Goal: Task Accomplishment & Management: Use online tool/utility

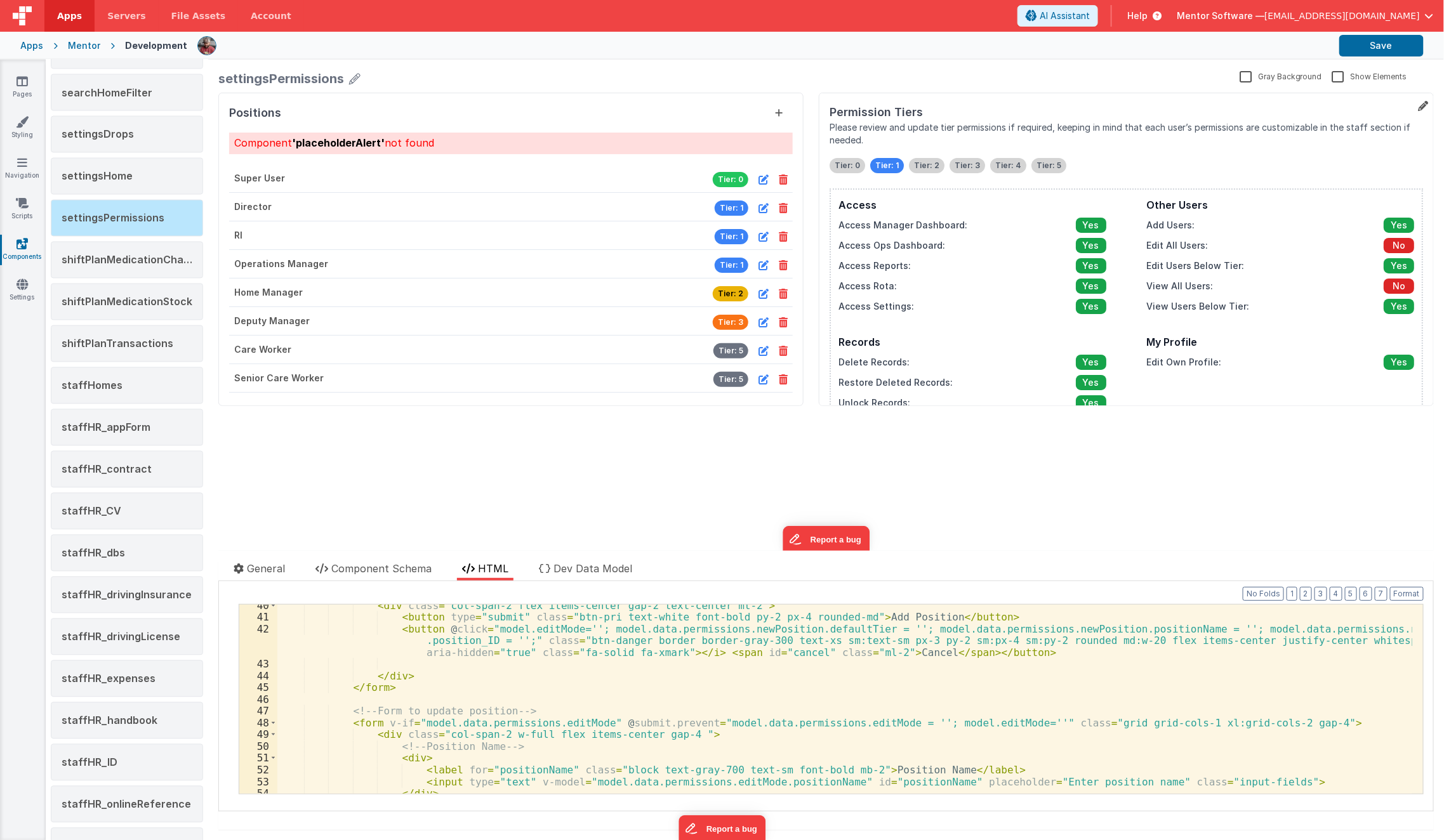
scroll to position [498, 0]
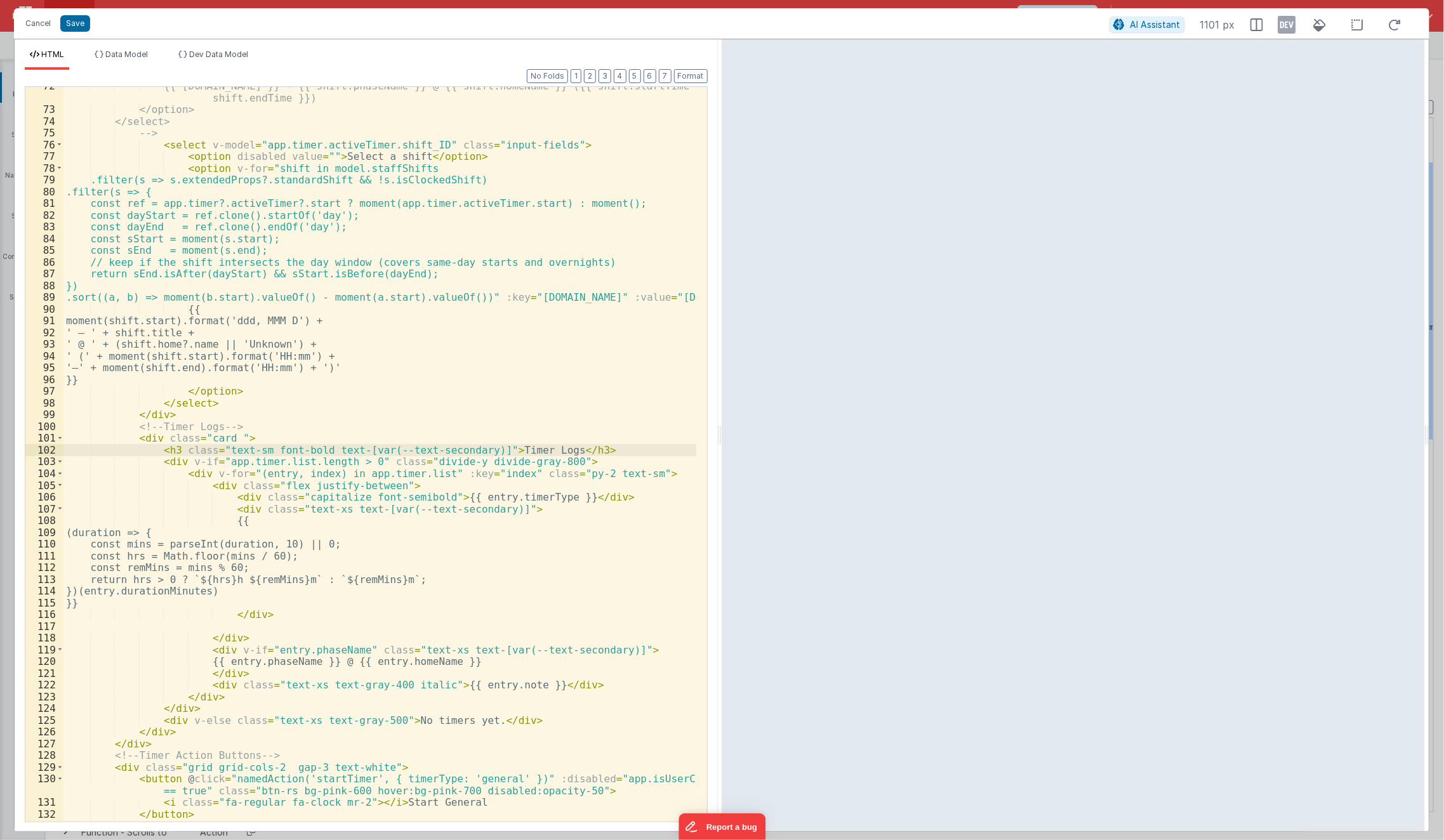
click at [252, 376] on div "{{ shift.date }} – {{ shift.phaseName }} @ {{ shift.homeName }} ({{ shift.start…" at bounding box center [379, 471] width 633 height 782
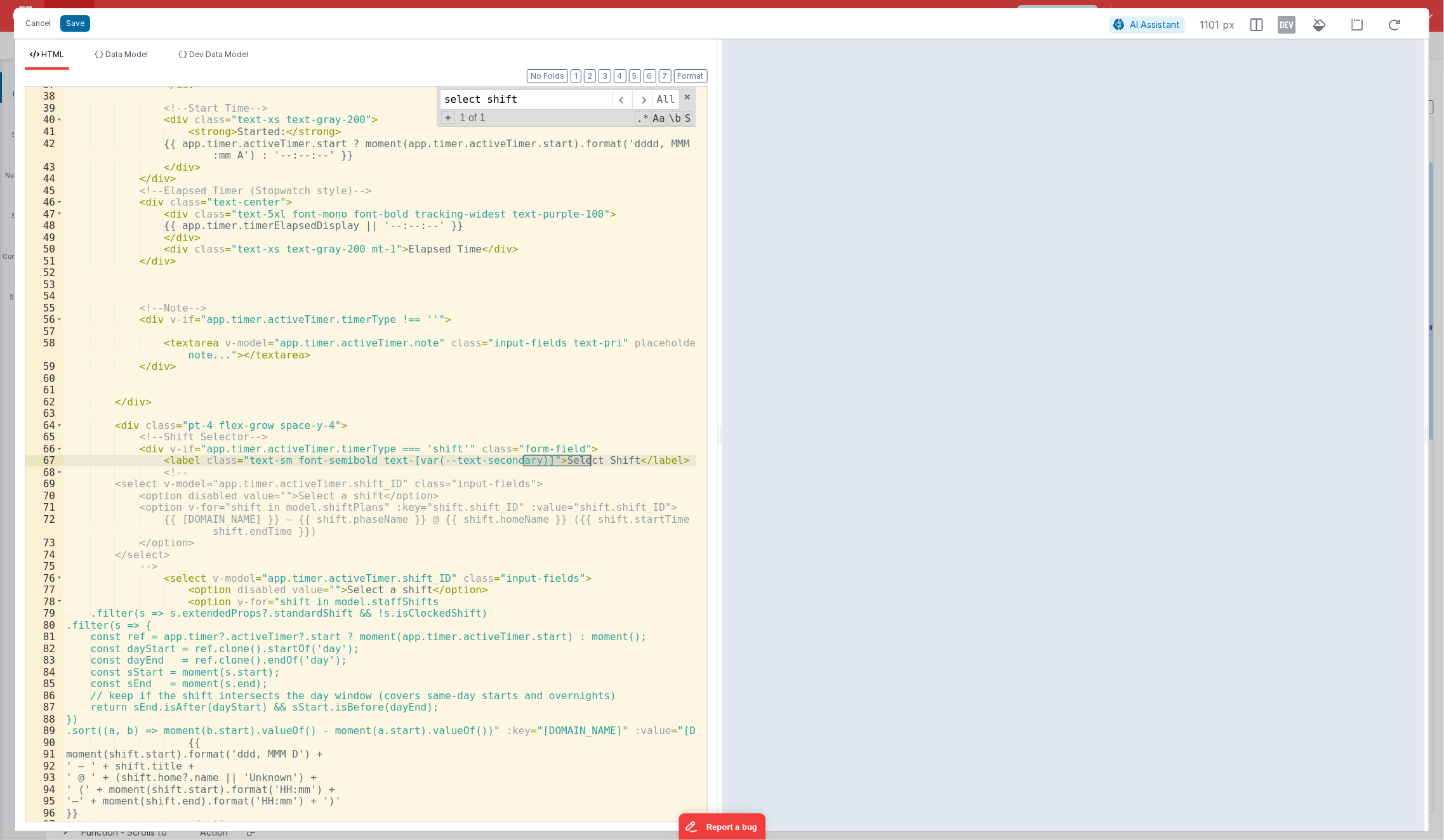
type input "select shift"
click at [539, 447] on div "</ div > <!-- Start Time --> < div class = "text-xs text-gray-200" > < strong >…" at bounding box center [379, 458] width 633 height 759
click at [1283, 28] on icon at bounding box center [1287, 24] width 18 height 20
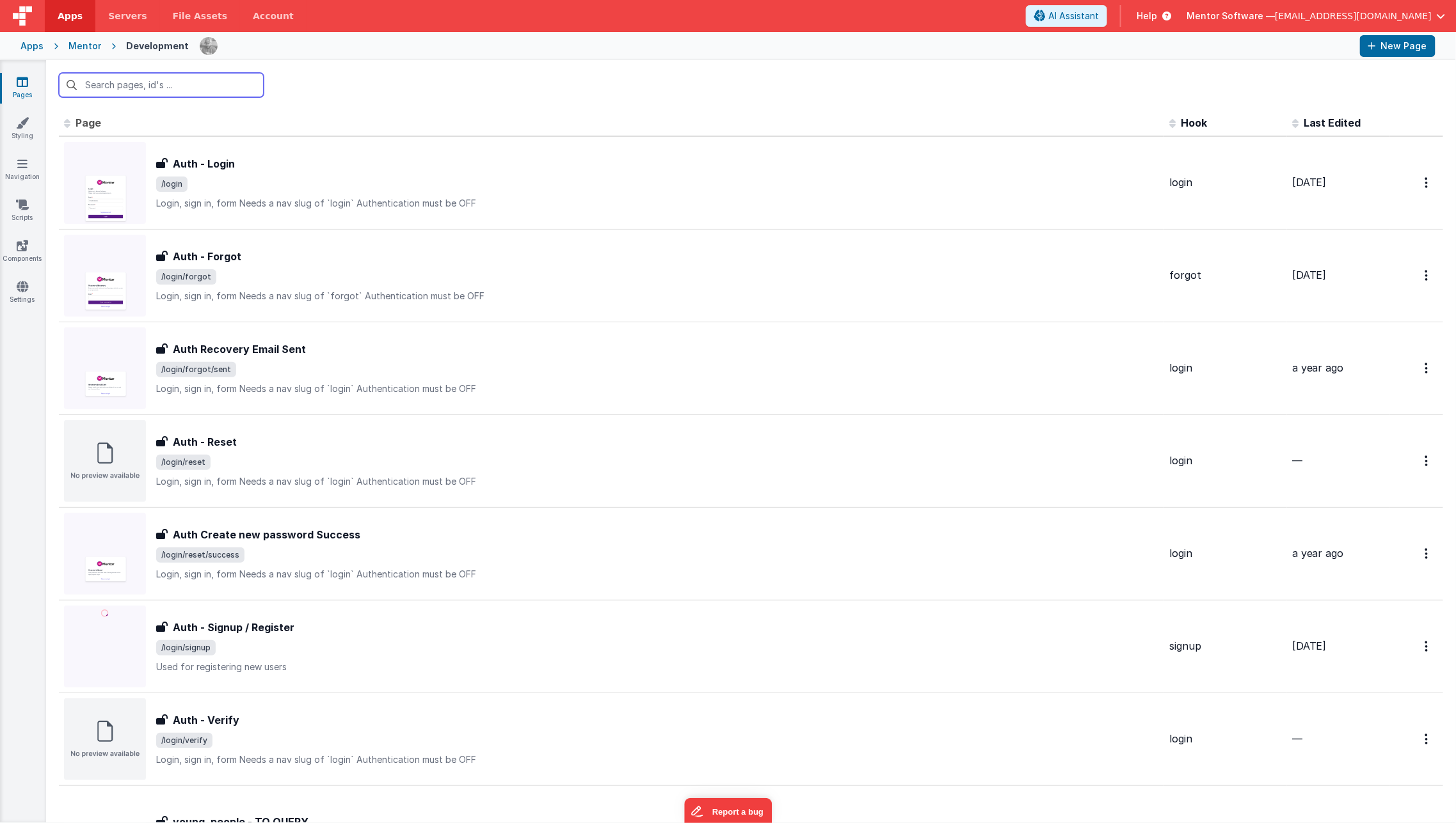
click at [180, 82] on input "text" at bounding box center [161, 85] width 205 height 24
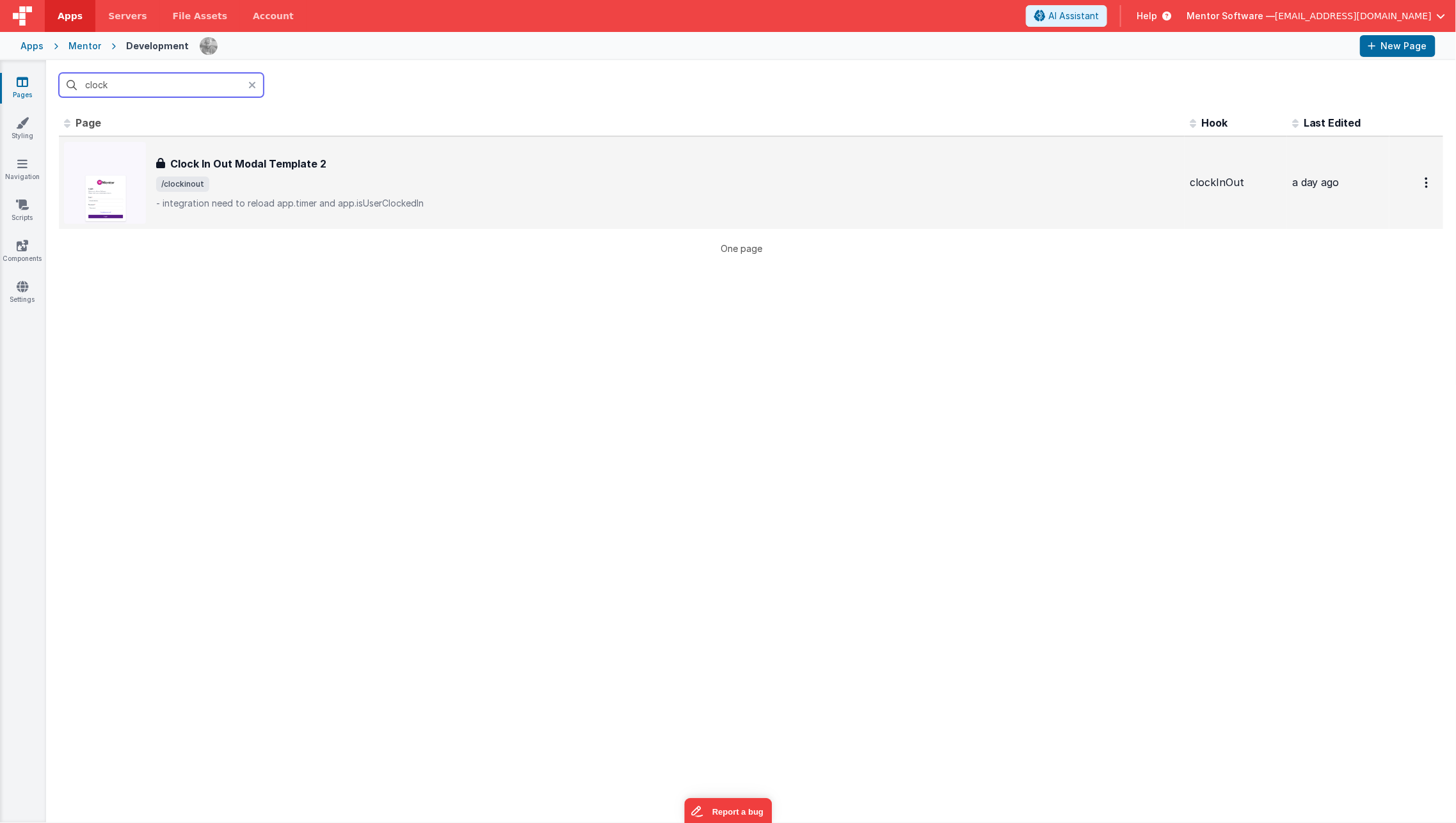
type input "clock"
click at [243, 176] on span "/clockinout" at bounding box center [667, 184] width 1023 height 15
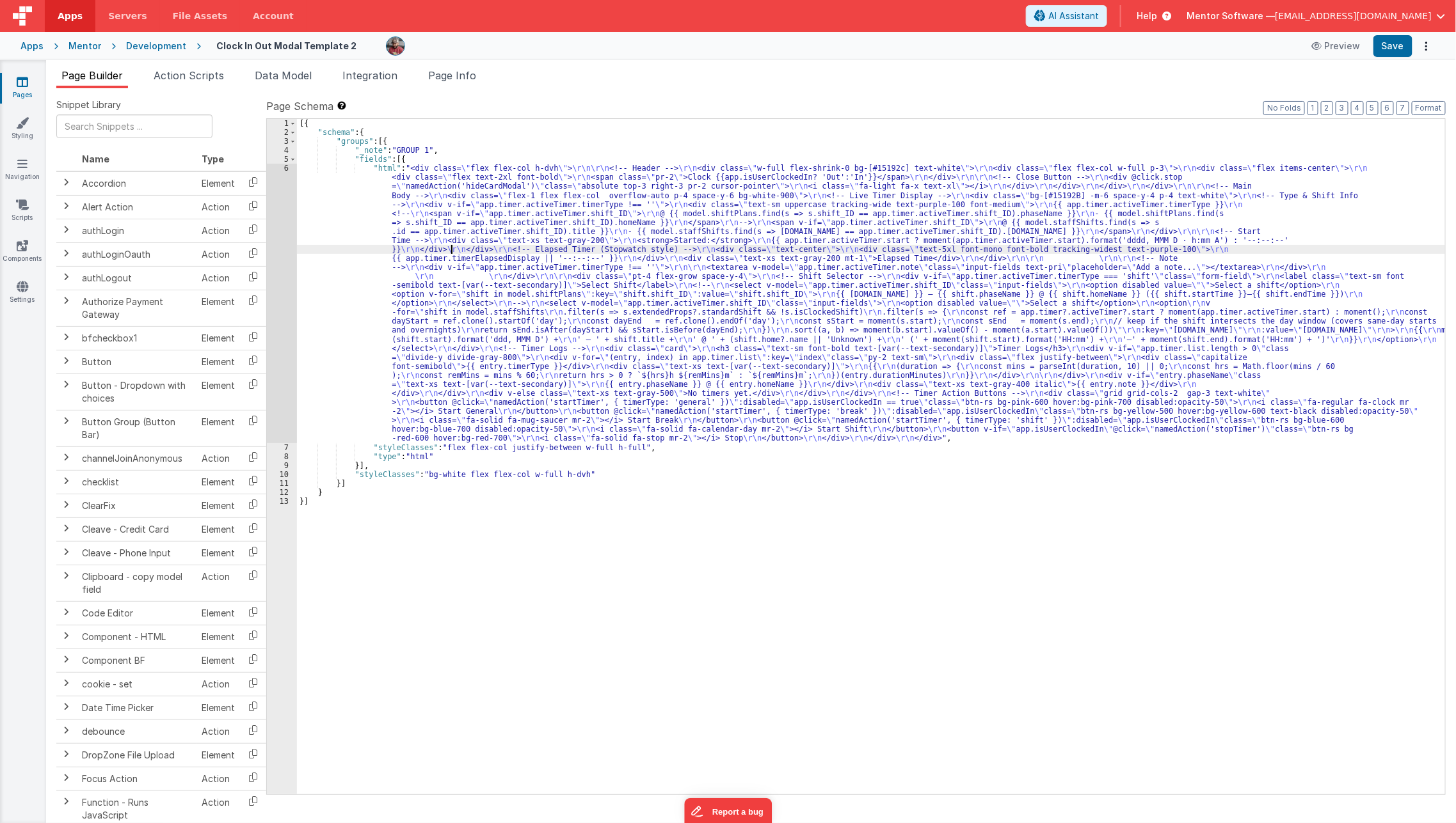
click at [451, 246] on div "[{ "schema" : { "groups" : [{ "_note" : "GROUP 1" , "fields" : [{ "html" : "<di…" at bounding box center [871, 465] width 1149 height 693
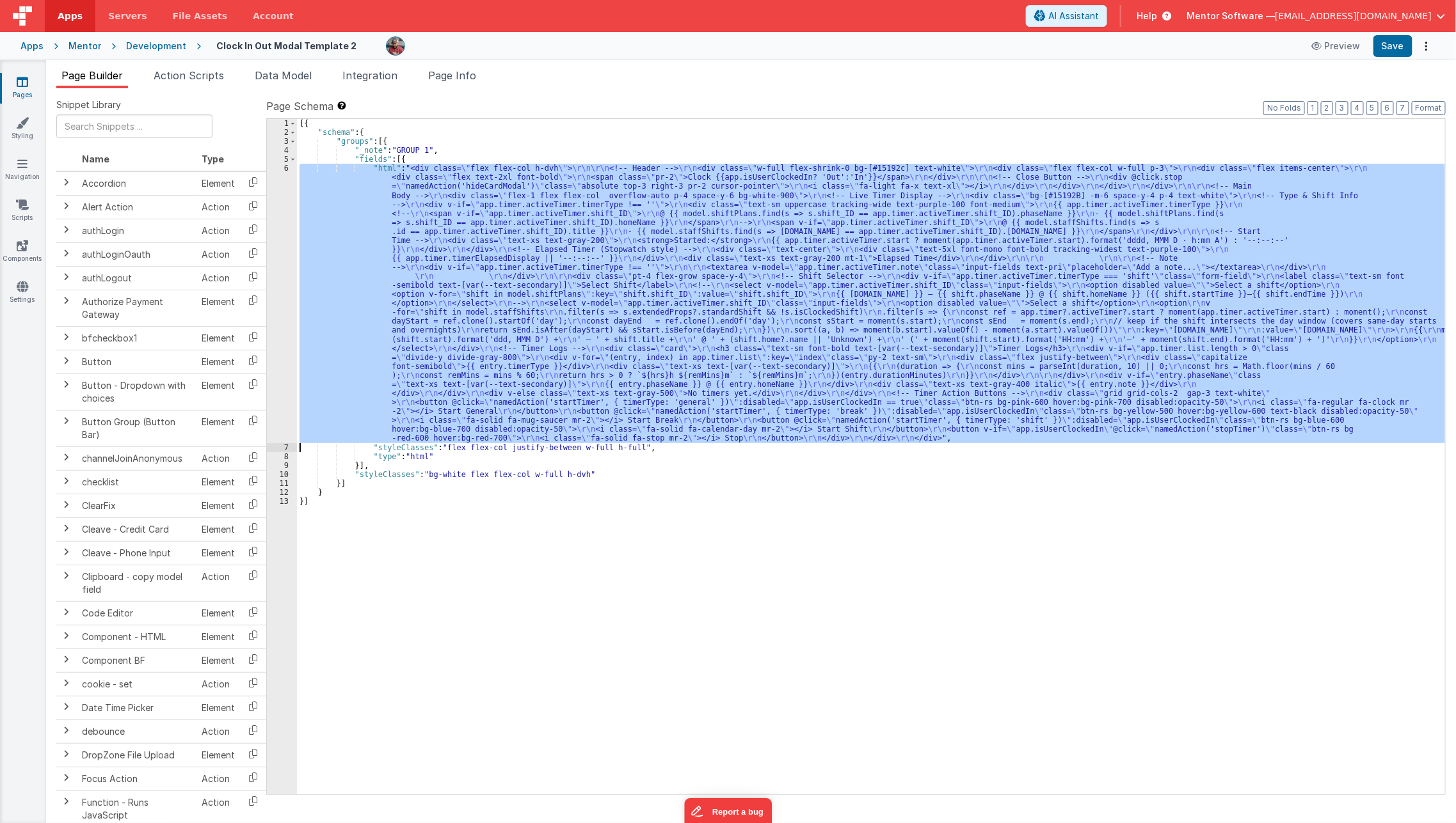
click at [286, 326] on div "6" at bounding box center [281, 302] width 30 height 279
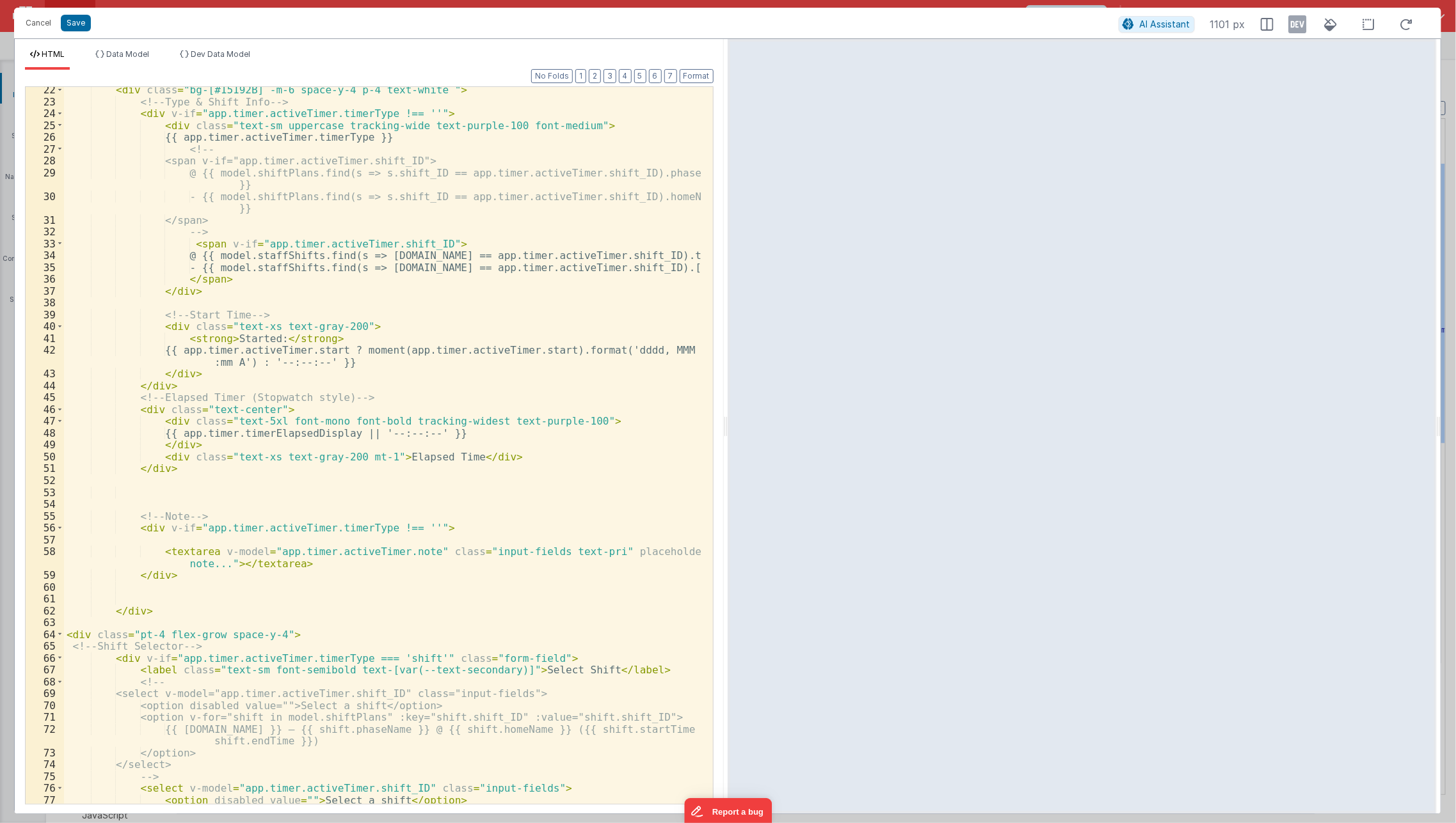
scroll to position [264, 0]
click at [371, 338] on div "< div class = "bg-[#15192B] -m-6 space-y-4 p-4 text-white " > <!-- Type & Shift…" at bounding box center [383, 454] width 638 height 741
click at [513, 658] on div "< div class = "bg-[#15192B] -m-6 space-y-4 p-4 text-white " > <!-- Type & Shift…" at bounding box center [383, 454] width 638 height 741
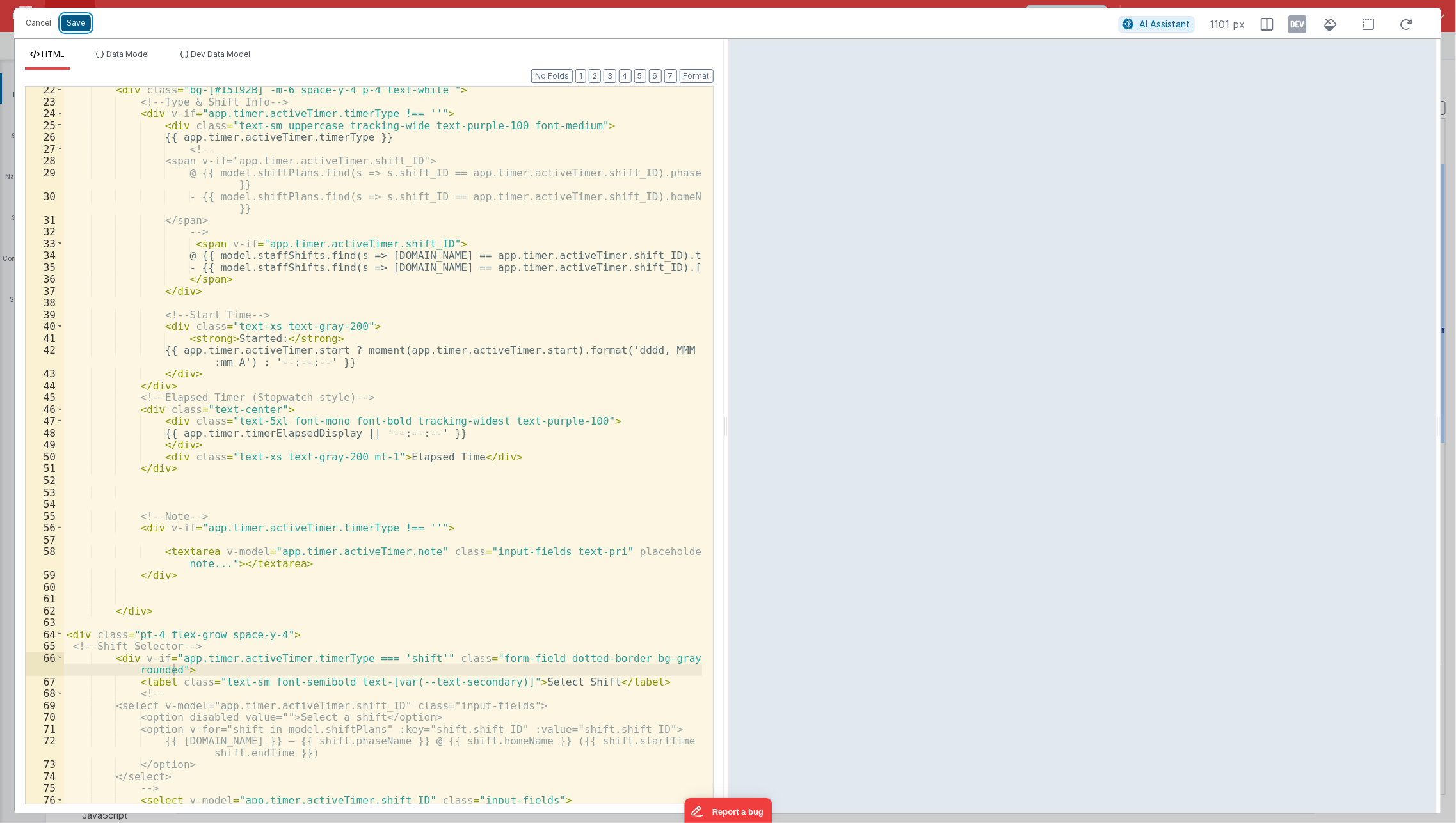
click at [76, 22] on button "Save" at bounding box center [75, 23] width 30 height 17
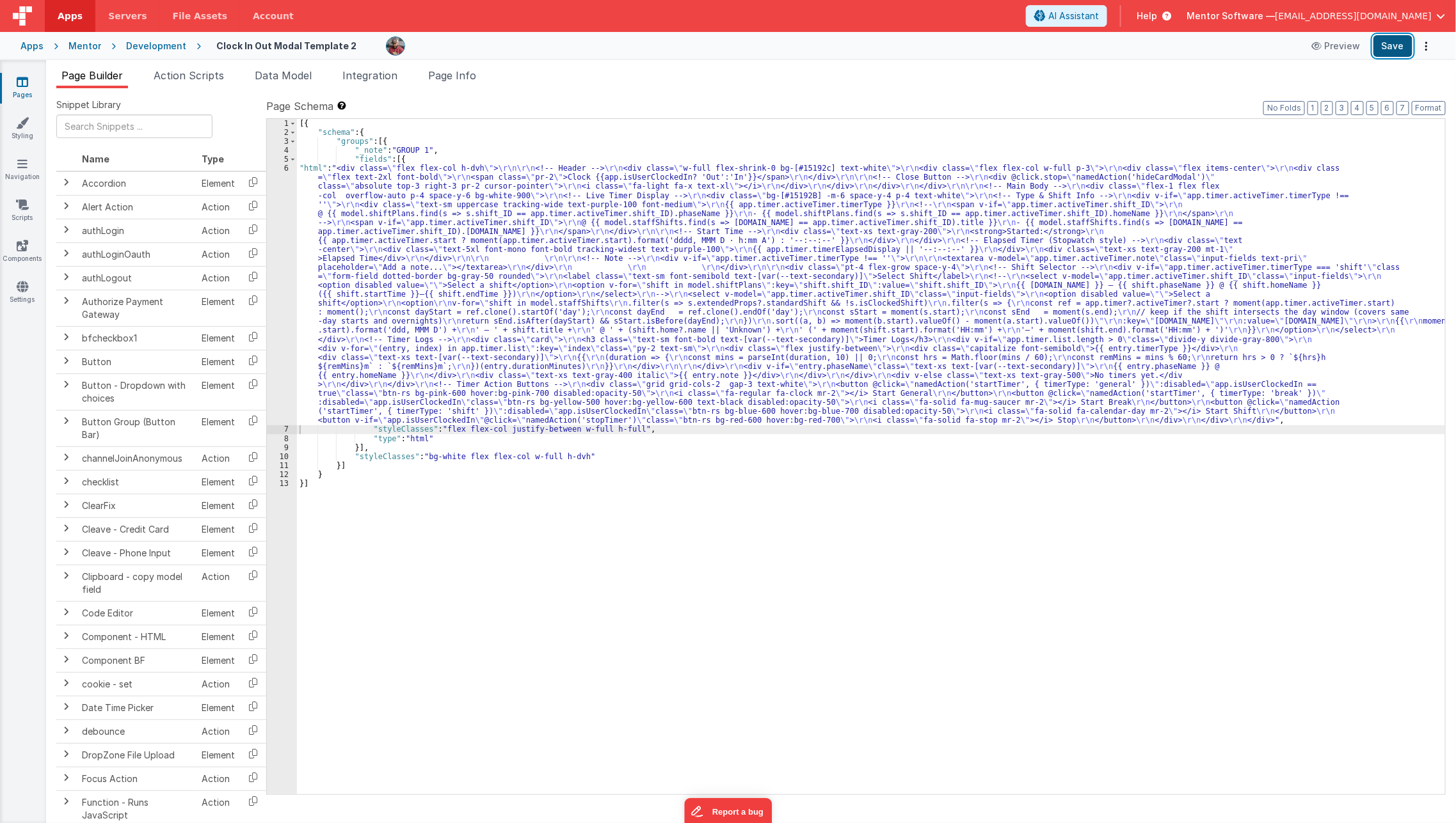
click at [1396, 51] on button "Save" at bounding box center [1392, 46] width 39 height 22
click at [509, 204] on div "[{ "schema" : { "groups" : [{ "_note" : "GROUP 1" , "fields" : [{ "html" : "<di…" at bounding box center [871, 465] width 1149 height 693
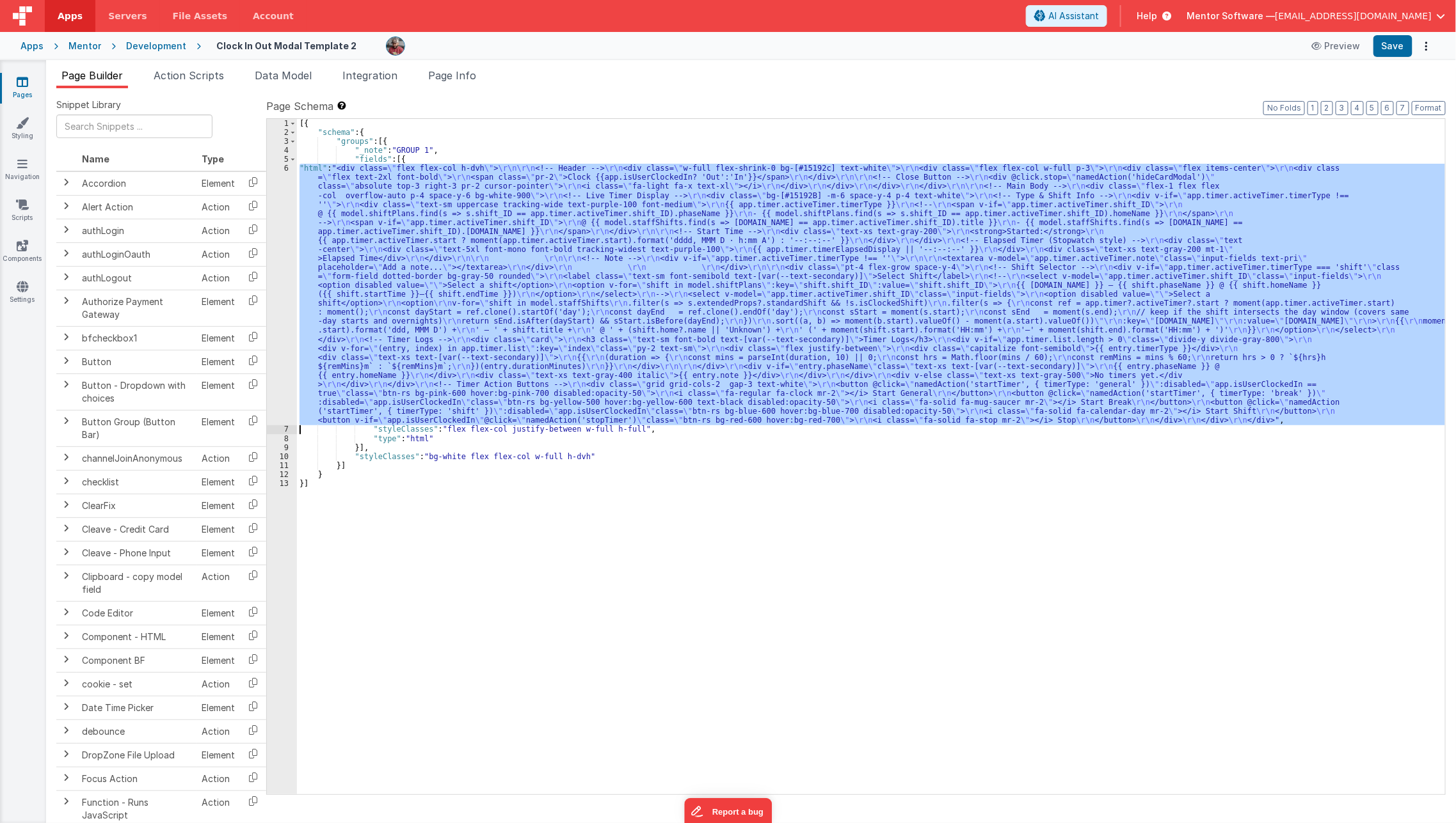
click at [281, 299] on div "6" at bounding box center [281, 293] width 30 height 261
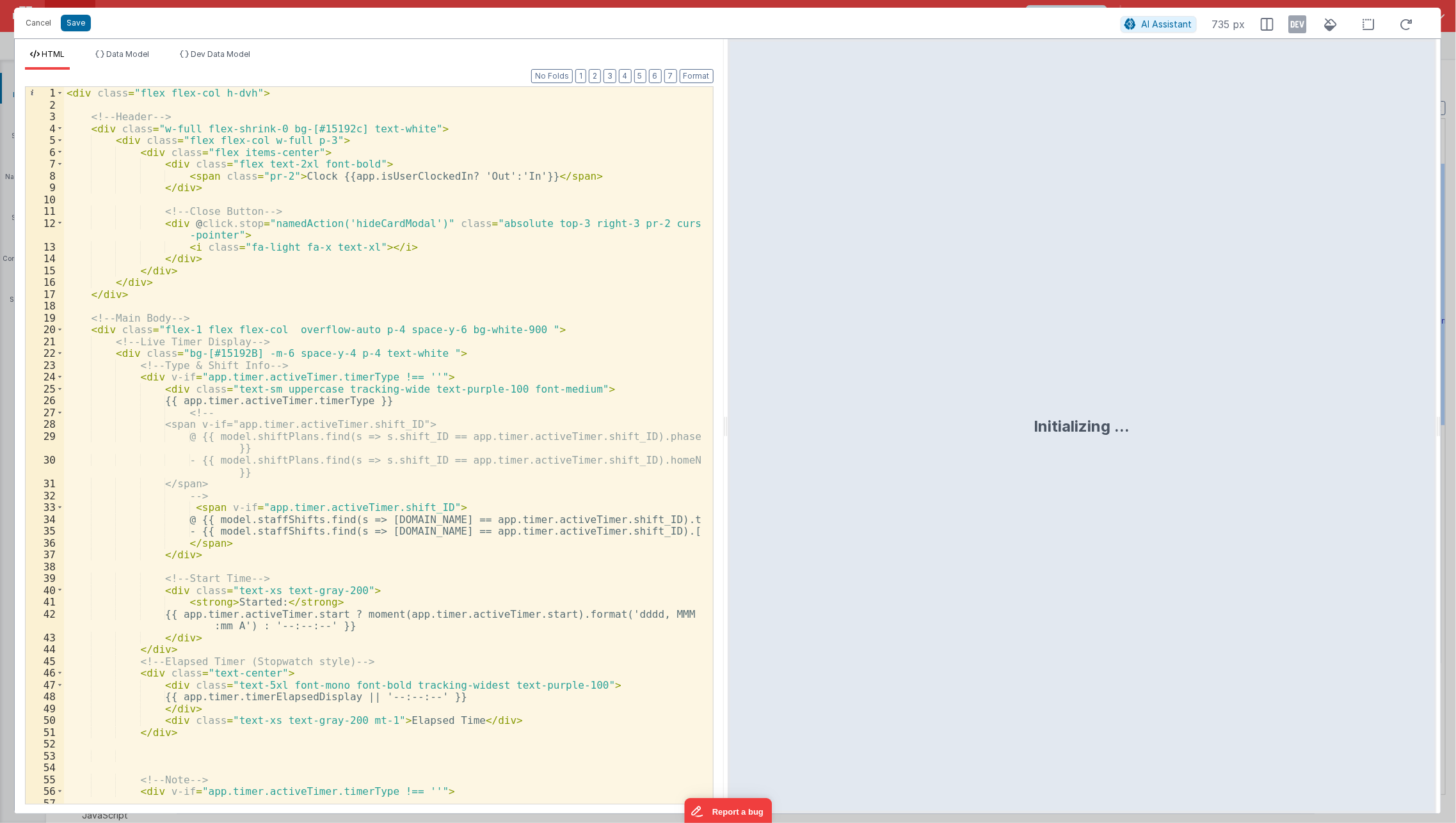
click at [363, 328] on div "< div class = "flex flex-col h-dvh" > <!-- Header --> < div class = "w-full fle…" at bounding box center [383, 464] width 638 height 753
click at [387, 303] on div "< div class = "flex flex-col h-dvh" > <!-- Header --> < div class = "w-full fle…" at bounding box center [383, 464] width 638 height 753
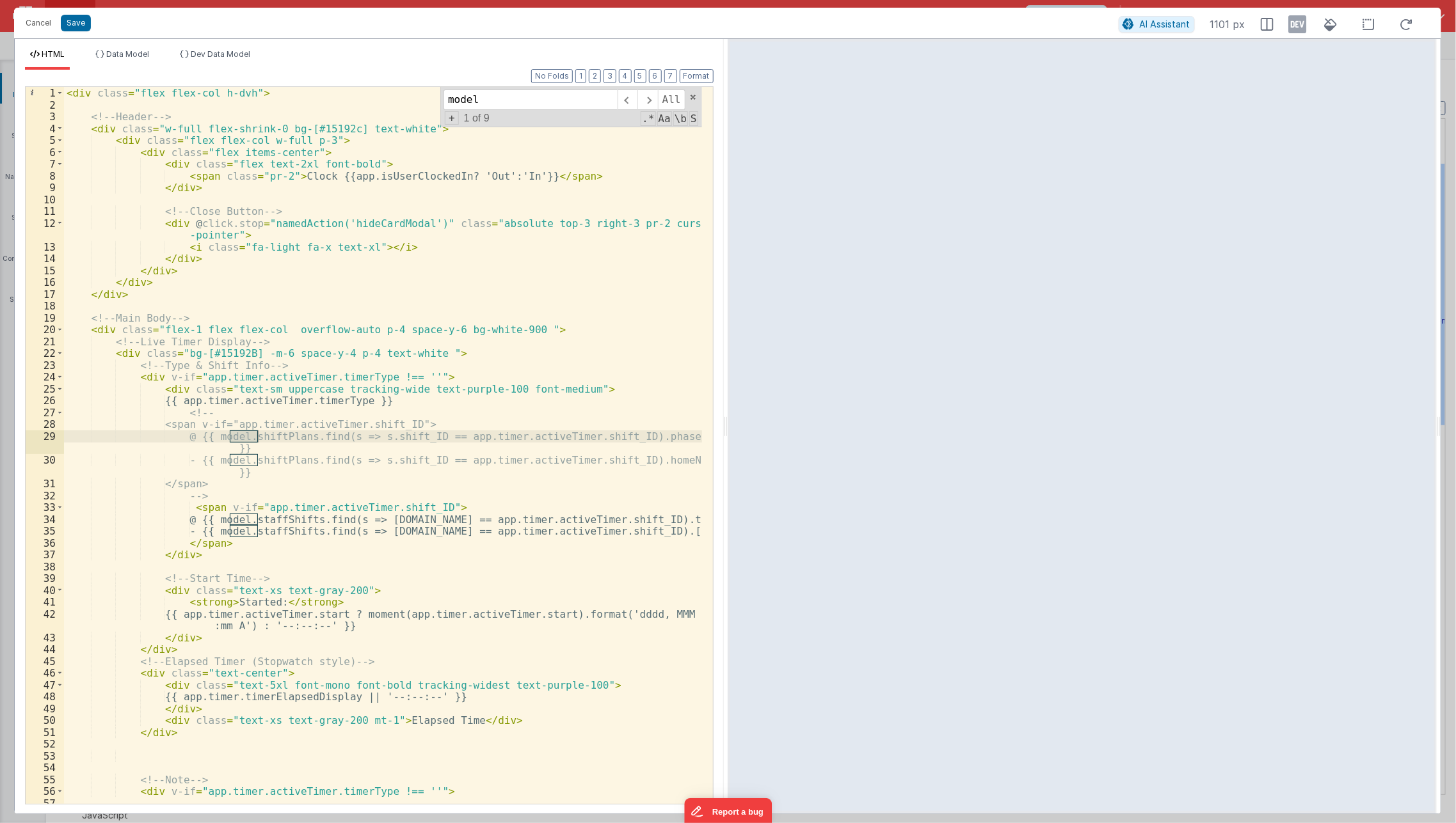
scroll to position [0, 0]
type input "model"
click at [389, 551] on div "< div class = "flex flex-col h-dvh" > <!-- Header --> < div class = "w-full fle…" at bounding box center [383, 464] width 638 height 753
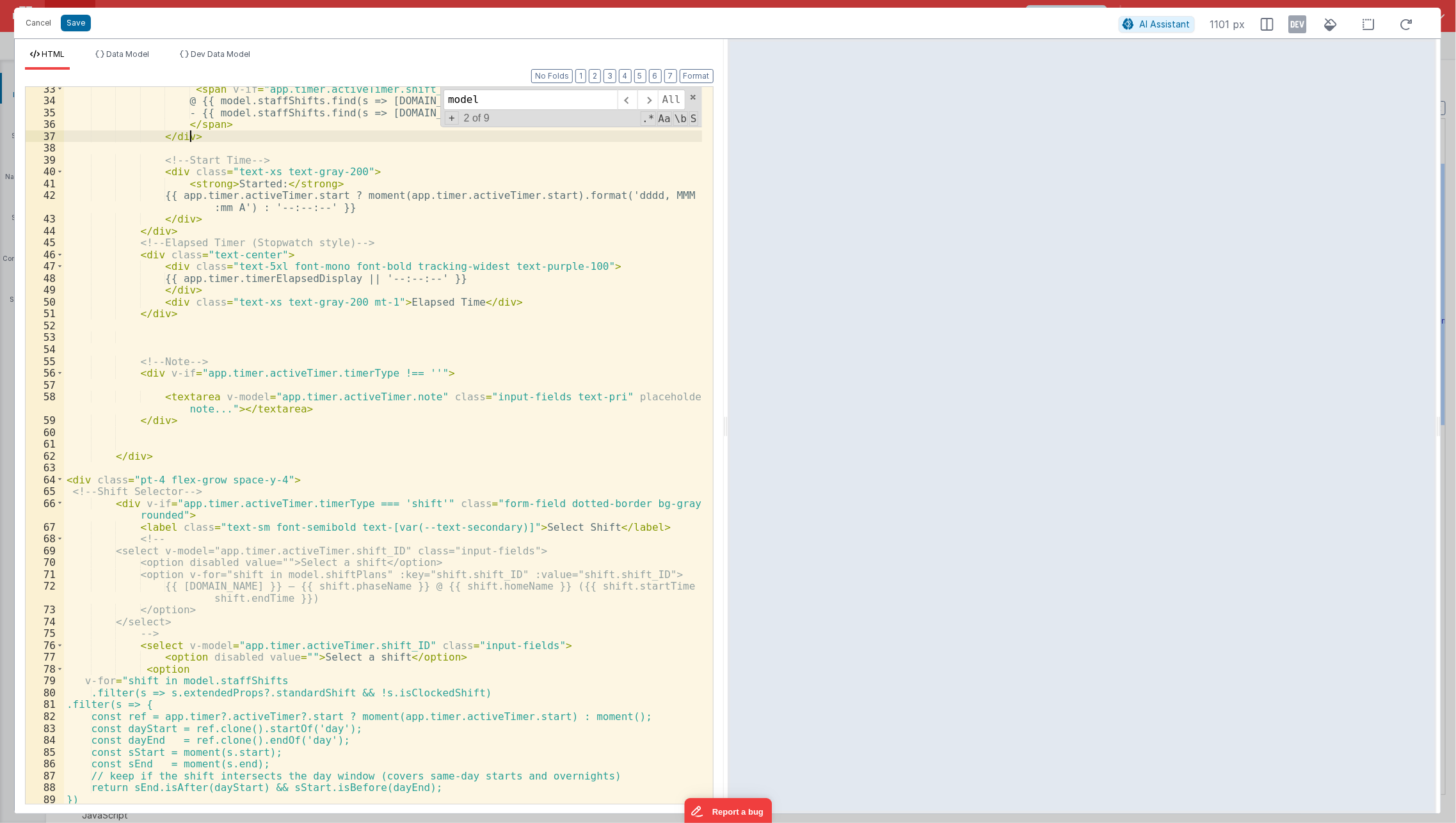
scroll to position [422, 0]
click at [616, 72] on button "3" at bounding box center [610, 75] width 13 height 14
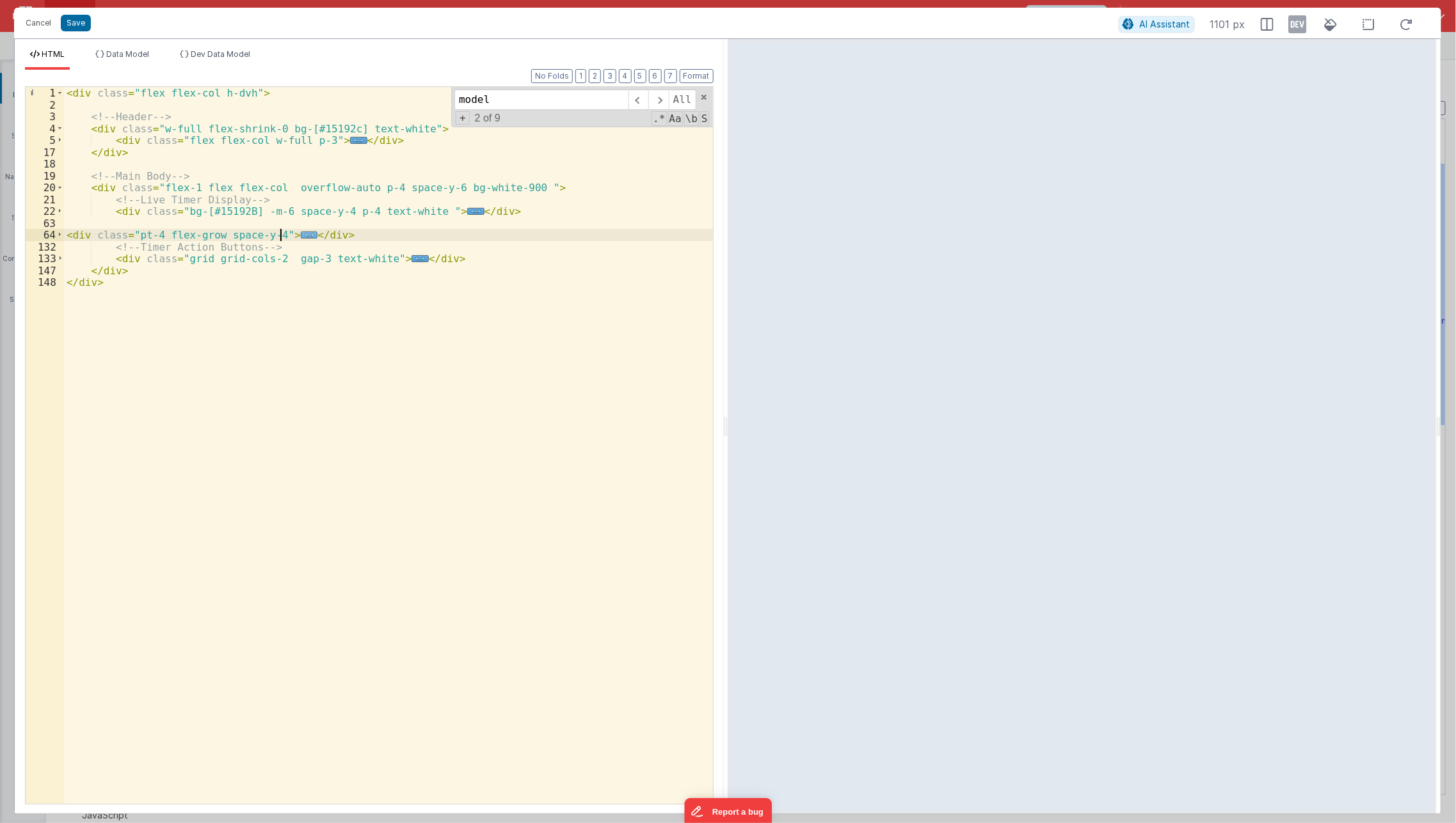
click at [301, 234] on span "..." at bounding box center [309, 234] width 17 height 7
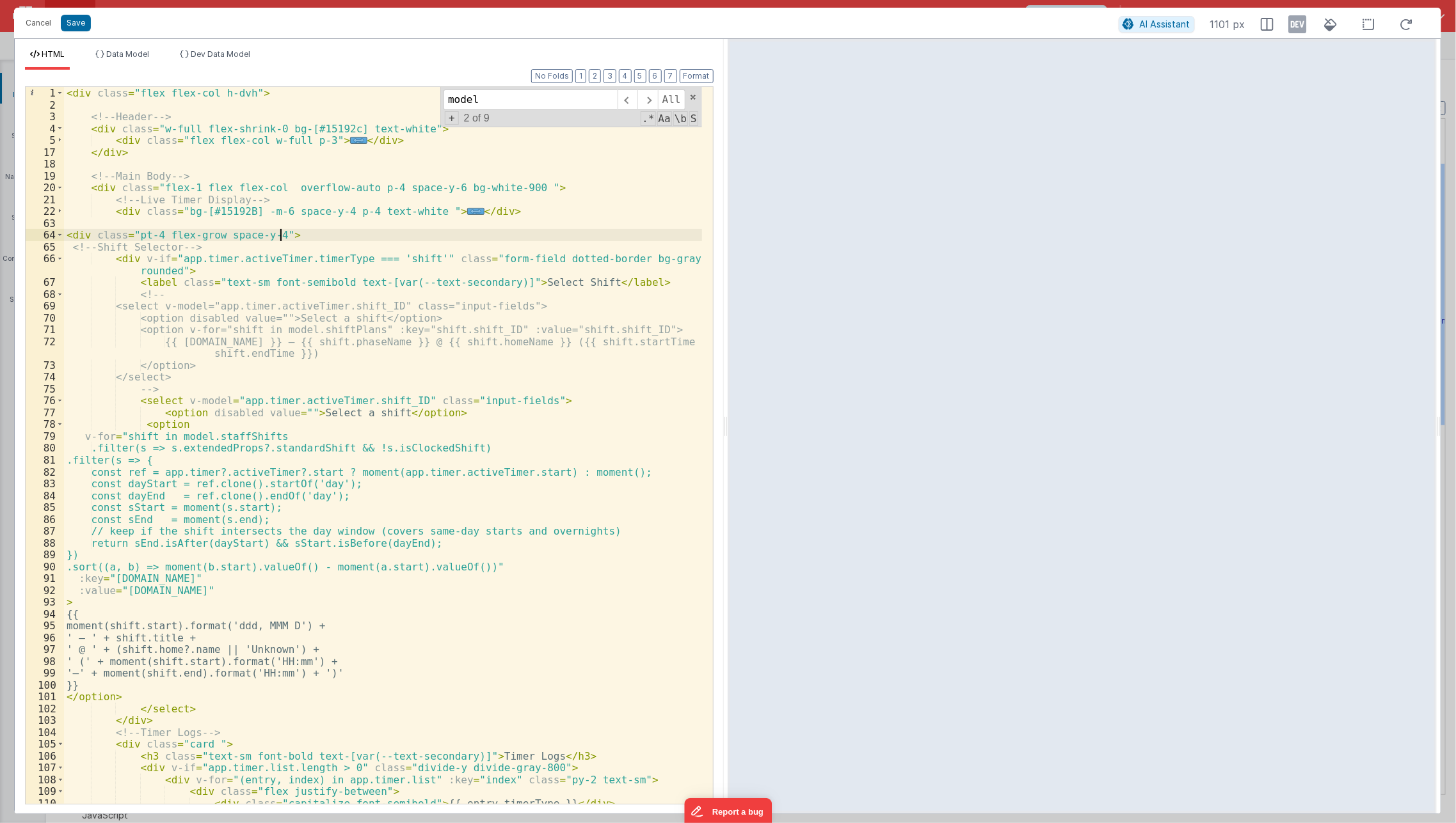
scroll to position [301, 0]
click at [260, 223] on div "< div class = "flex flex-col h-dvh" > <!-- Header --> < div class = "w-full fle…" at bounding box center [383, 458] width 638 height 741
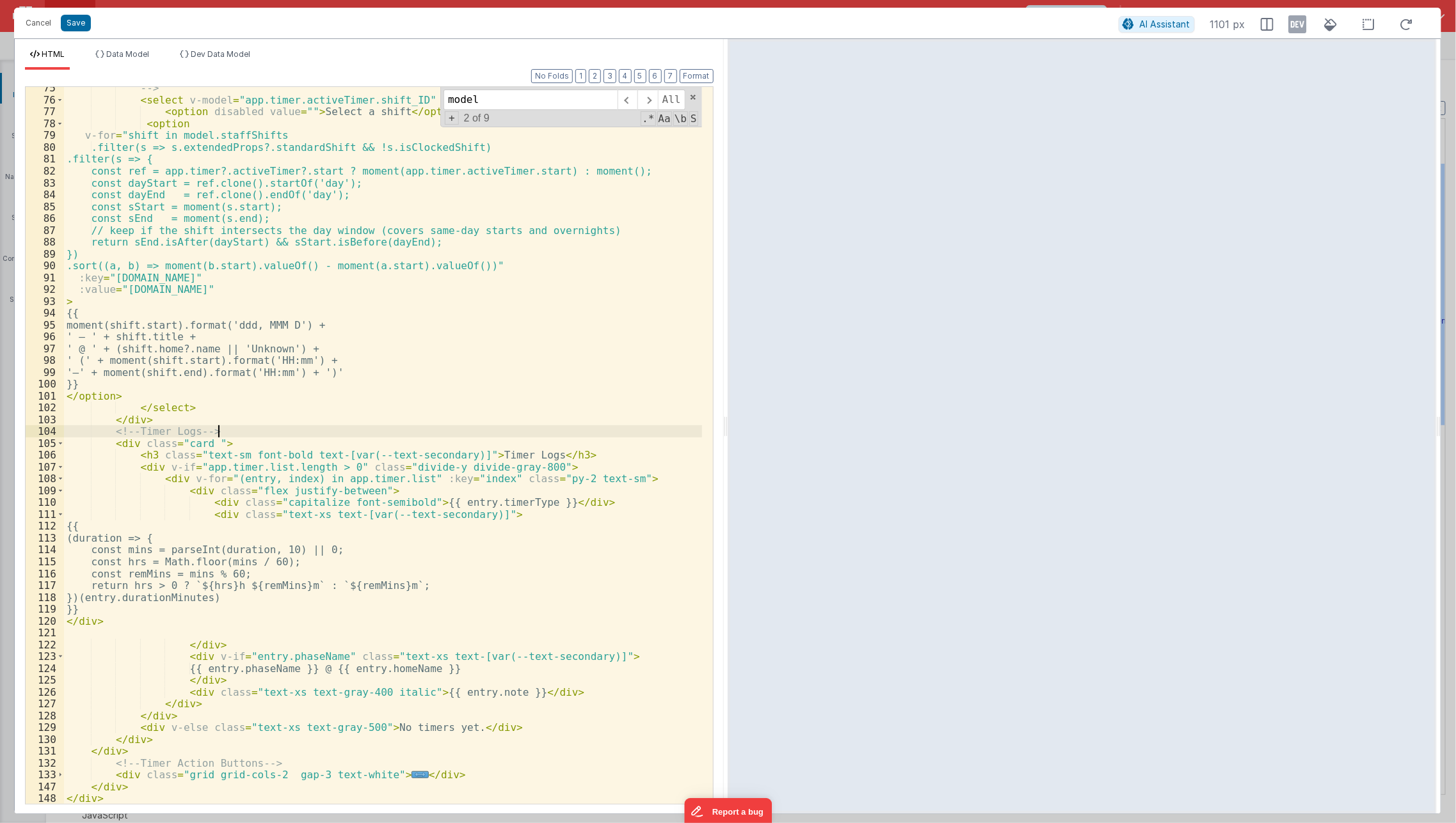
click at [231, 428] on div "--> < select v-model = "app.timer.activeTimer.shift_ID" class = "input-fields" …" at bounding box center [383, 452] width 638 height 741
click at [262, 478] on div "--> < select v-model = "app.timer.activeTimer.shift_ID" class = "input-fields" …" at bounding box center [383, 452] width 638 height 741
click at [442, 491] on div "--> < select v-model = "app.timer.activeTimer.shift_ID" class = "input-fields" …" at bounding box center [383, 452] width 638 height 741
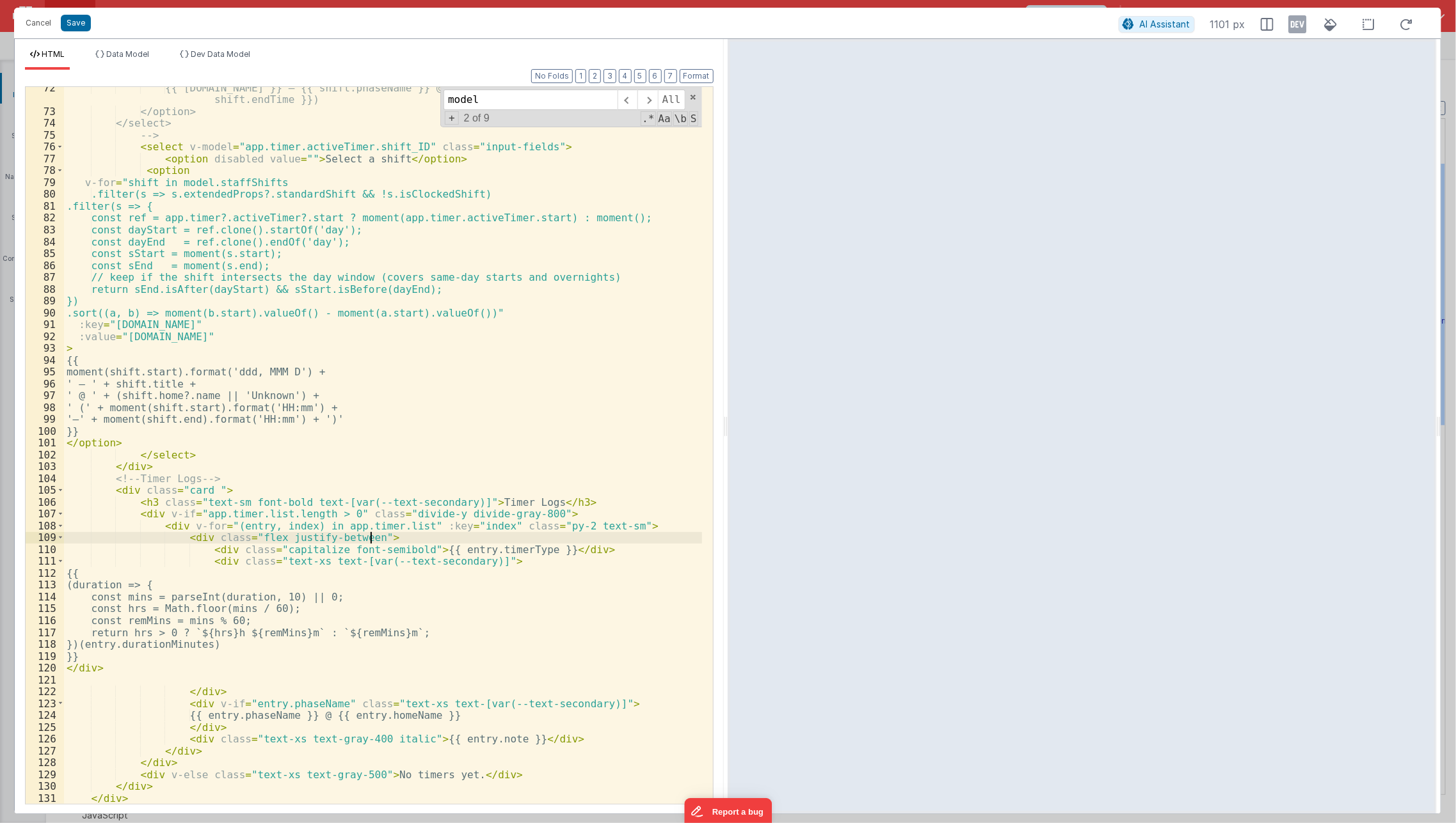
scroll to position [247, 0]
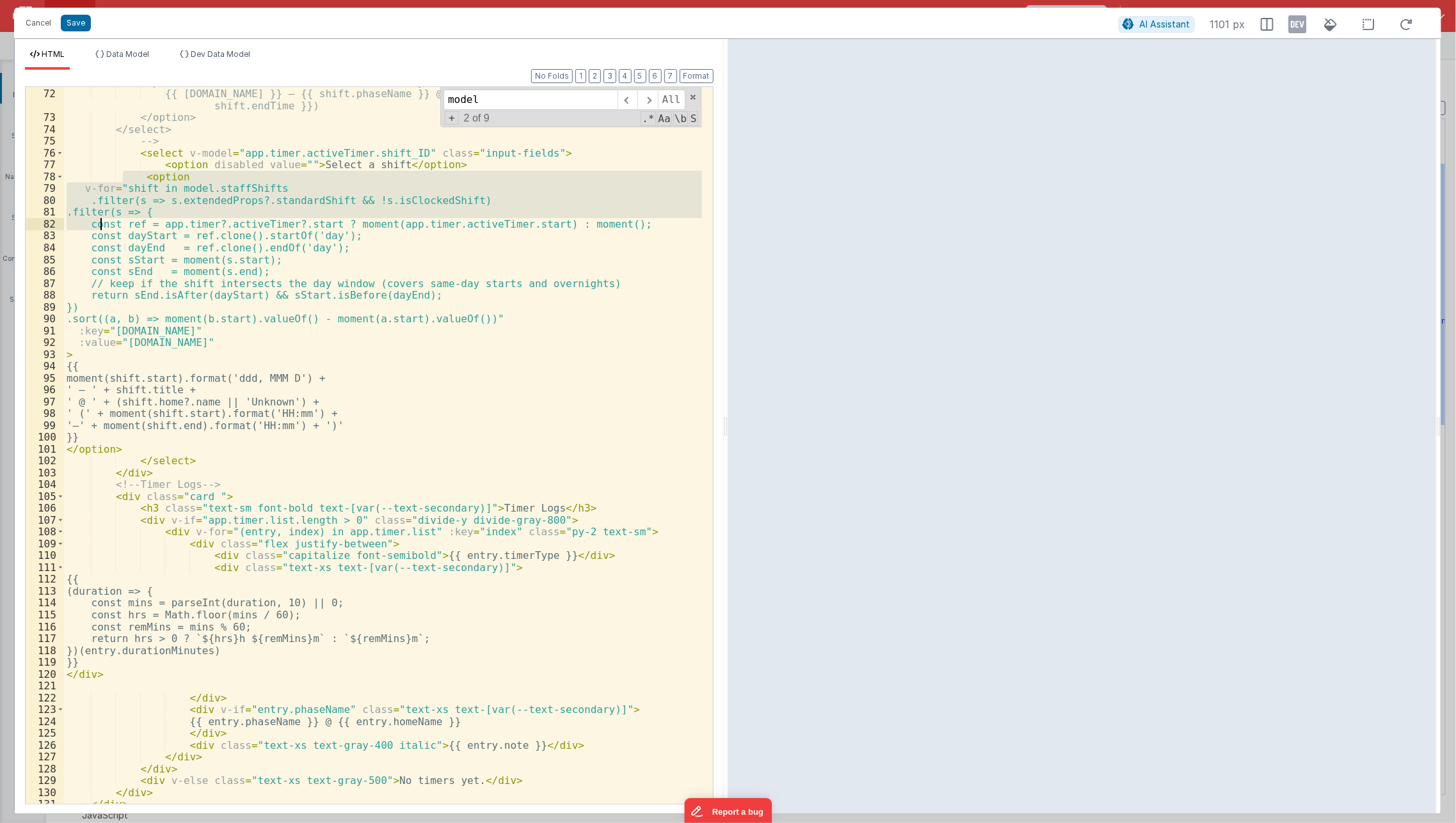
drag, startPoint x: 121, startPoint y: 175, endPoint x: 103, endPoint y: 224, distance: 52.2
click at [103, 224] on div "<option v-for="shift in model.shiftPlans" :key="shift.shift_ID" :value="shift.s…" at bounding box center [383, 446] width 638 height 741
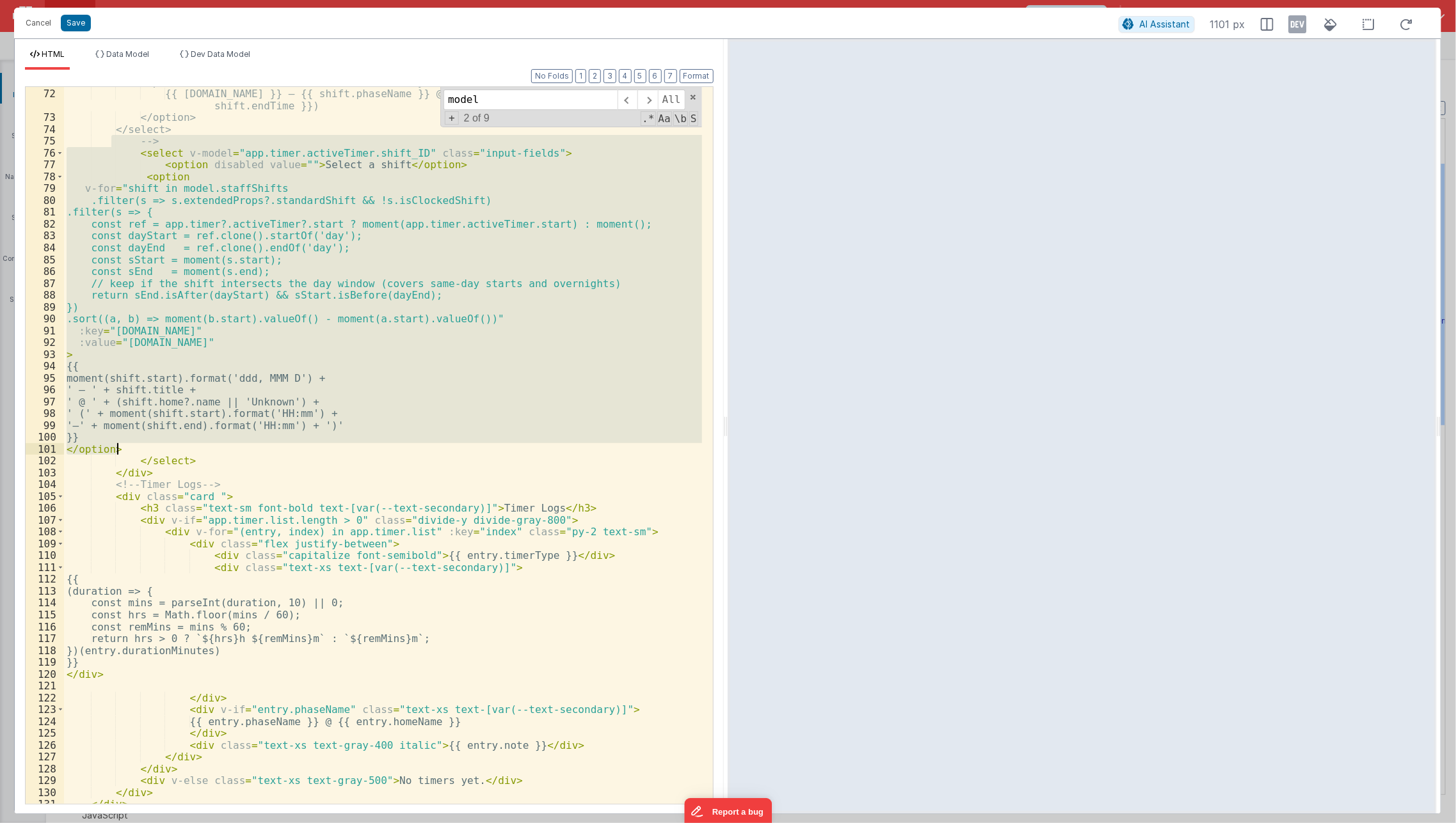
drag, startPoint x: 109, startPoint y: 143, endPoint x: 126, endPoint y: 452, distance: 309.5
click at [126, 452] on div "<option v-for="shift in model.shiftPlans" :key="shift.shift_ID" :value="shift.s…" at bounding box center [383, 446] width 638 height 741
click at [395, 655] on div "<option v-for="shift in model.shiftPlans" :key="shift.shift_ID" :value="shift.s…" at bounding box center [383, 446] width 638 height 741
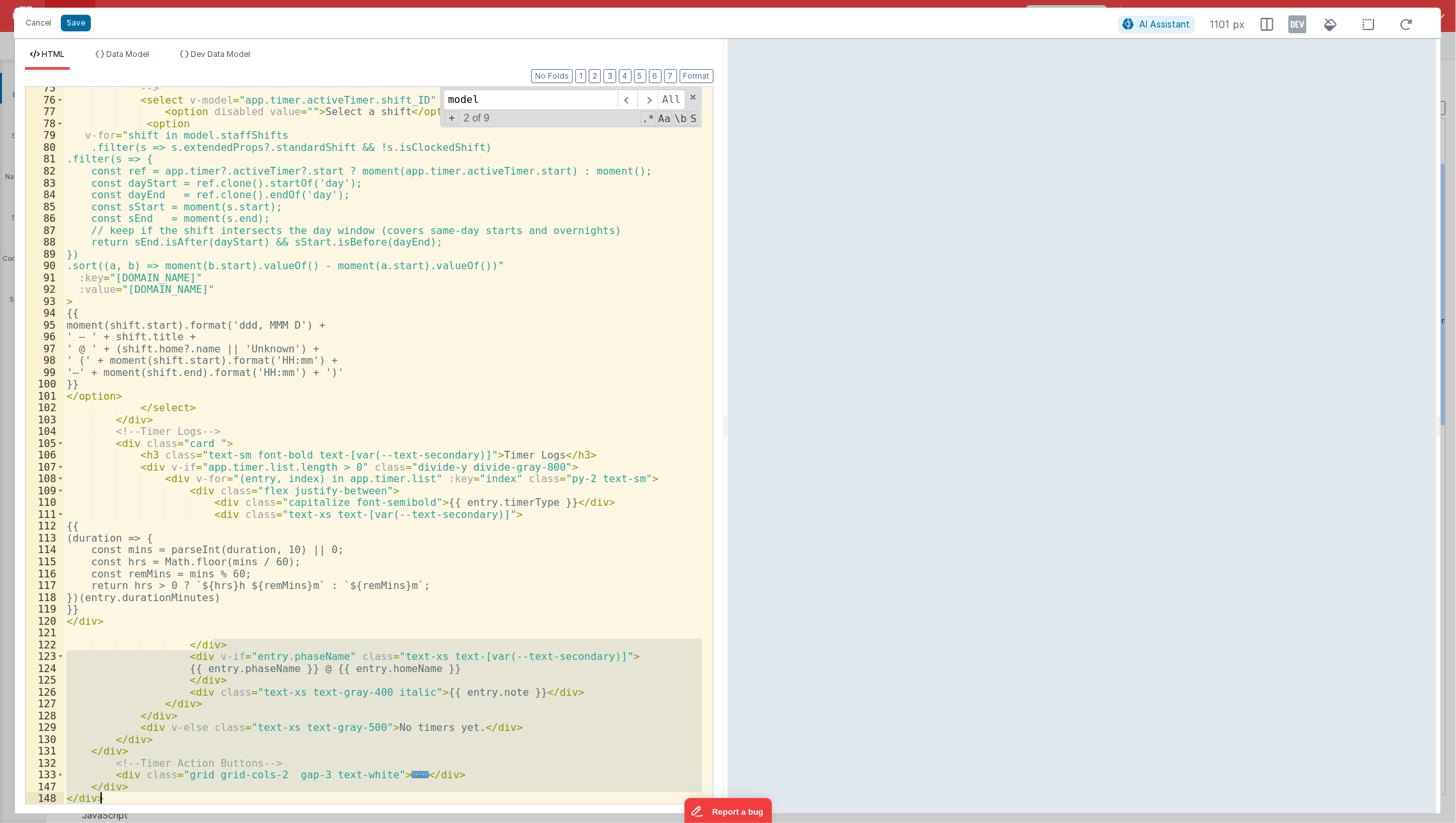
scroll to position [301, 0]
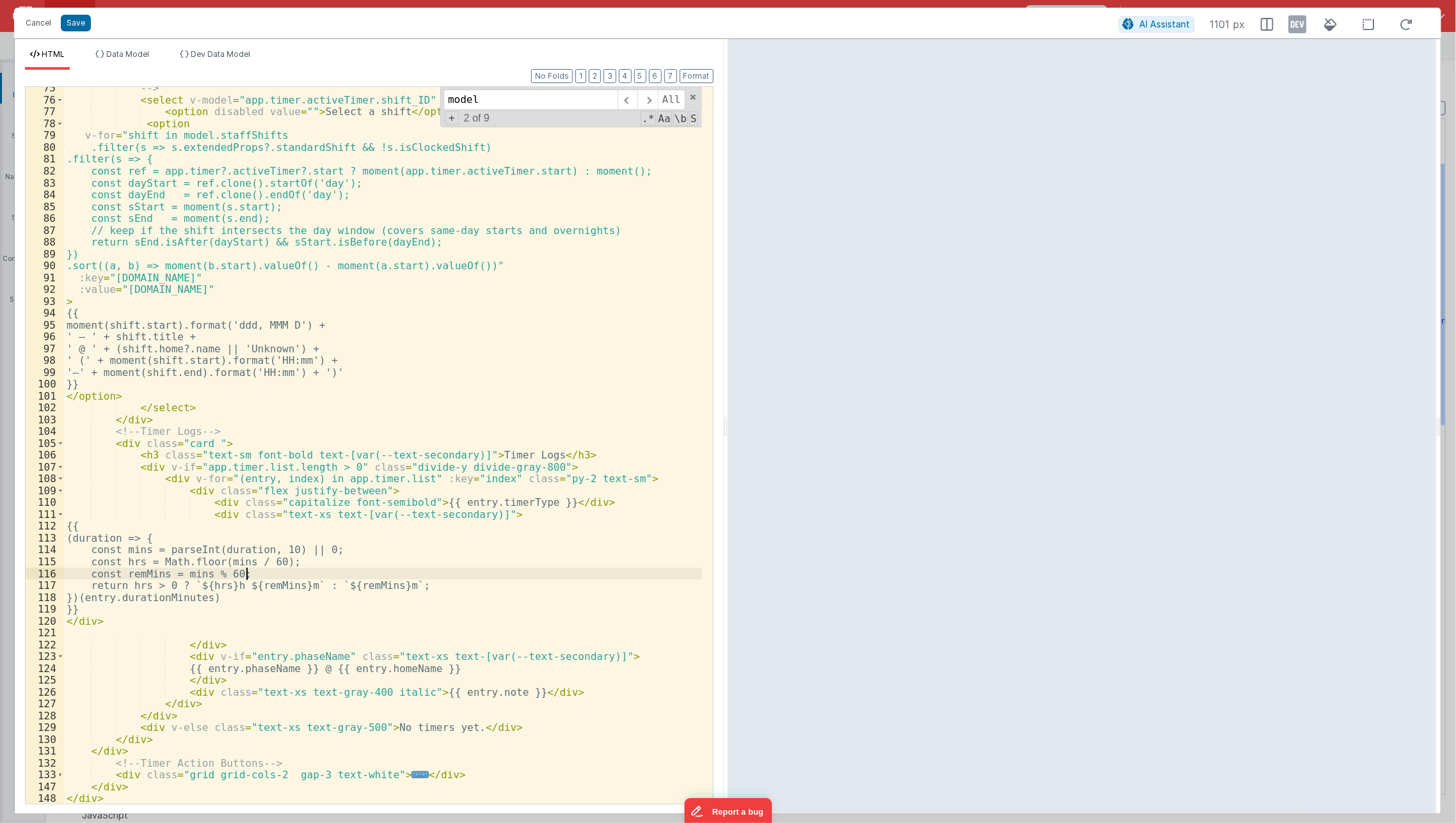
click at [418, 570] on div "--> < select v-model = "app.timer.activeTimer.shift_ID" class = "input-fields" …" at bounding box center [383, 452] width 638 height 741
click at [57, 447] on span at bounding box center [60, 445] width 7 height 12
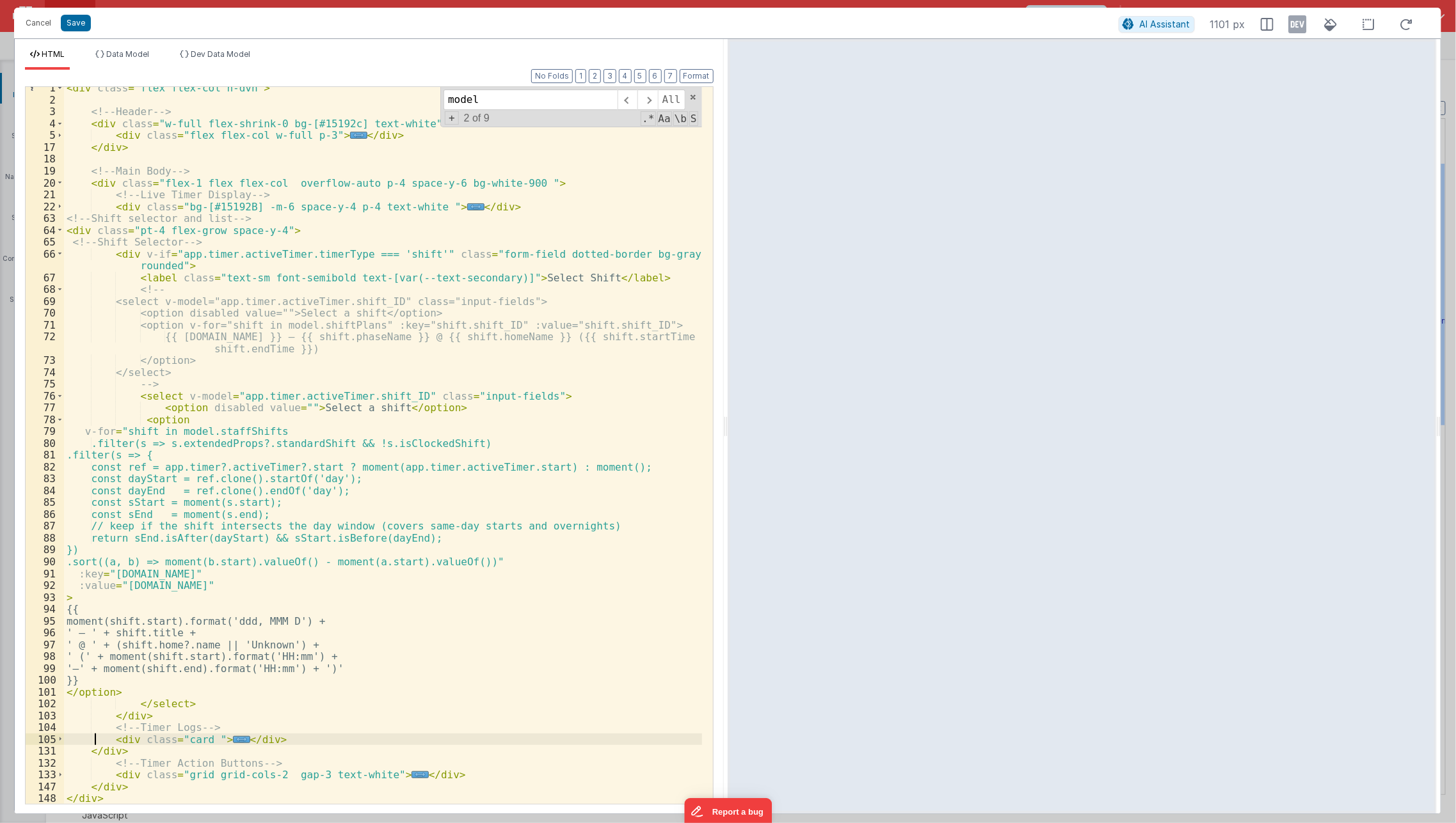
click at [94, 733] on div "< div class = "flex flex-col h-dvh" > <!-- Header --> < div class = "w-full fle…" at bounding box center [383, 452] width 638 height 741
click at [123, 139] on div "< div class = "flex flex-col h-dvh" > <!-- Header --> < div class = "w-full fle…" at bounding box center [383, 452] width 638 height 741
click at [121, 52] on span "Data Model" at bounding box center [127, 54] width 43 height 10
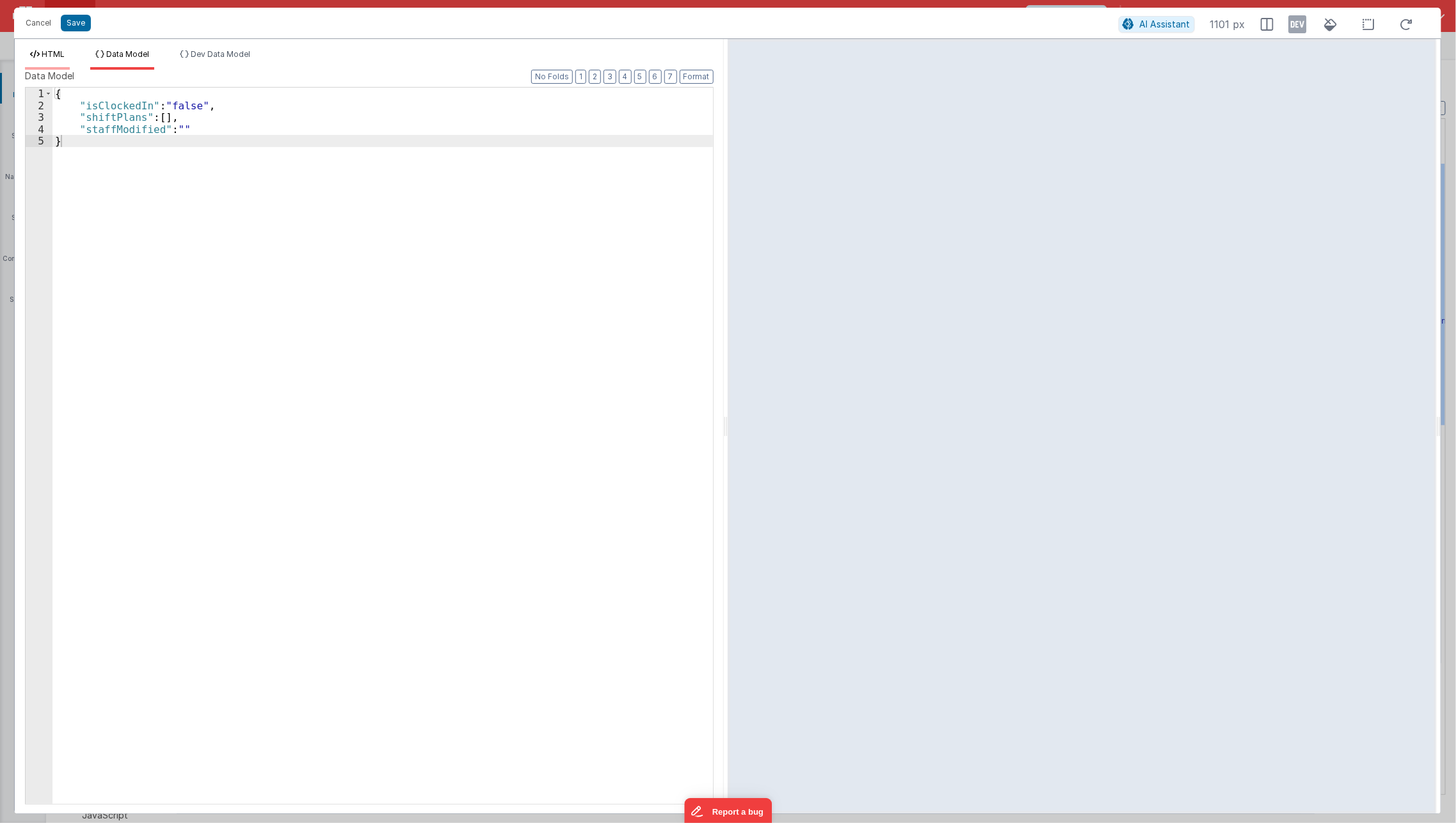
click at [52, 53] on span "HTML" at bounding box center [53, 54] width 23 height 10
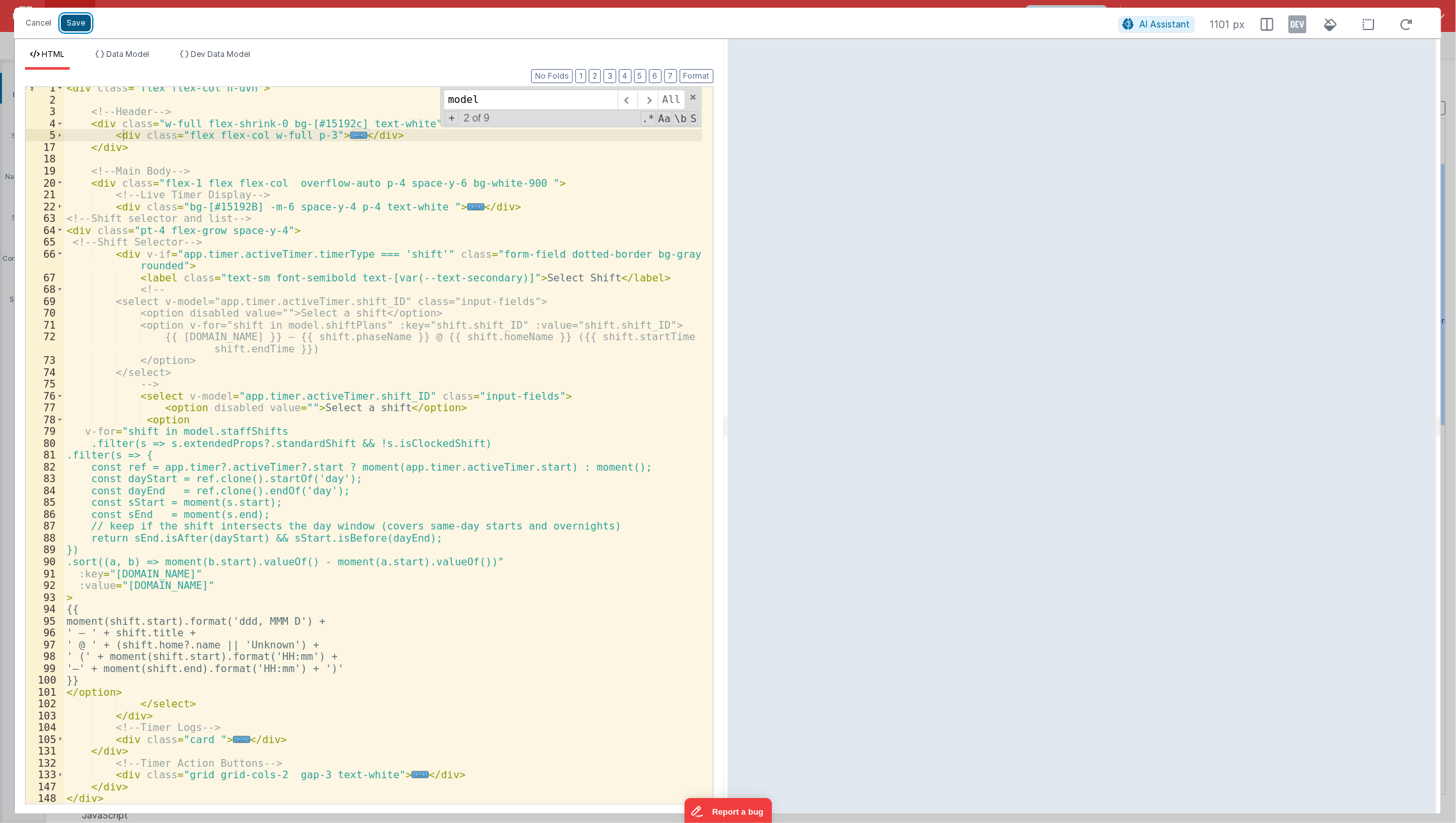
click at [78, 19] on button "Save" at bounding box center [75, 23] width 30 height 17
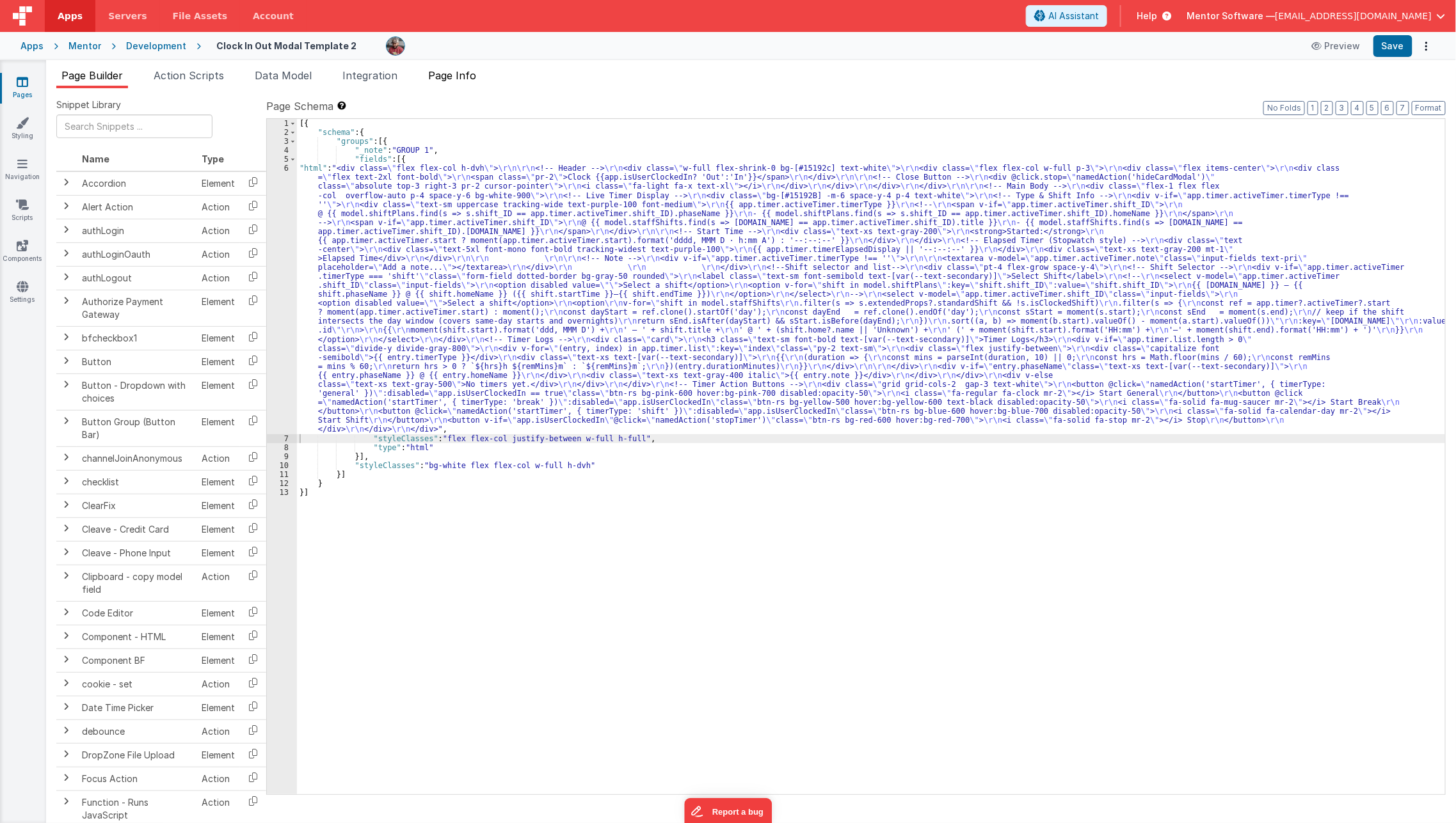
click at [458, 87] on li "Page Info" at bounding box center [452, 78] width 58 height 20
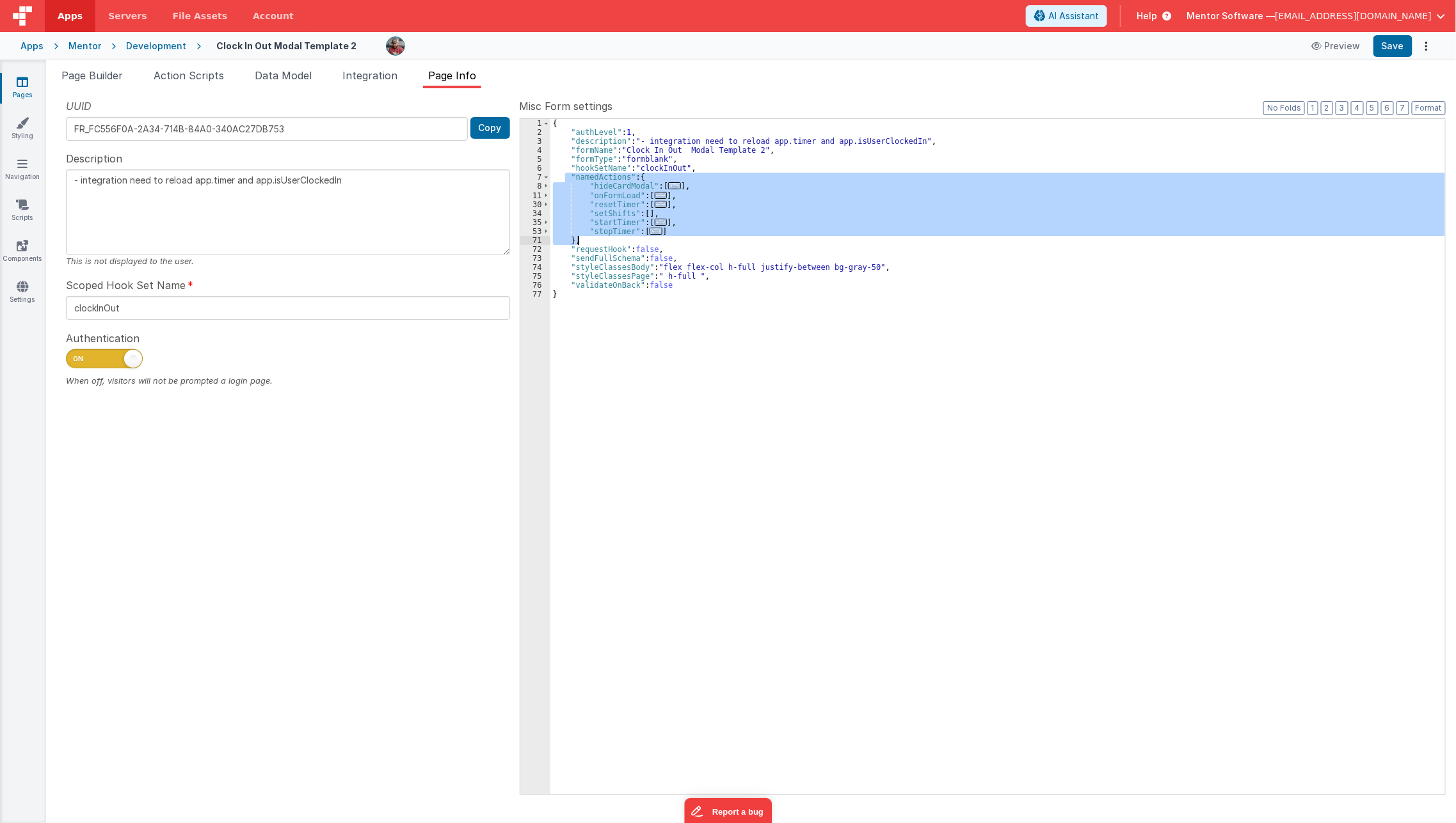
drag, startPoint x: 566, startPoint y: 178, endPoint x: 577, endPoint y: 238, distance: 61.0
click at [577, 238] on div "{ "authLevel" : 1 , "description" : "- integration need to reload app.timer and…" at bounding box center [997, 465] width 895 height 693
click at [123, 75] on span "Page Builder" at bounding box center [92, 75] width 61 height 13
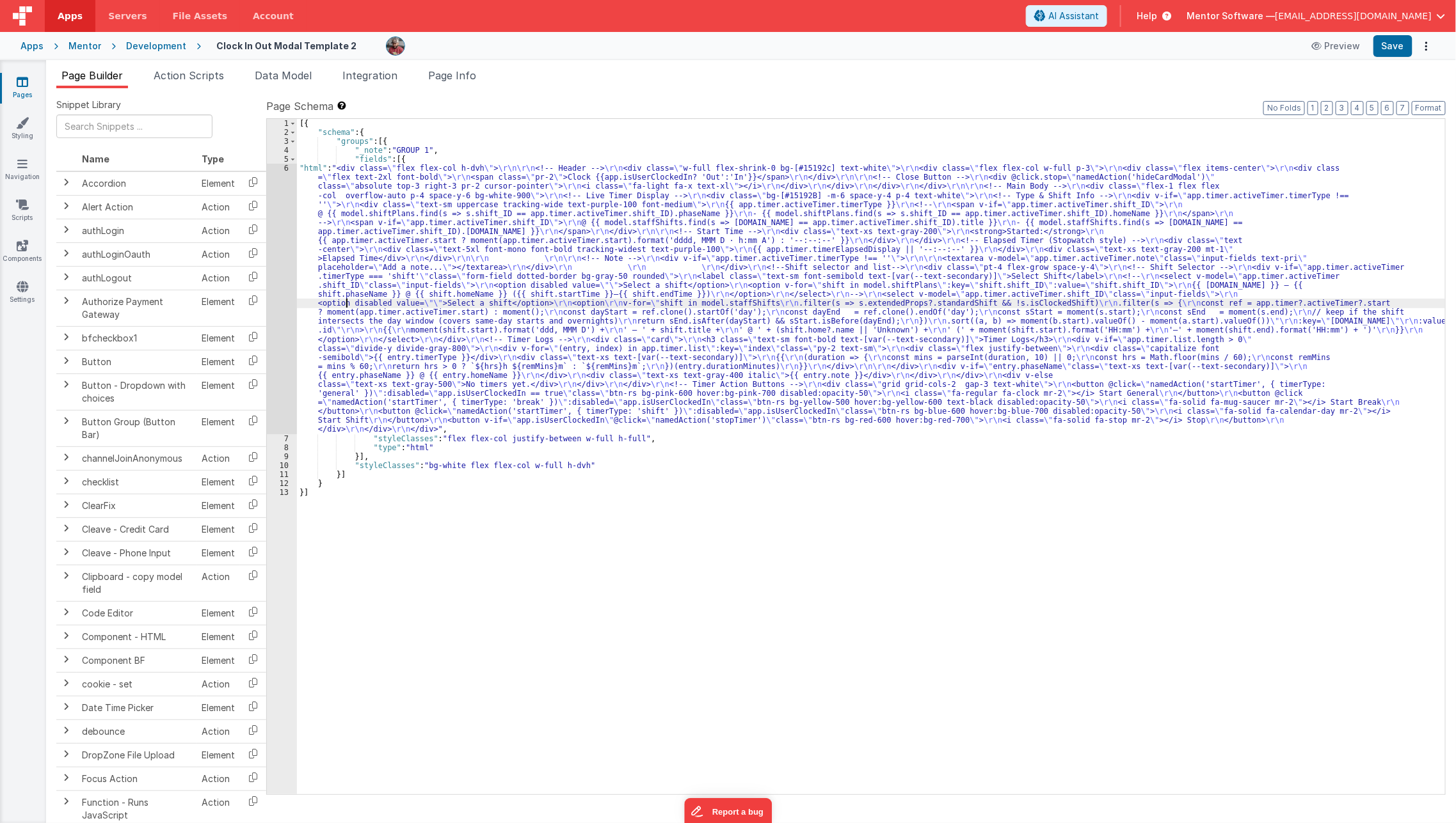
click at [346, 302] on div "[{ "schema" : { "groups" : [{ "_note" : "GROUP 1" , "fields" : [{ "html" : "<di…" at bounding box center [871, 465] width 1149 height 693
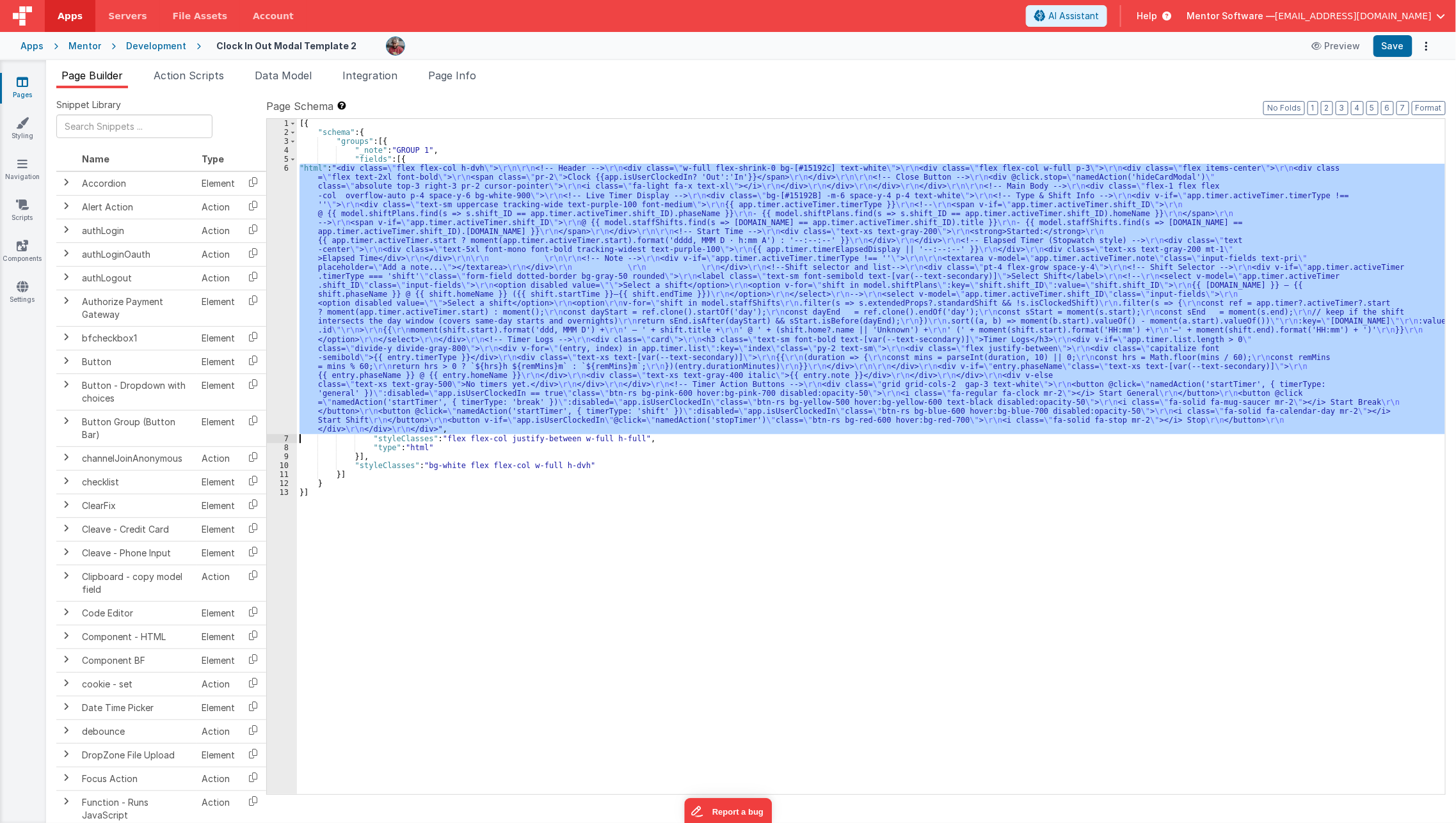
click at [283, 319] on div "6" at bounding box center [281, 298] width 30 height 270
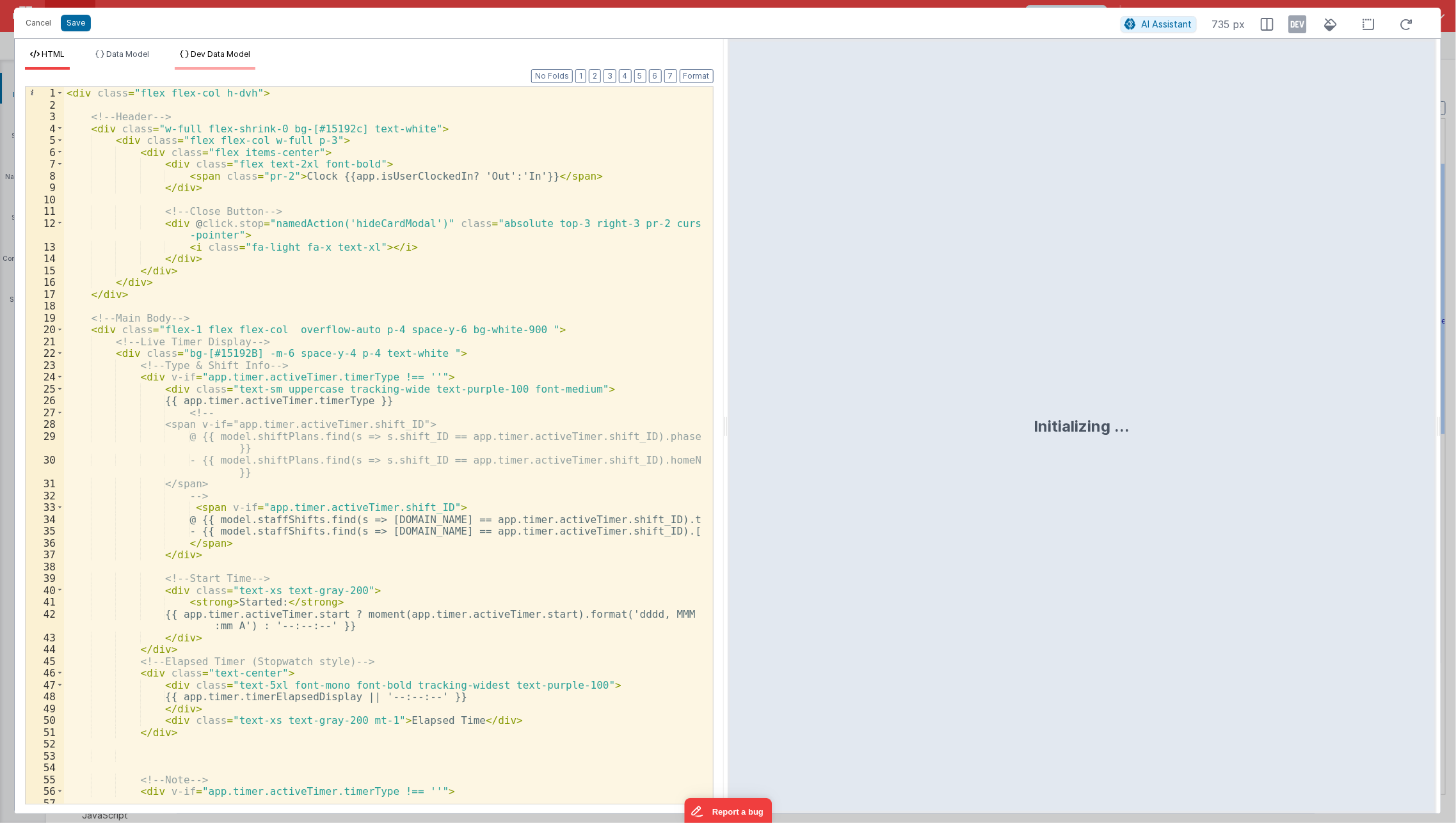
click at [256, 59] on li "Dev Data Model" at bounding box center [215, 59] width 81 height 20
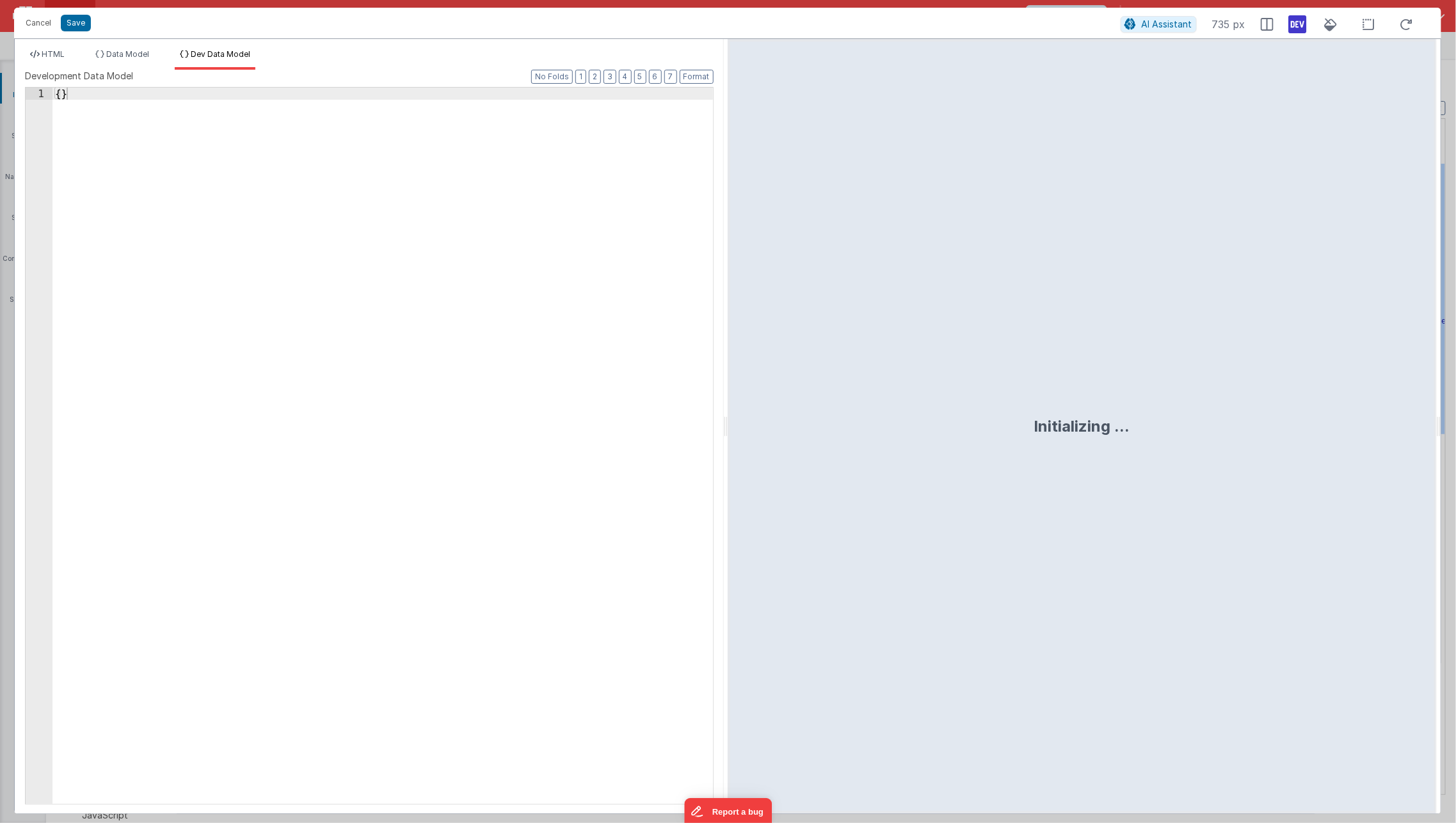
click at [1300, 24] on icon at bounding box center [1297, 23] width 18 height 20
click at [63, 56] on span "HTML" at bounding box center [53, 54] width 23 height 10
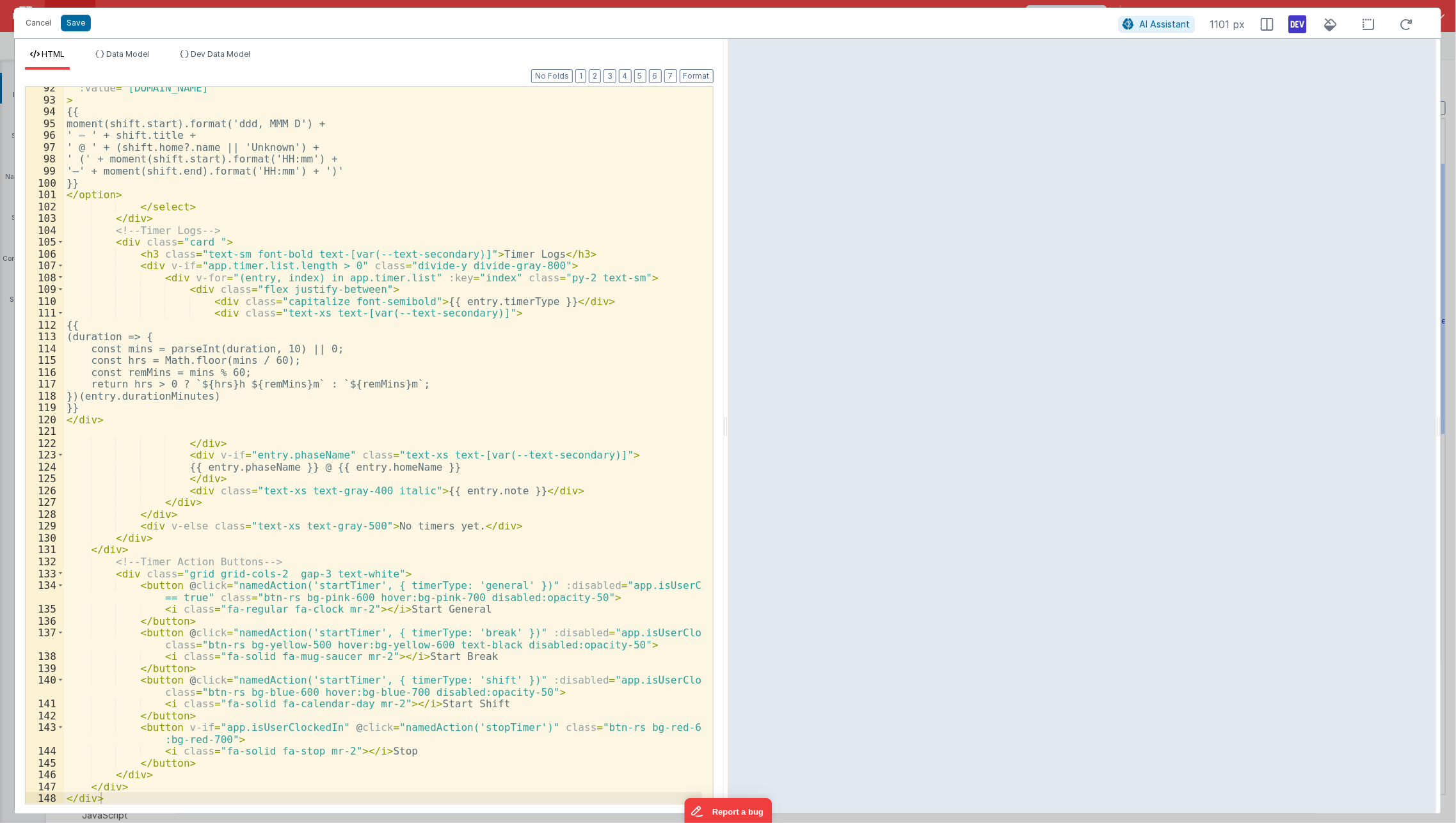
scroll to position [1165, 0]
click at [231, 57] on span "Dev Data Model" at bounding box center [221, 54] width 60 height 10
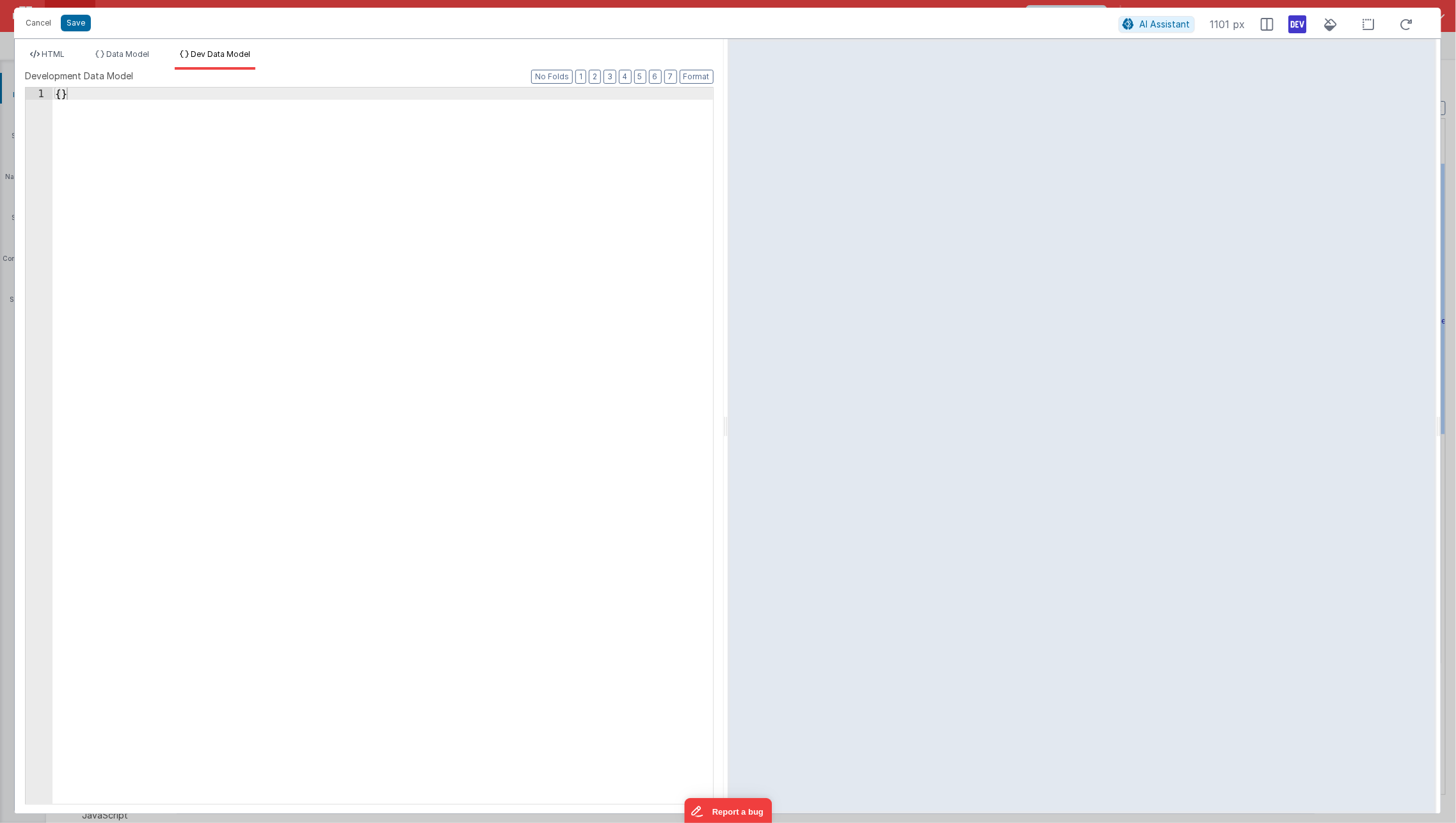
click at [130, 48] on div "HTML Data Model Dev Data Model Format 7 6 5 4 3 2 1 No Folds 92 93 94 95 96 97 …" at bounding box center [369, 426] width 709 height 774
click at [128, 57] on span "Data Model" at bounding box center [127, 54] width 43 height 10
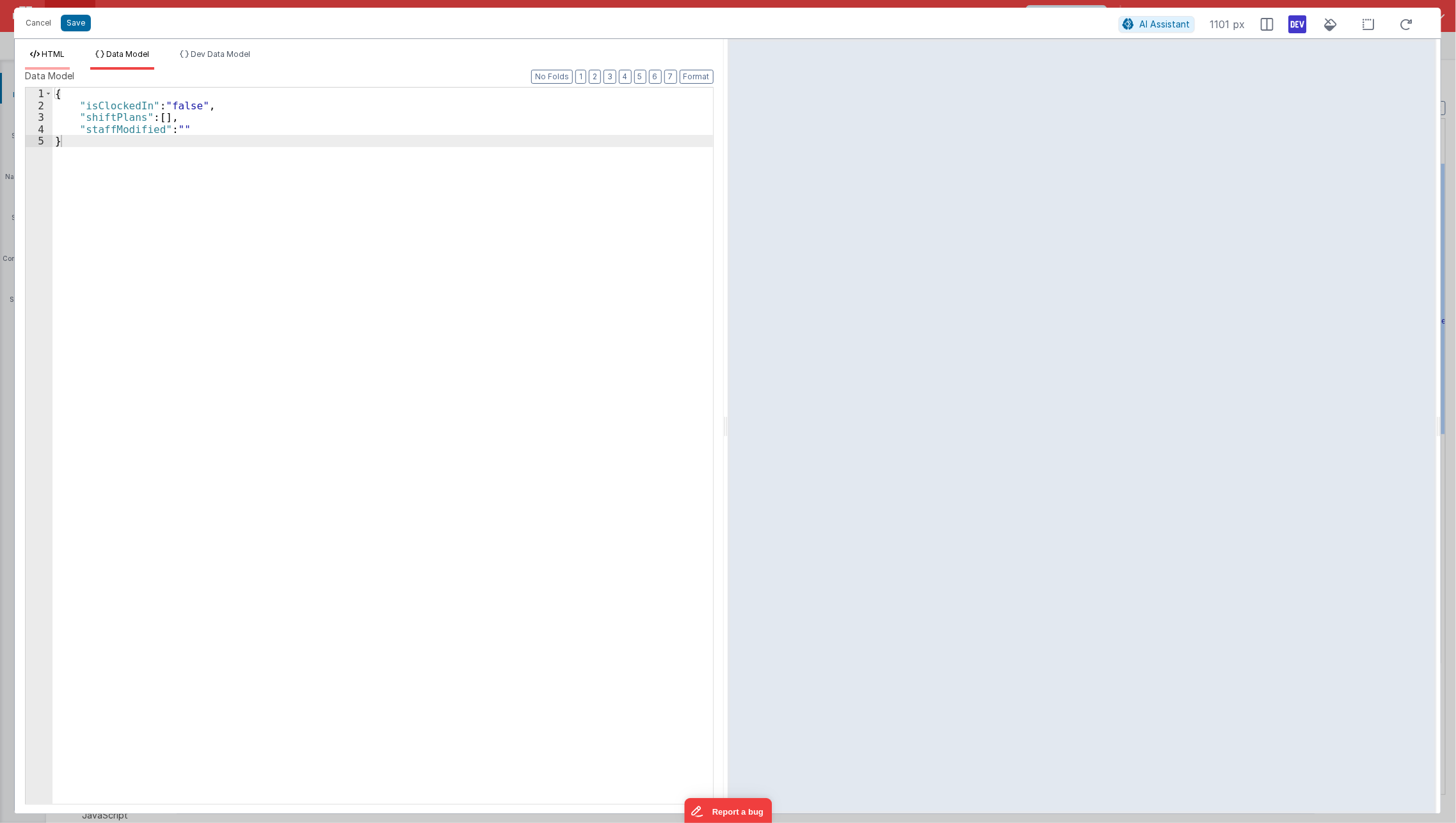
click at [66, 49] on li "HTML" at bounding box center [47, 59] width 44 height 20
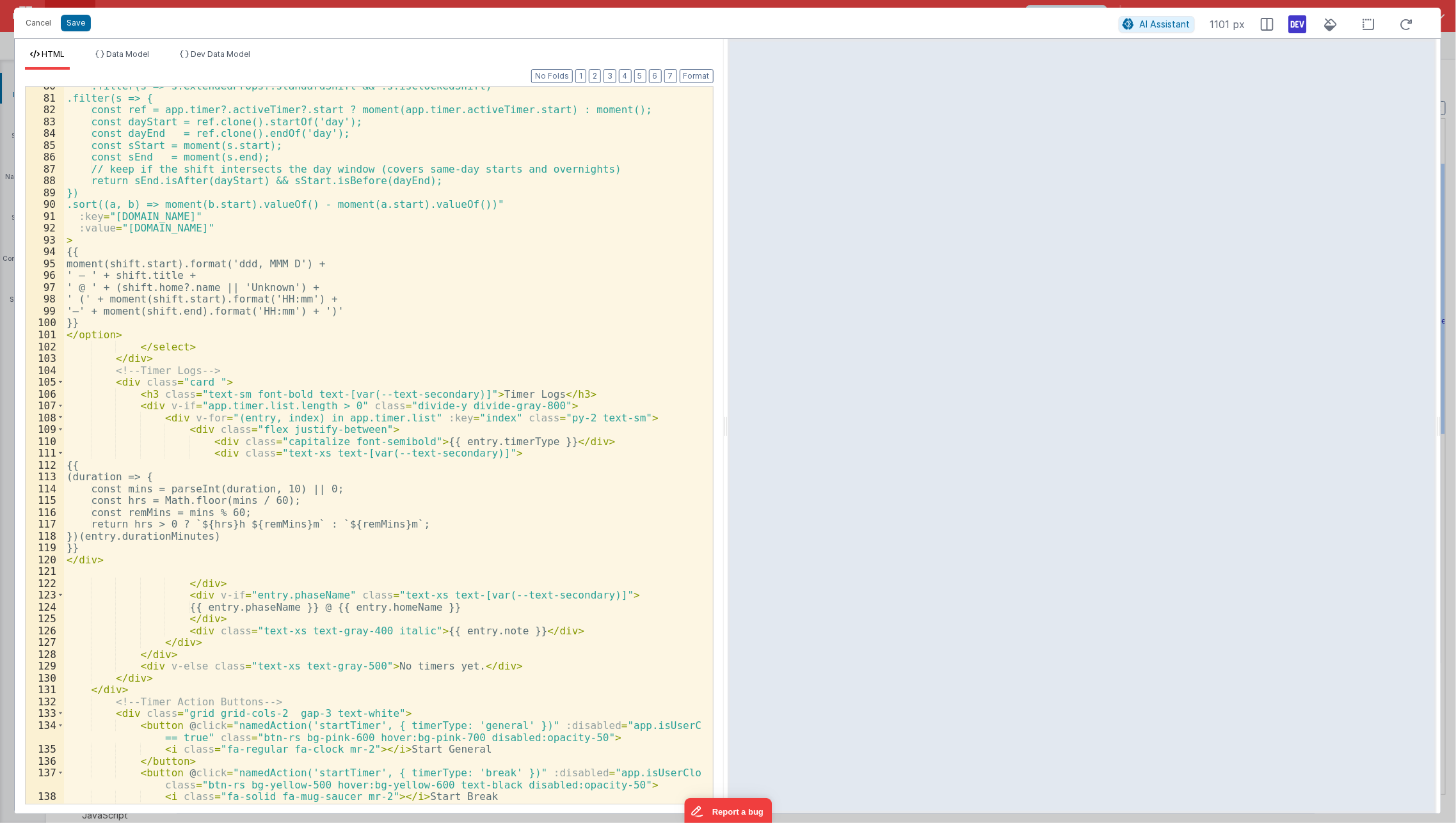
scroll to position [1024, 0]
click at [60, 382] on span at bounding box center [60, 382] width 7 height 12
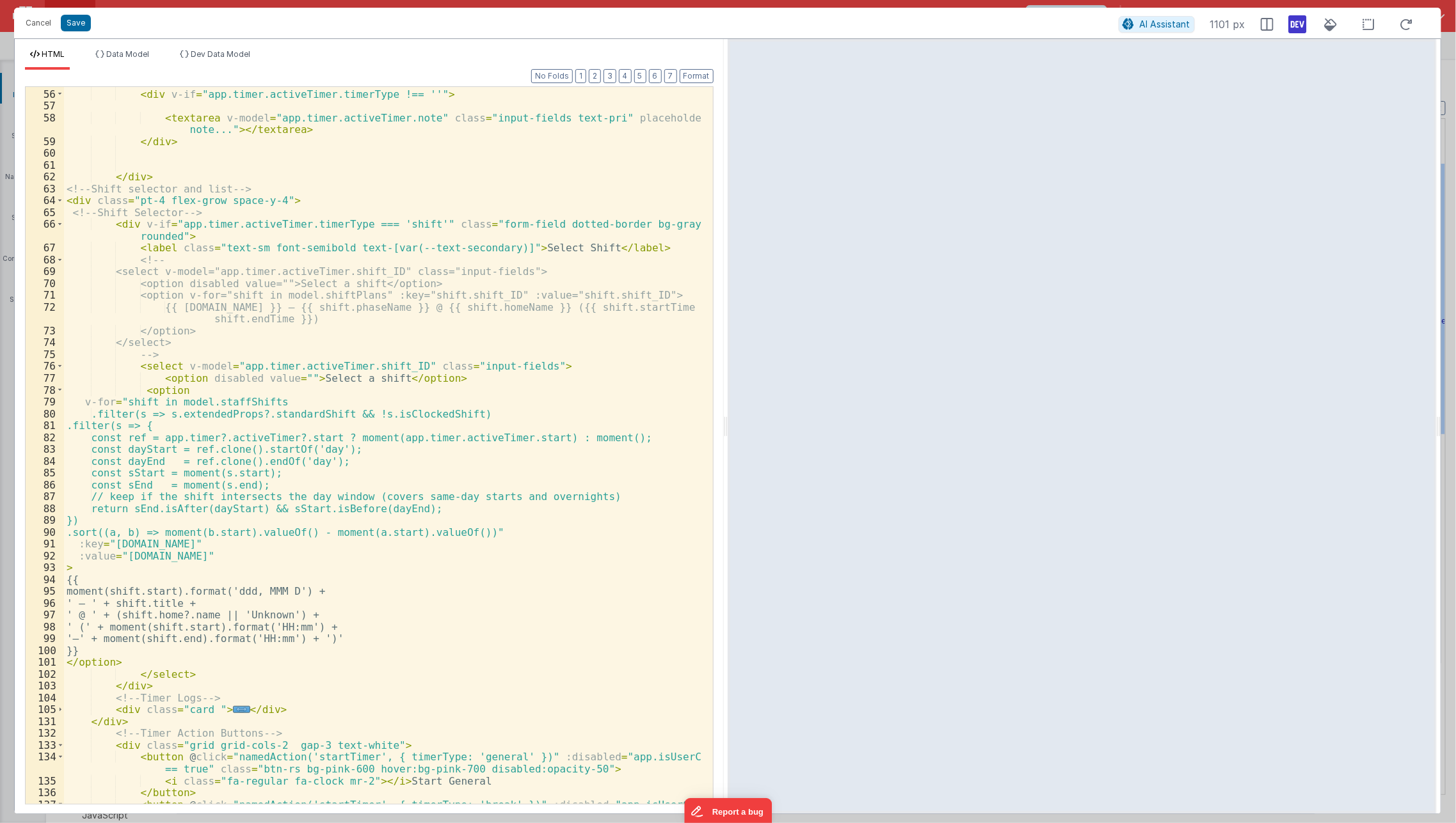
scroll to position [698, 0]
click at [59, 227] on span at bounding box center [60, 224] width 7 height 12
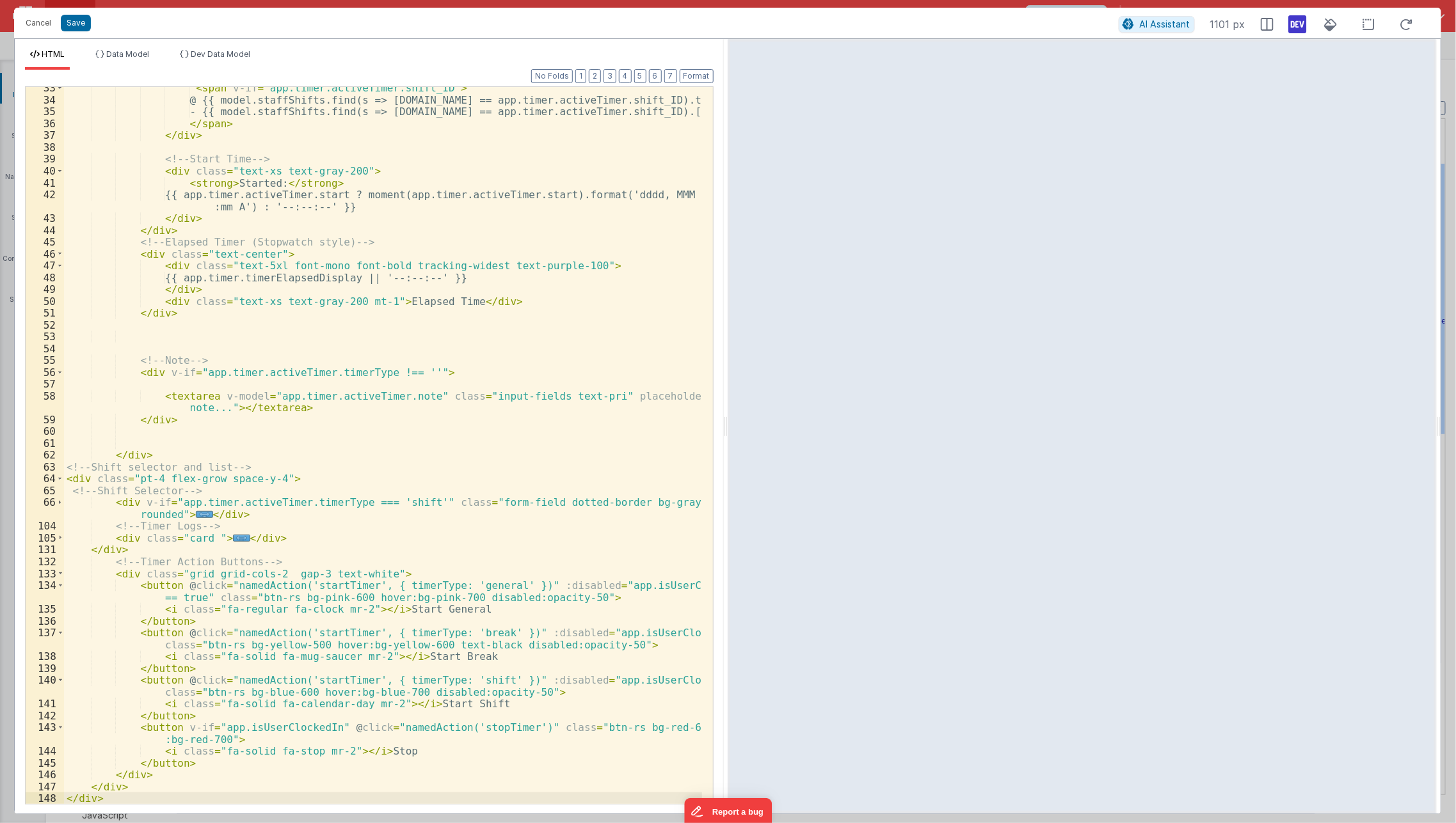
click at [226, 479] on div "< span v-if = "app.timer.activeTimer.shift_ID" > @ {{ model.staffShifts.find(s …" at bounding box center [383, 452] width 638 height 741
click at [222, 479] on div "< span v-if = "app.timer.activeTimer.shift_ID" > @ {{ model.staffShifts.find(s …" at bounding box center [383, 452] width 638 height 741
click at [210, 481] on div "< span v-if = "app.timer.activeTimer.shift_ID" > @ {{ model.staffShifts.find(s …" at bounding box center [383, 452] width 638 height 741
click at [173, 512] on div "< span v-if = "app.timer.activeTimer.shift_ID" > @ {{ model.staffShifts.find(s …" at bounding box center [383, 452] width 638 height 741
click at [207, 542] on div "< span v-if = "app.timer.activeTimer.shift_ID" > @ {{ model.staffShifts.find(s …" at bounding box center [383, 452] width 638 height 741
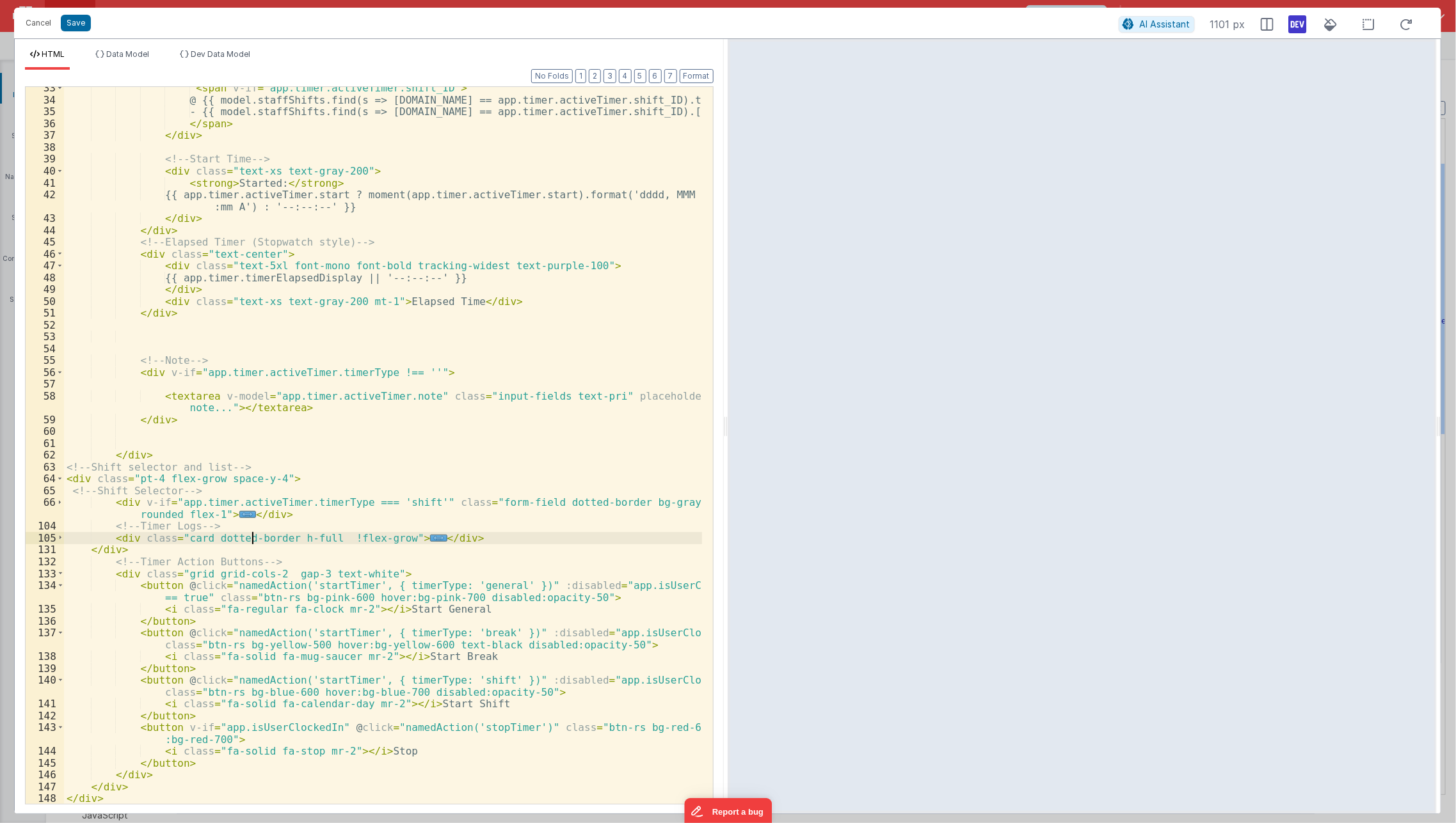
click at [206, 535] on div "< span v-if = "app.timer.activeTimer.shift_ID" > @ {{ model.staffShifts.find(s …" at bounding box center [383, 452] width 638 height 741
click at [202, 50] on span "Dev Data Model" at bounding box center [221, 54] width 60 height 10
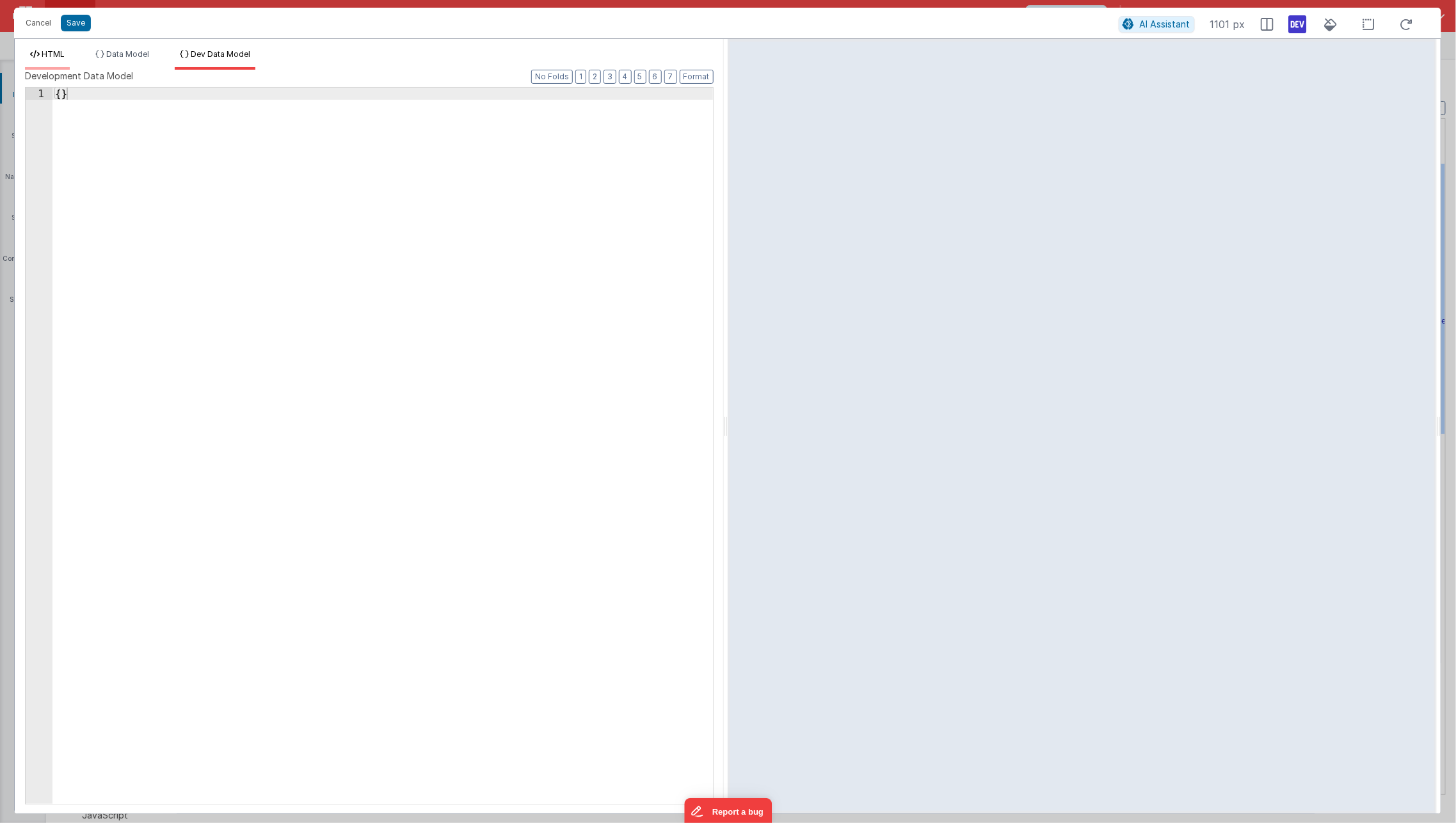
click at [46, 55] on span "HTML" at bounding box center [53, 54] width 23 height 10
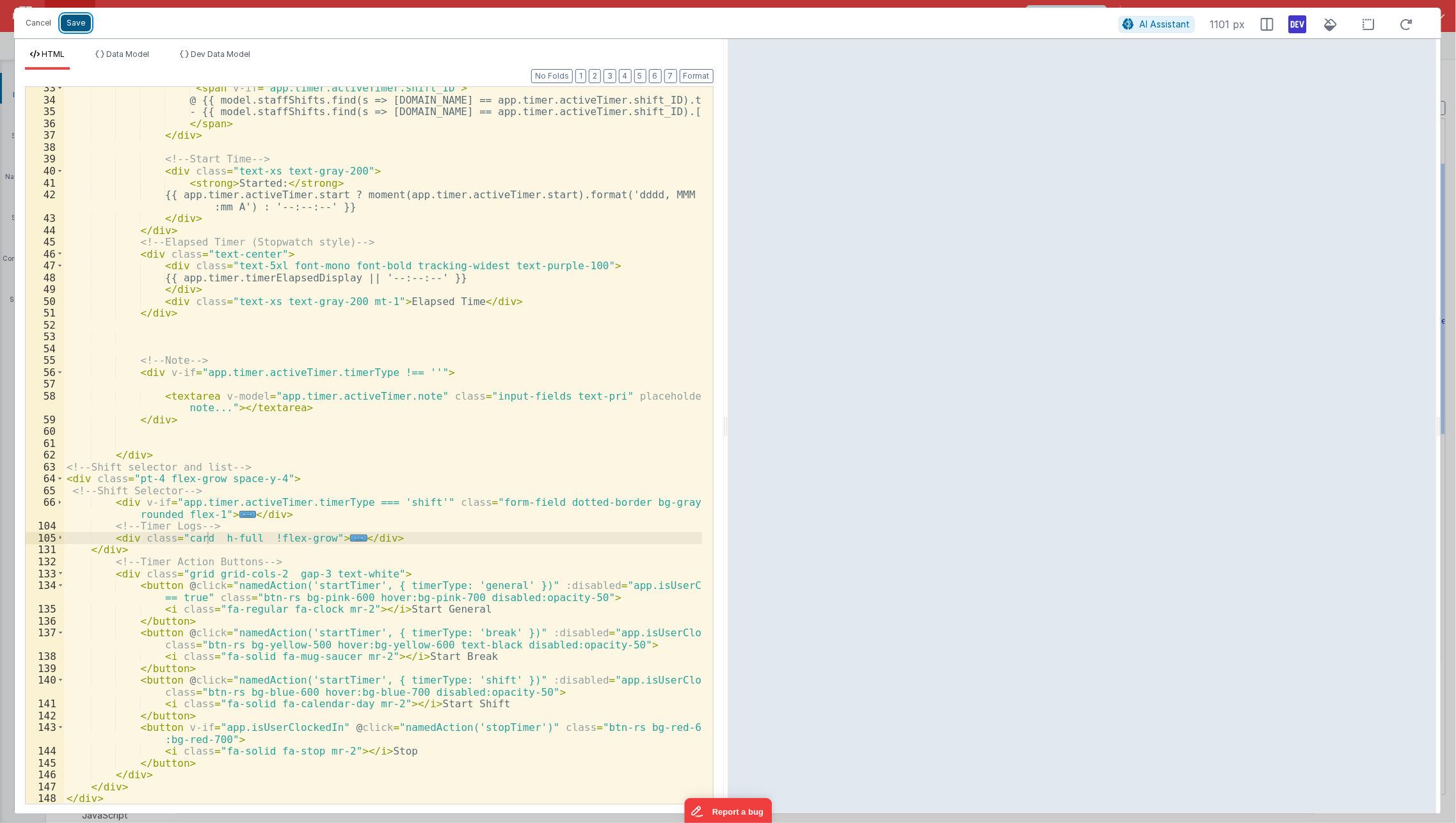
click at [78, 23] on button "Save" at bounding box center [75, 23] width 30 height 17
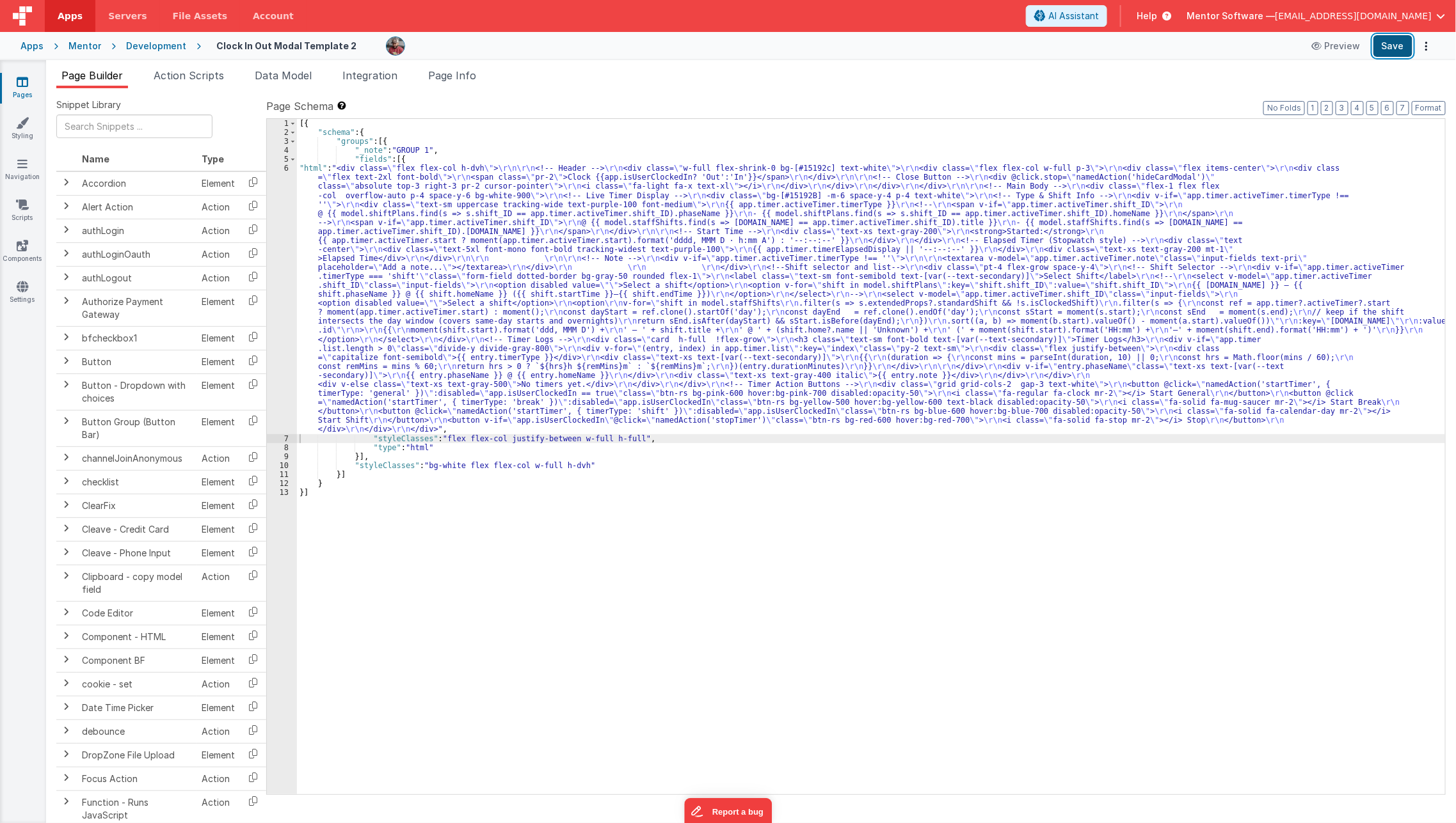
click at [1387, 50] on button "Save" at bounding box center [1392, 46] width 39 height 22
click at [418, 344] on div "[{ "schema" : { "groups" : [{ "_note" : "GROUP 1" , "fields" : [{ "html" : "<di…" at bounding box center [871, 465] width 1149 height 693
click at [276, 362] on div "6" at bounding box center [281, 298] width 30 height 270
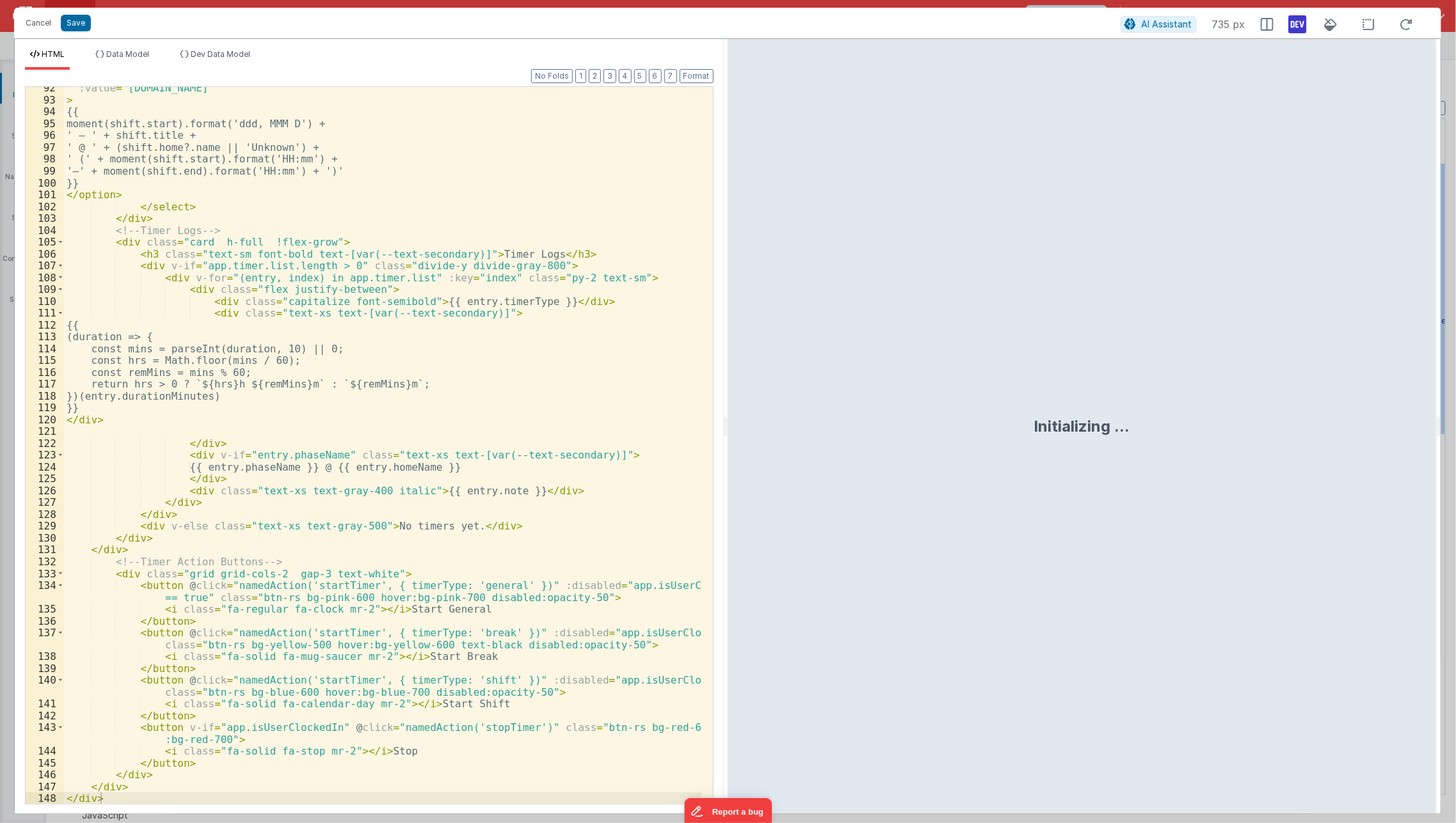
scroll to position [1165, 0]
click at [294, 708] on div ":value = "shift.id" > {{ moment(shift.start).format('ddd, MMM D') + ' – ' + shi…" at bounding box center [383, 452] width 638 height 741
click at [1303, 24] on icon at bounding box center [1297, 23] width 18 height 20
click at [83, 25] on button "Save" at bounding box center [75, 23] width 30 height 17
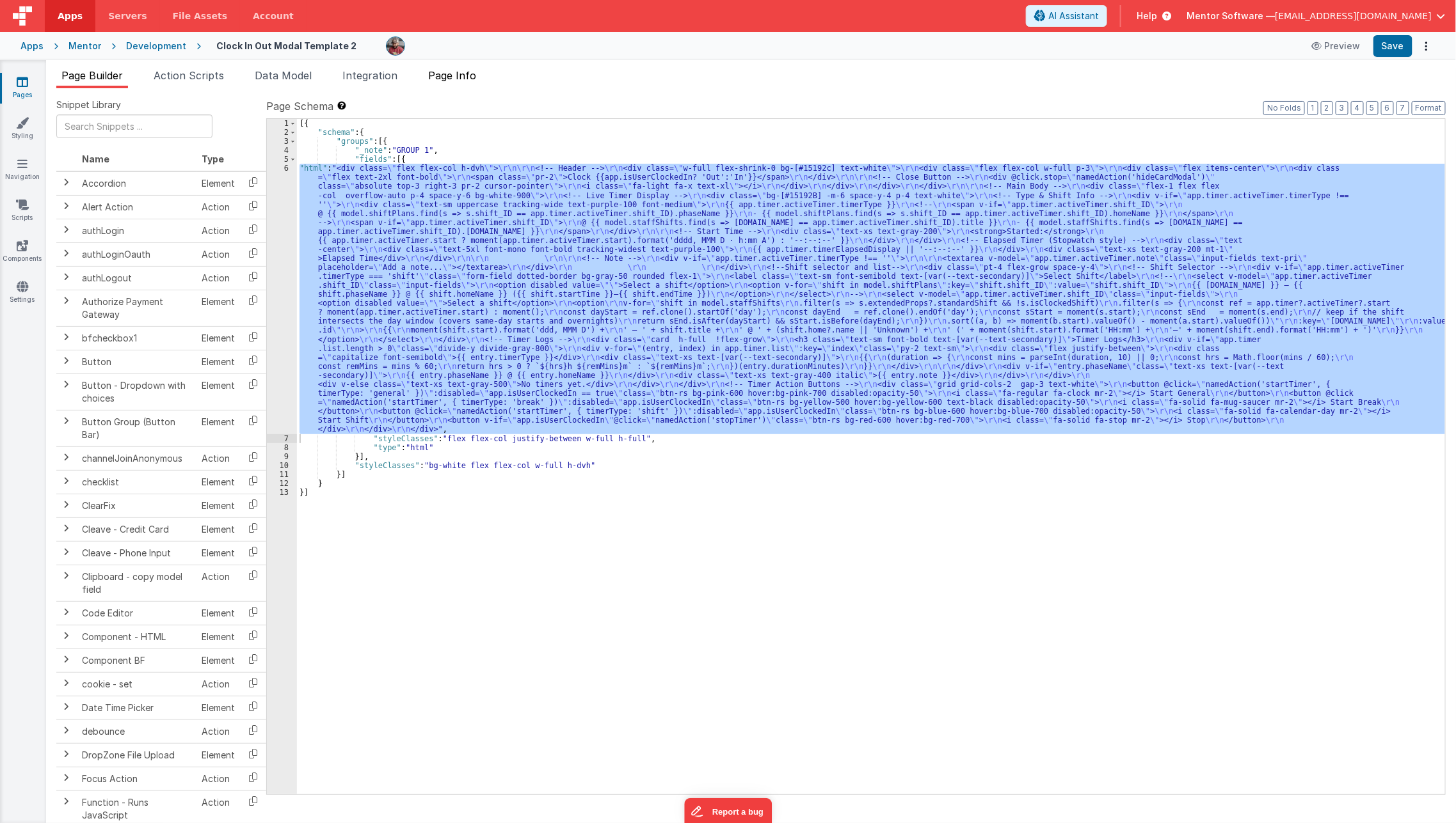
click at [466, 69] on li "Page Info" at bounding box center [452, 78] width 58 height 20
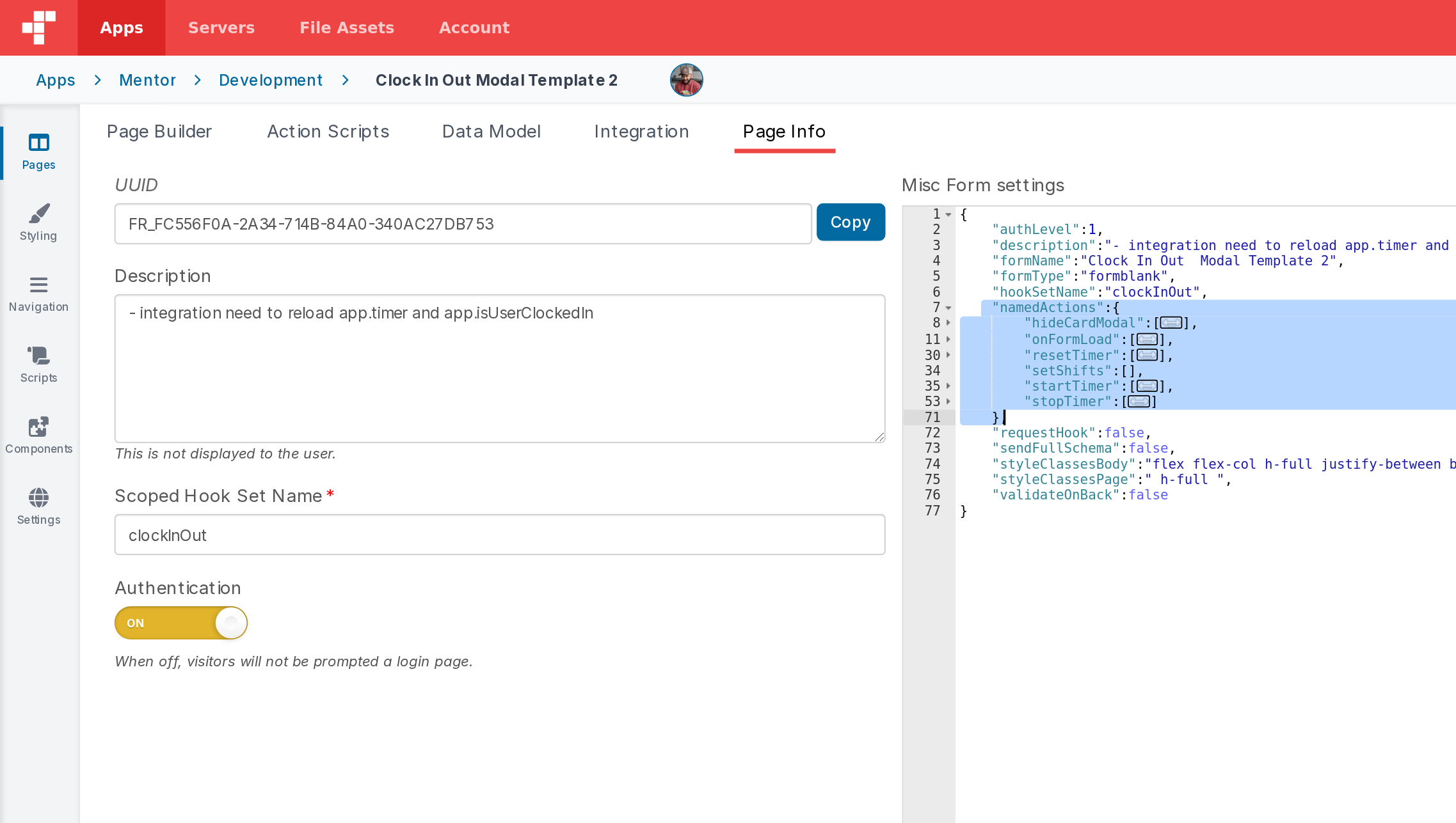
click at [369, 94] on div "Snippet Library Name Type Accordion Element Alert Action Action authLogin Actio…" at bounding box center [751, 455] width 1410 height 735
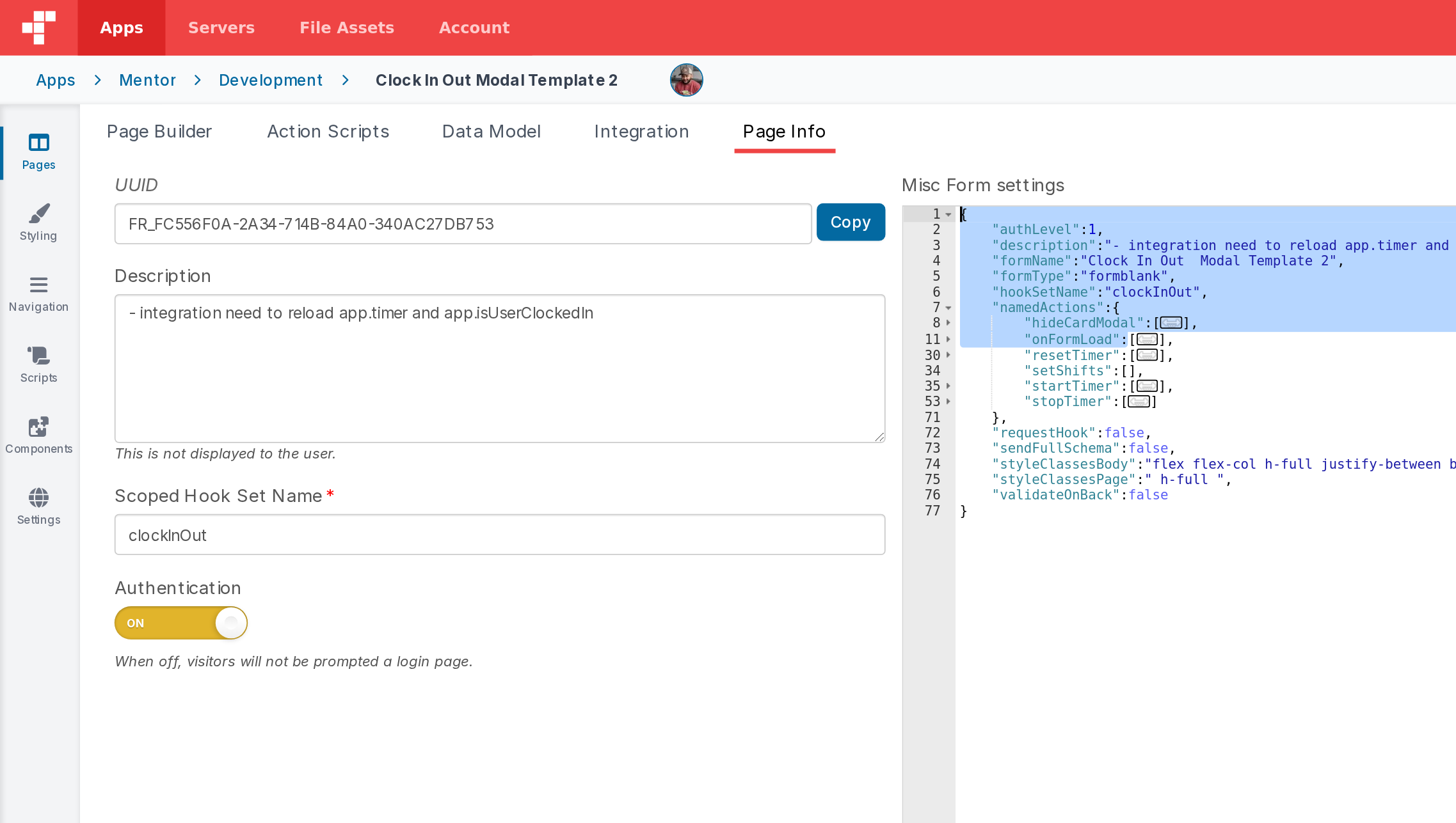
click at [659, 193] on div "{ "authLevel" : 1 , "description" : "- integration need to reload app.timer and…" at bounding box center [997, 456] width 895 height 675
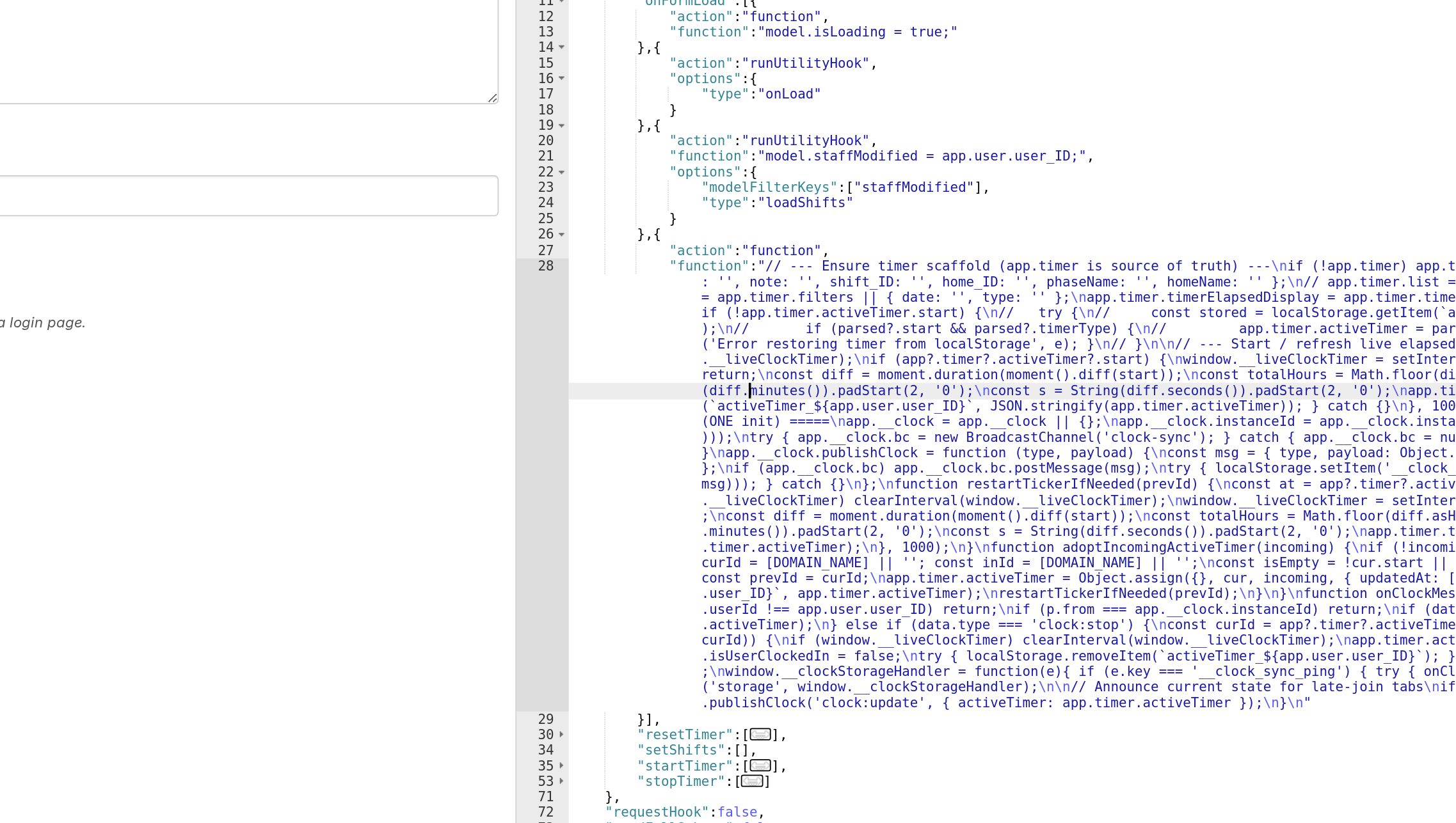
click at [656, 418] on div "{ "authLevel" : 1 , "description" : "- integration need to reload app.timer and…" at bounding box center [997, 465] width 895 height 693
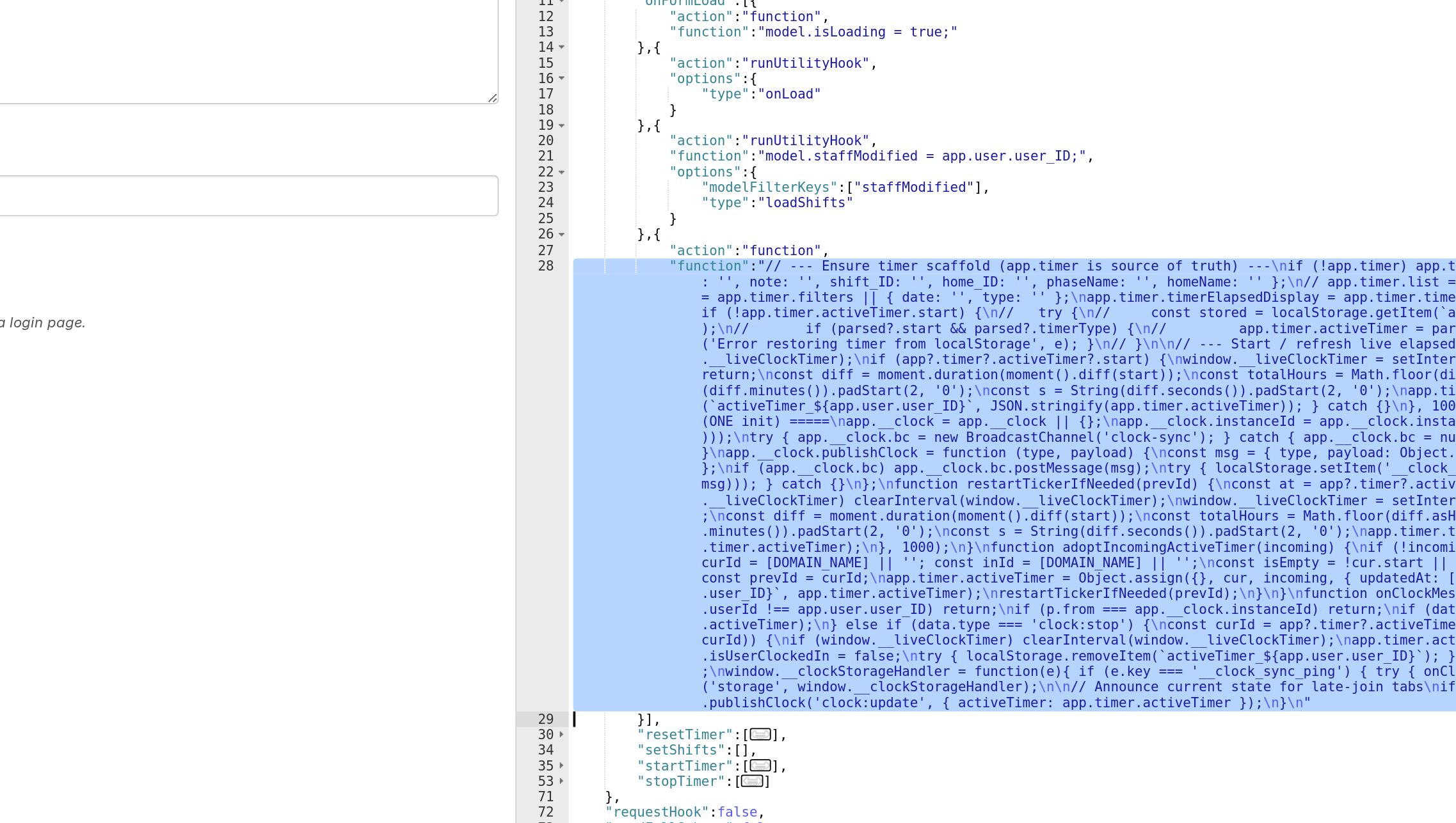
click at [534, 444] on div "28" at bounding box center [535, 475] width 30 height 261
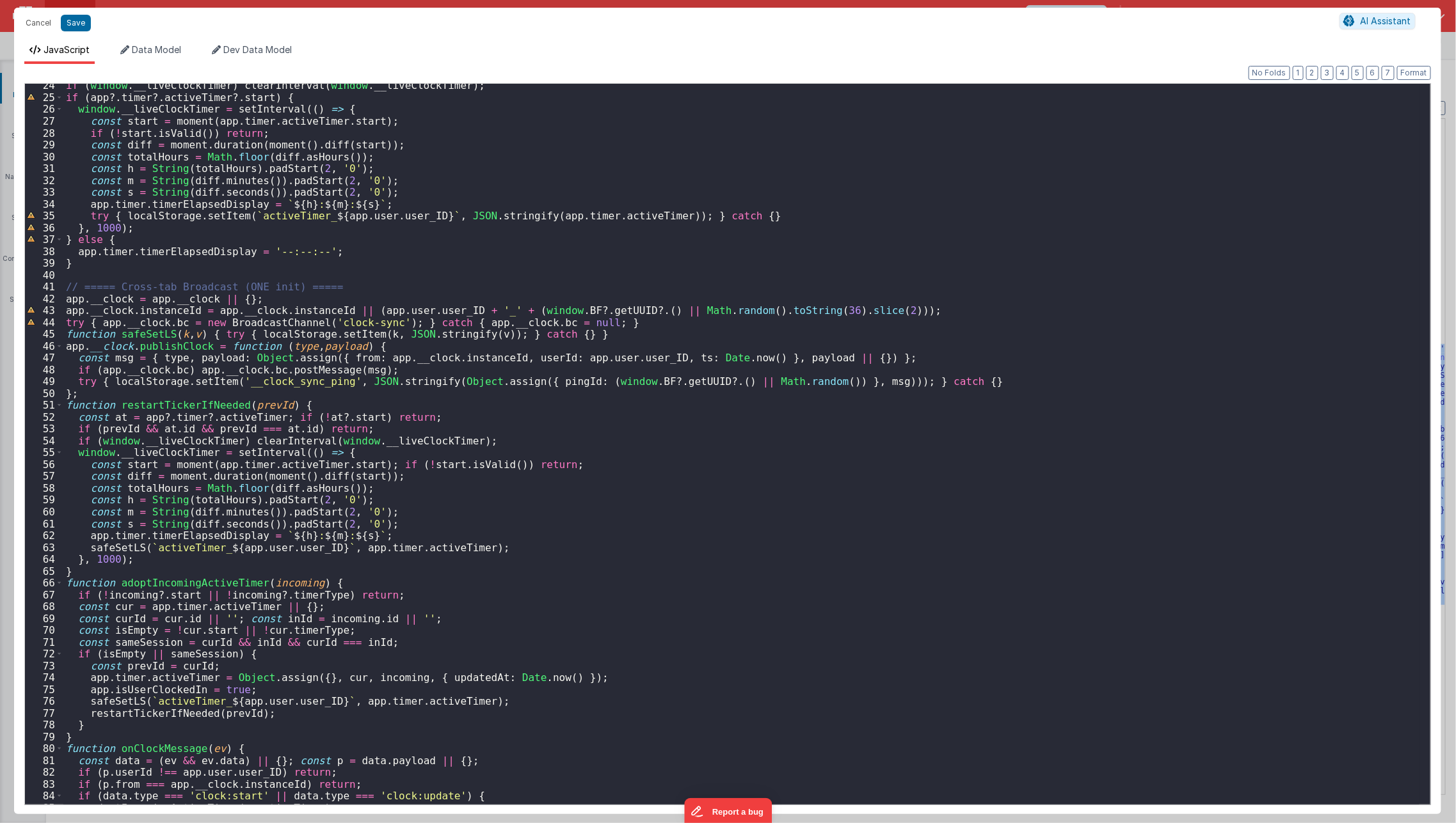
scroll to position [277, 0]
click at [740, 450] on div "if ( window . __liveClockTimer ) clearInterval ( window . __liveClockTimer ) ; …" at bounding box center [741, 451] width 1356 height 745
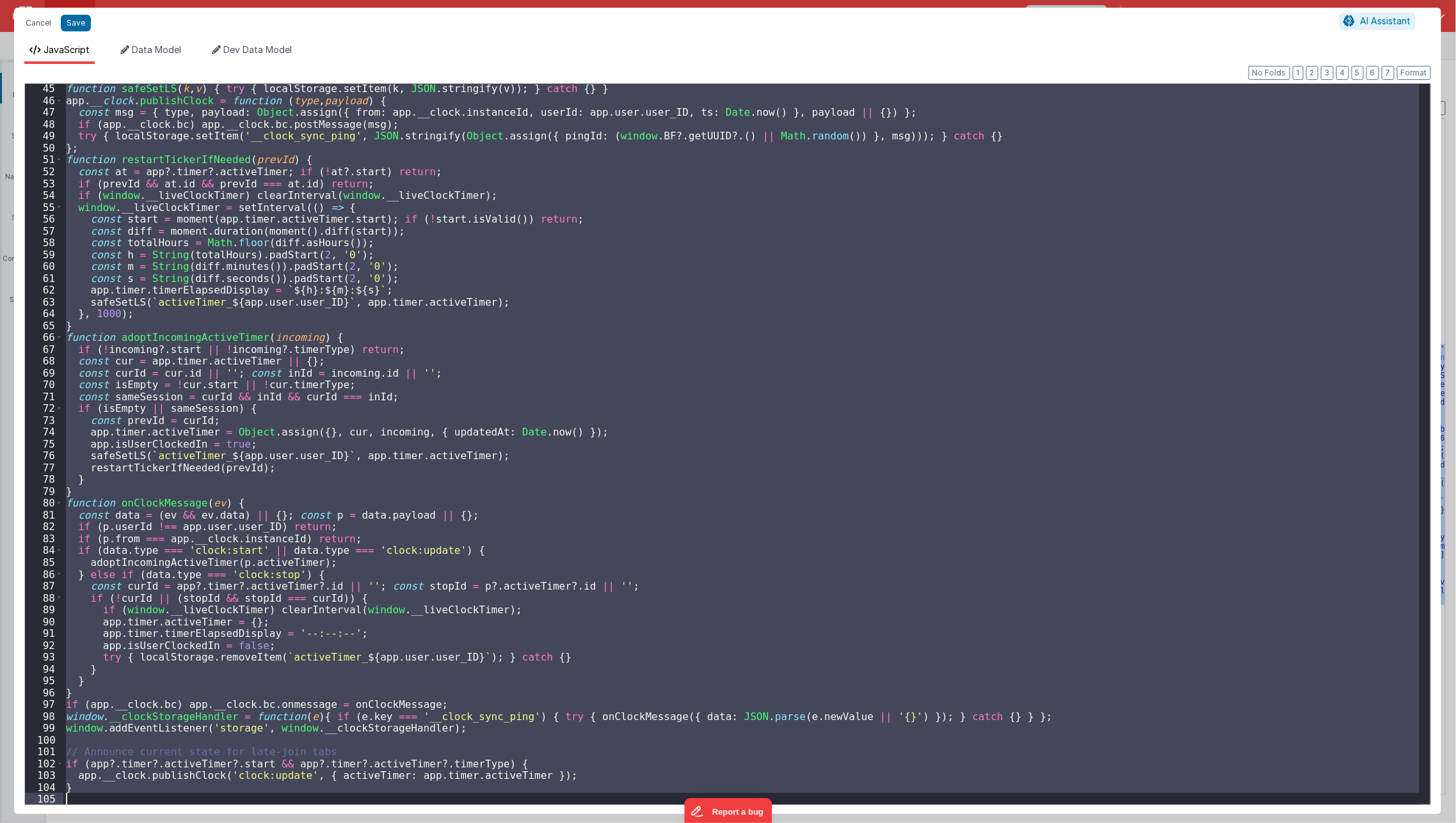
scroll to position [521, 0]
click at [493, 252] on div "function safeSetLS ( k , v ) { try { localStorage . setItem ( k , JSON . string…" at bounding box center [741, 444] width 1356 height 720
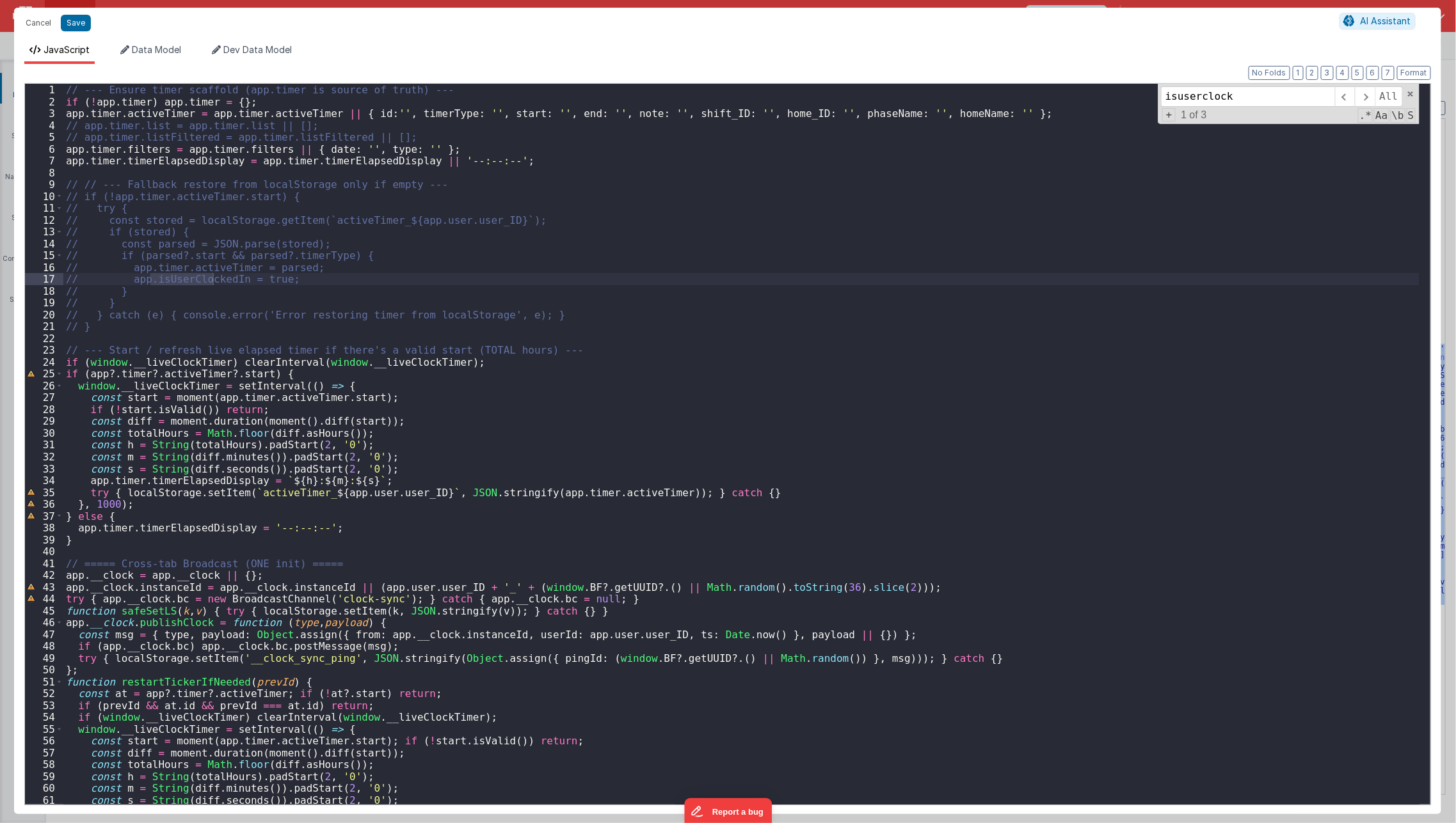
scroll to position [0, 0]
type input "isuserclock"
click at [329, 272] on div "// --- Ensure timer scaffold (app.timer is source of truth) --- if ( ! app . ti…" at bounding box center [741, 457] width 1356 height 745
click at [329, 275] on div "// --- Ensure timer scaffold (app.timer is source of truth) --- if ( ! app . ti…" at bounding box center [741, 457] width 1356 height 745
click at [1367, 104] on span at bounding box center [1365, 96] width 20 height 20
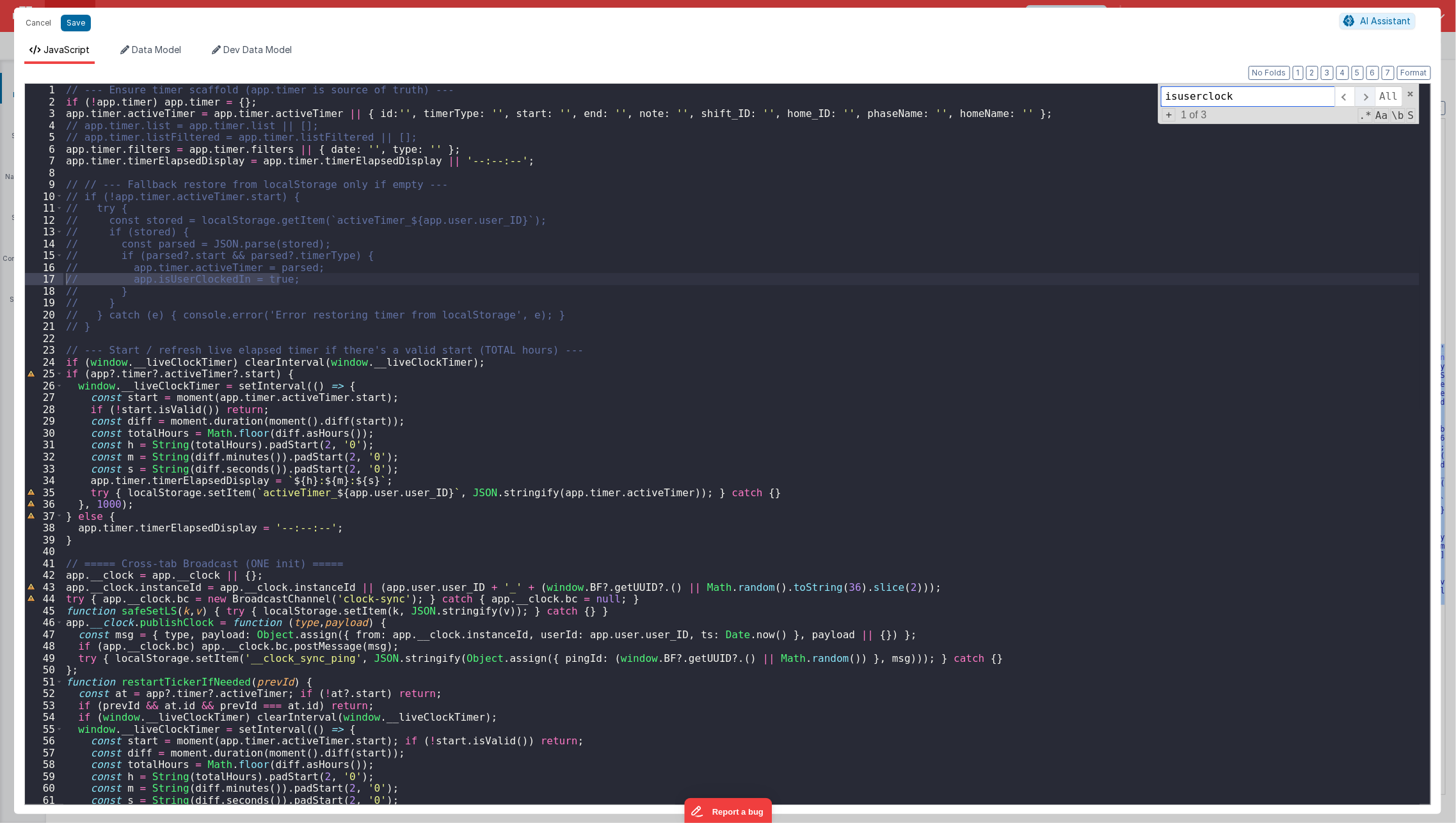
scroll to position [521, 0]
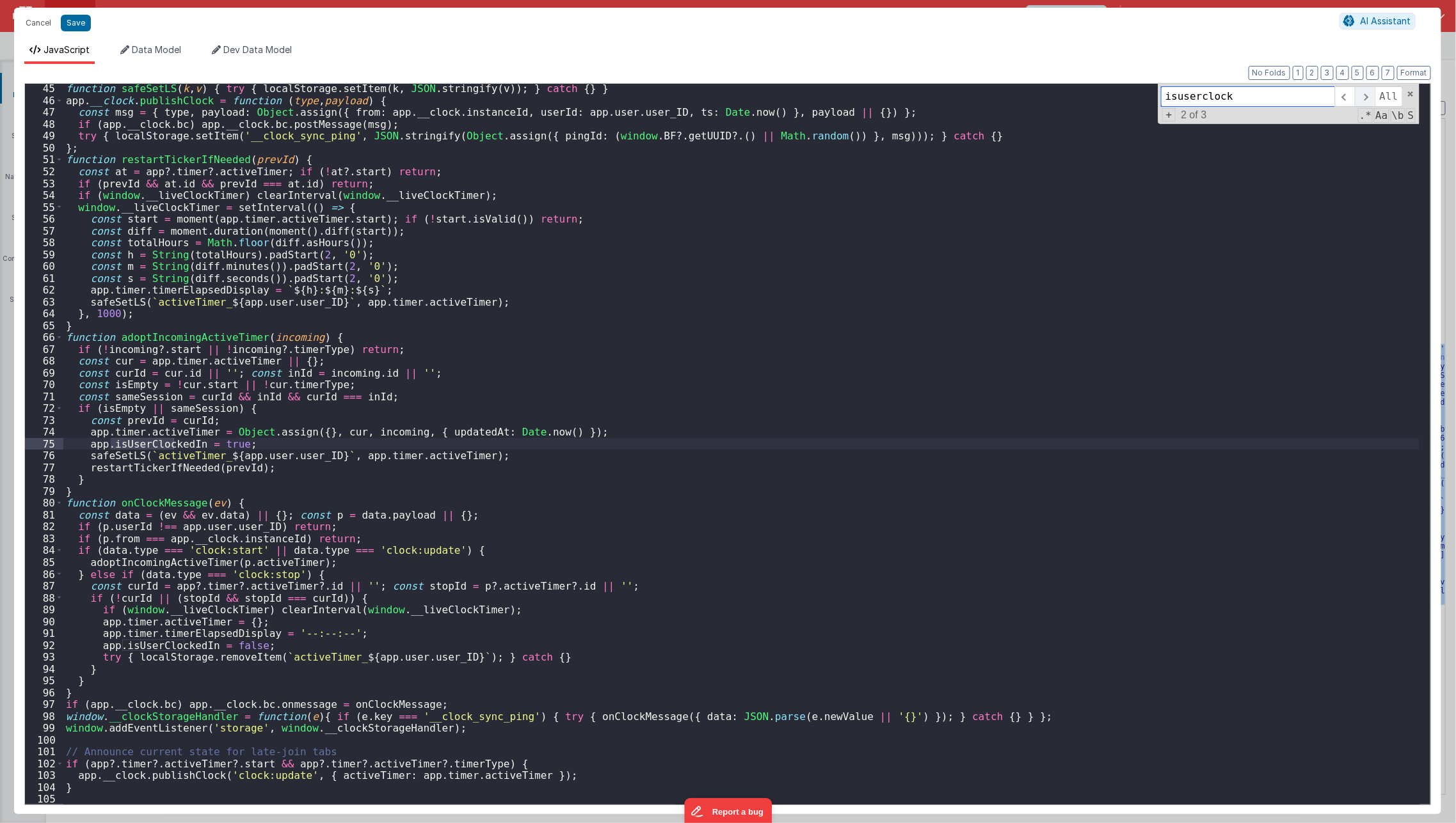
click at [1367, 104] on span at bounding box center [1365, 96] width 20 height 20
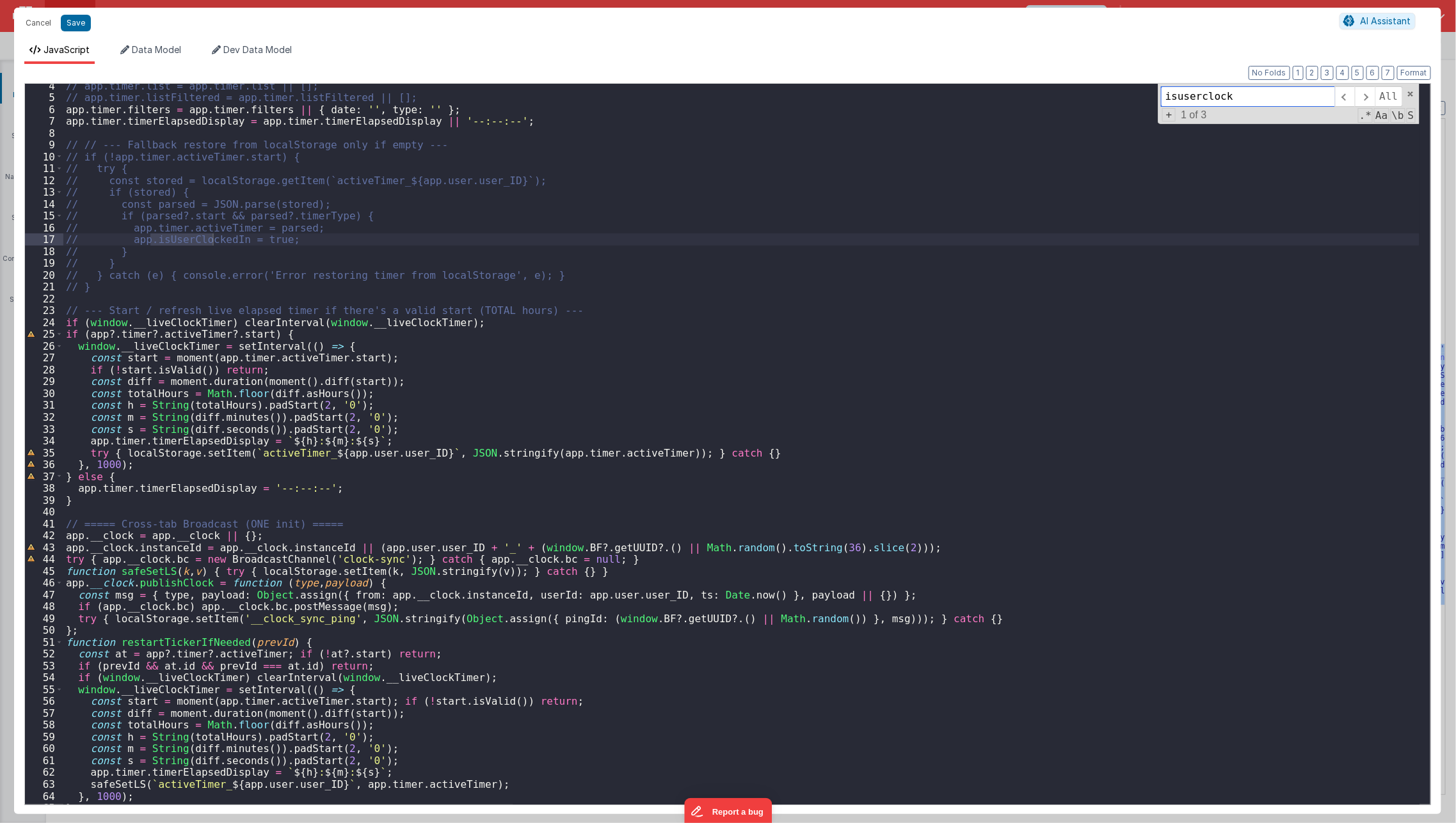
scroll to position [40, 0]
click at [295, 516] on div "// app.timer.list = app.timer.list || []; // app.timer.listFiltered = app.timer…" at bounding box center [741, 453] width 1356 height 745
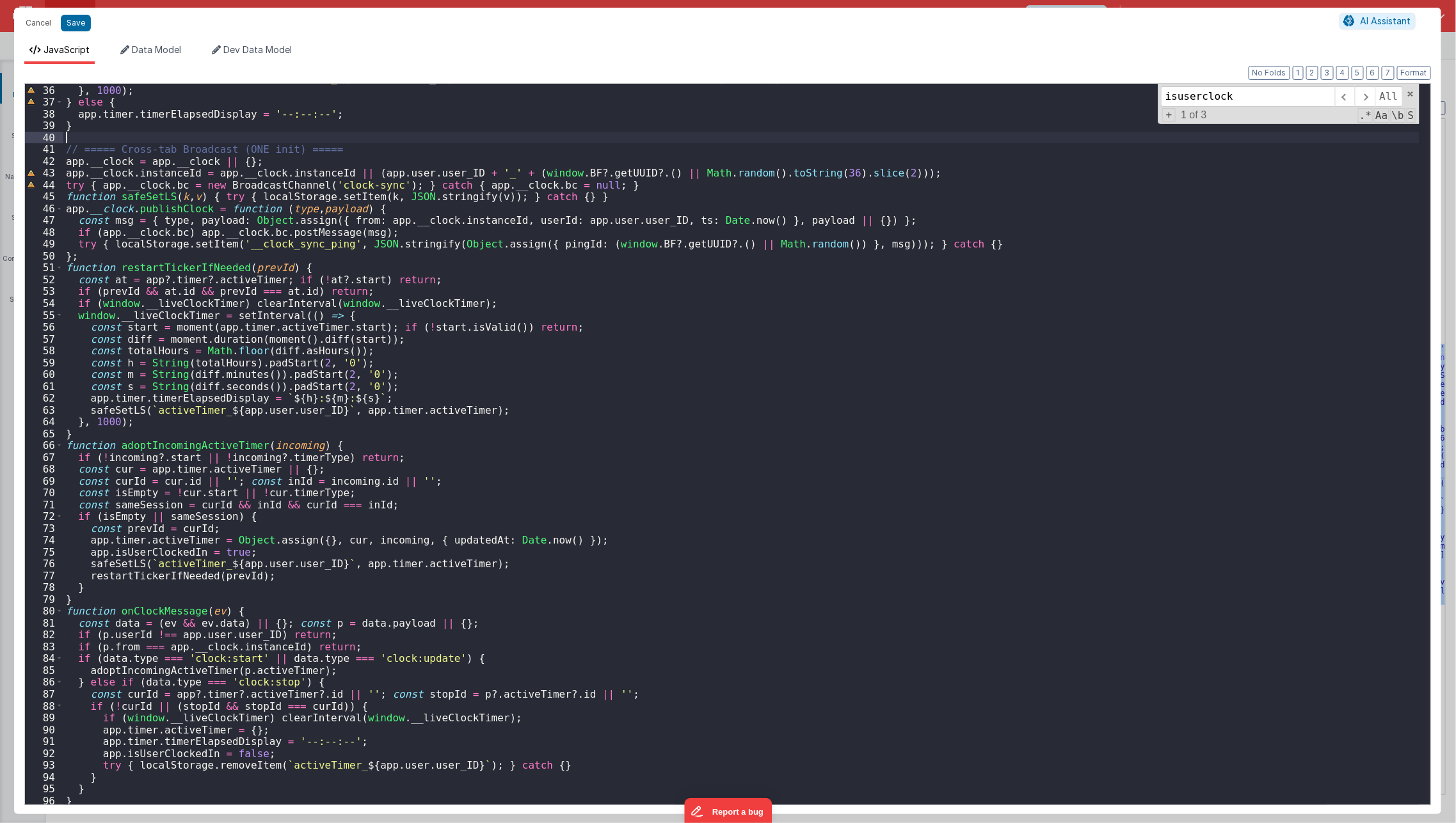
scroll to position [521, 0]
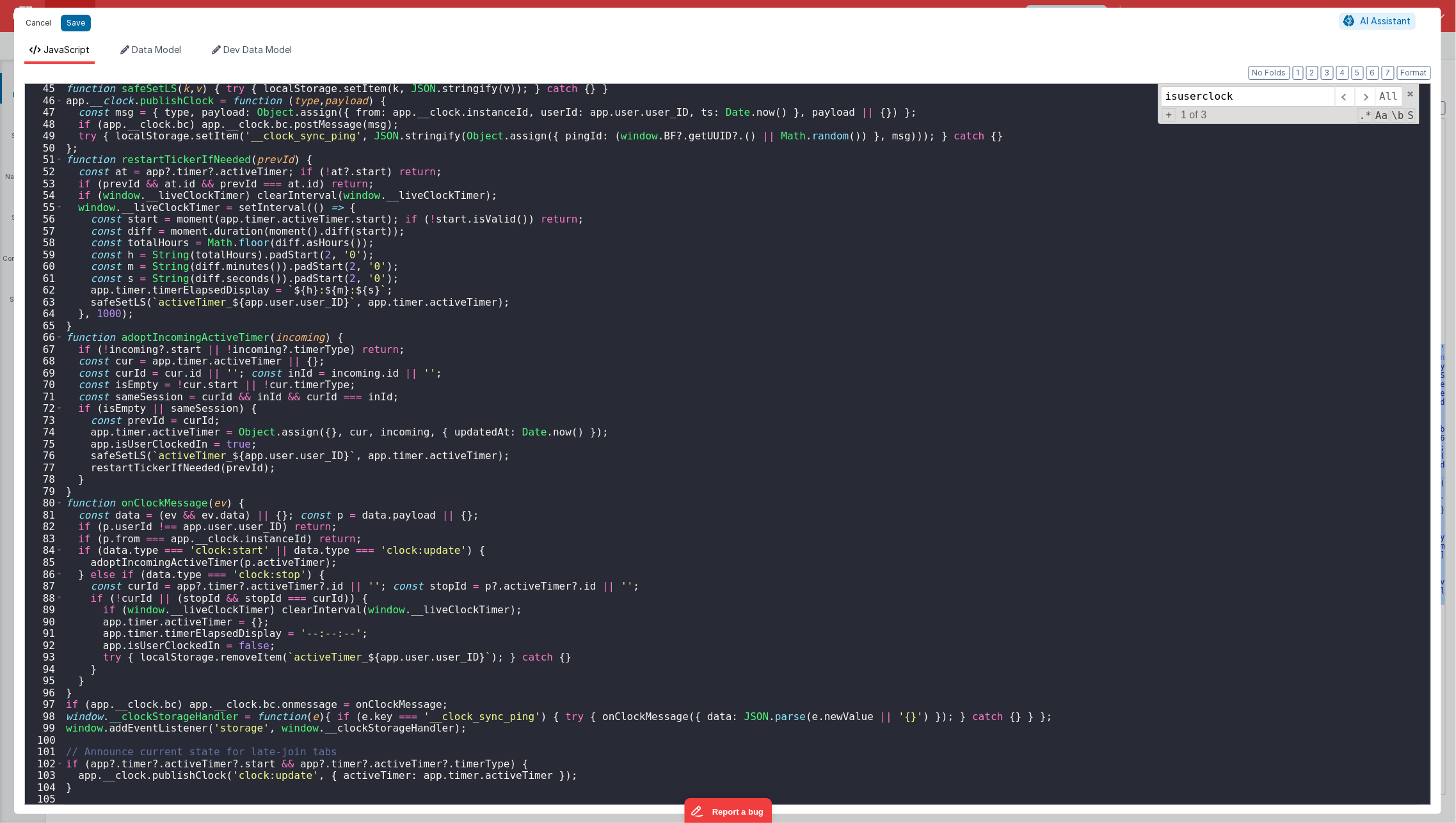
click at [39, 24] on button "Cancel" at bounding box center [38, 23] width 38 height 18
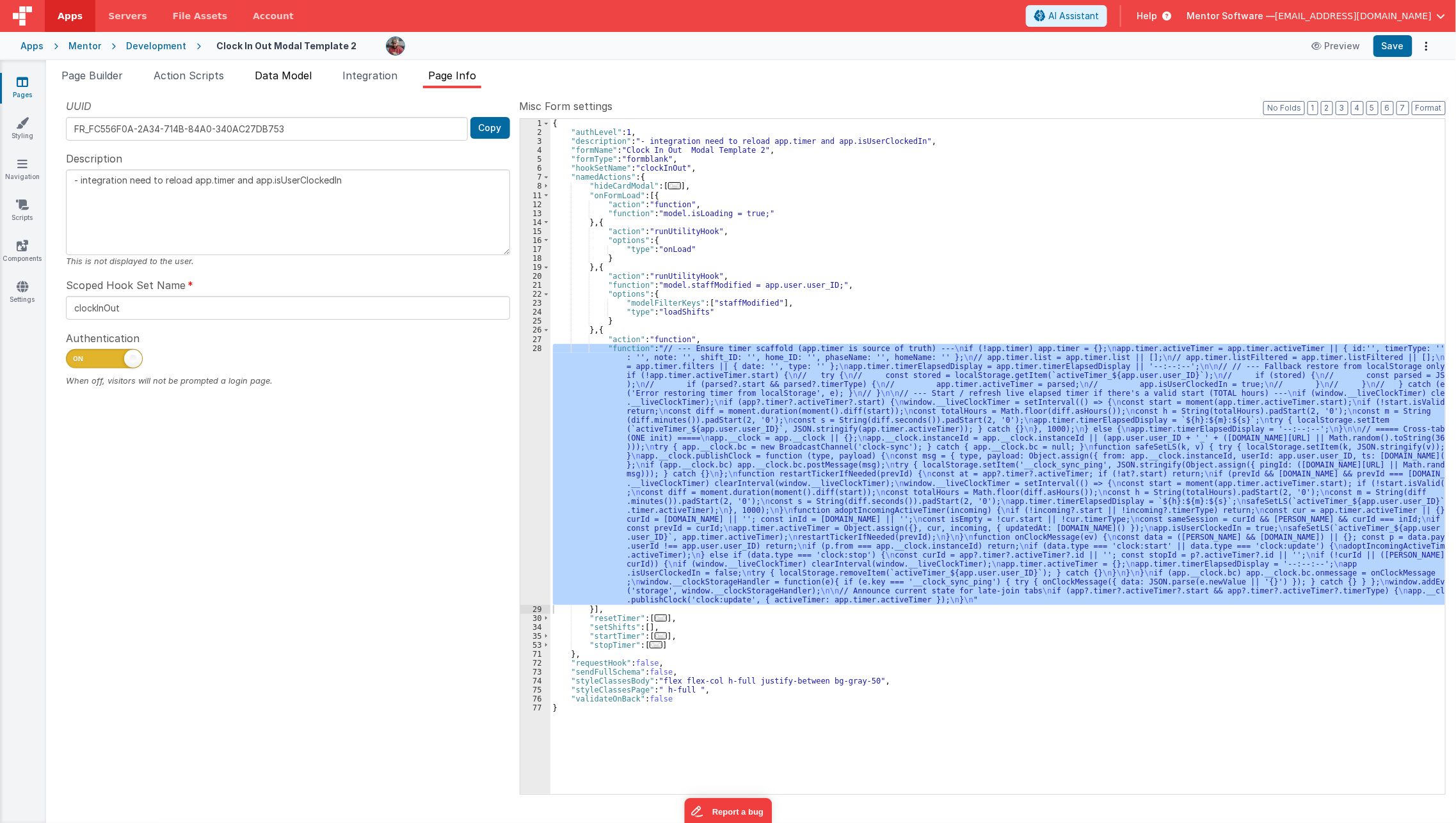
click at [303, 82] on li "Data Model" at bounding box center [282, 78] width 67 height 20
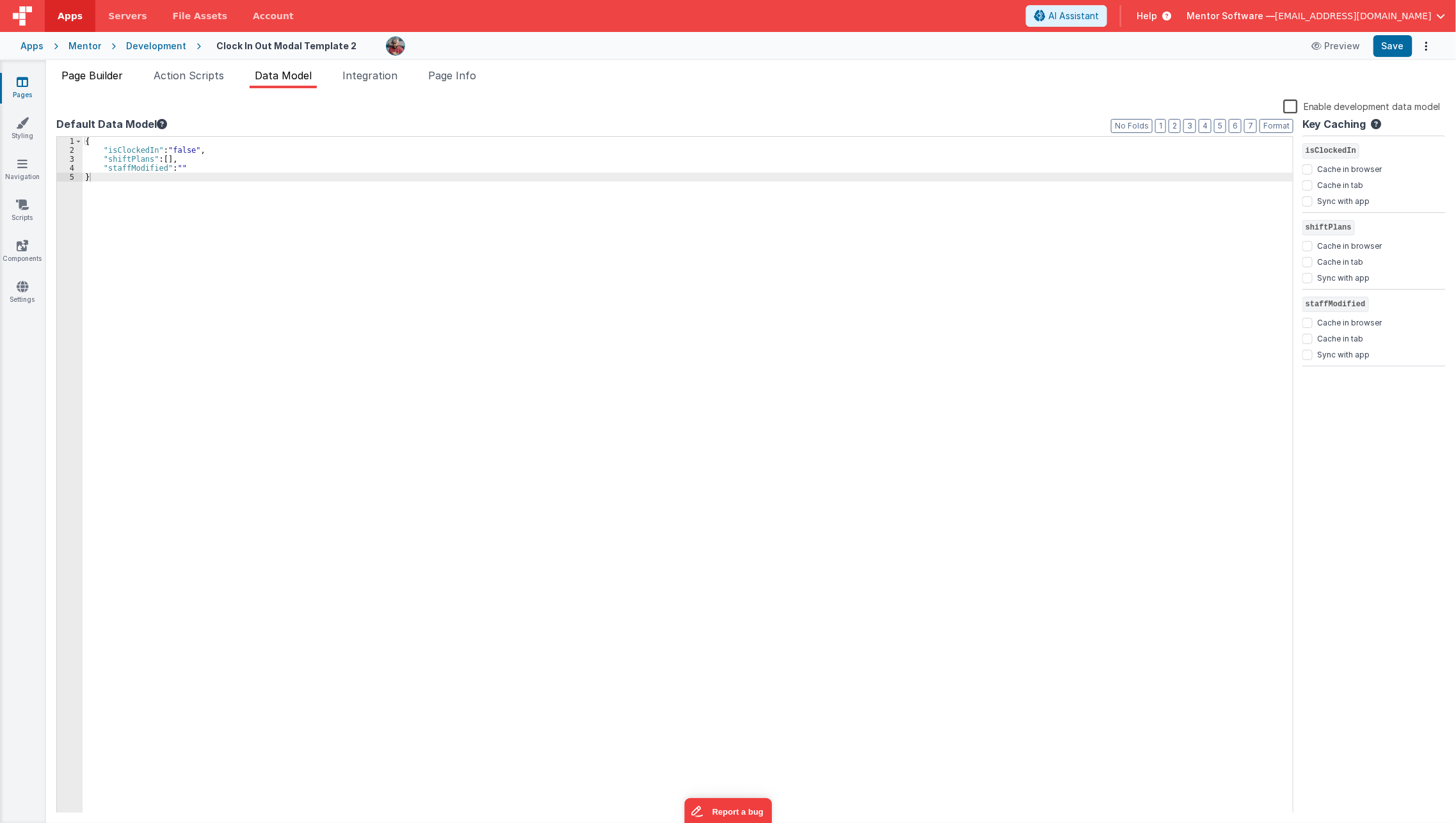
click at [104, 78] on span "Page Builder" at bounding box center [92, 75] width 61 height 13
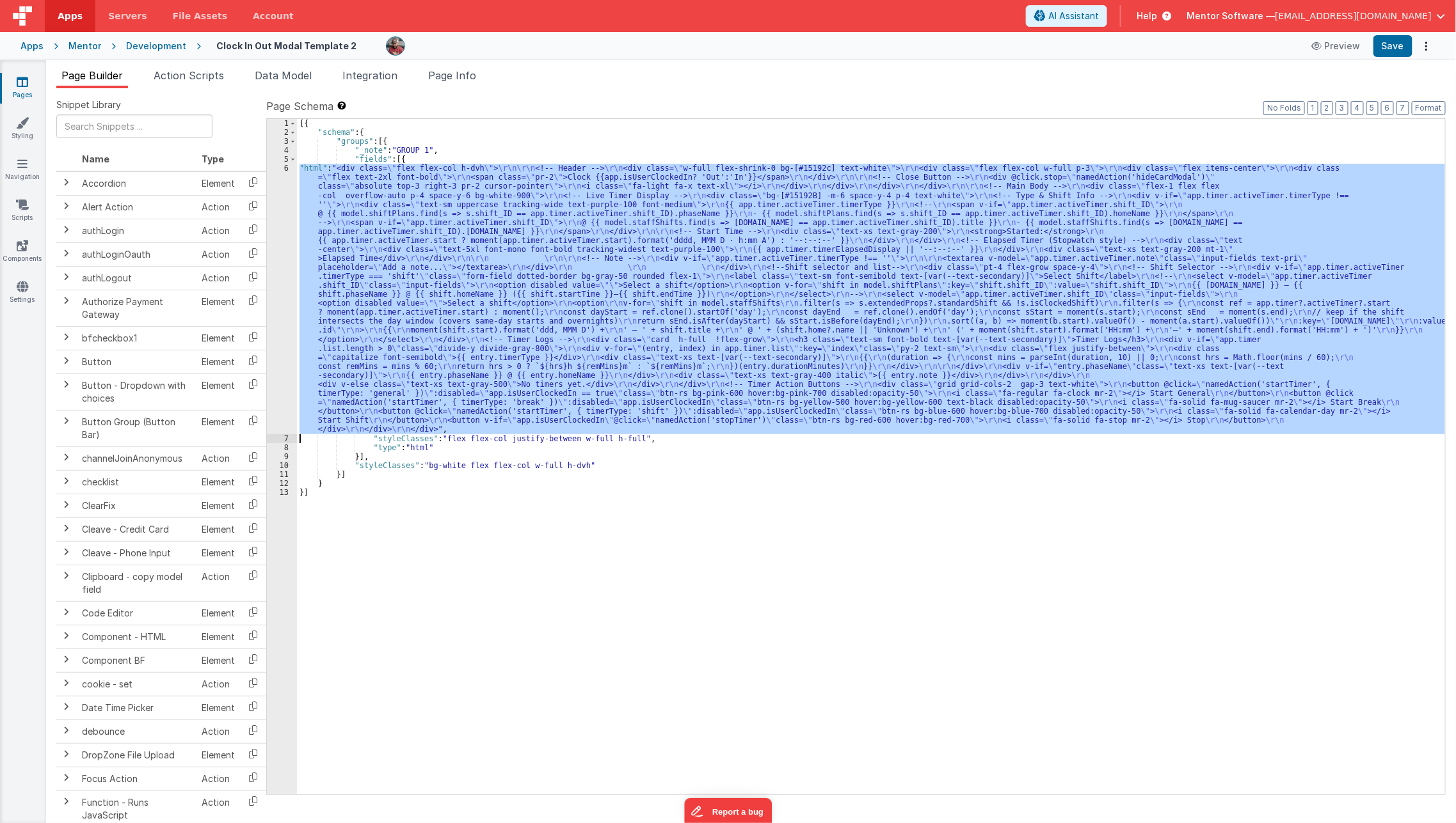
click at [380, 303] on div "[{ "schema" : { "groups" : [{ "_note" : "GROUP 1" , "fields" : [{ "html" : "<di…" at bounding box center [870, 456] width 1148 height 675
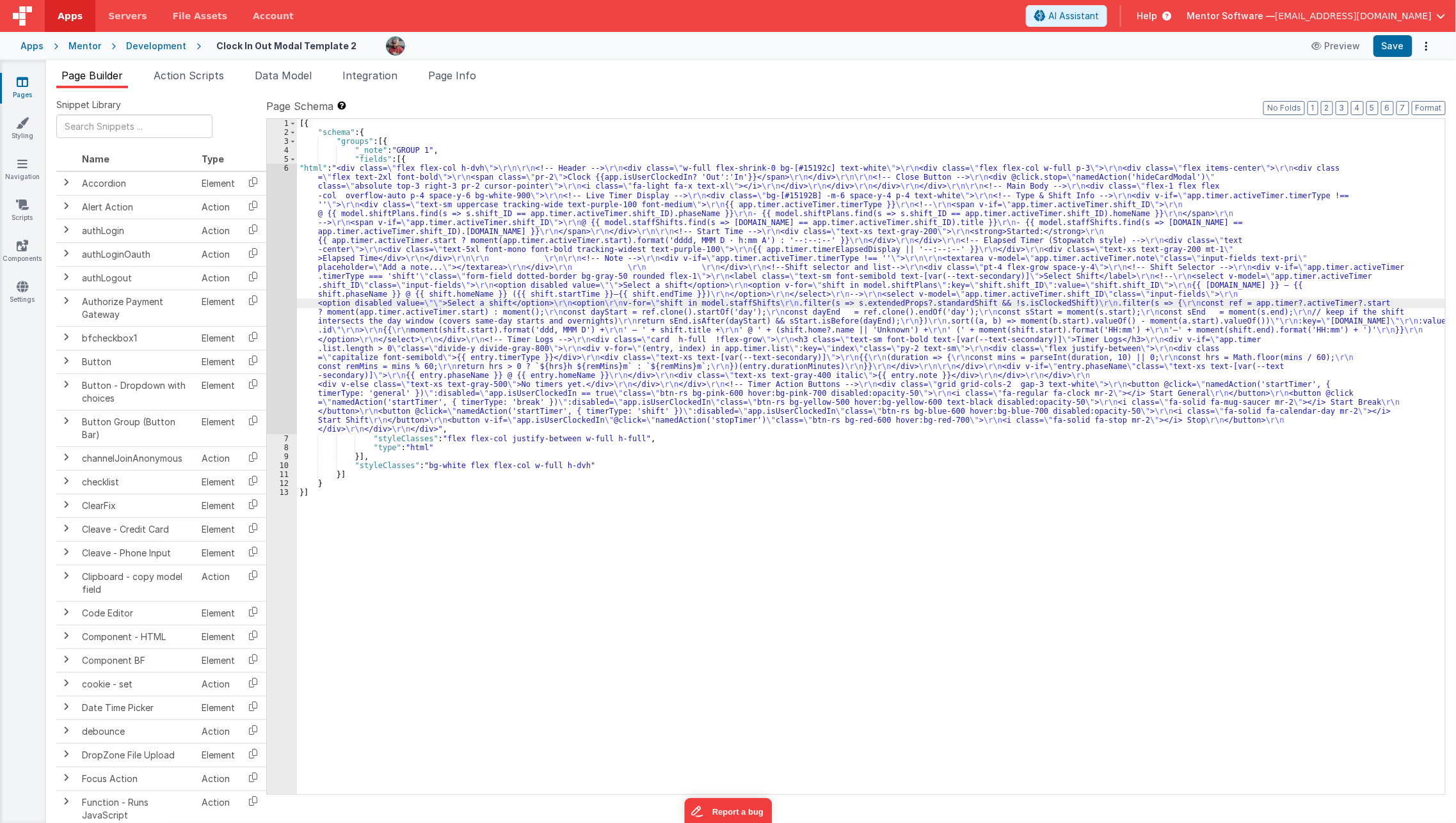
click at [279, 331] on div "6" at bounding box center [281, 298] width 30 height 270
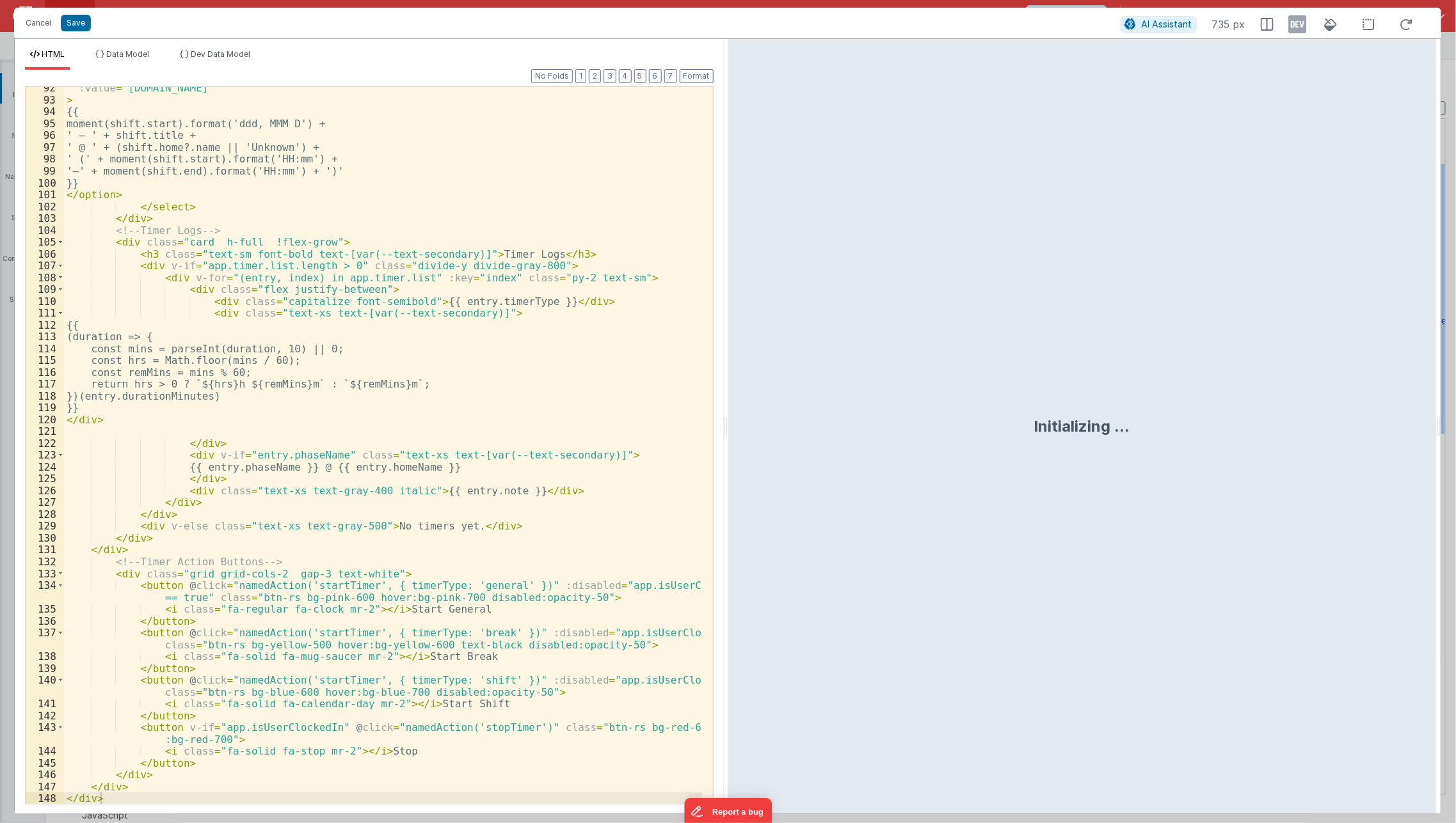
scroll to position [1165, 0]
click at [316, 348] on div ":value = "shift.id" > {{ moment(shift.start).format('ddd, MMM D') + ' – ' + shi…" at bounding box center [383, 452] width 638 height 741
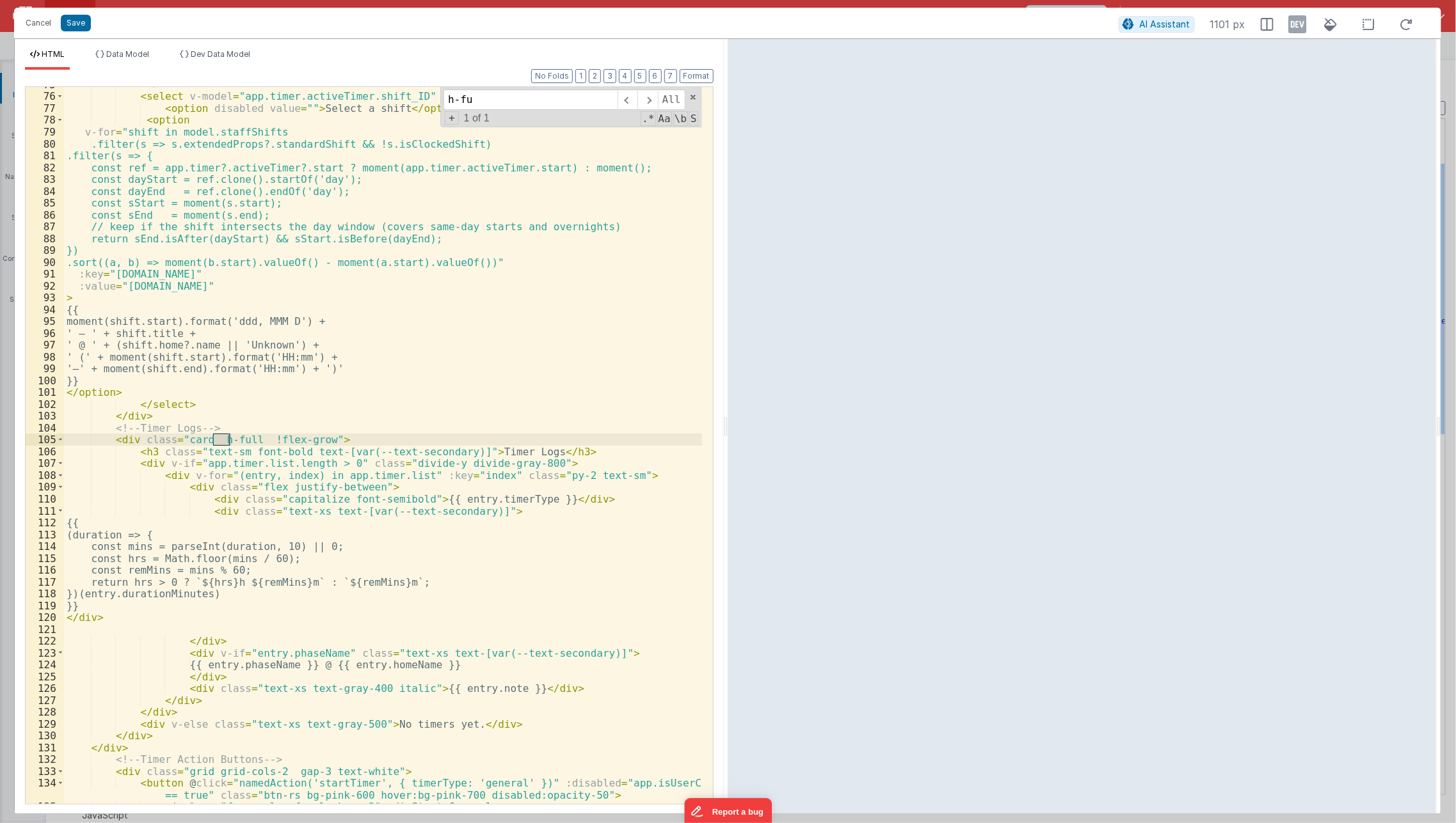
scroll to position [968, 0]
type input "h-ful"
click at [256, 445] on div "--> < select v-model = "app.timer.activeTimer.shift_ID" class = "input-fields" …" at bounding box center [383, 449] width 638 height 741
click at [252, 436] on div "--> < select v-model = "app.timer.activeTimer.shift_ID" class = "input-fields" …" at bounding box center [383, 449] width 638 height 741
click at [60, 438] on span at bounding box center [60, 439] width 7 height 12
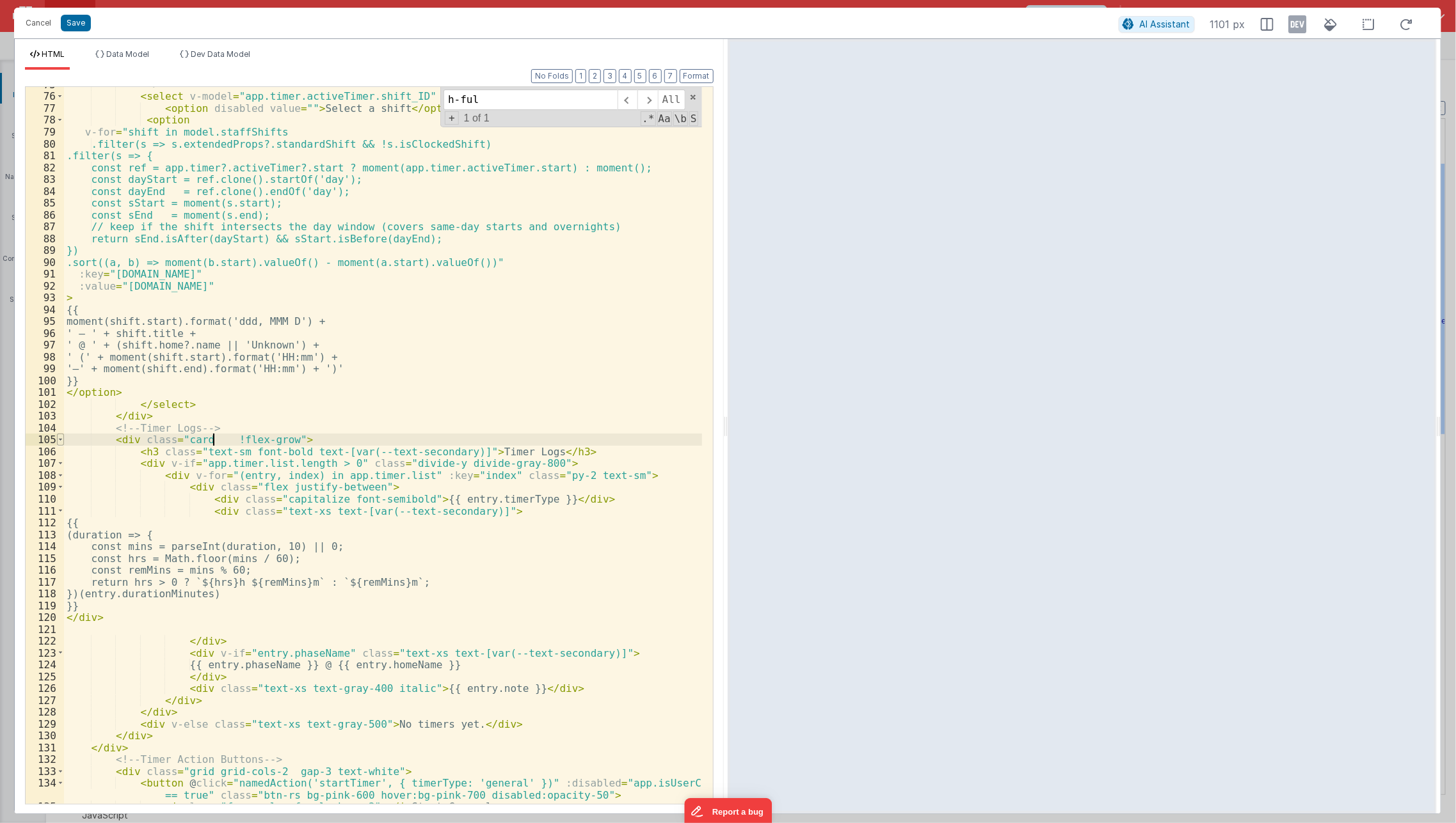
scroll to position [869, 0]
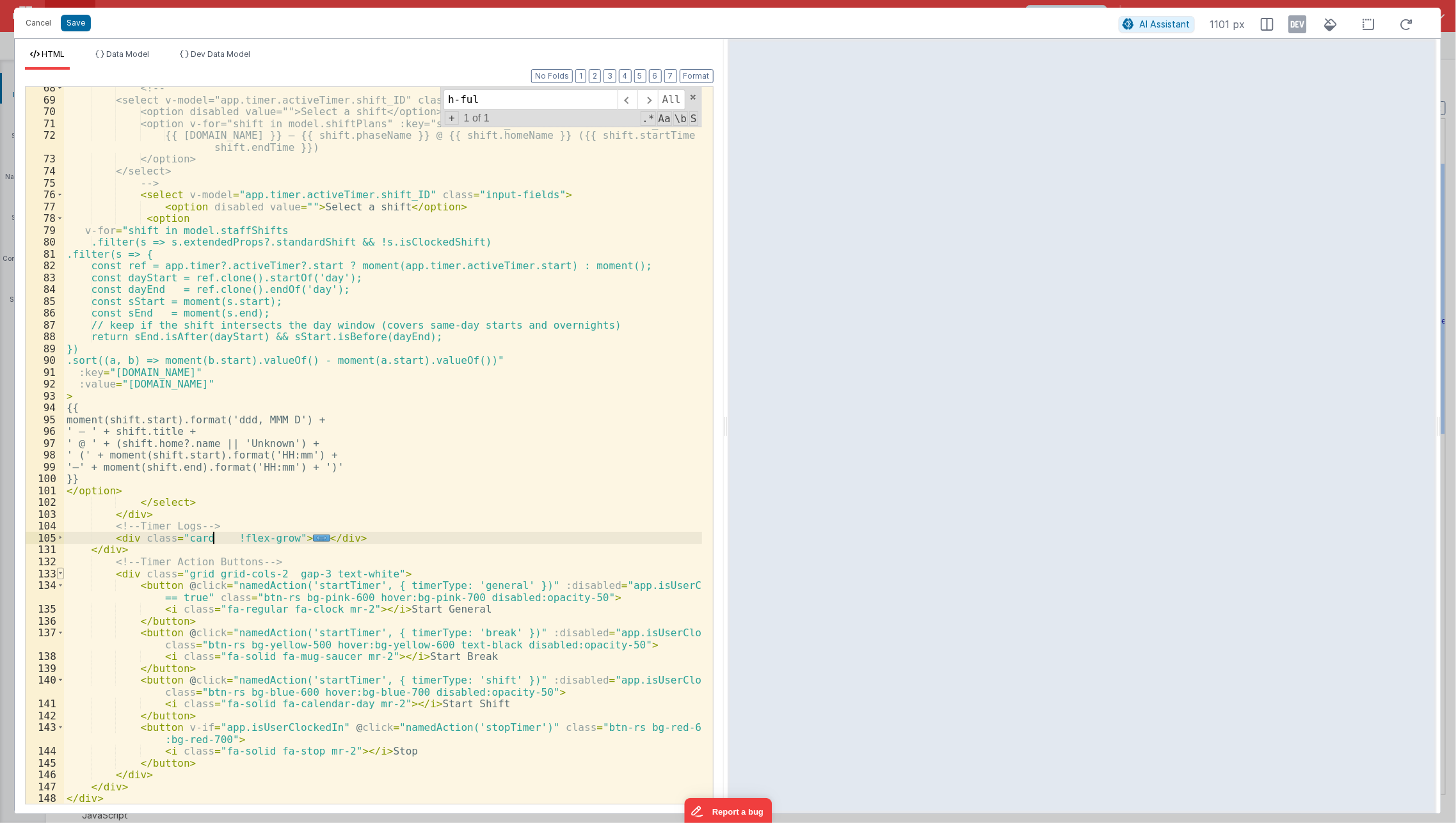
click at [61, 574] on span at bounding box center [60, 573] width 7 height 12
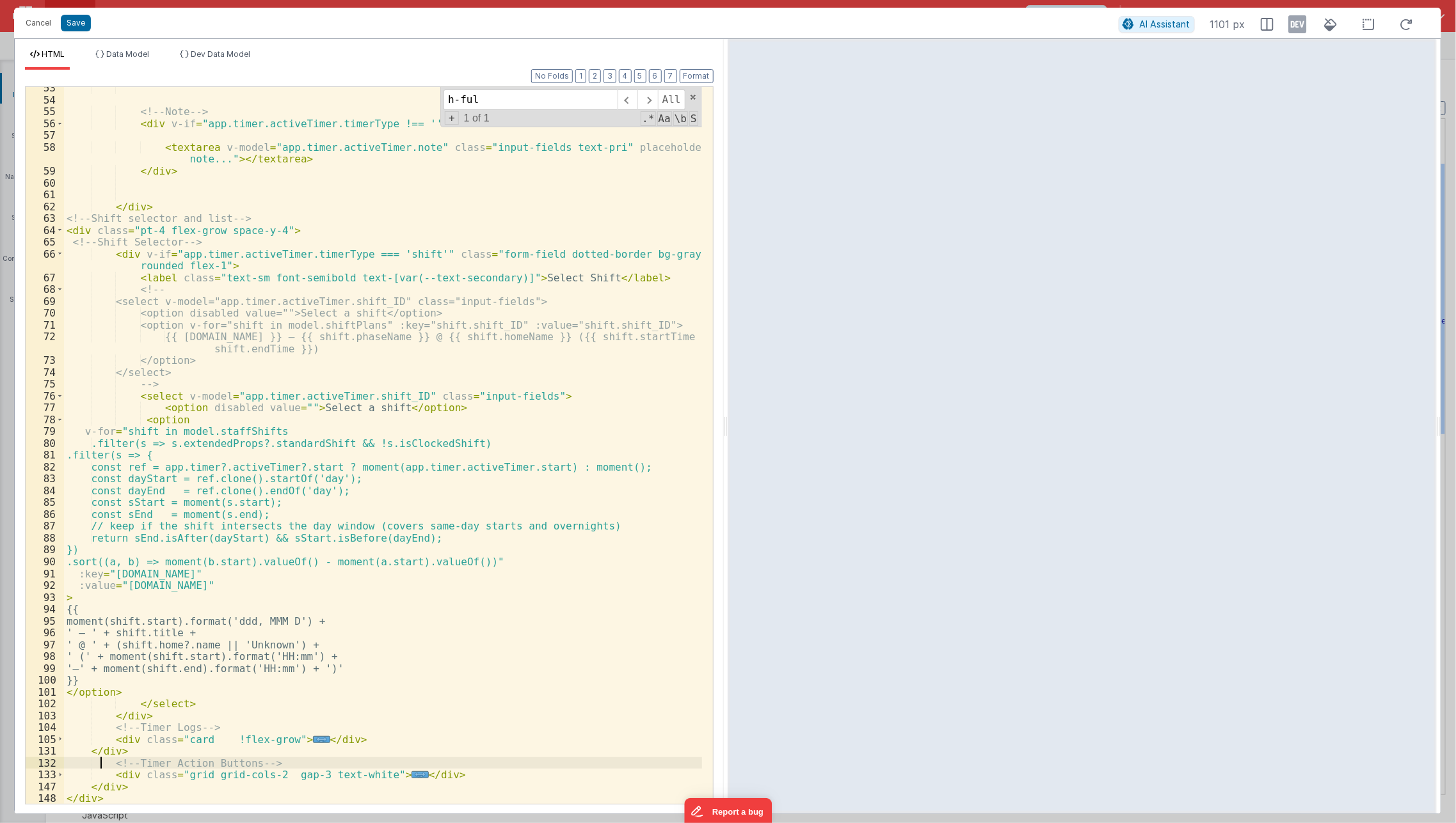
click at [100, 766] on div "<!-- Note --> < div v-if = "app.timer.activeTimer.timerType !== ''" > < textare…" at bounding box center [383, 452] width 638 height 741
click at [412, 779] on span "..." at bounding box center [420, 774] width 17 height 7
click at [412, 772] on span "..." at bounding box center [420, 774] width 17 height 7
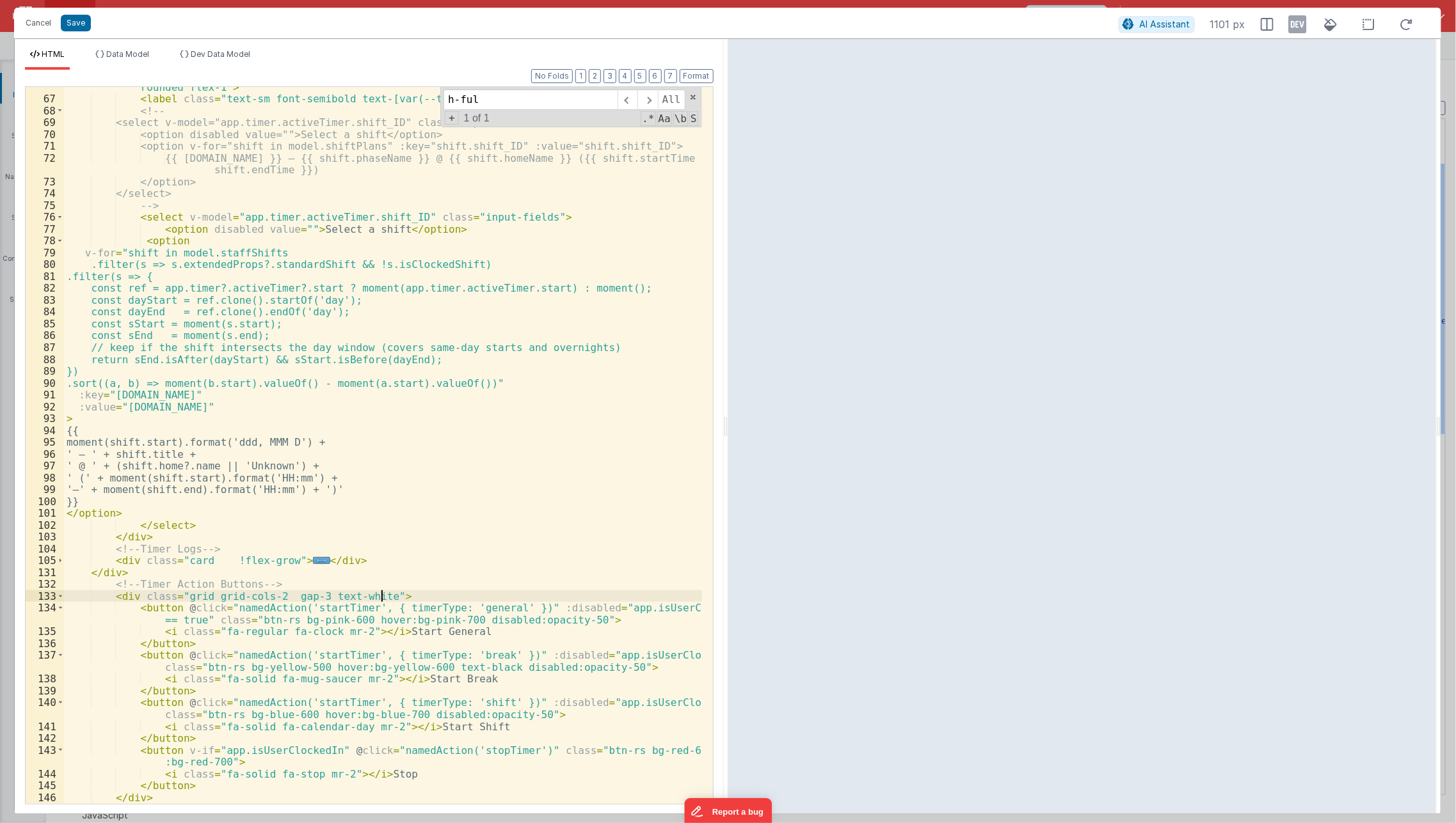
scroll to position [869, 0]
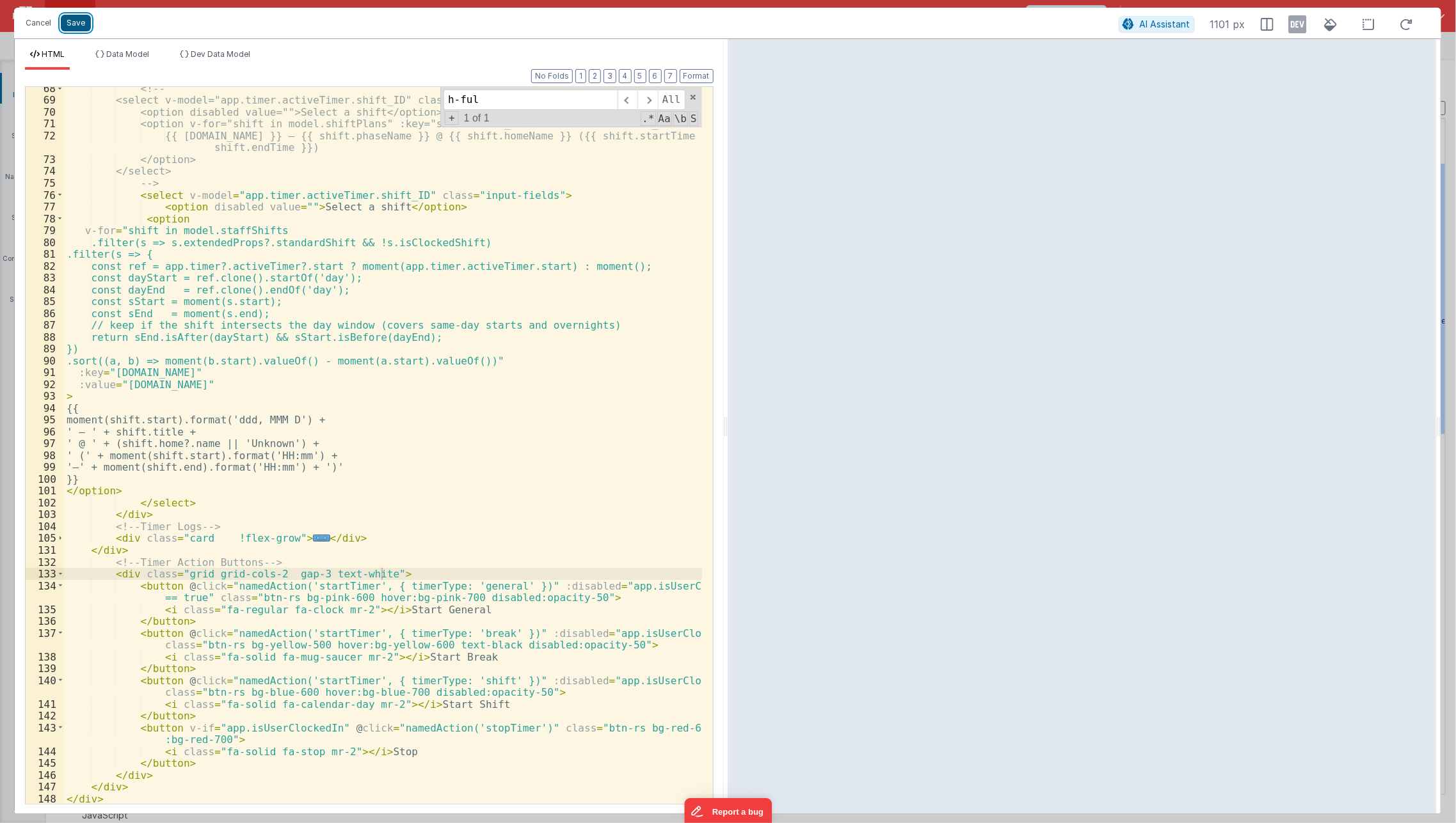
click at [71, 20] on button "Save" at bounding box center [75, 23] width 30 height 17
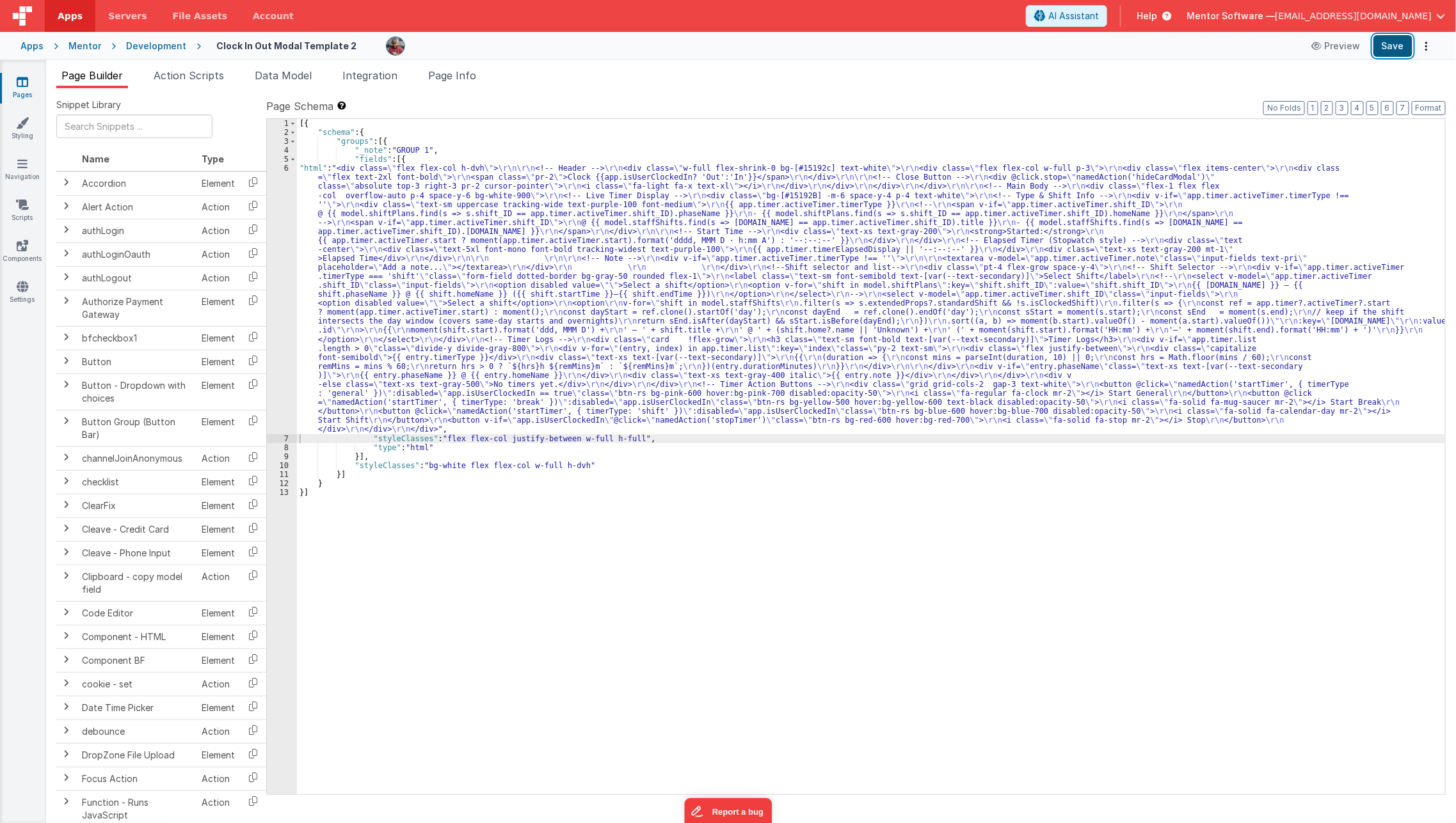
click at [1396, 43] on button "Save" at bounding box center [1392, 46] width 39 height 22
click at [16, 215] on link "Scripts" at bounding box center [22, 211] width 46 height 26
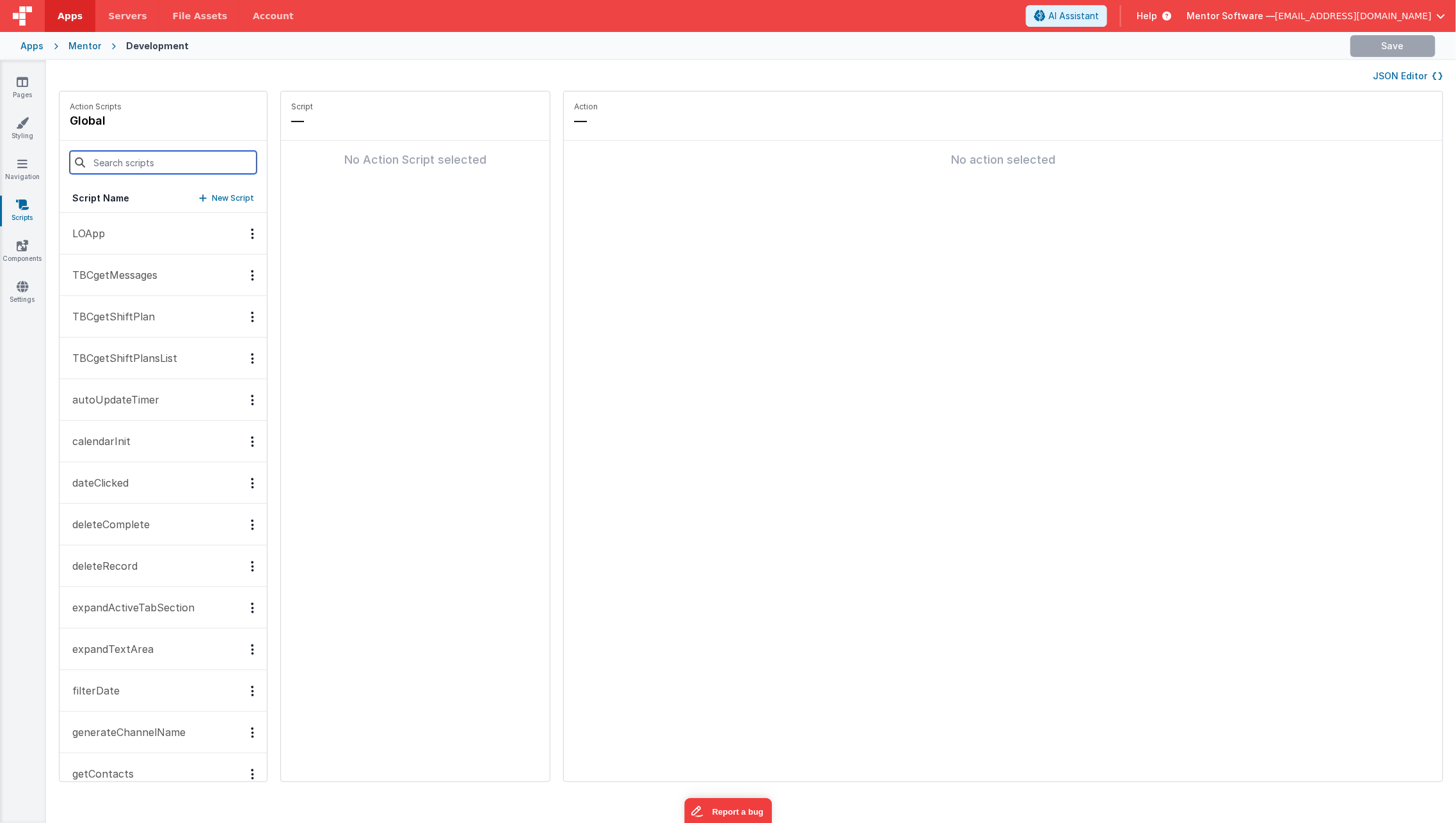
click at [150, 162] on input at bounding box center [163, 162] width 187 height 23
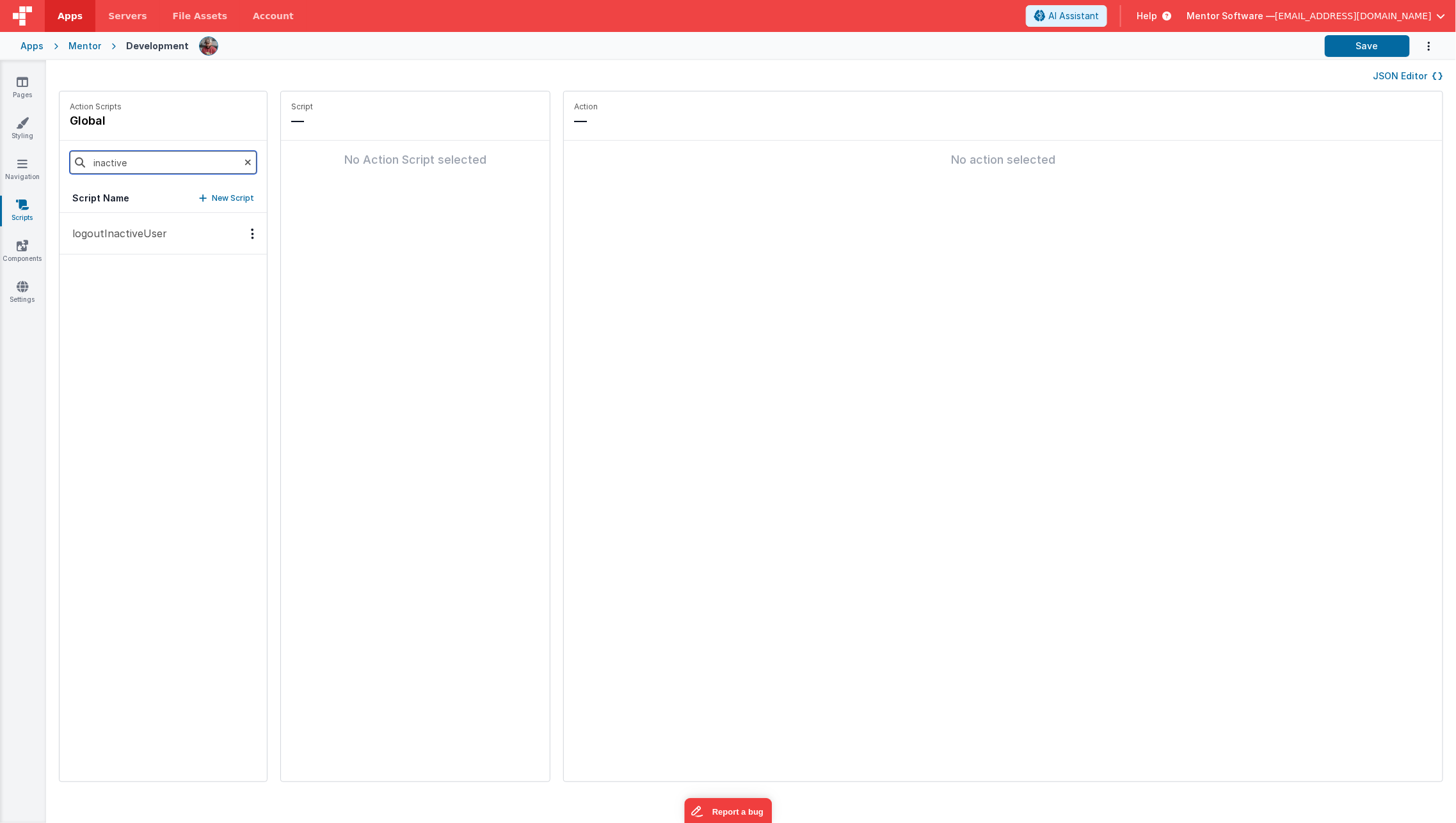
type input "inactive"
click at [138, 237] on p "logoutInactiveUser" at bounding box center [116, 233] width 103 height 15
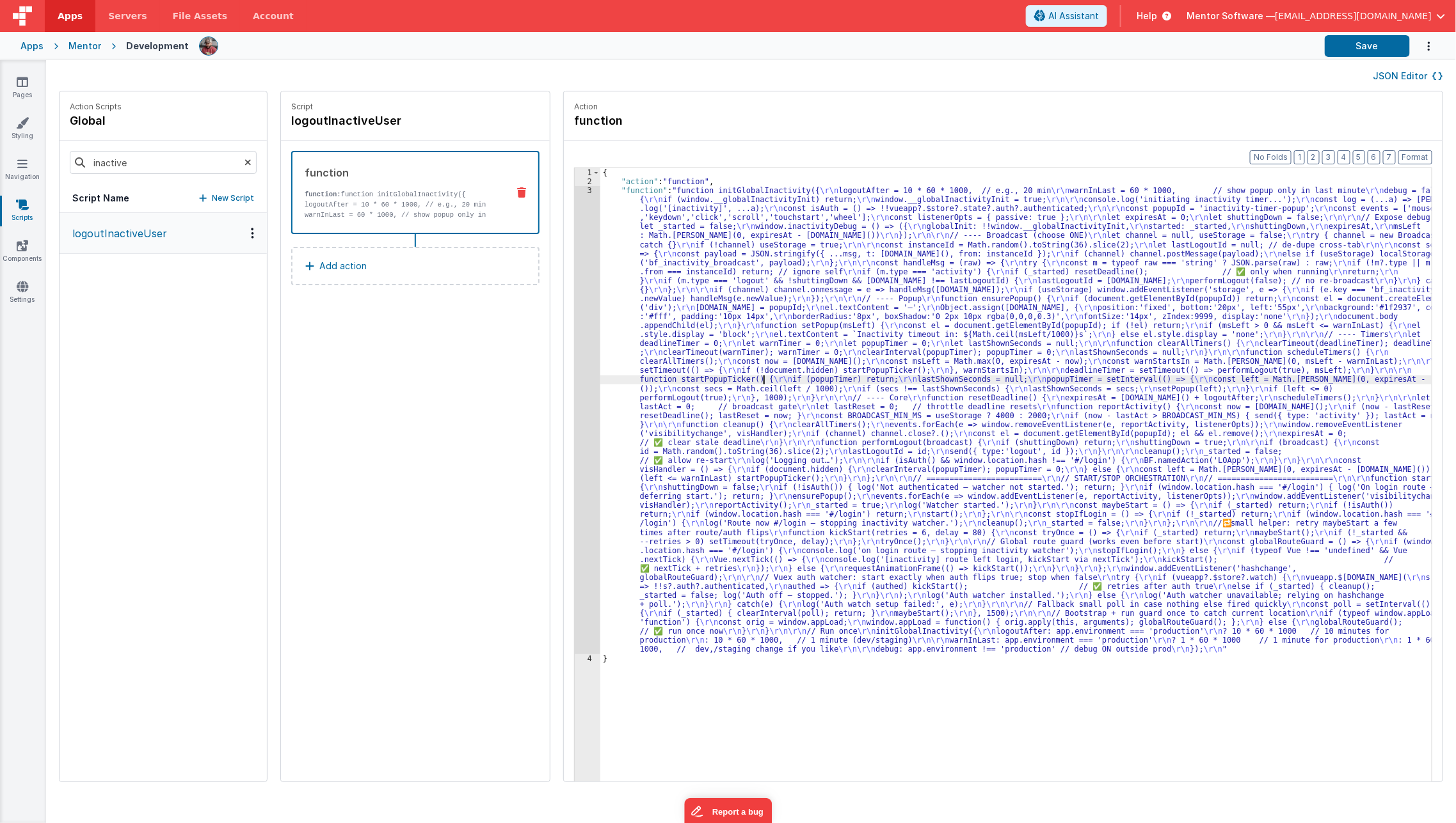
click at [747, 376] on div "{ "action" : "function" , "function" : "function initGlobalInactivity({ \r\n lo…" at bounding box center [1025, 504] width 849 height 672
click at [574, 463] on div "3" at bounding box center [587, 420] width 26 height 468
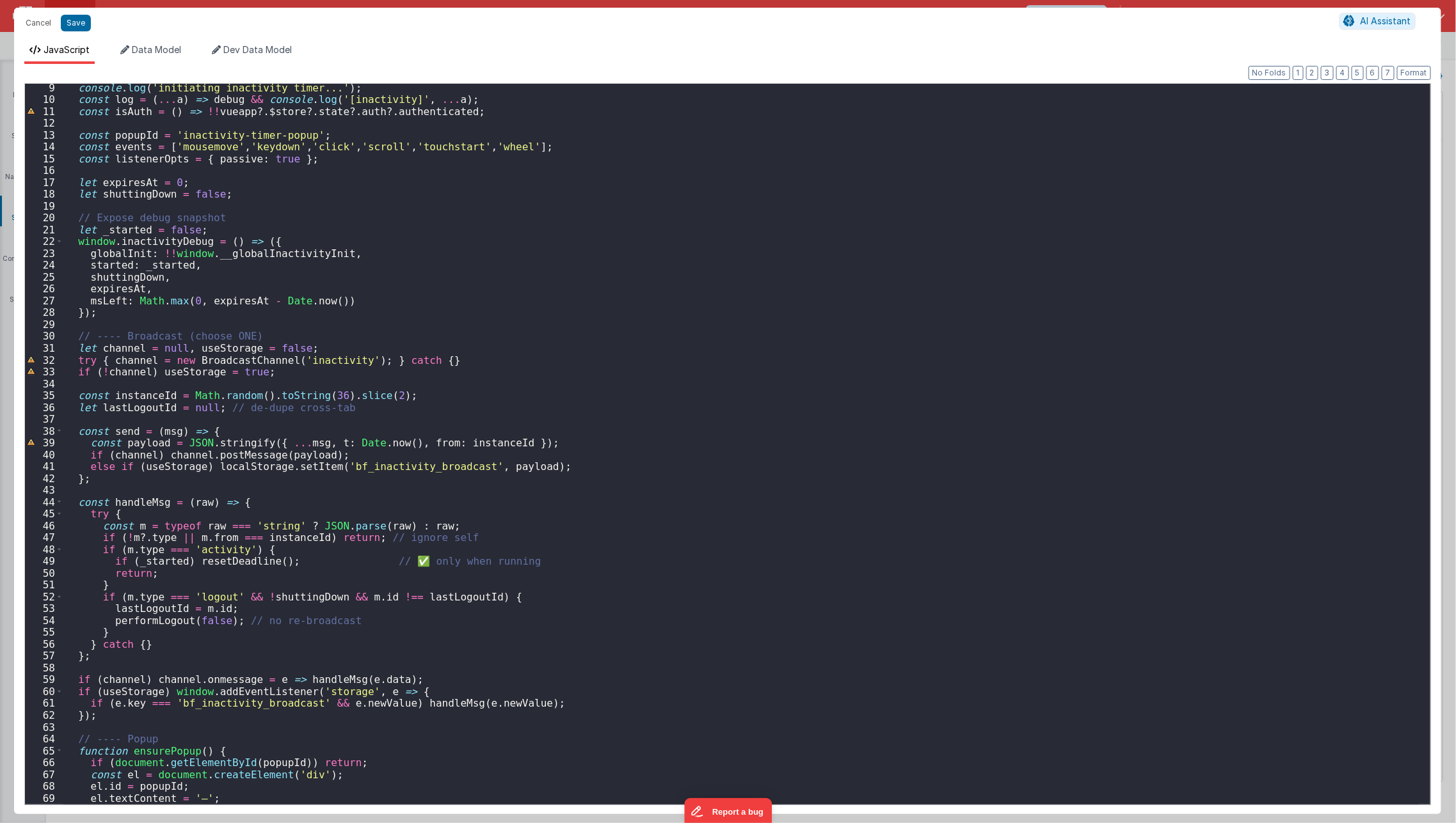
scroll to position [99, 0]
click at [573, 463] on div "console . log ( 'initiating inactivity timer...' ) ; const log = ( ... a ) => d…" at bounding box center [741, 451] width 1356 height 745
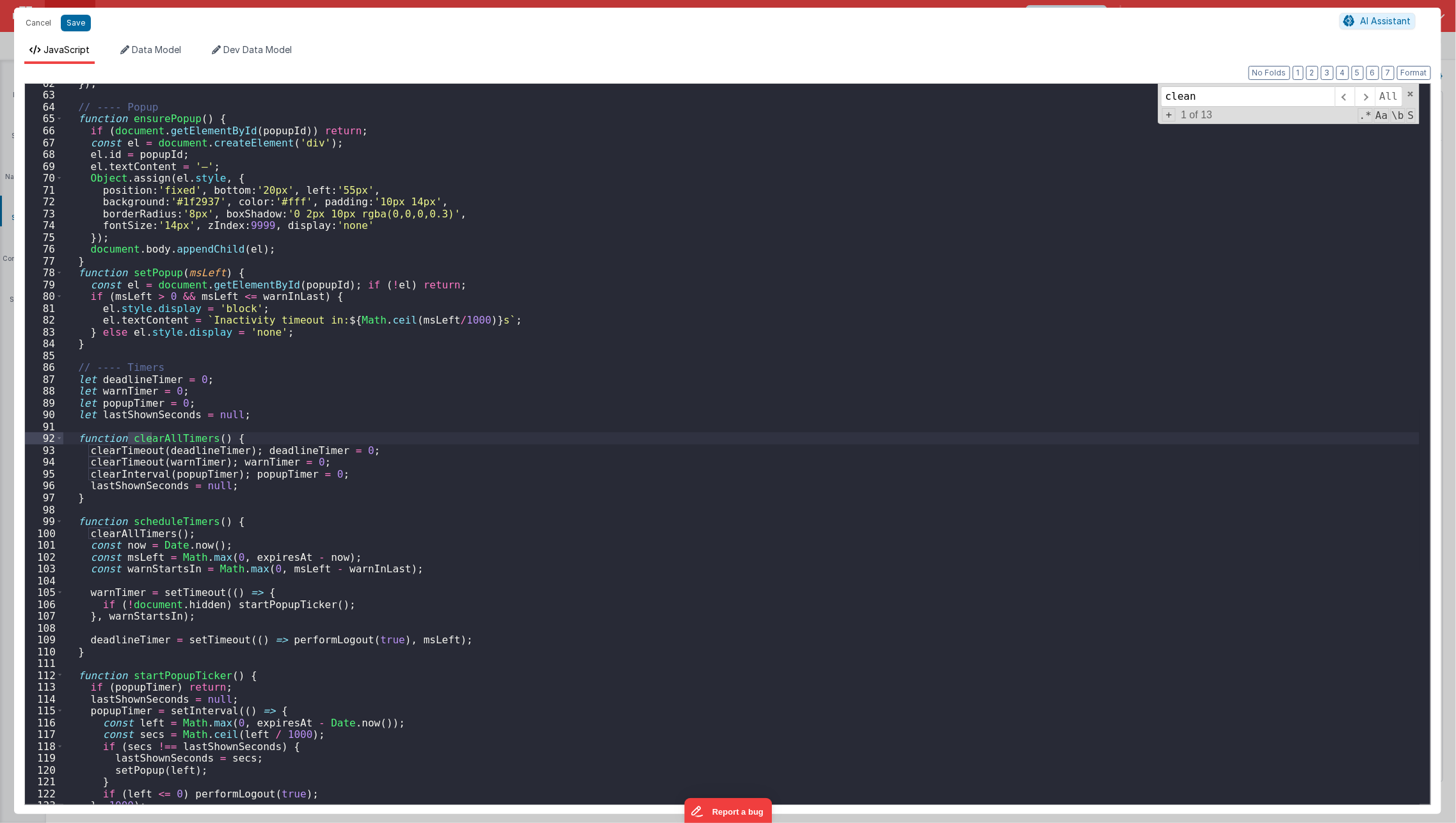
scroll to position [1309, 0]
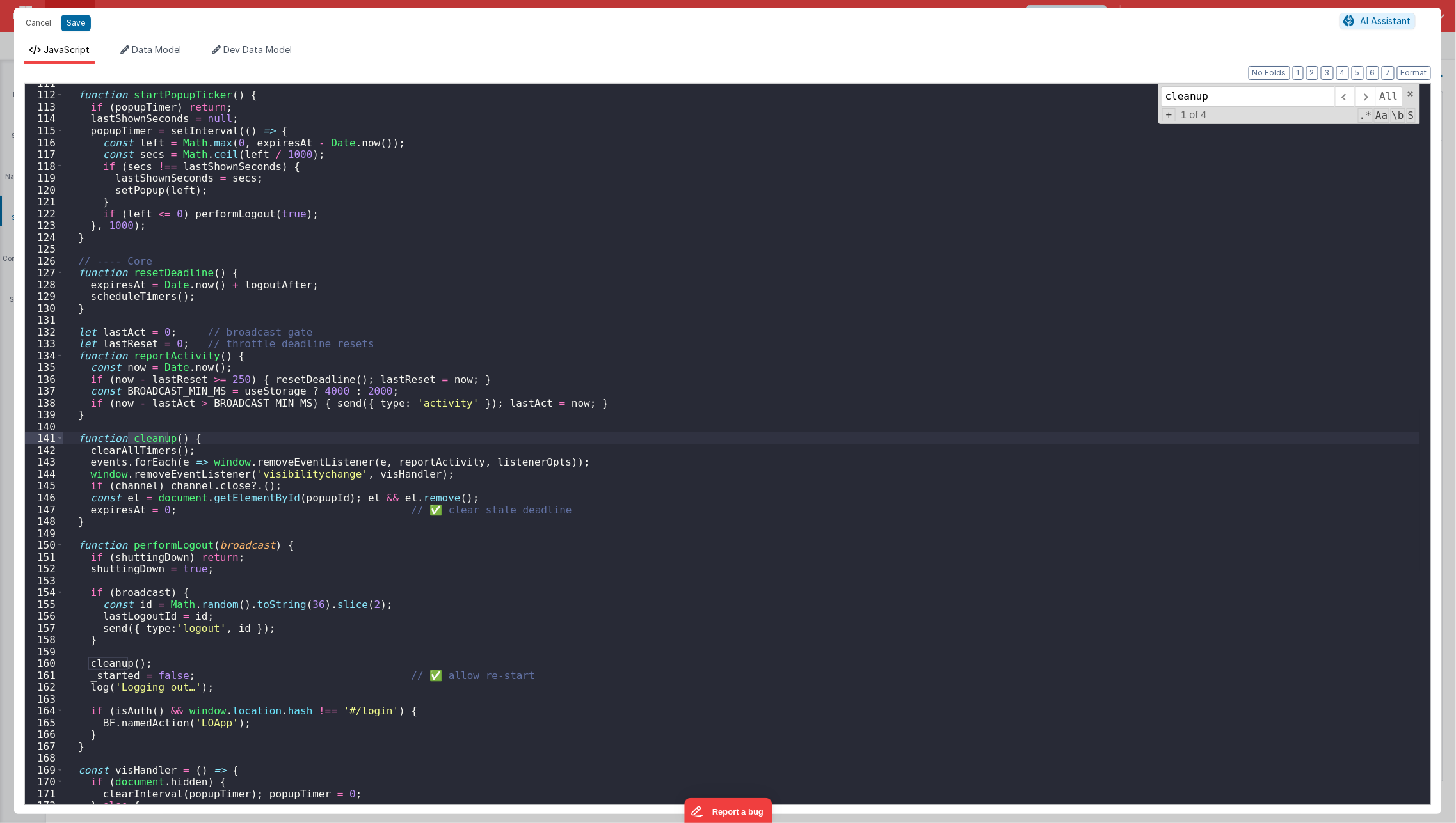
type input "cleanup"
click at [323, 559] on div "function startPopupTicker ( ) { if ( popupTimer ) return ; lastShownSeconds = n…" at bounding box center [741, 450] width 1356 height 745
click at [271, 537] on div "function startPopupTicker ( ) { if ( popupTimer ) return ; lastShownSeconds = n…" at bounding box center [741, 450] width 1356 height 745
click at [298, 481] on div "function startPopupTicker ( ) { if ( popupTimer ) return ; lastShownSeconds = n…" at bounding box center [741, 450] width 1356 height 745
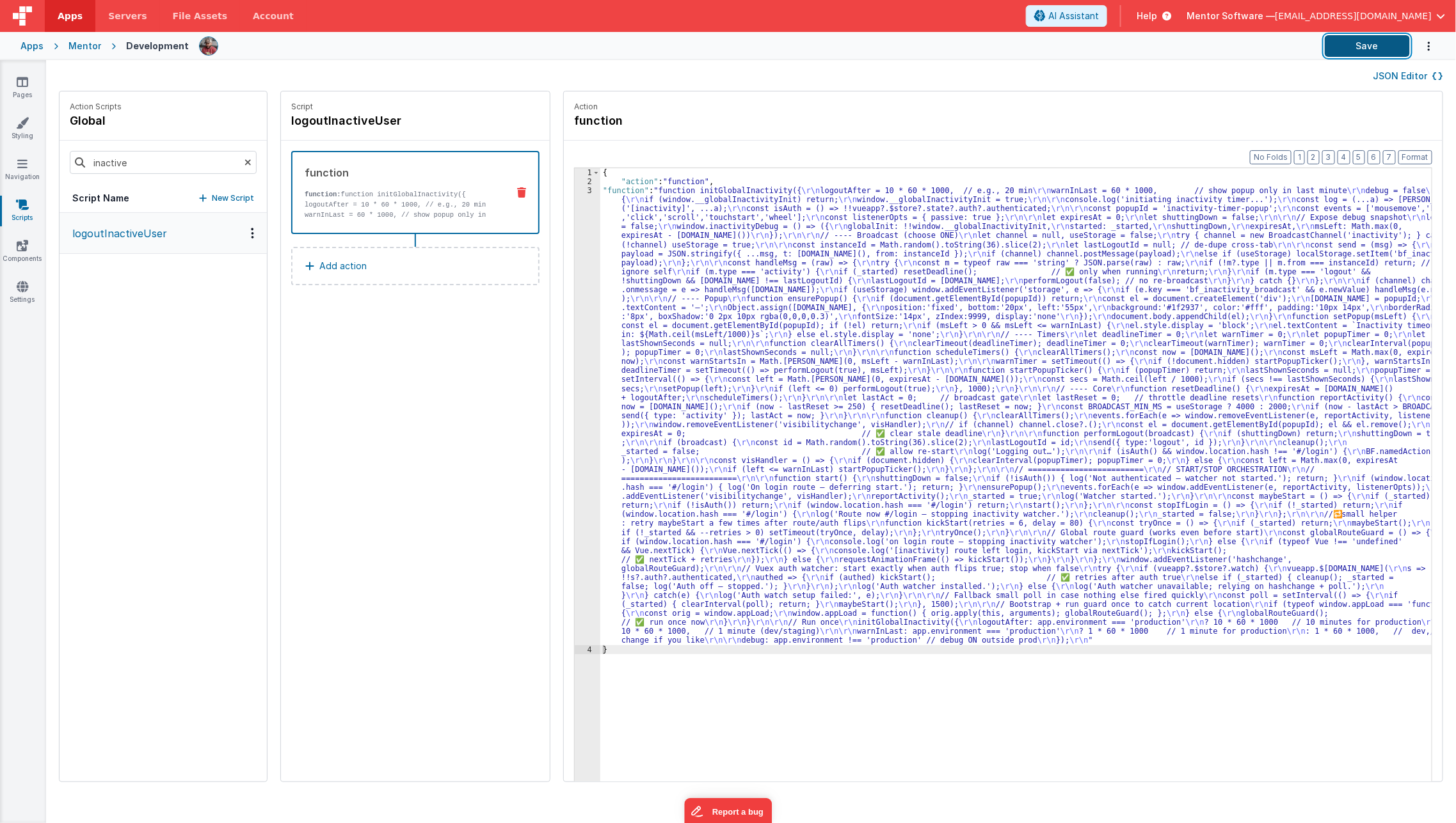
click at [1358, 51] on button "Save" at bounding box center [1366, 46] width 85 height 22
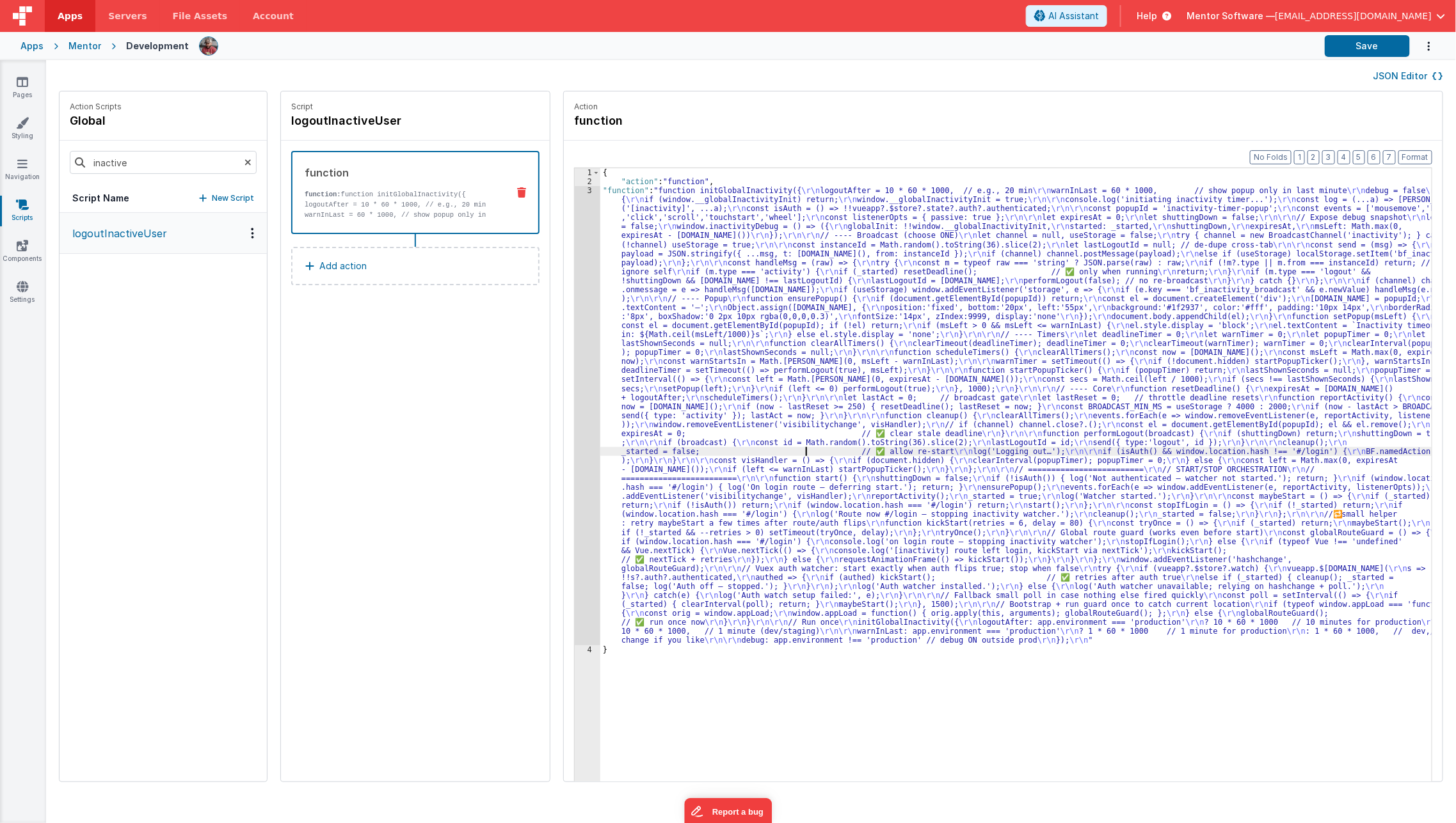
click at [789, 447] on div "{ "action" : "function" , "function" : "function initGlobalInactivity({ \r\n lo…" at bounding box center [1025, 504] width 849 height 672
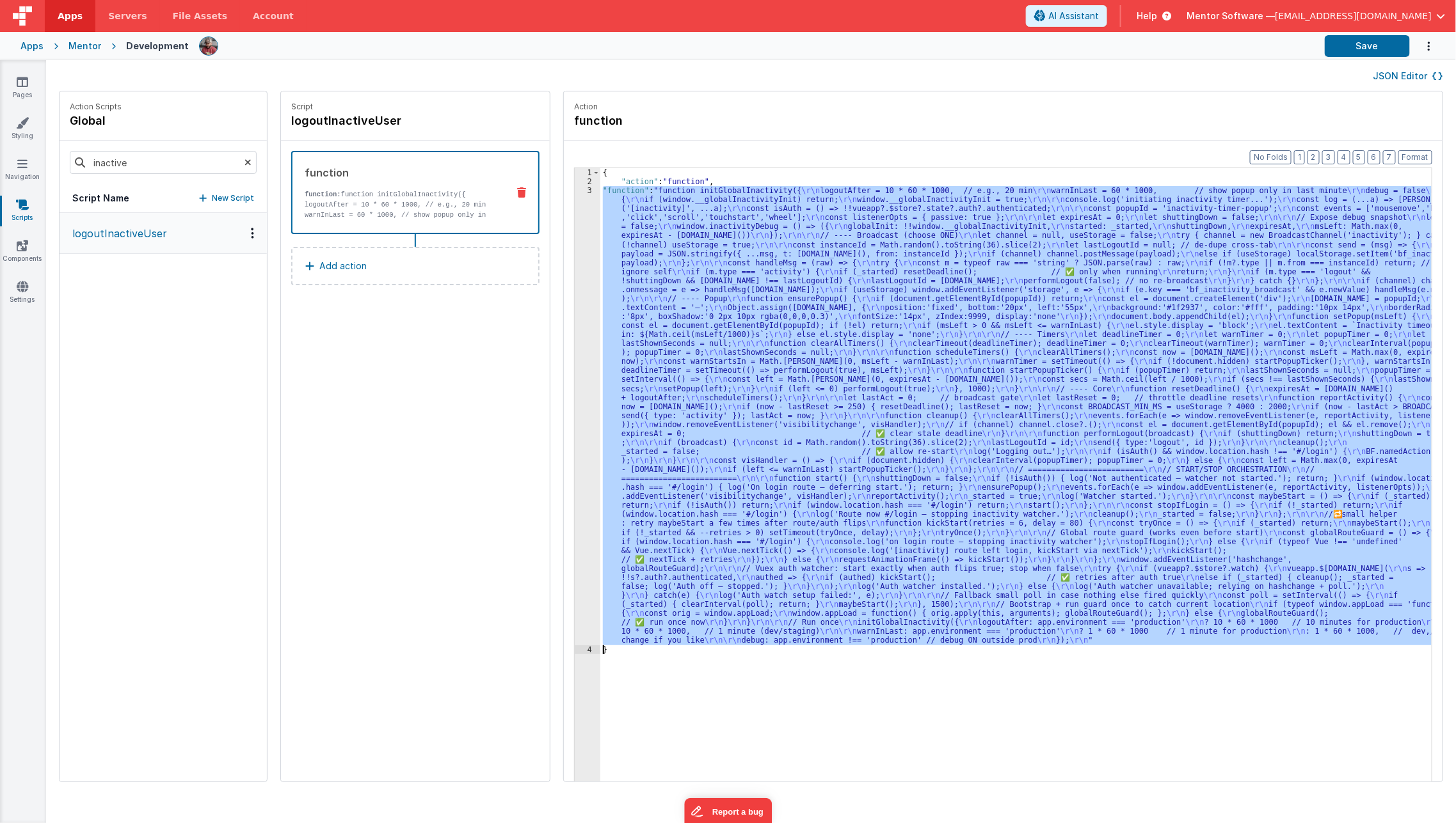
click at [574, 534] on div "3" at bounding box center [587, 416] width 26 height 459
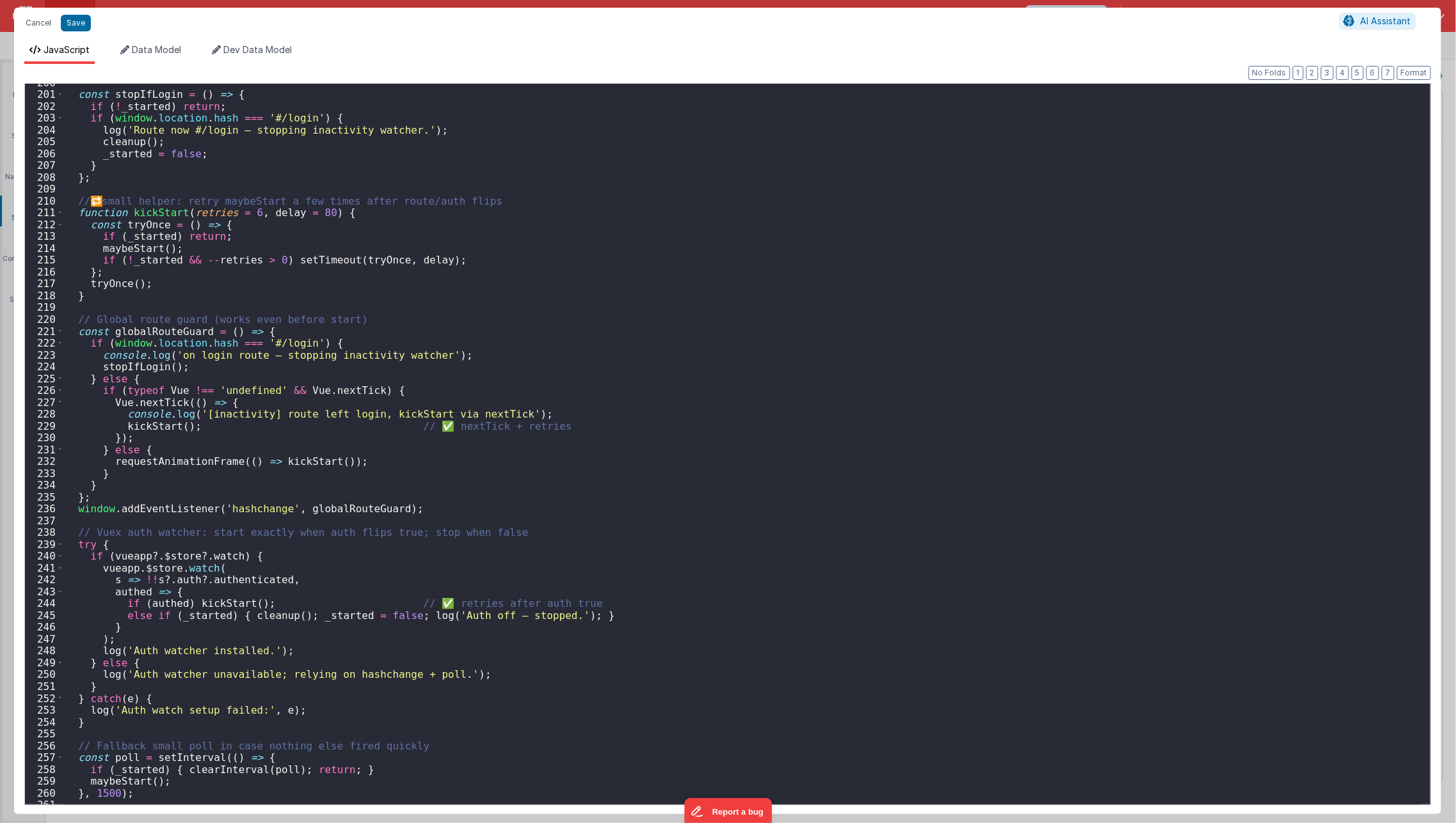
scroll to position [2630, 0]
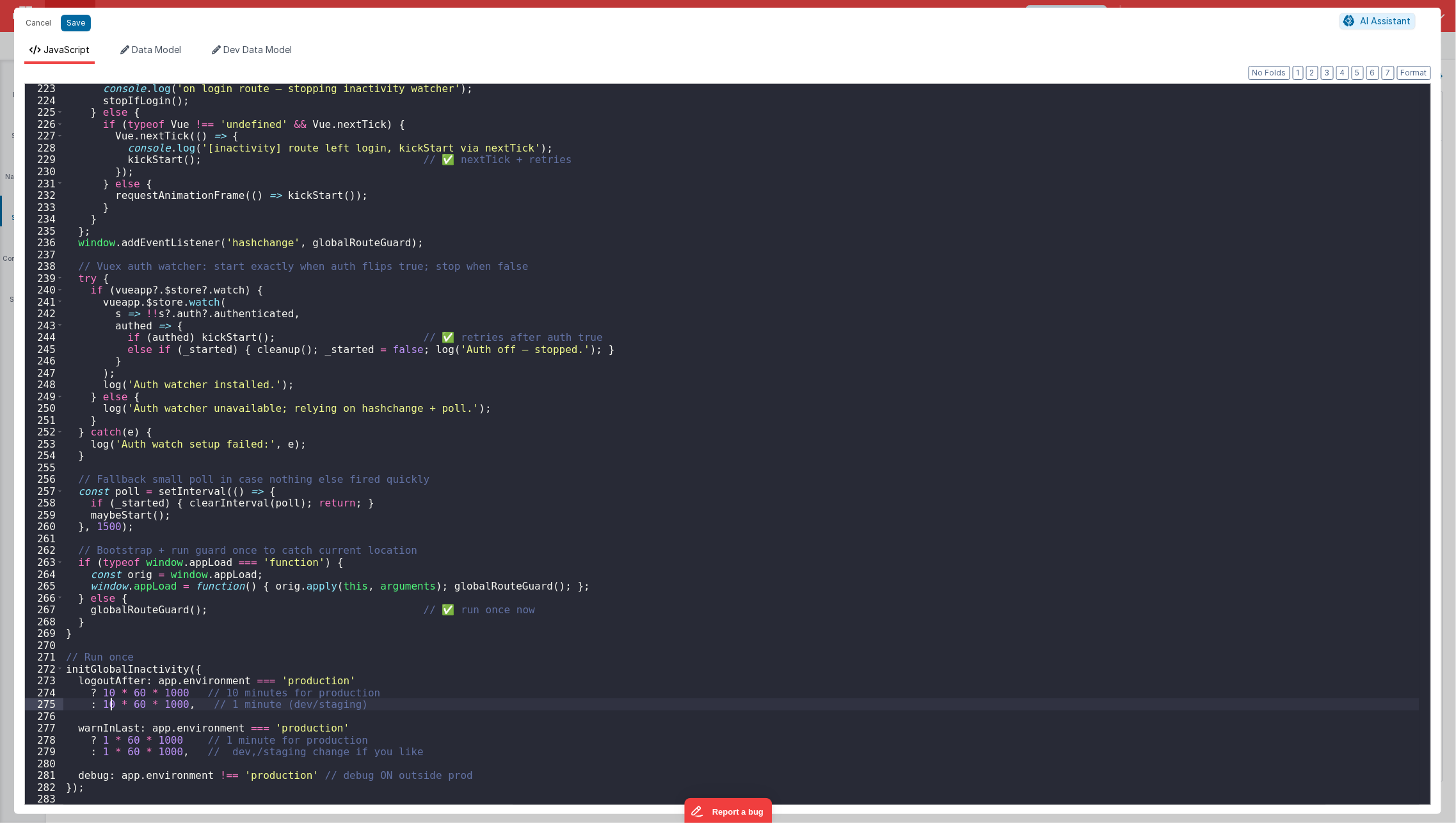
click at [108, 703] on div "console . log ( 'on login route — stopping inactivity watcher' ) ; stopIfLogin …" at bounding box center [741, 455] width 1356 height 745
click at [101, 753] on div "console . log ( 'on login route — stopping inactivity watcher' ) ; stopIfLogin …" at bounding box center [741, 455] width 1356 height 745
click at [200, 651] on div "console . log ( 'on login route — stopping inactivity watcher' ) ; stopIfLogin …" at bounding box center [741, 455] width 1356 height 745
click at [87, 19] on button "Save" at bounding box center [75, 23] width 30 height 17
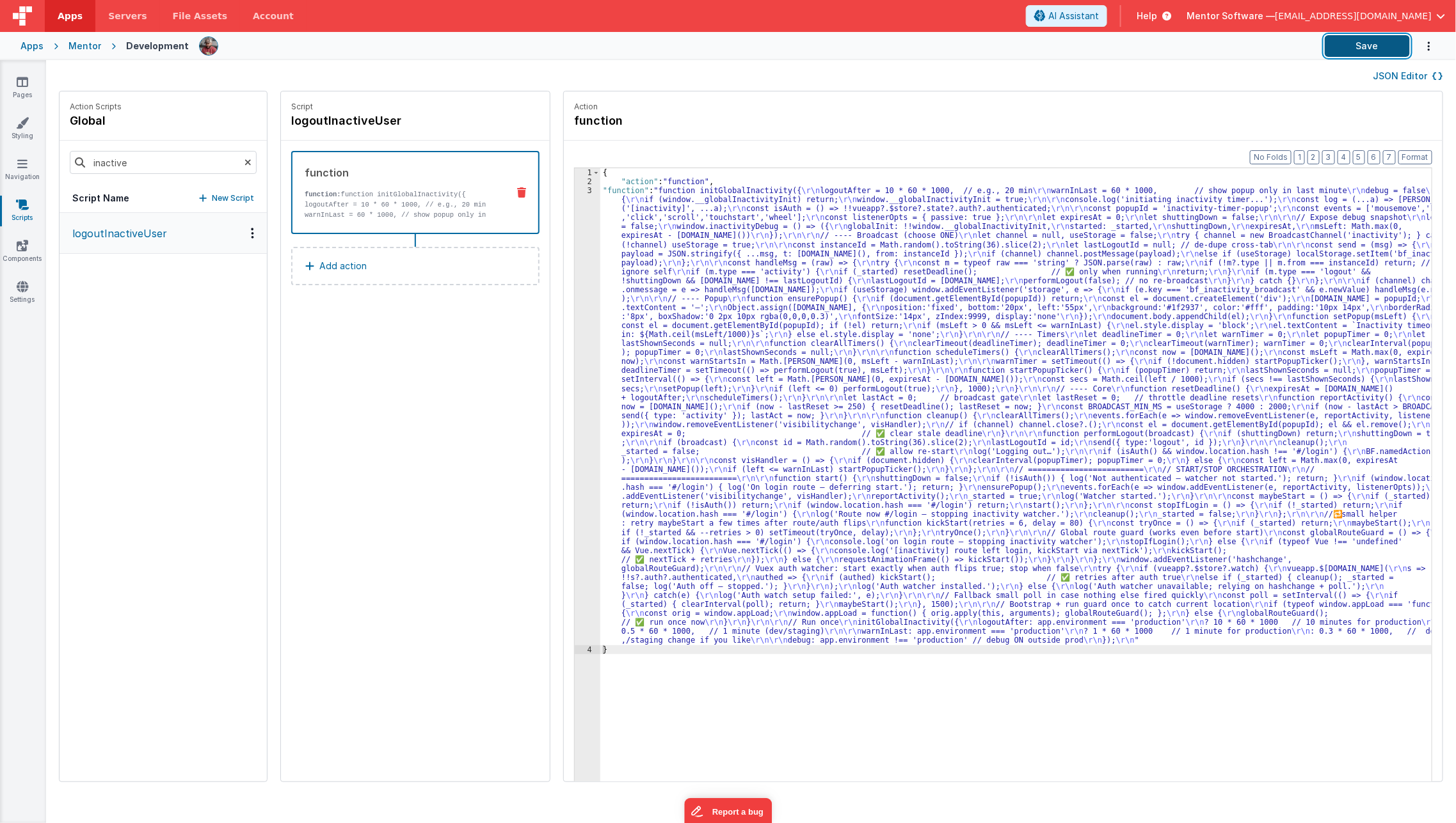
click at [1352, 48] on button "Save" at bounding box center [1366, 46] width 85 height 22
click at [624, 294] on div "{ "action" : "function" , "function" : "function initGlobalInactivity({ \r\n lo…" at bounding box center [1025, 504] width 849 height 672
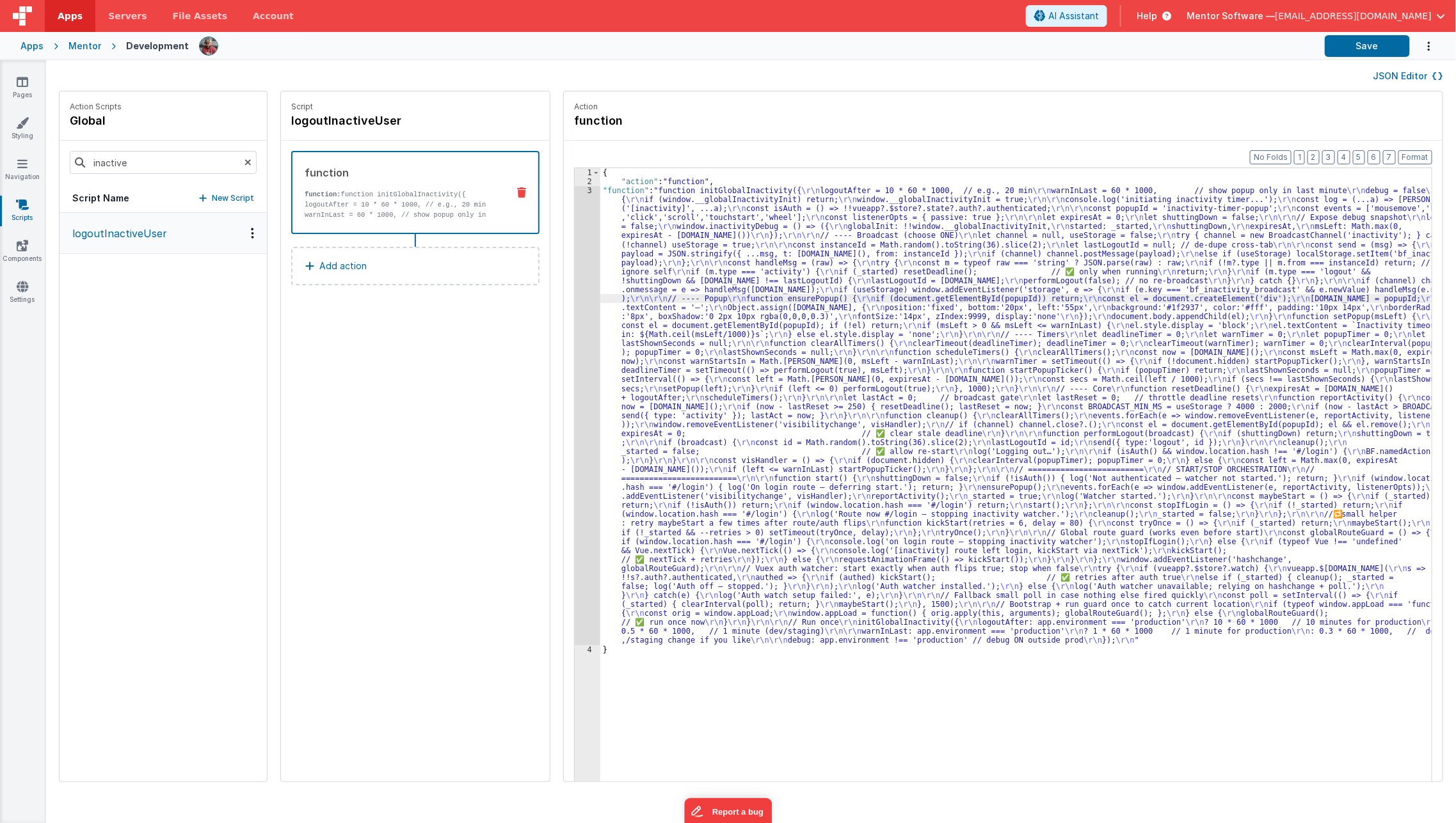
click at [574, 325] on div "3" at bounding box center [587, 416] width 26 height 459
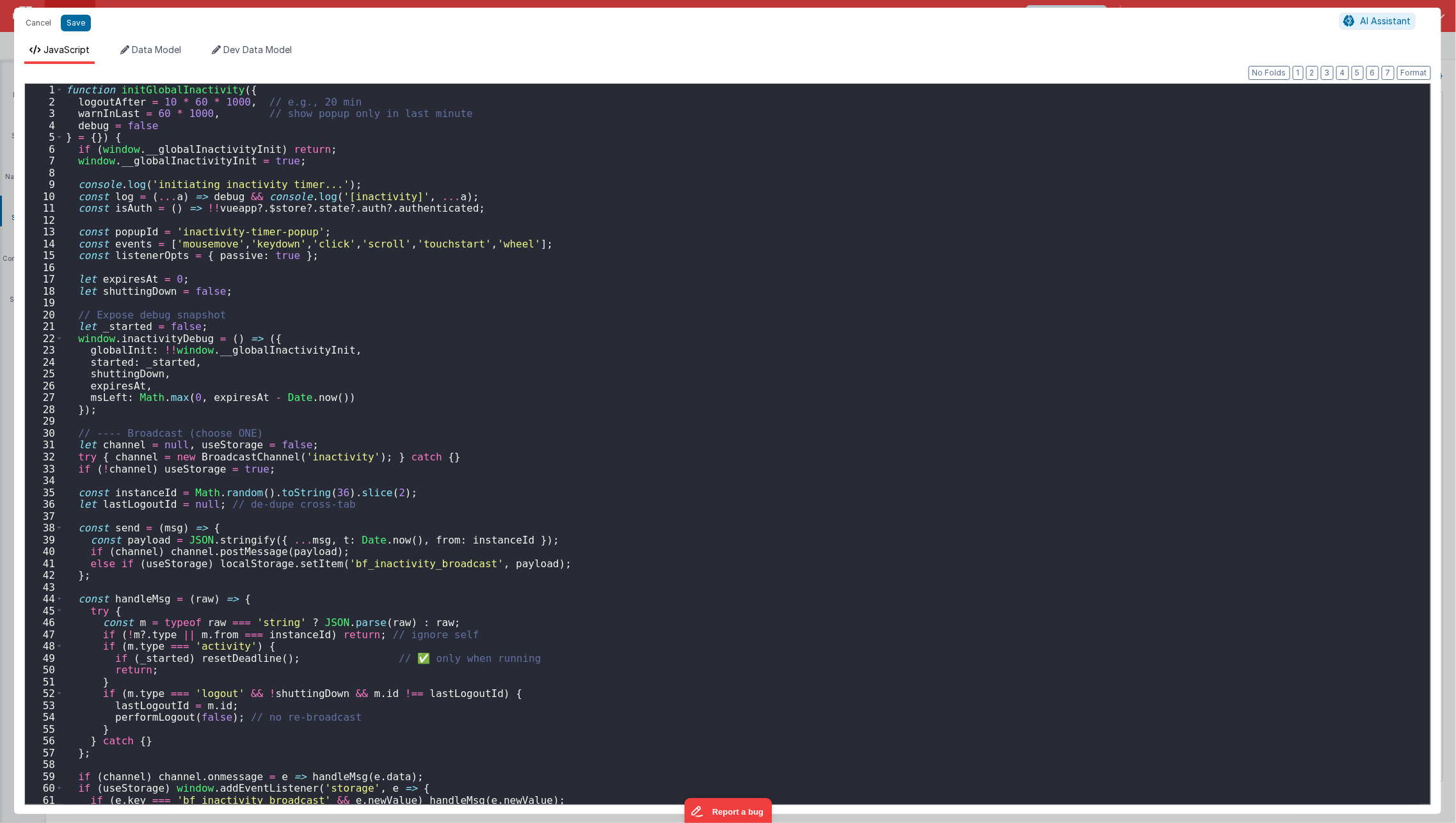
click at [561, 325] on div "Cancel Save AI Assistant JavaScript Data Model Dev Data Model Format 7 6 5 4 3 …" at bounding box center [728, 412] width 1456 height 823
click at [561, 325] on div "function initGlobalInactivity ( { logoutAfter = 10 * 60 * 1000 , // e.g., 20 mi…" at bounding box center [741, 457] width 1356 height 745
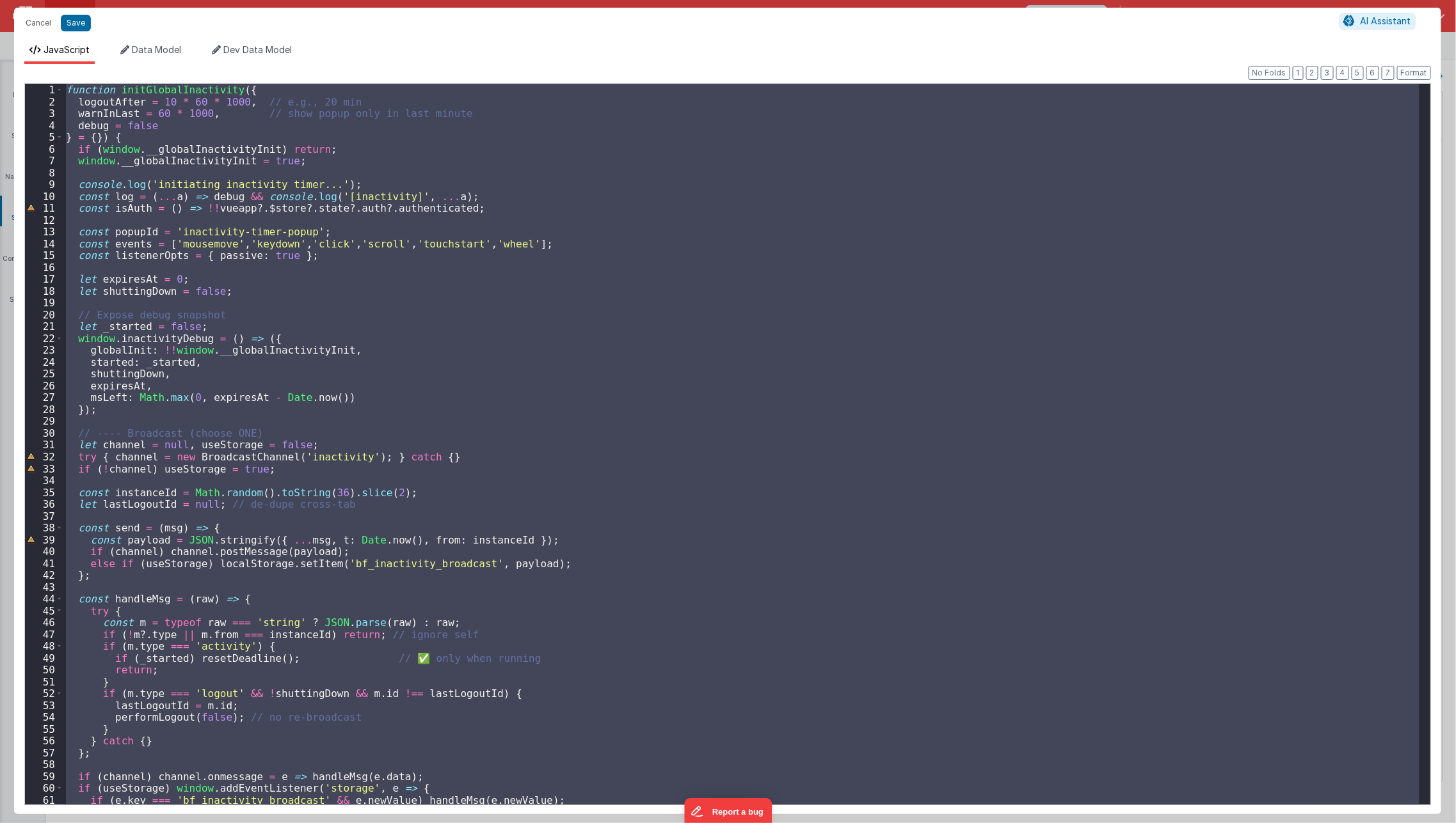
click at [684, 362] on div "function initGlobalInactivity ( { logoutAfter = 10 * 60 * 1000 , // e.g., 20 mi…" at bounding box center [741, 444] width 1356 height 720
click at [453, 265] on div "function initGlobalInactivity ( { logoutAfter = 10 * 60 * 1000 , // e.g., 20 mi…" at bounding box center [741, 444] width 1356 height 720
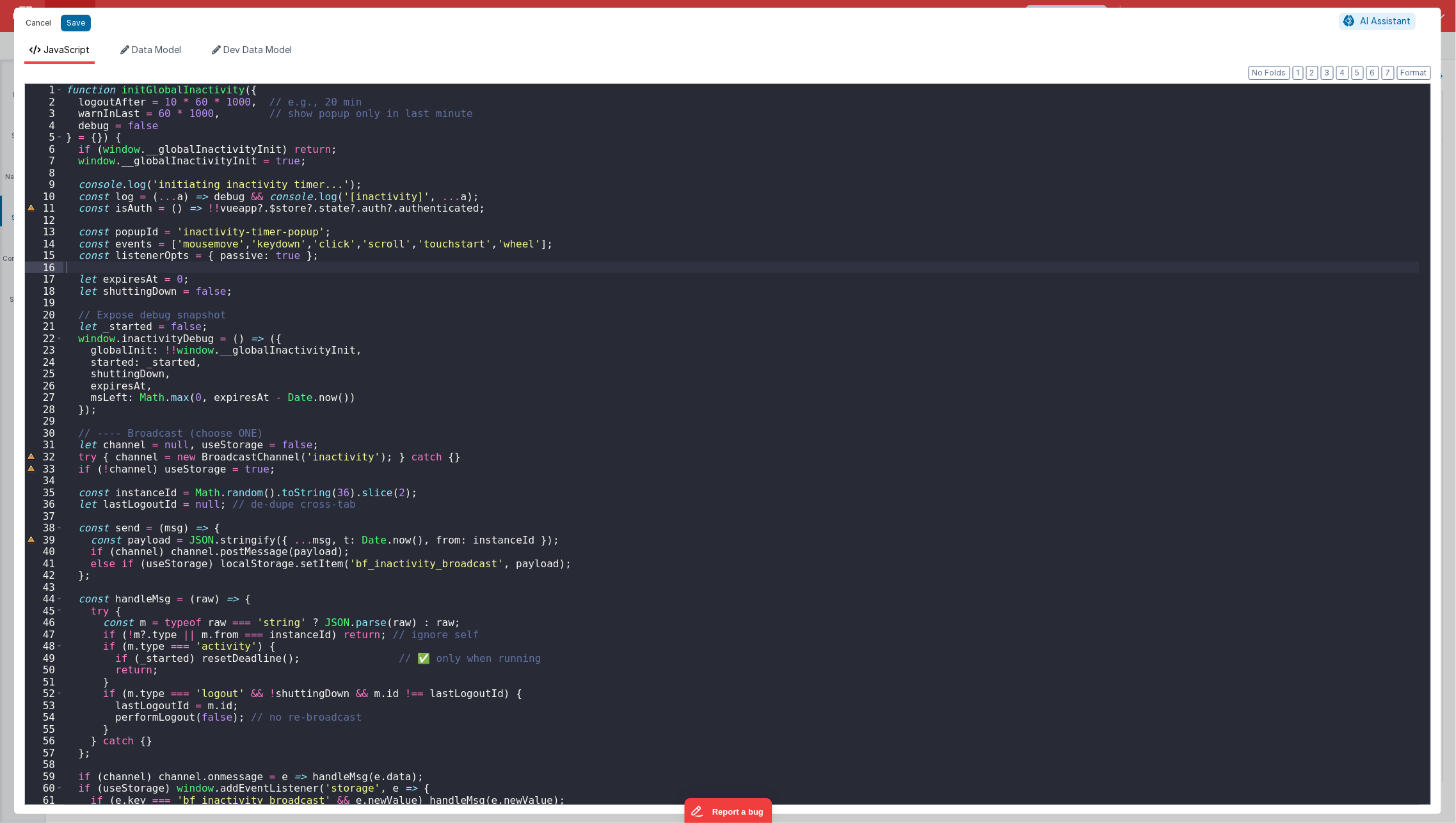
click at [39, 22] on button "Cancel" at bounding box center [38, 23] width 38 height 18
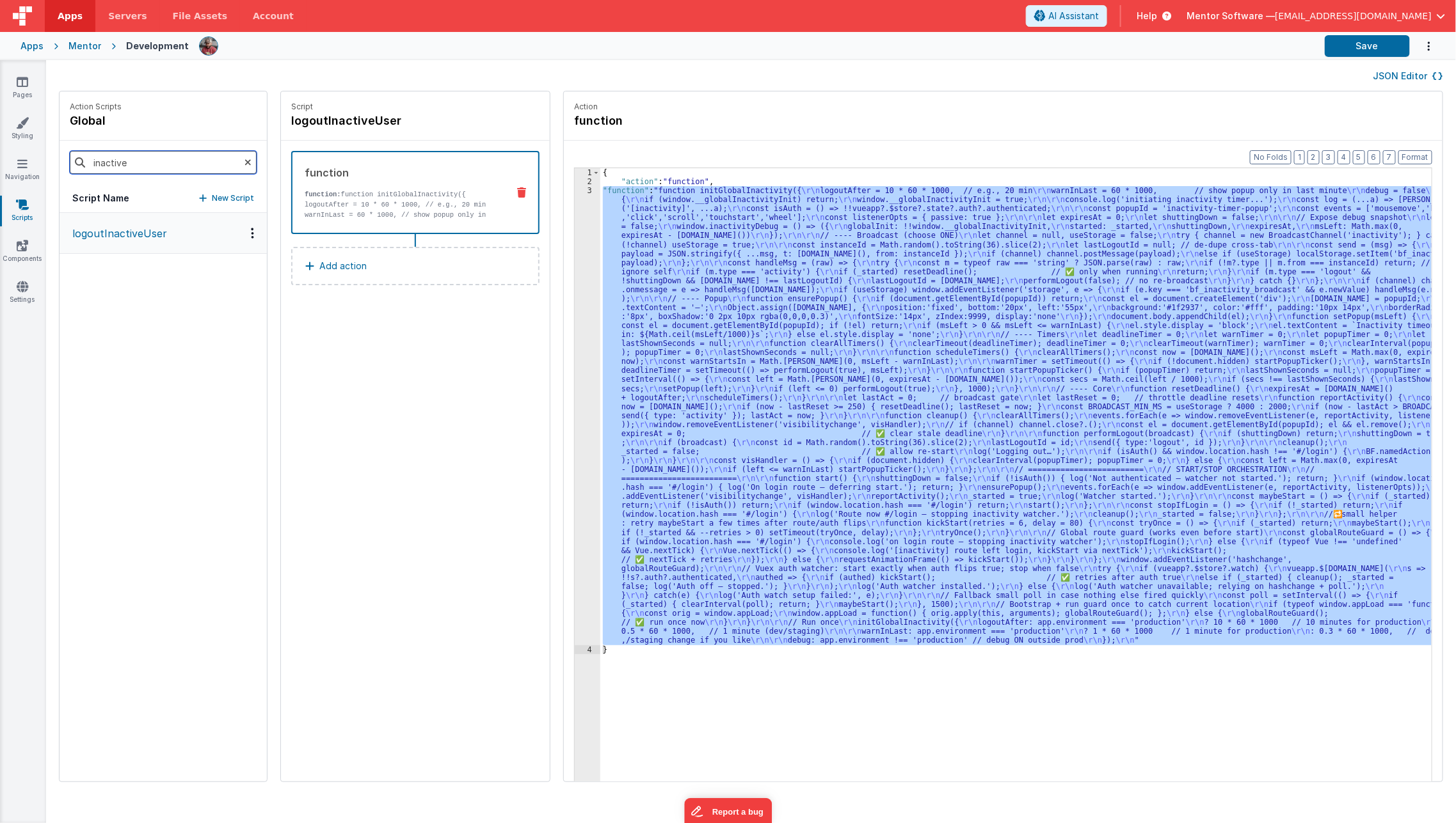
click at [157, 166] on input "inactive" at bounding box center [163, 162] width 187 height 23
click at [151, 227] on button "LOApp" at bounding box center [163, 233] width 207 height 41
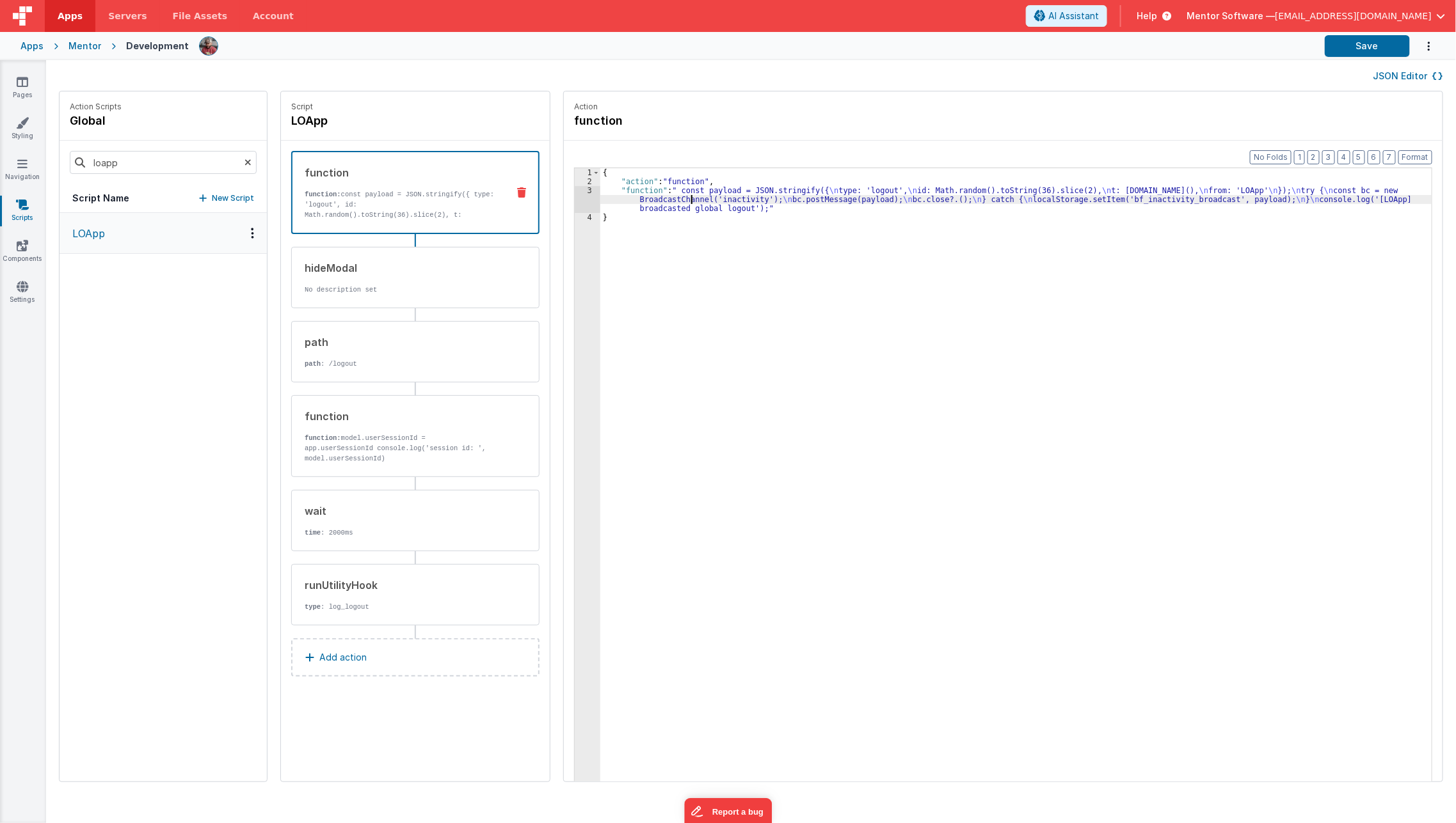
click at [672, 199] on div "{ "action" : "function" , "function" : " const payload = JSON.stringify({ \n ty…" at bounding box center [1025, 504] width 849 height 672
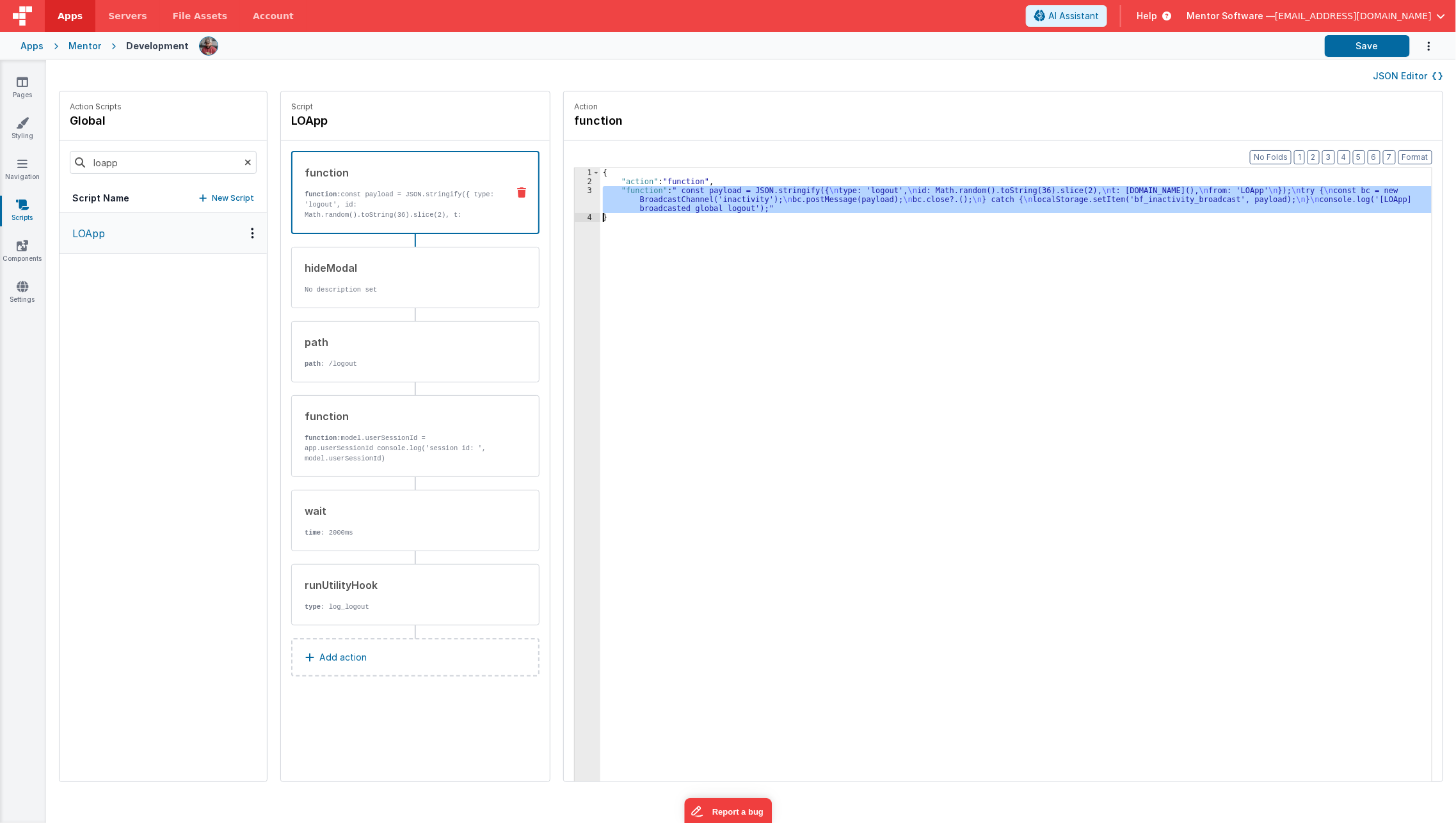
click at [574, 205] on div "3" at bounding box center [587, 199] width 26 height 27
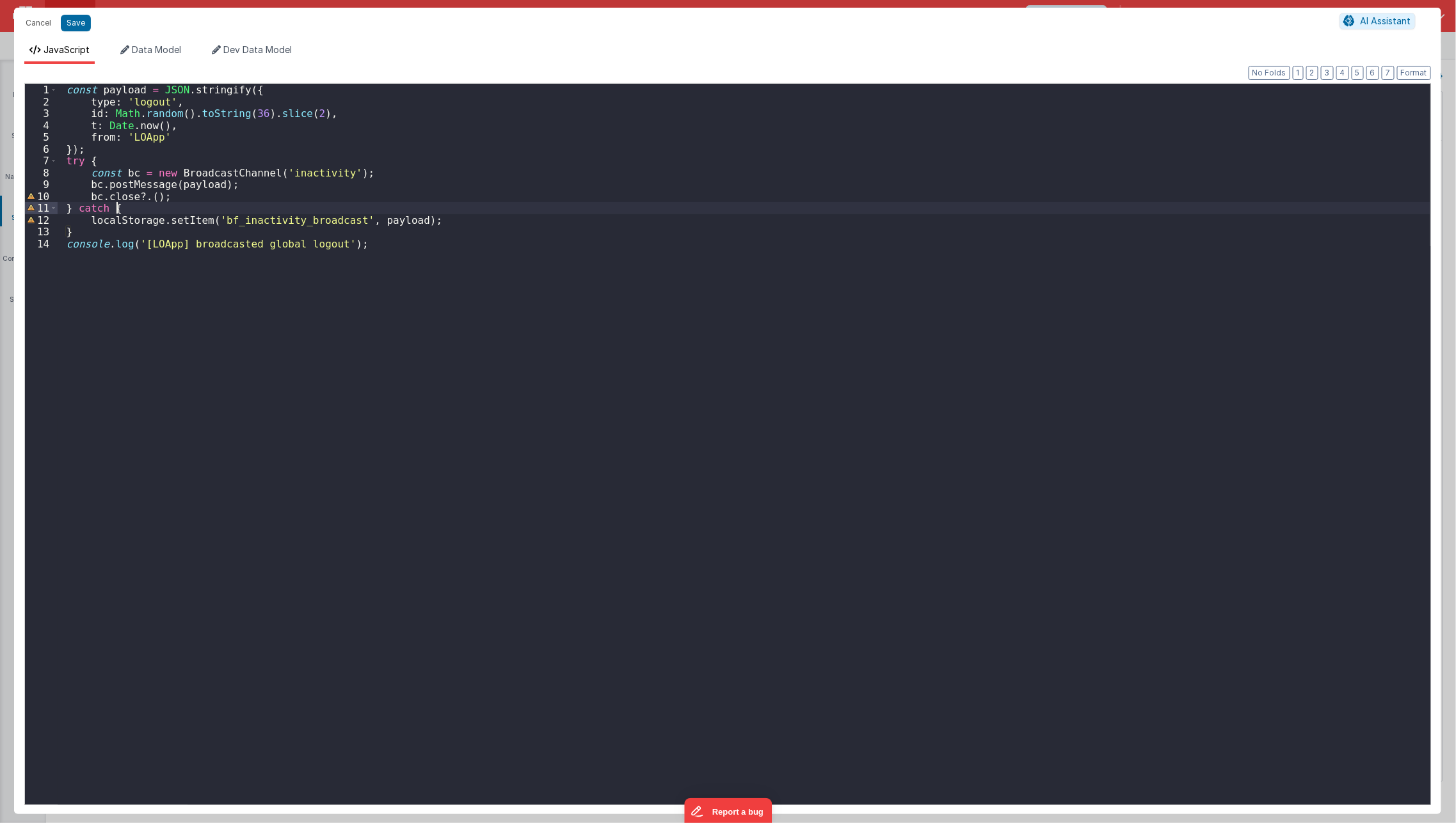
click at [569, 205] on div "const payload = JSON . stringify ({ type : 'logout' , id : Math . random ( ) . …" at bounding box center [743, 457] width 1373 height 745
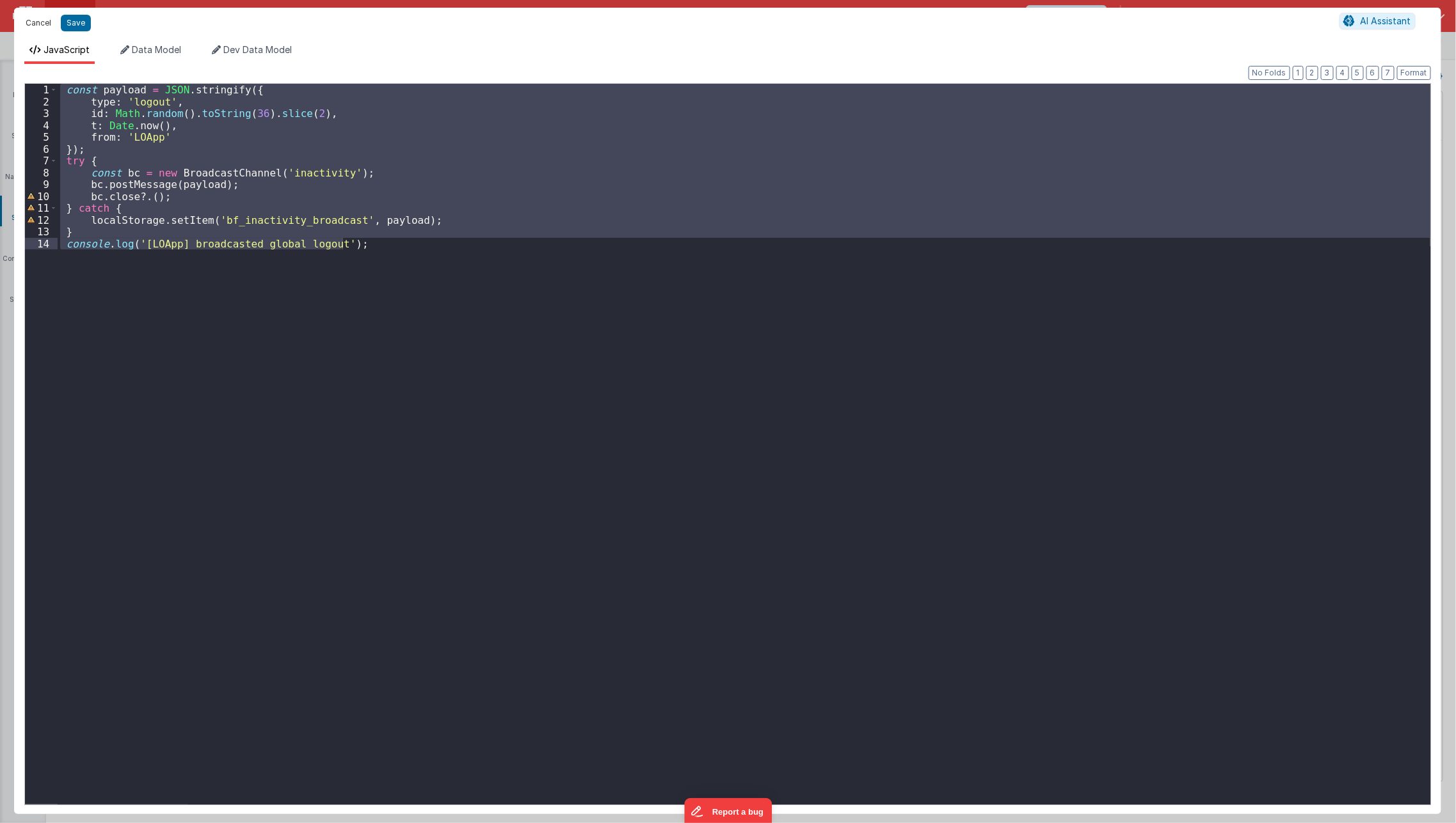
click at [35, 24] on button "Cancel" at bounding box center [38, 23] width 38 height 18
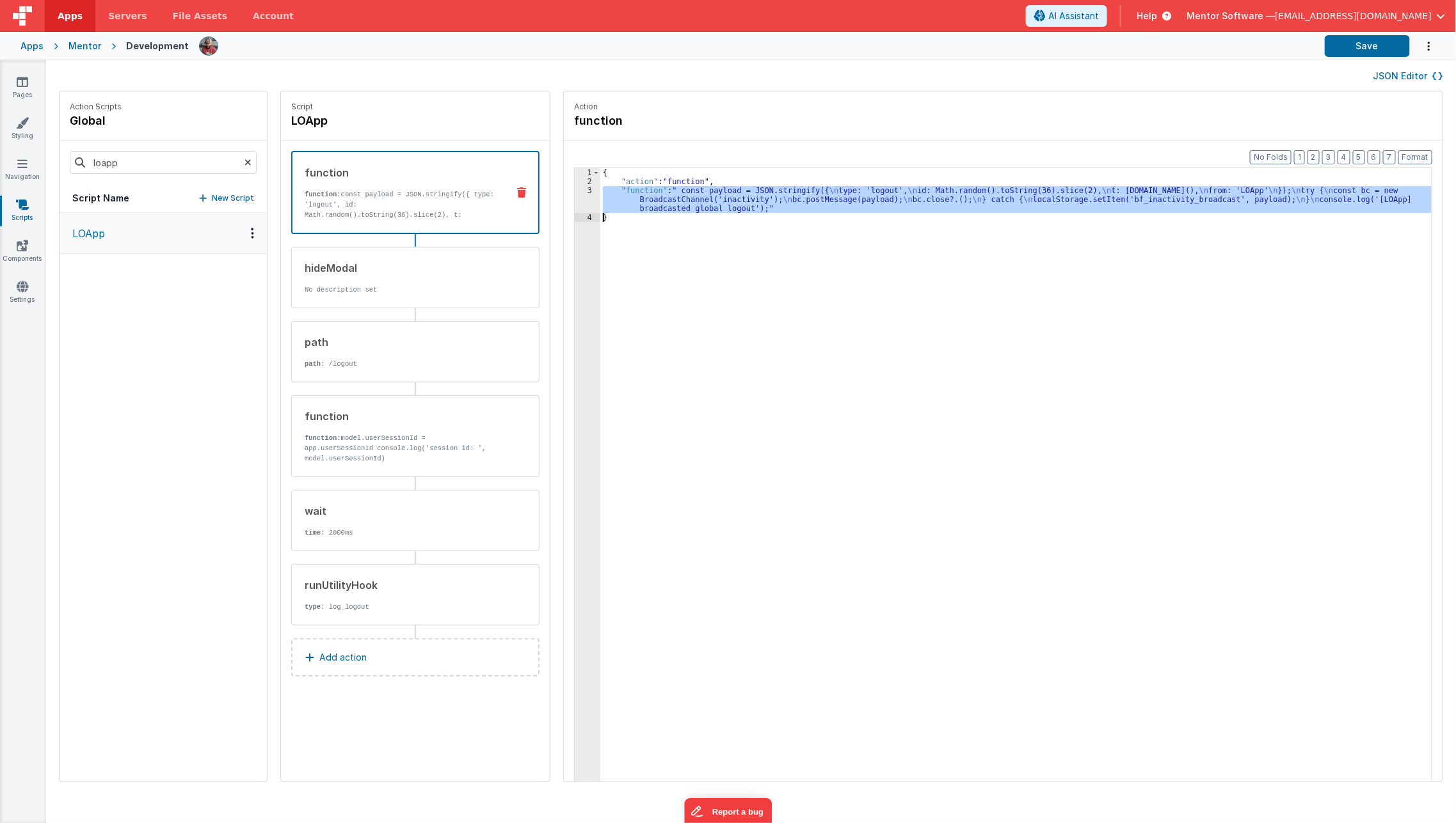
click at [811, 204] on div "{ "action" : "function" , "function" : " const payload = JSON.stringify({ \n ty…" at bounding box center [1016, 495] width 832 height 653
click at [574, 204] on div "3" at bounding box center [587, 199] width 26 height 27
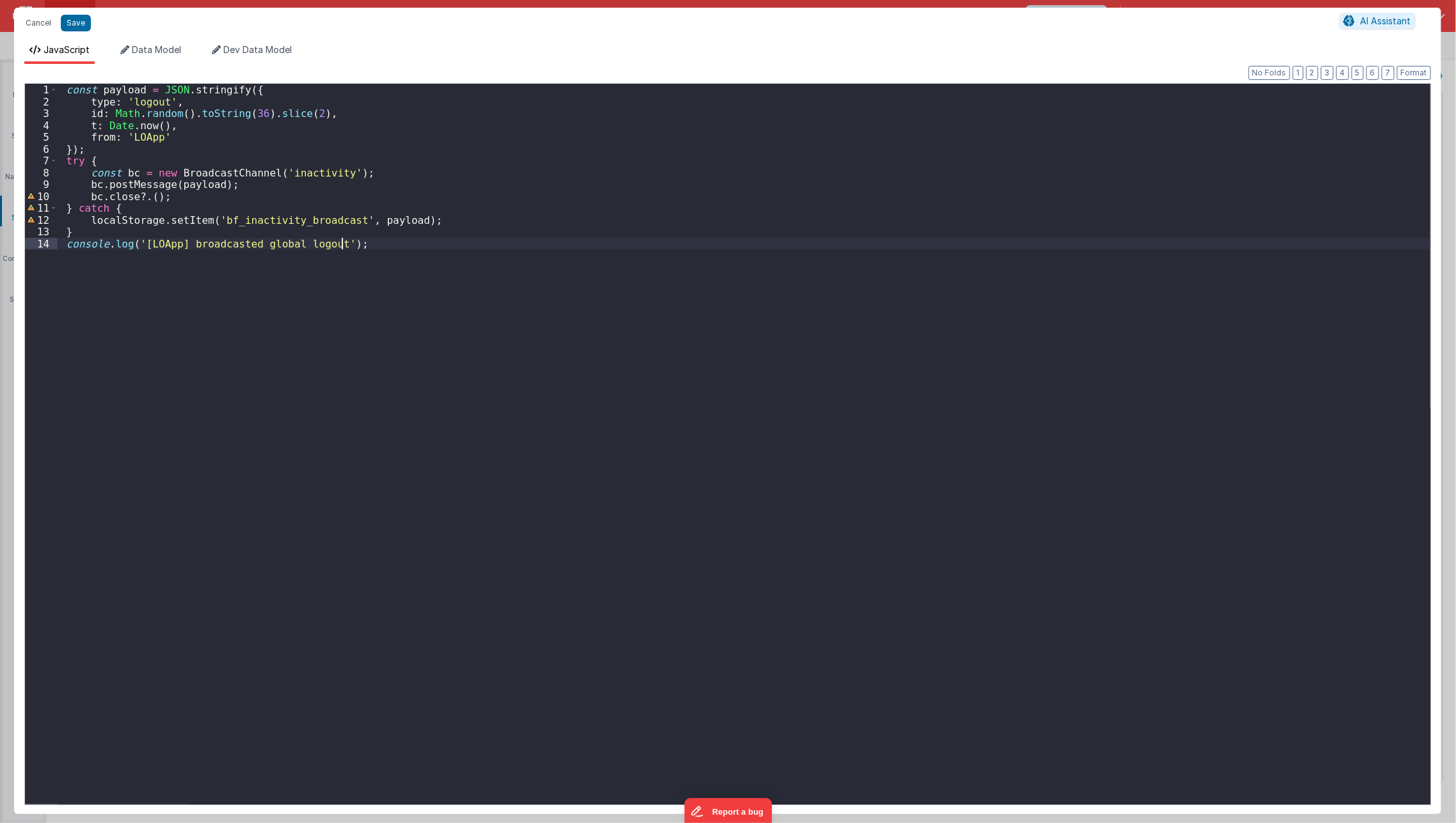
click at [550, 397] on div "const payload = JSON . stringify ({ type : 'logout' , id : Math . random ( ) . …" at bounding box center [743, 457] width 1373 height 745
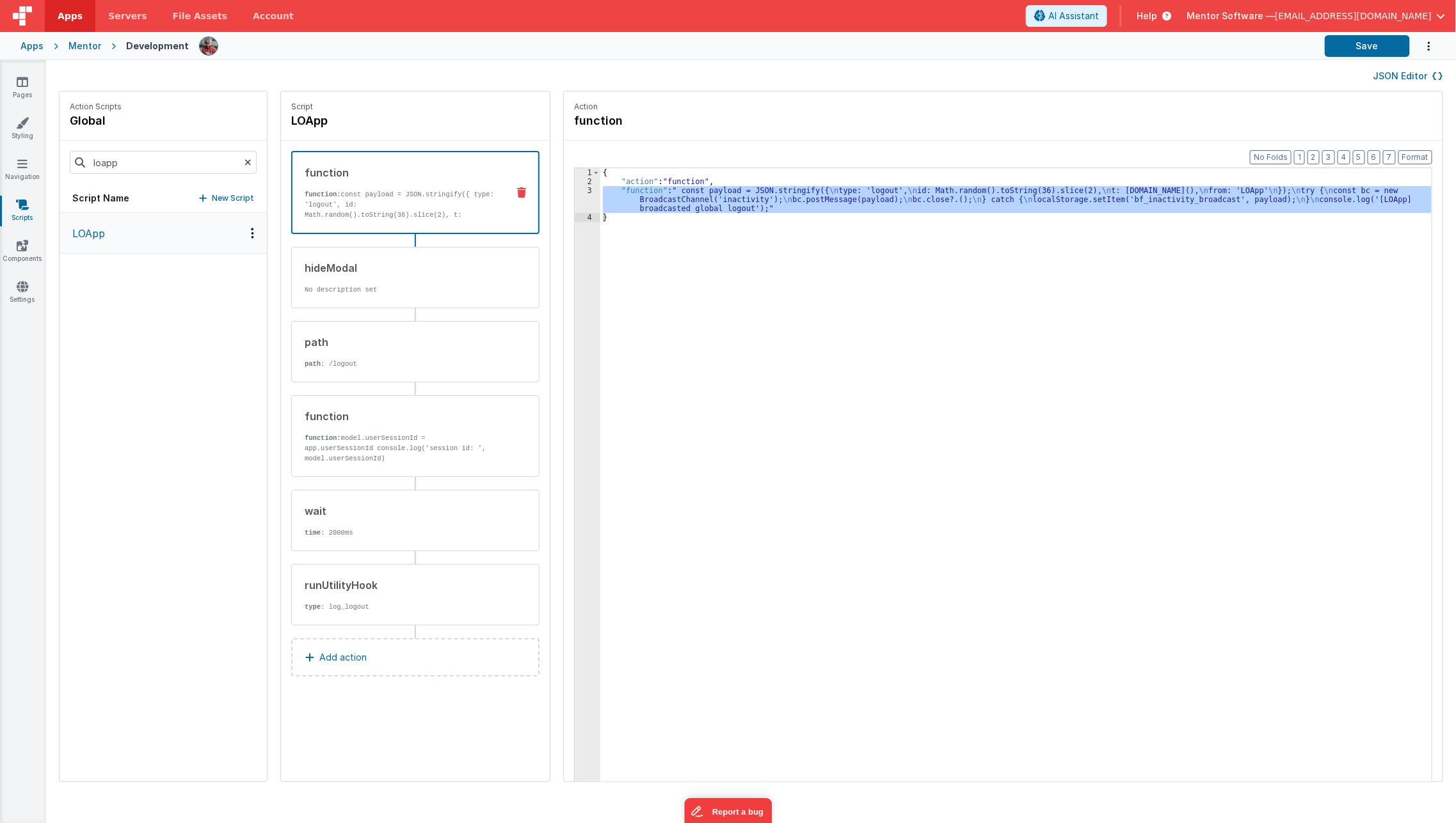
drag, startPoint x: 142, startPoint y: 174, endPoint x: 149, endPoint y: 171, distance: 7.6
click at [149, 171] on div "loapp" at bounding box center [163, 162] width 207 height 44
click at [149, 171] on input "loapp" at bounding box center [163, 162] width 187 height 23
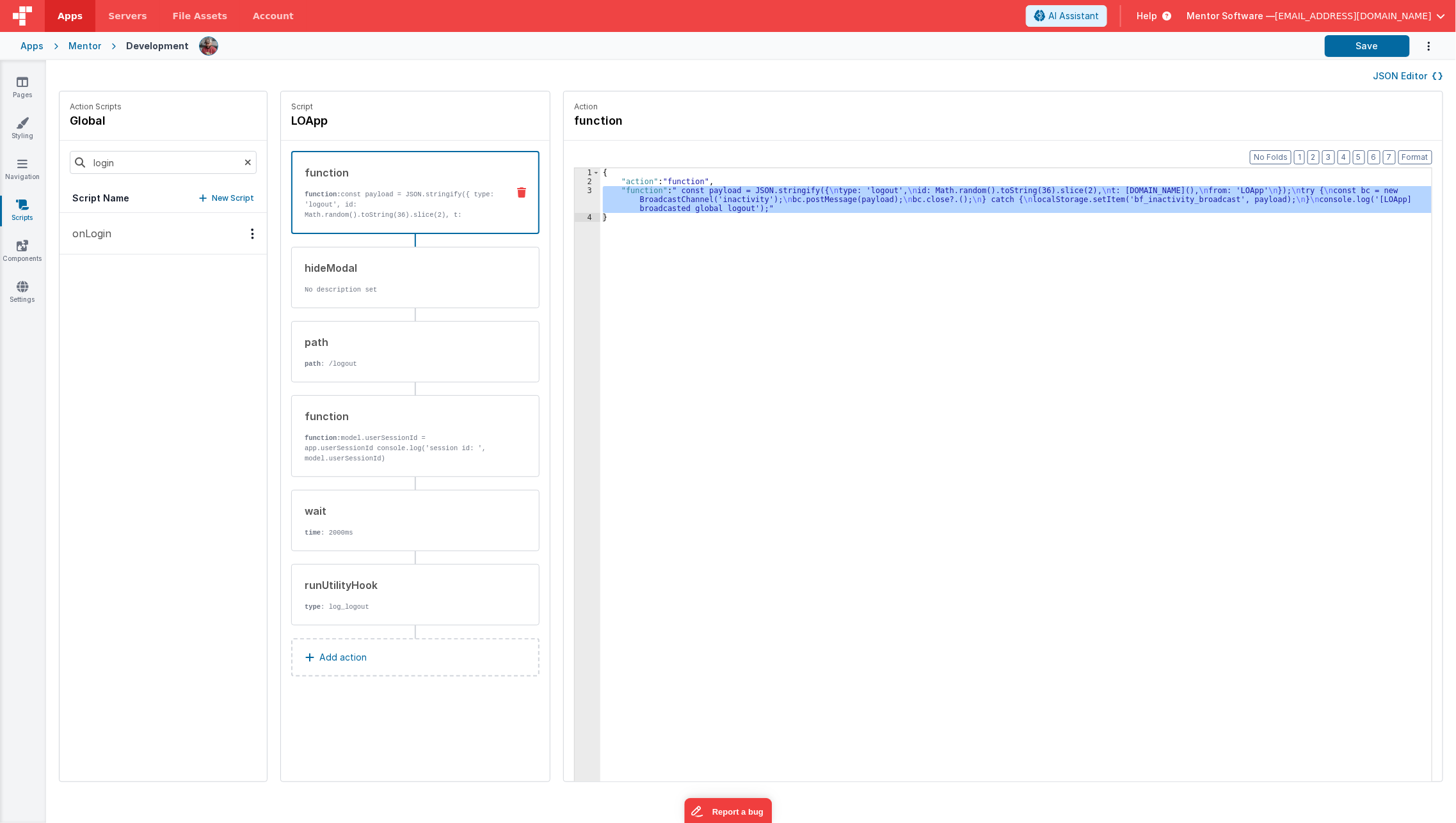
click at [151, 236] on button "onLogin" at bounding box center [163, 233] width 207 height 41
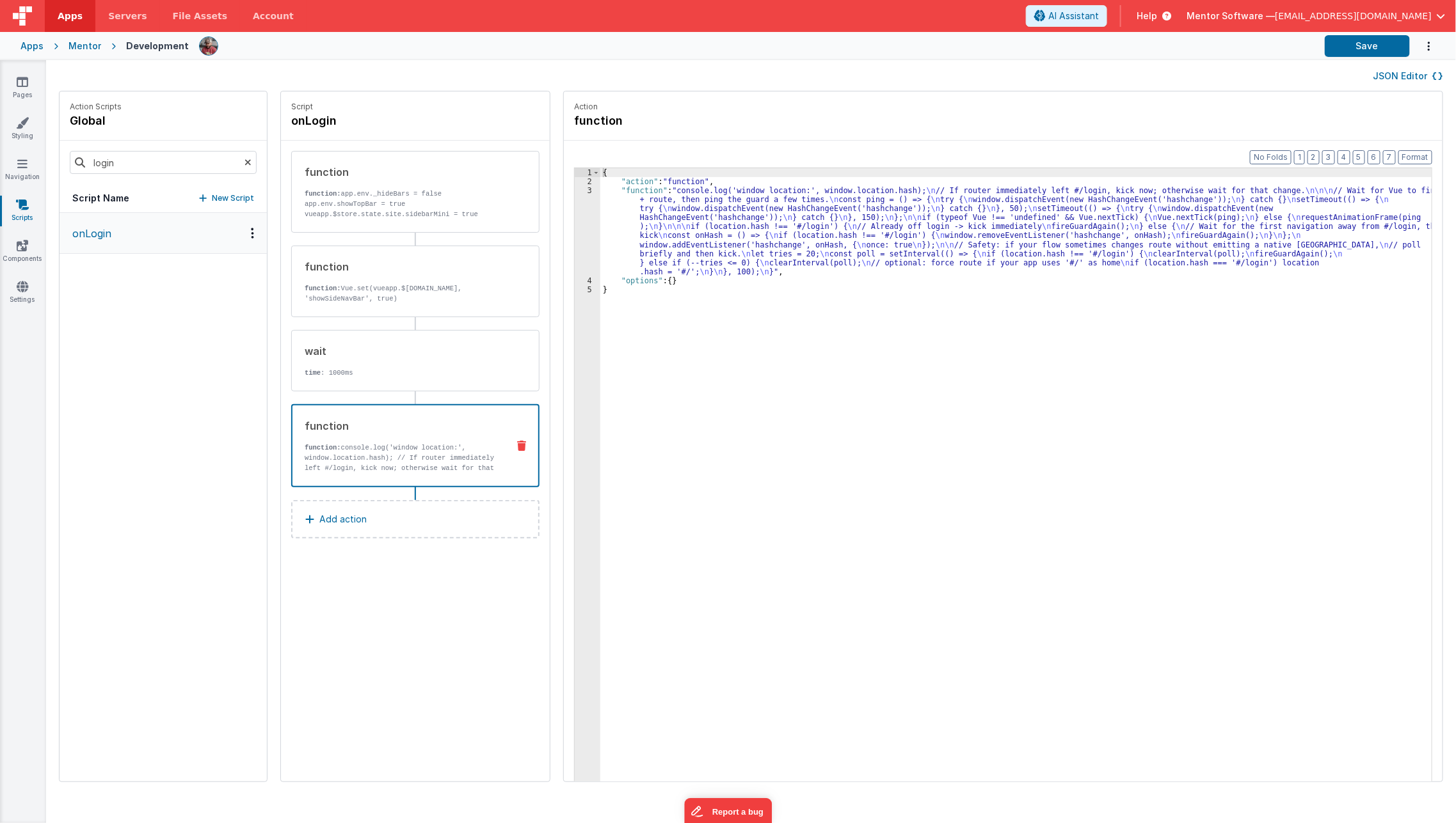
click at [369, 470] on p "function: console.log('window location:', window.location.hash); // If router i…" at bounding box center [401, 462] width 193 height 41
click at [424, 217] on p "function: app.env._hideBars = false app.env.showTopBar = true vueapp.$store.sta…" at bounding box center [401, 204] width 193 height 31
click at [393, 439] on div "function function: console.log('window location:', window.location.hash); // If…" at bounding box center [394, 445] width 205 height 55
click at [638, 223] on div "{ "action" : "function" , "function" : "console.log('window location:', window.…" at bounding box center [1025, 504] width 849 height 672
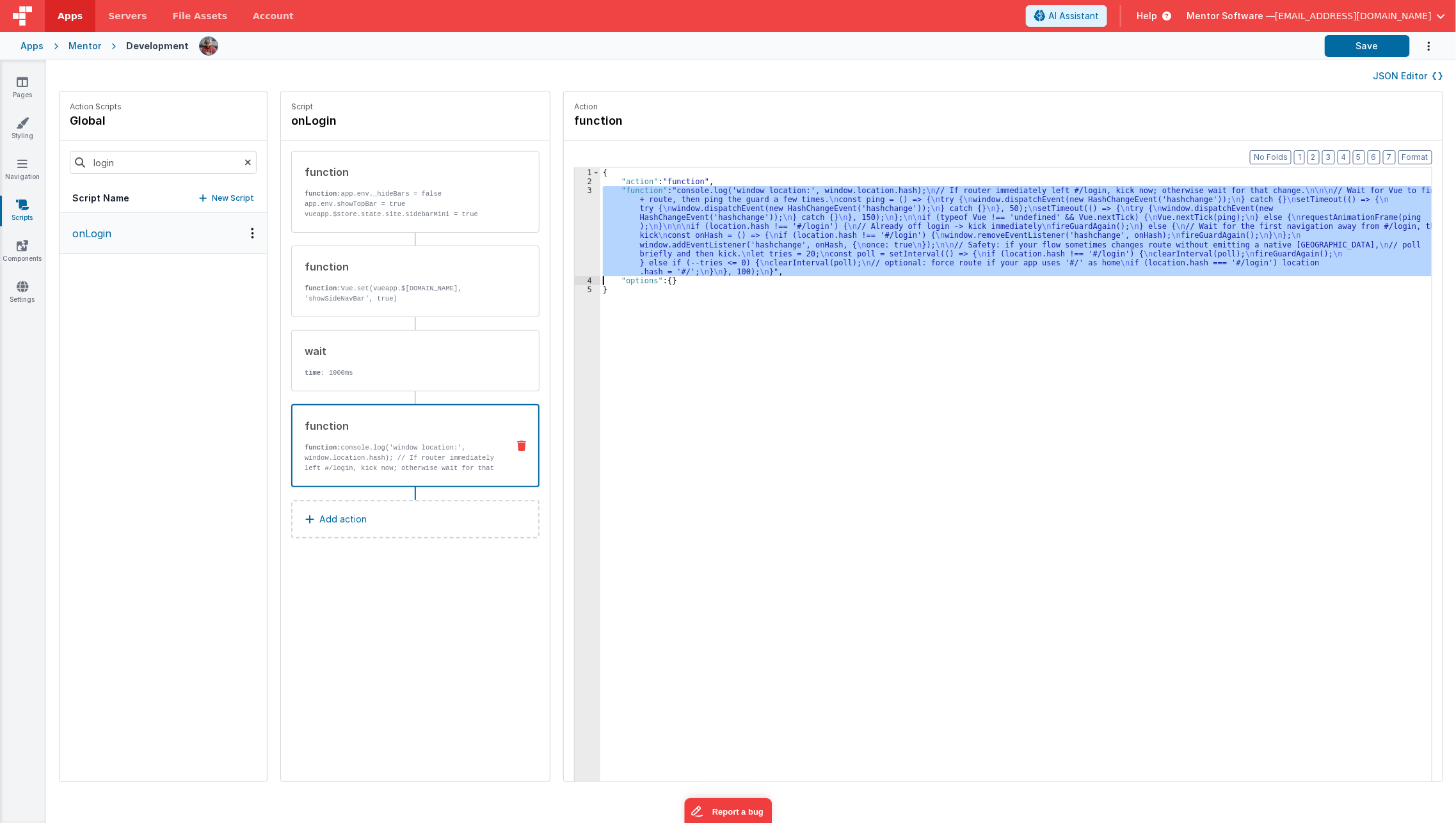
click at [574, 226] on div "3" at bounding box center [587, 231] width 26 height 91
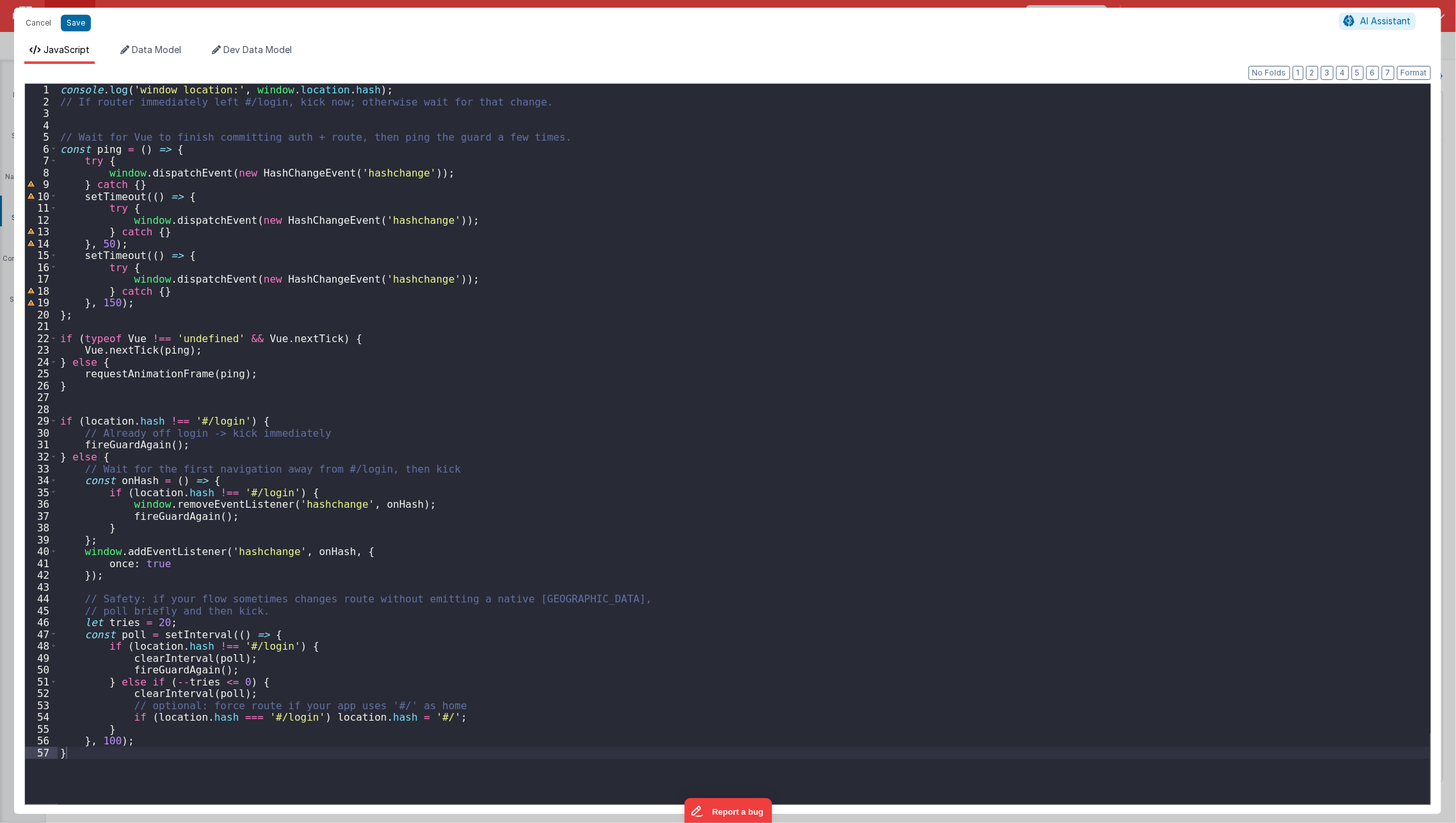
click at [567, 226] on div "console . log ( 'window location:' , window . location . hash ) ; // If router …" at bounding box center [743, 457] width 1373 height 745
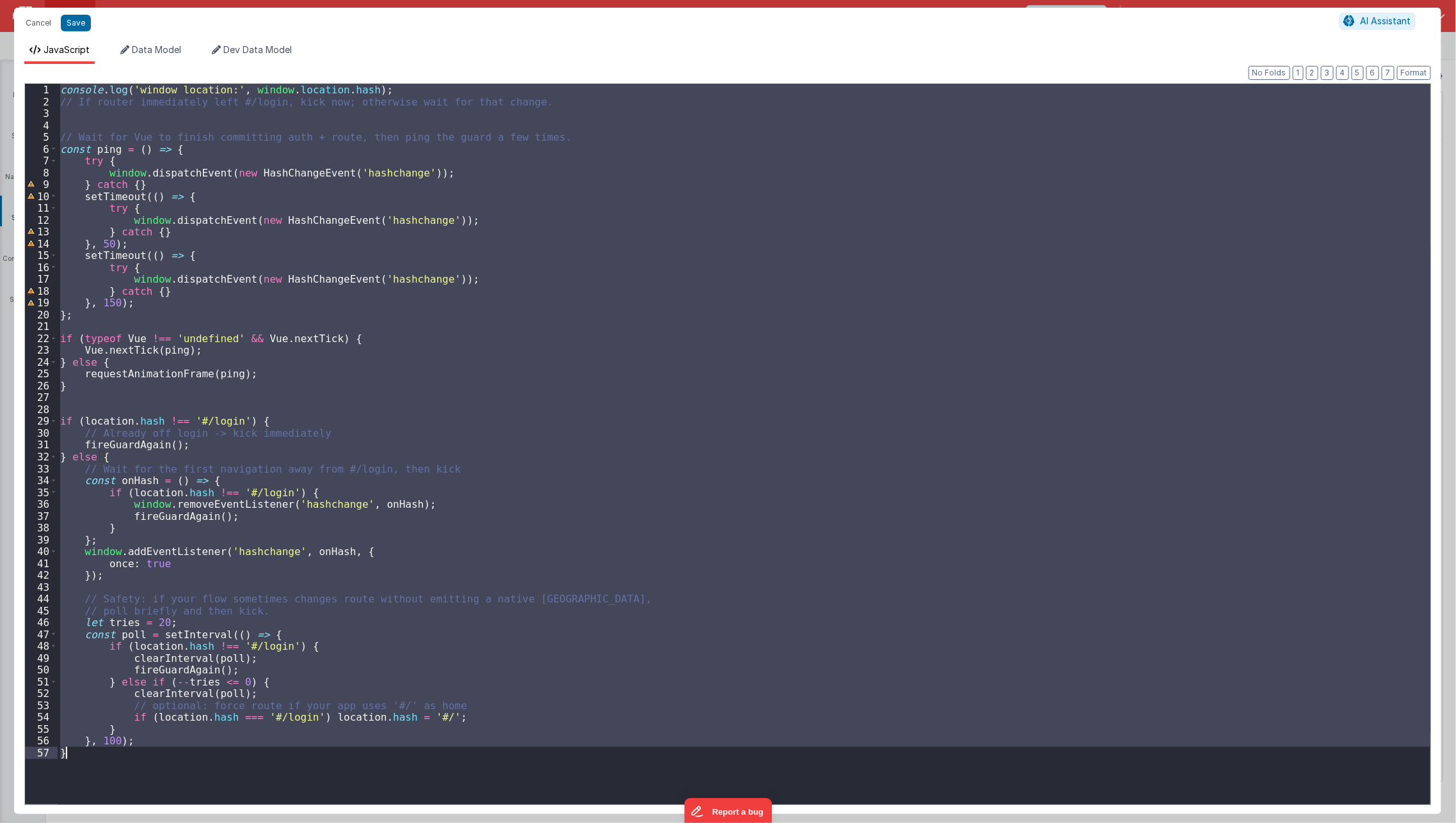
click at [343, 661] on div "console . log ( 'window location:' , window . location . hash ) ; // If router …" at bounding box center [743, 444] width 1373 height 720
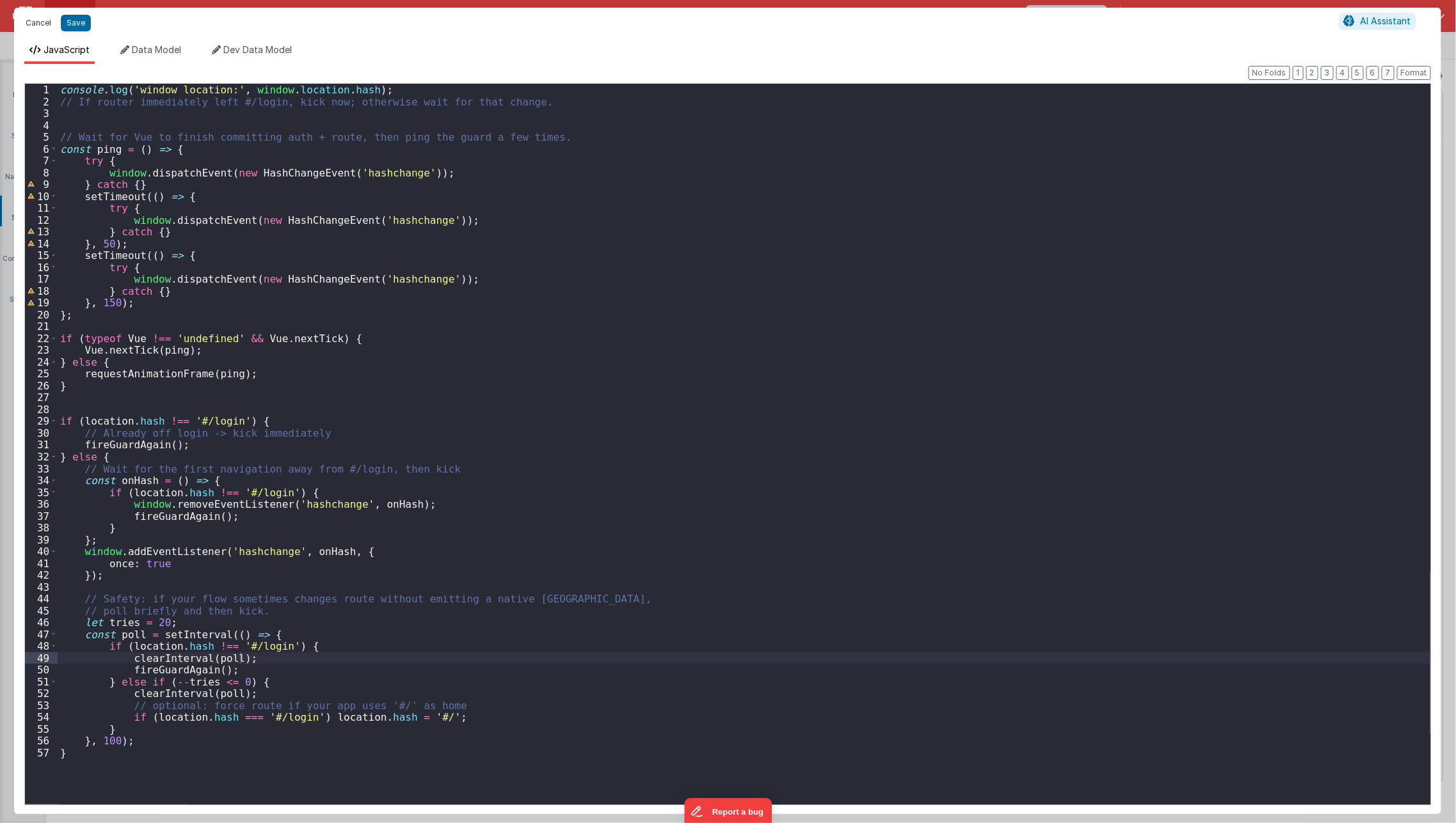
click at [28, 25] on button "Cancel" at bounding box center [38, 23] width 38 height 18
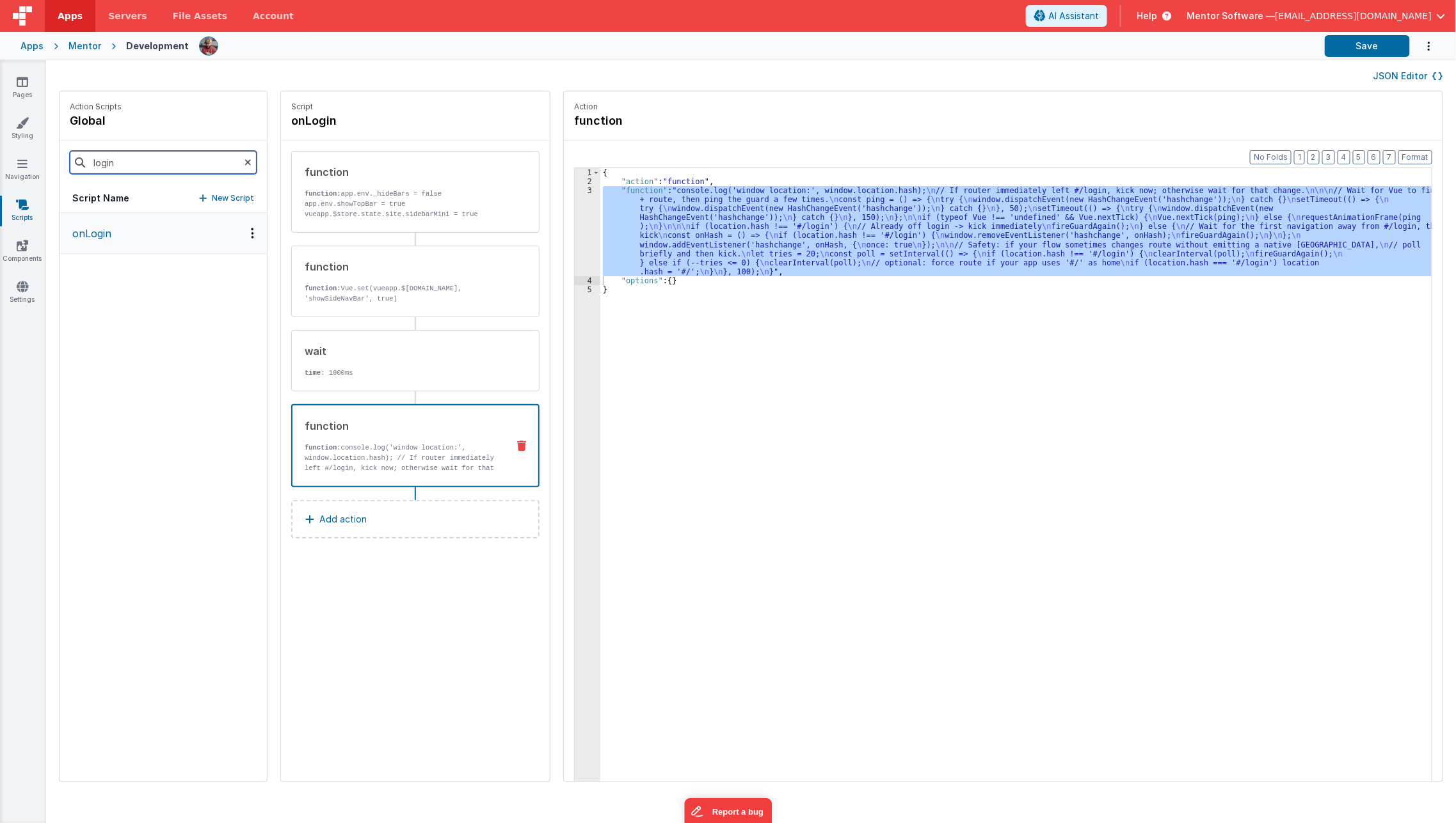
click at [129, 162] on input "login" at bounding box center [163, 162] width 187 height 23
type input "loapp"
click at [122, 240] on button "LOApp" at bounding box center [163, 233] width 207 height 41
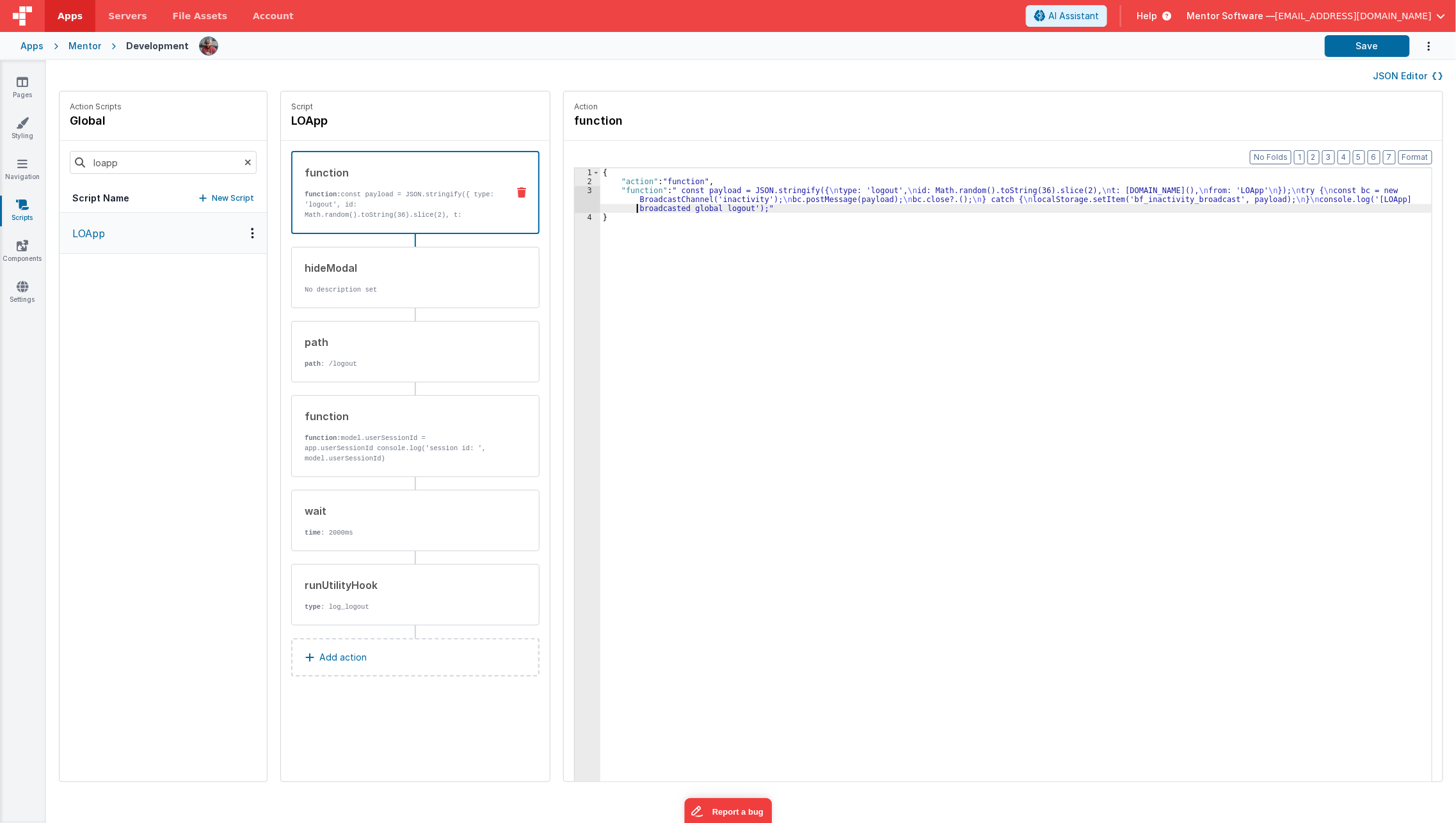
click at [620, 205] on div "{ "action" : "function" , "function" : " const payload = JSON.stringify({ \n ty…" at bounding box center [1025, 504] width 849 height 672
click at [574, 194] on div "3" at bounding box center [587, 199] width 26 height 27
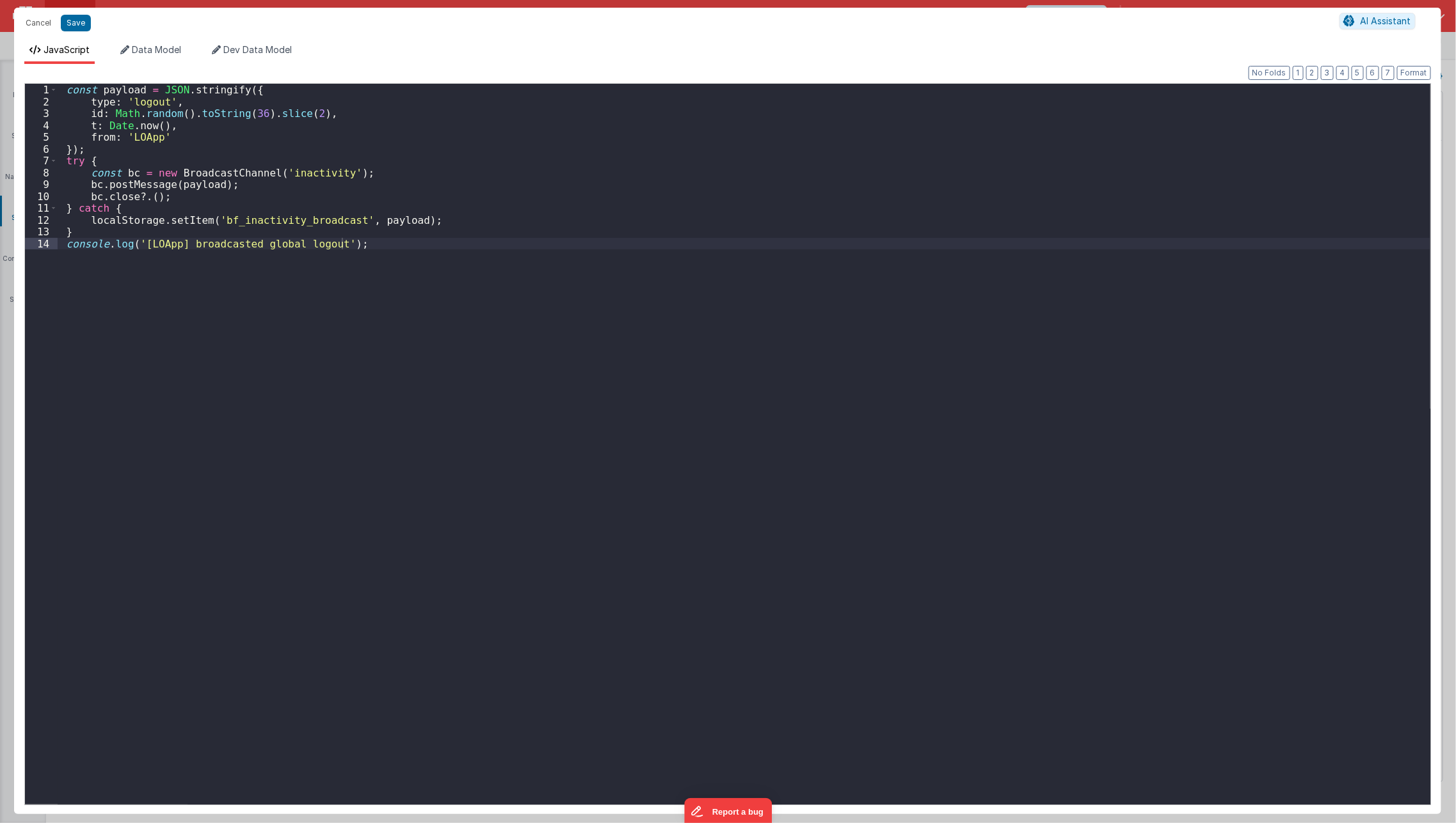
click at [568, 194] on div "Cancel Save AI Assistant JavaScript Data Model Dev Data Model Format 7 6 5 4 3 …" at bounding box center [728, 412] width 1456 height 823
click at [173, 196] on div "const payload = JSON . stringify ({ type : 'logout' , id : Math . random ( ) . …" at bounding box center [743, 457] width 1373 height 745
click at [71, 25] on button "Save" at bounding box center [75, 23] width 30 height 17
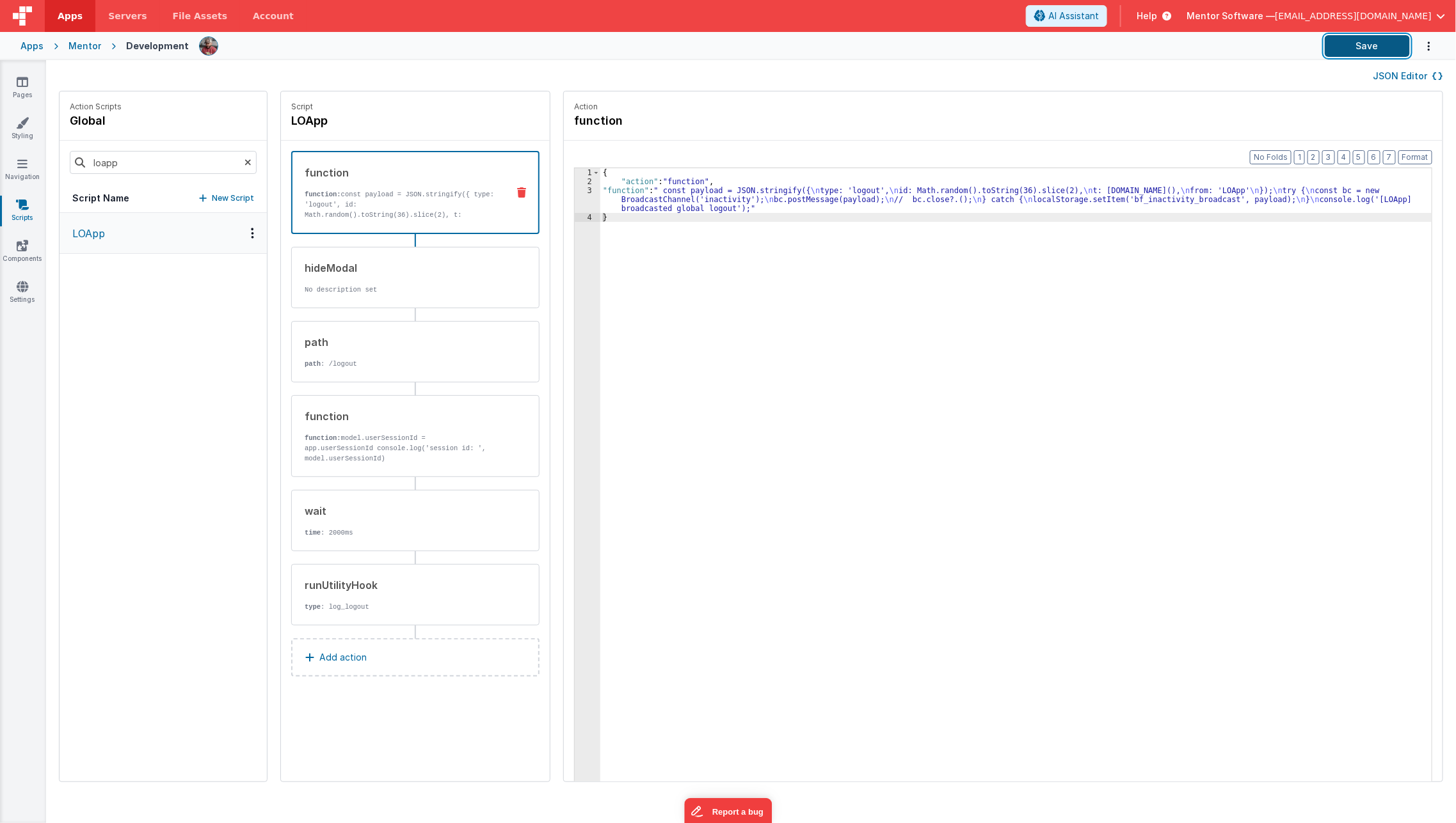
click at [1376, 50] on button "Save" at bounding box center [1366, 46] width 85 height 22
click at [244, 162] on icon at bounding box center [248, 162] width 7 height 44
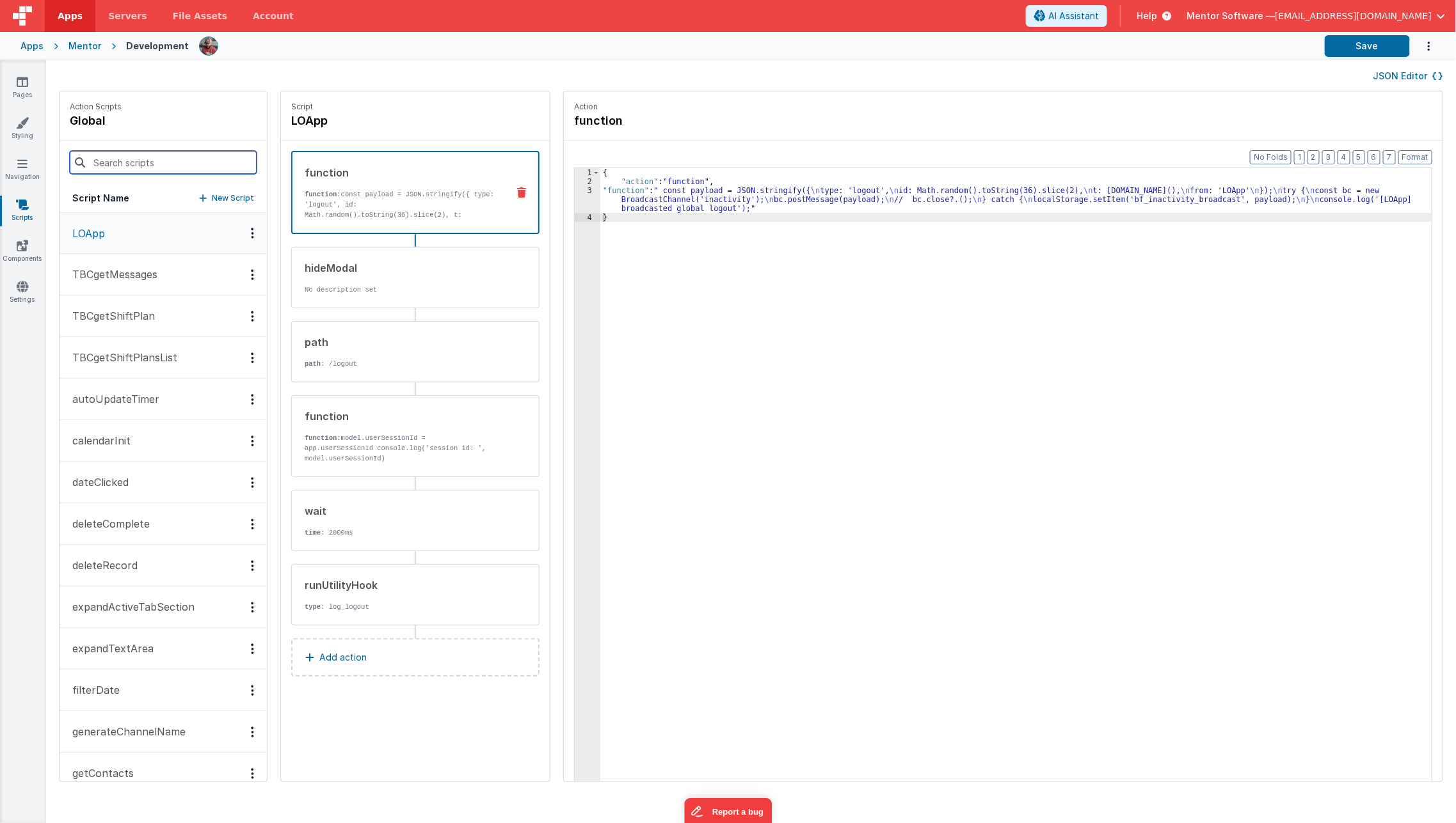
click at [199, 162] on input at bounding box center [163, 162] width 187 height 23
type input "l"
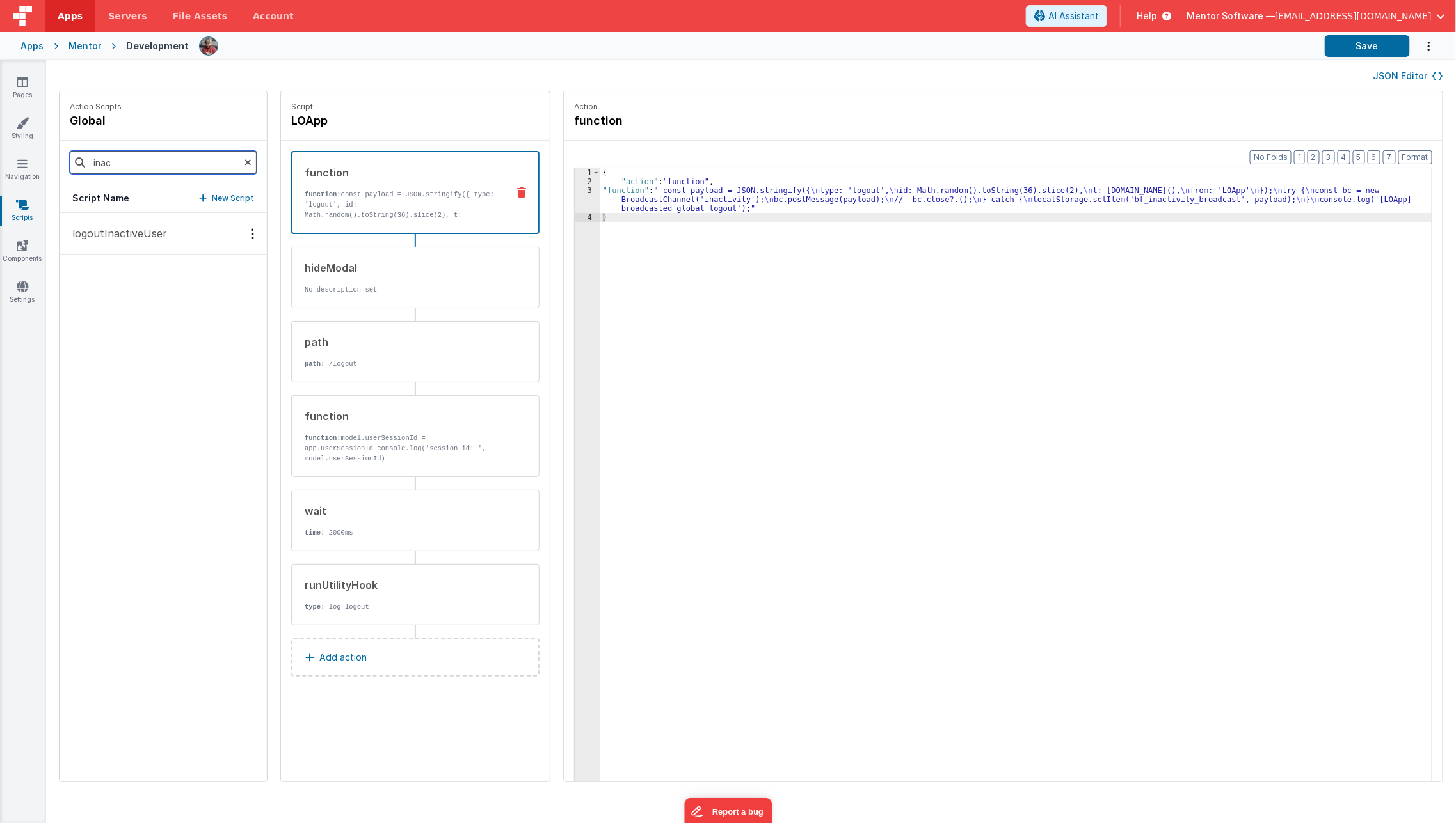
type input "inac"
click at [175, 242] on button "logoutInactiveUser" at bounding box center [163, 233] width 207 height 41
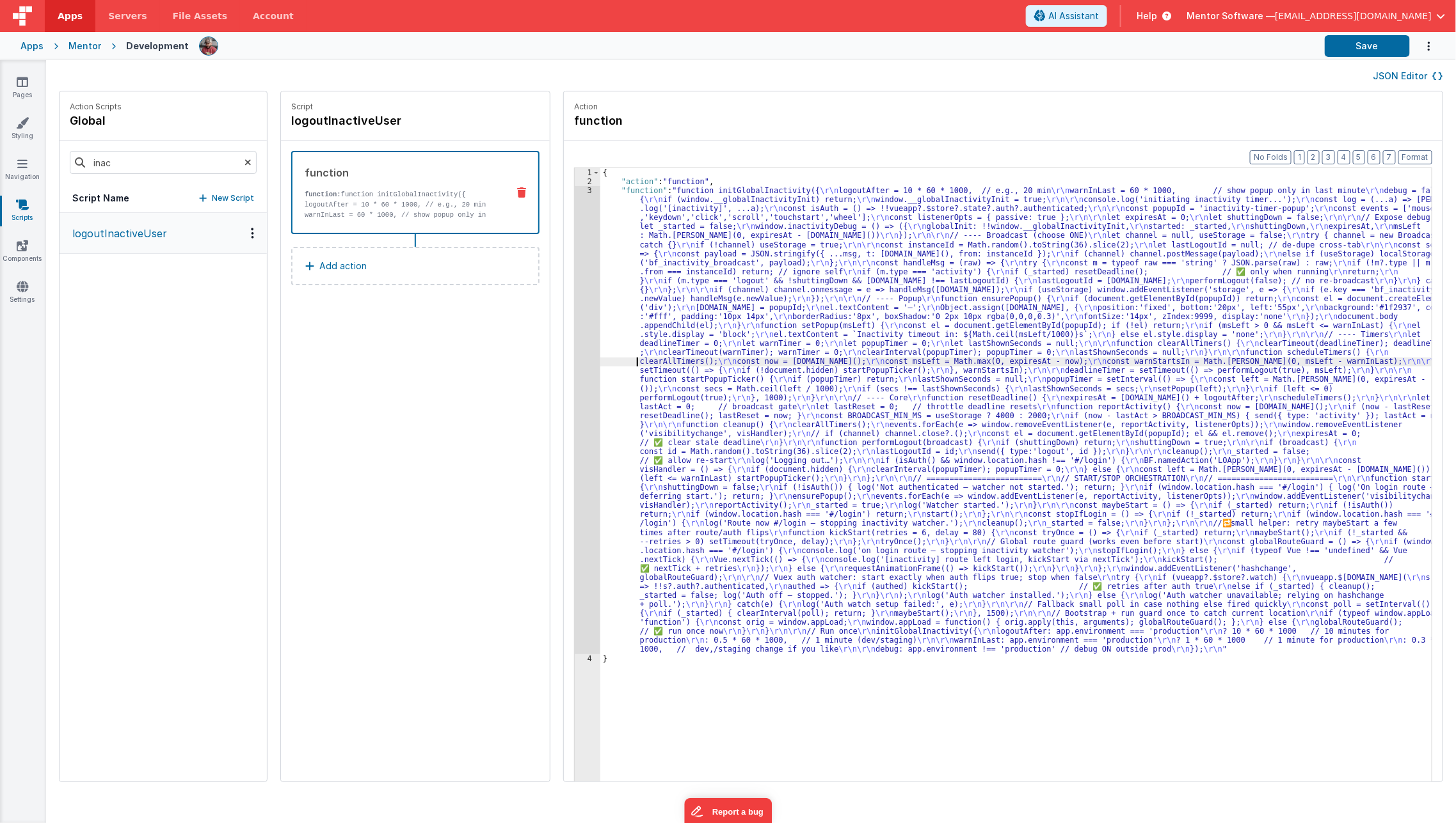
click at [611, 362] on div "{ "action" : "function" , "function" : "function initGlobalInactivity({ \r\n lo…" at bounding box center [1025, 504] width 849 height 672
click at [574, 386] on div "3" at bounding box center [587, 420] width 26 height 468
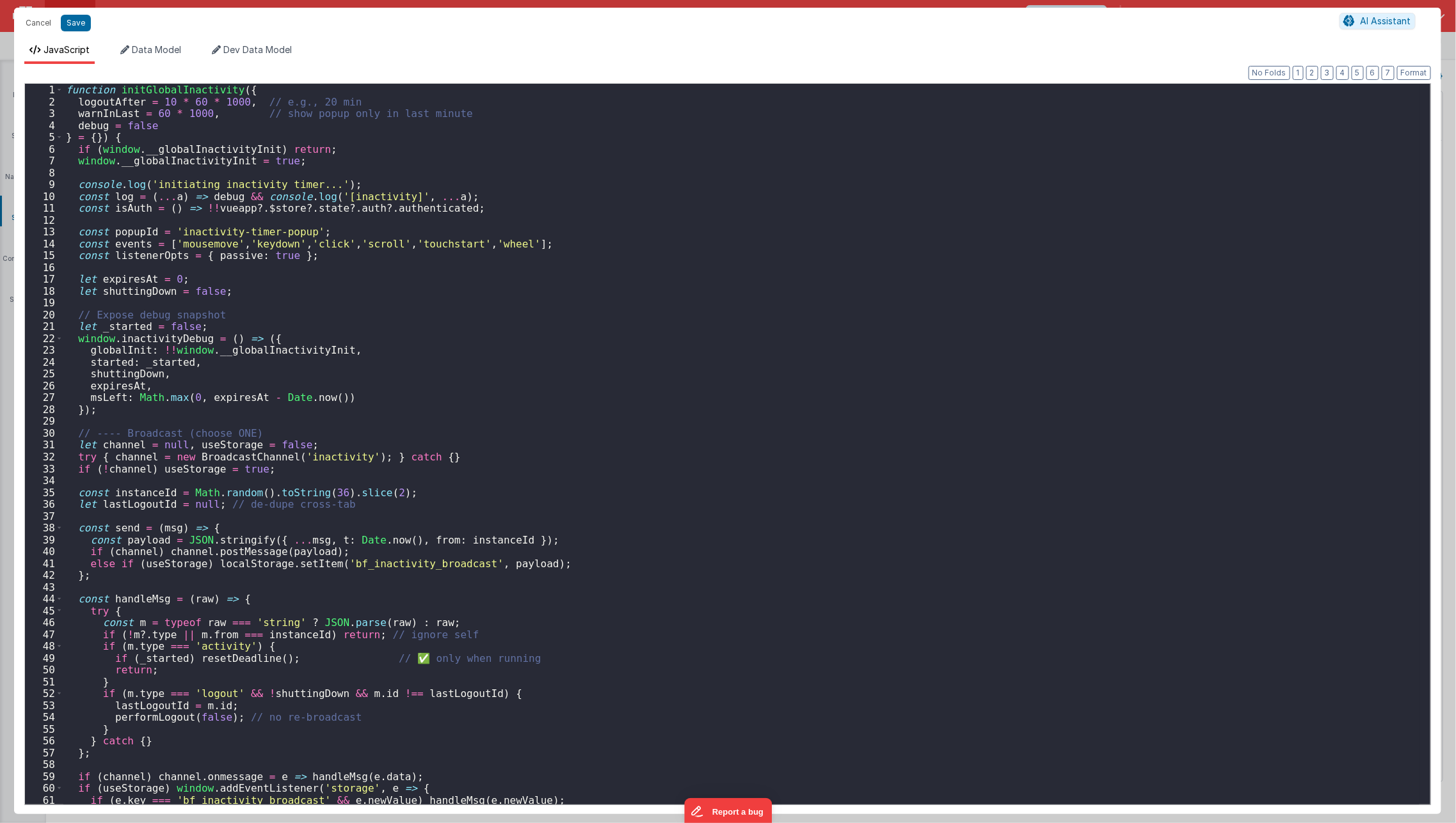
click at [563, 386] on div "Cancel Save AI Assistant JavaScript Data Model Dev Data Model Format 7 6 5 4 3 …" at bounding box center [728, 412] width 1456 height 823
click at [513, 413] on div "function initGlobalInactivity ( { logoutAfter = 10 * 60 * 1000 , // e.g., 20 mi…" at bounding box center [741, 457] width 1356 height 745
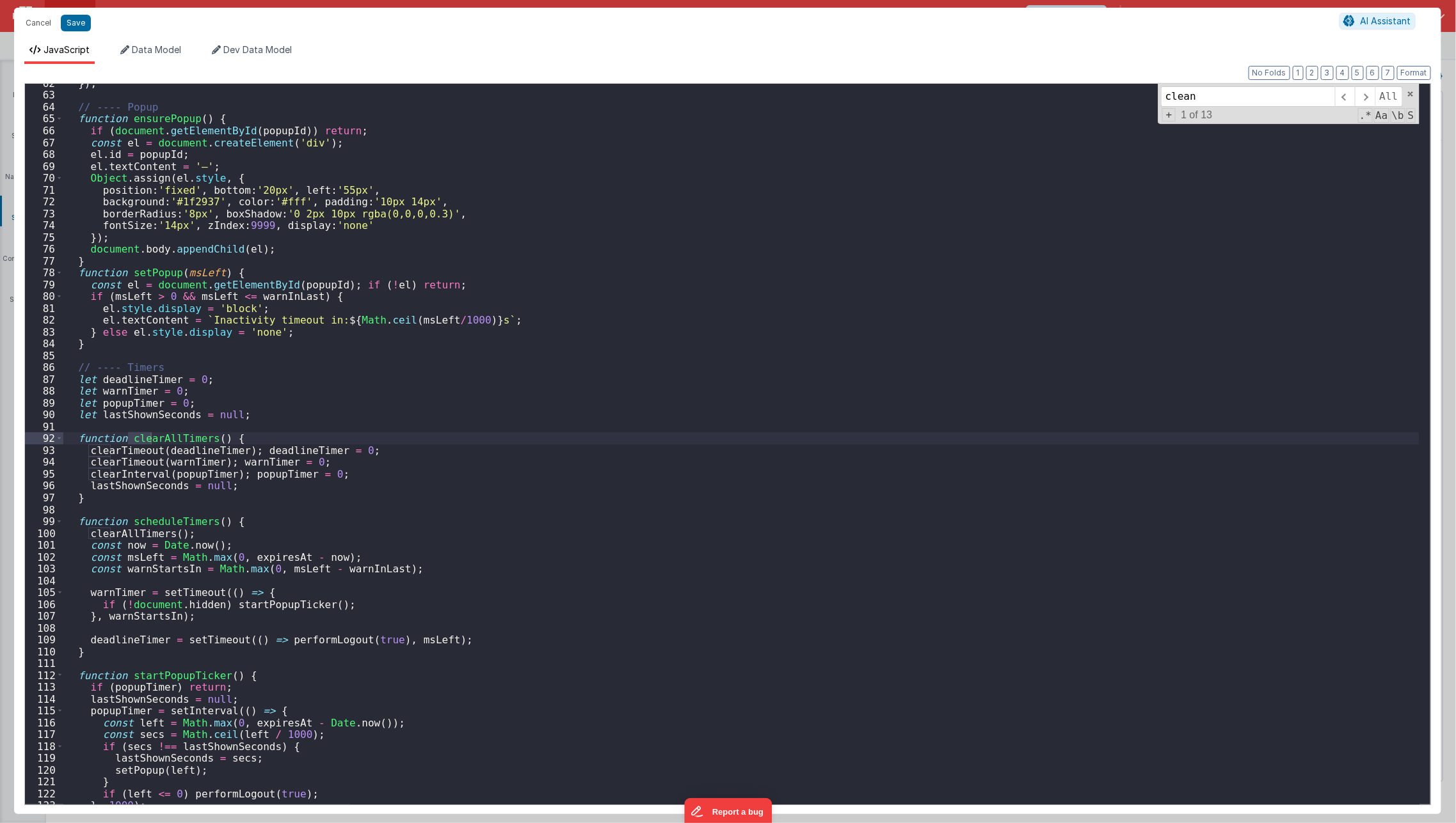
scroll to position [1309, 0]
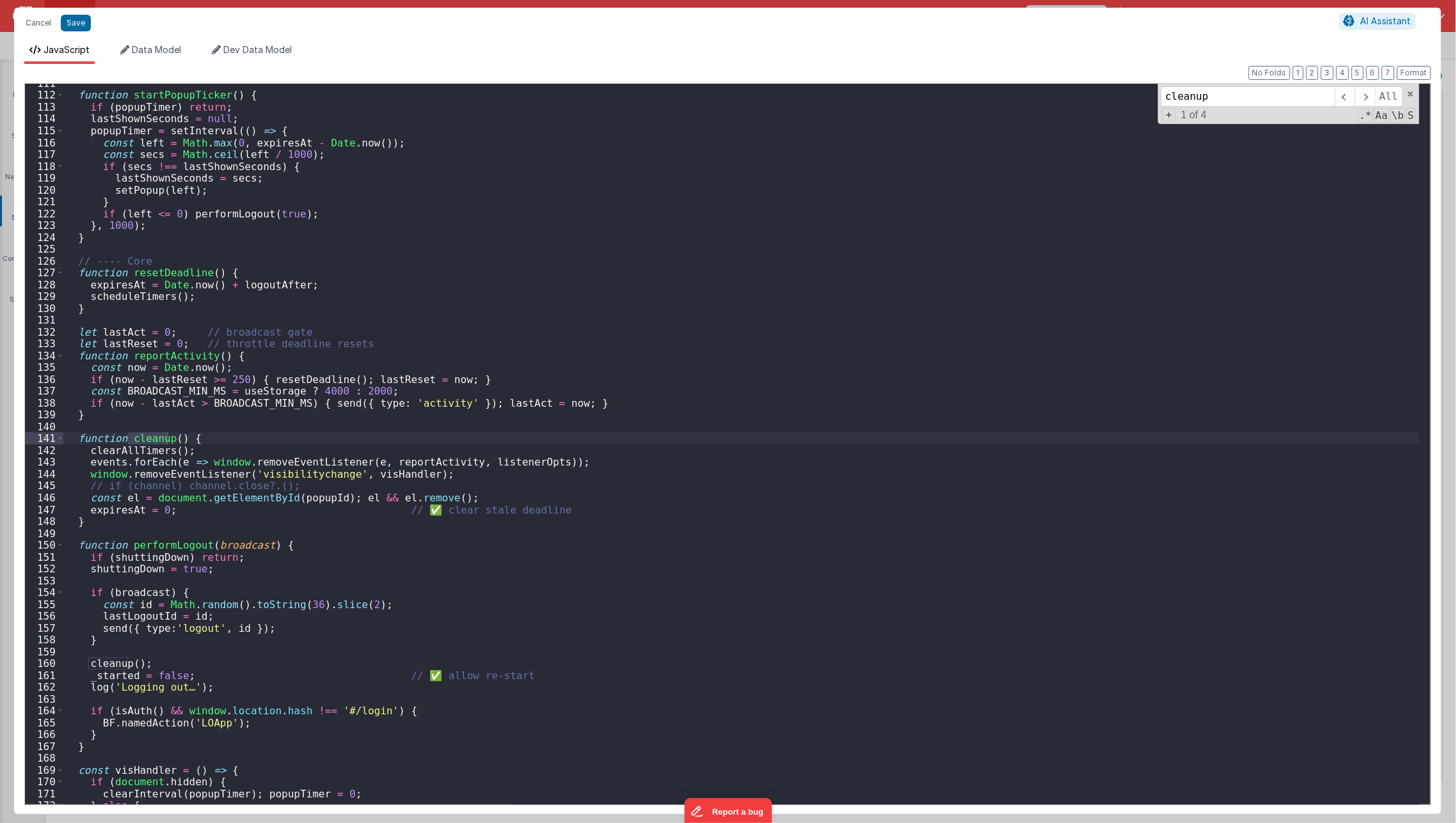
type input "cleanup"
click at [485, 481] on div "function startPopupTicker ( ) { if ( popupTimer ) return ; lastShownSeconds = n…" at bounding box center [741, 450] width 1356 height 745
click at [75, 25] on button "Save" at bounding box center [75, 23] width 30 height 17
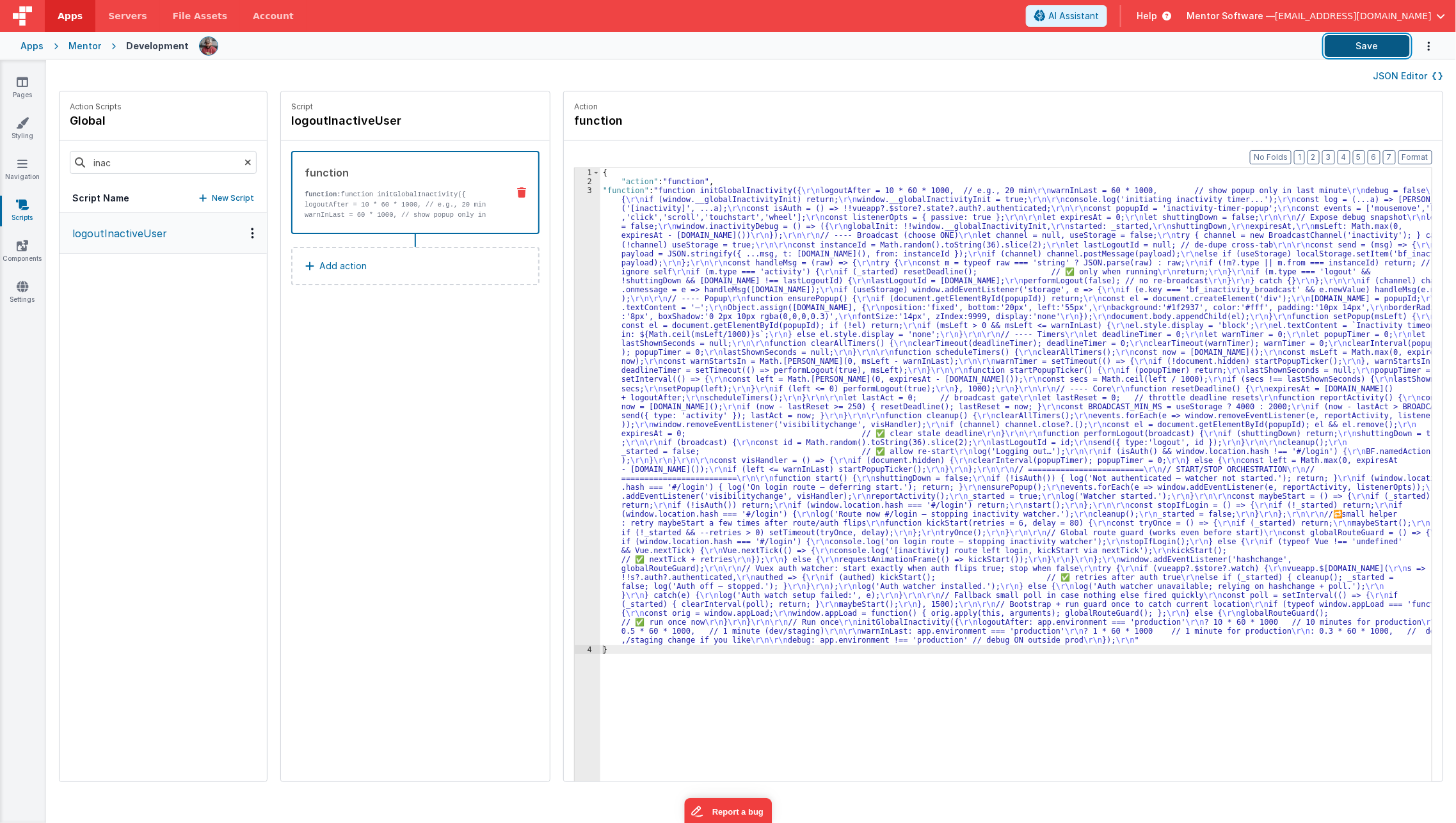
click at [1338, 55] on button "Save" at bounding box center [1366, 46] width 85 height 22
click at [175, 160] on input "inac" at bounding box center [163, 162] width 187 height 23
click at [95, 243] on button "LOApp" at bounding box center [163, 233] width 207 height 41
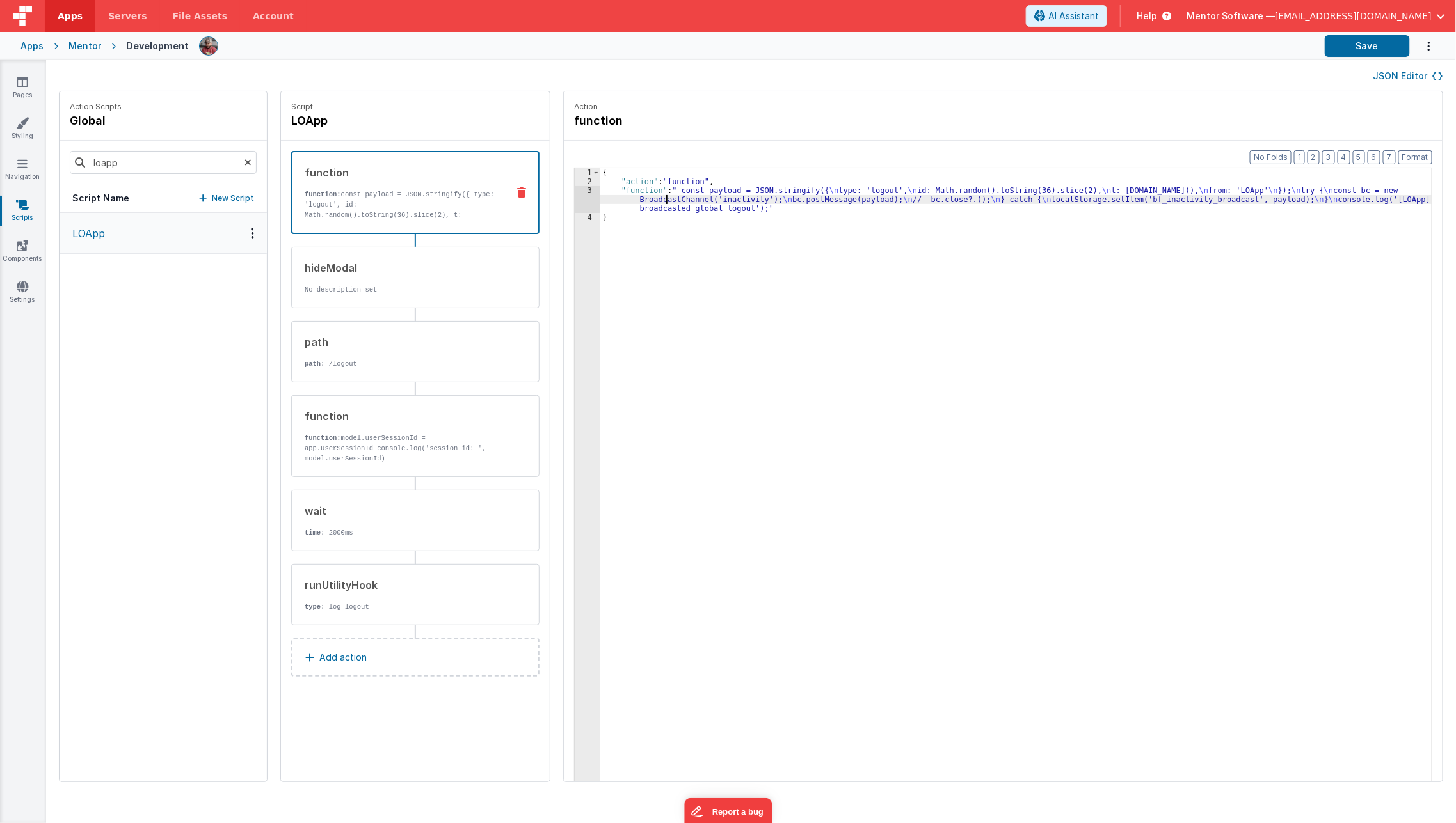
click at [646, 200] on div "{ "action" : "function" , "function" : " const payload = JSON.stringify({ \n ty…" at bounding box center [1025, 504] width 849 height 672
click at [154, 158] on input "loapp" at bounding box center [163, 162] width 187 height 23
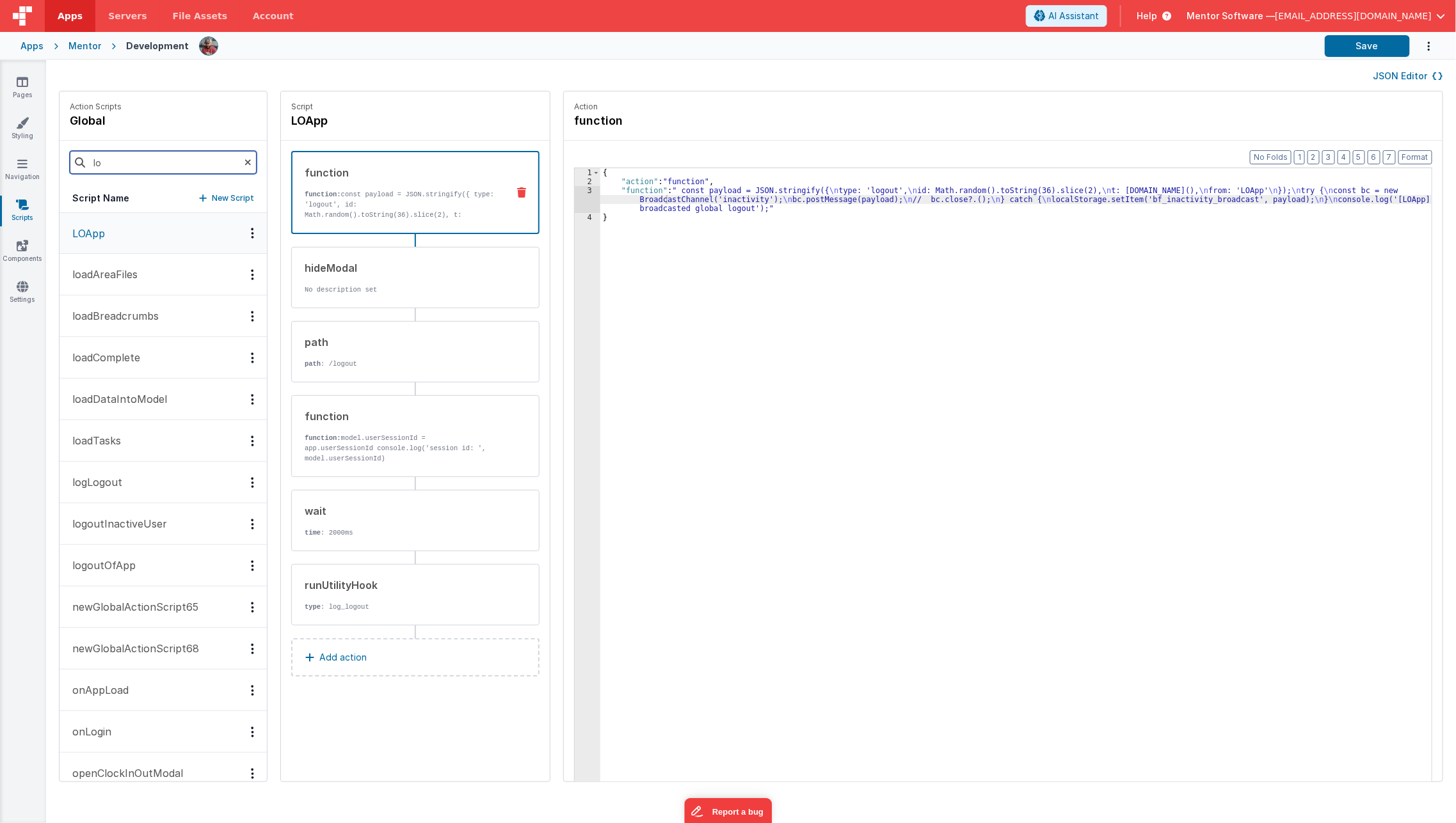
type input "l"
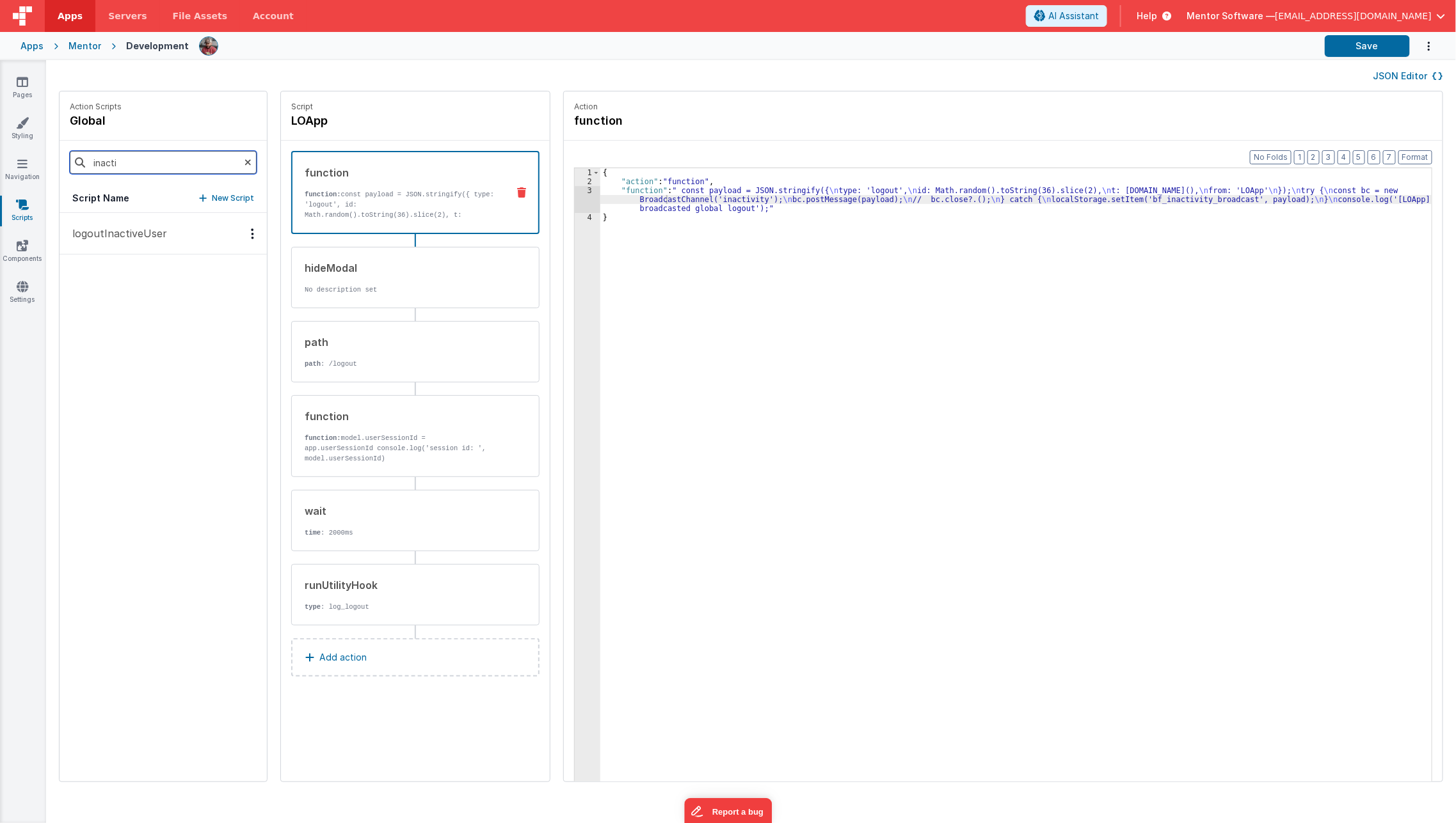
type input "inacti"
click at [172, 237] on button "logoutInactiveUser" at bounding box center [163, 233] width 207 height 41
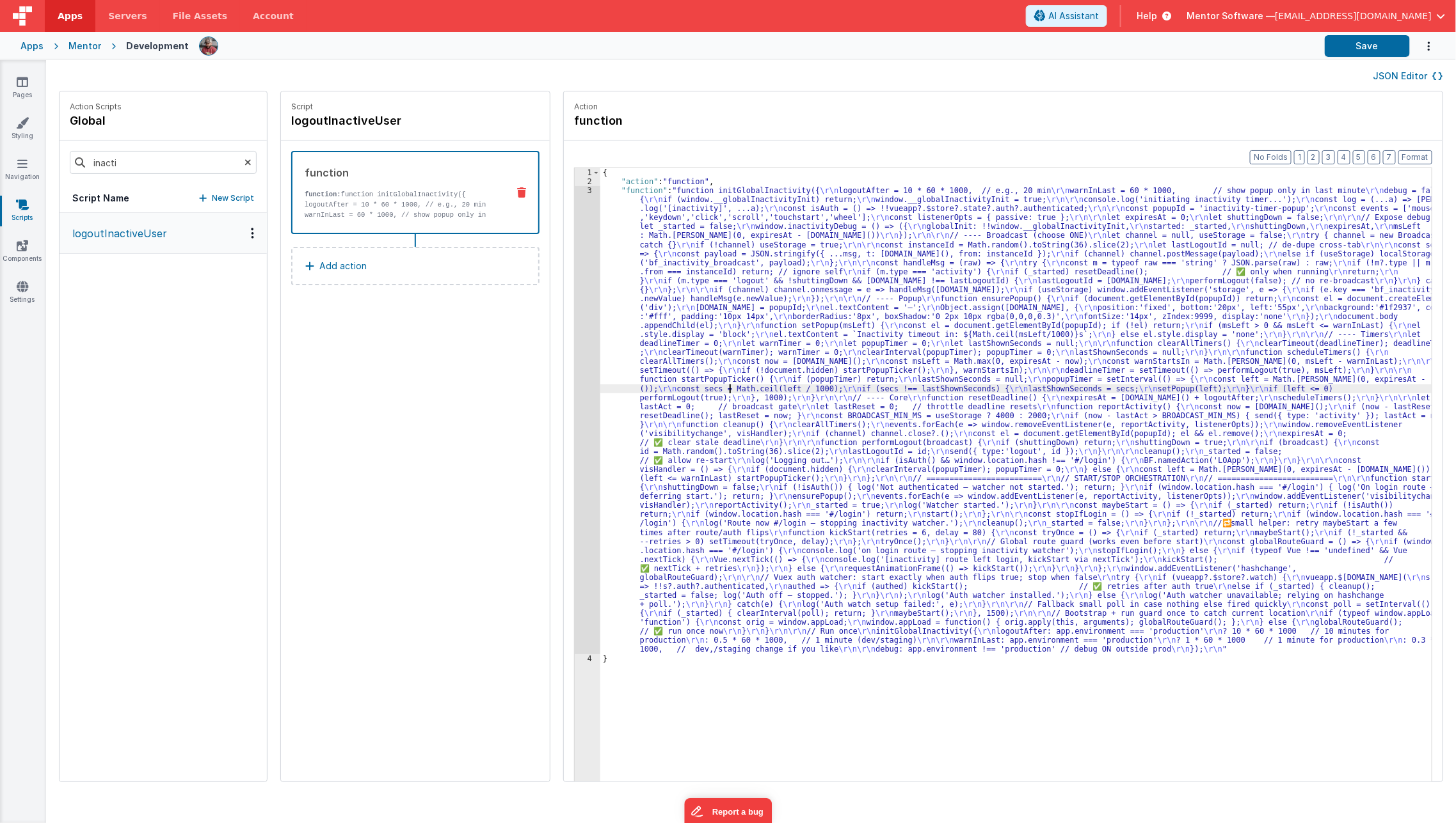
click at [711, 390] on div "{ "action" : "function" , "function" : "function initGlobalInactivity({ \r\n lo…" at bounding box center [1025, 504] width 849 height 672
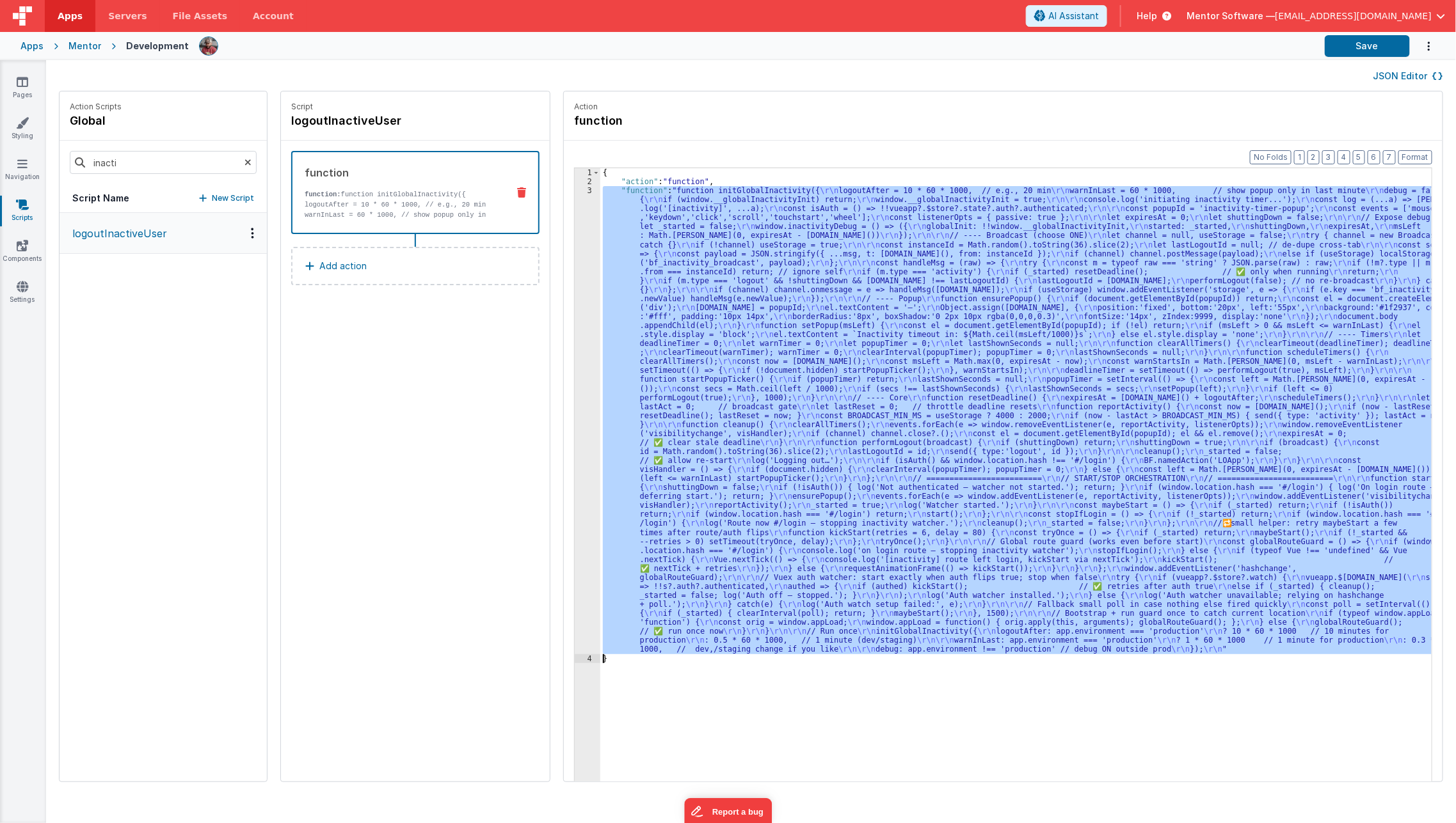
click at [574, 407] on div "3" at bounding box center [587, 420] width 26 height 468
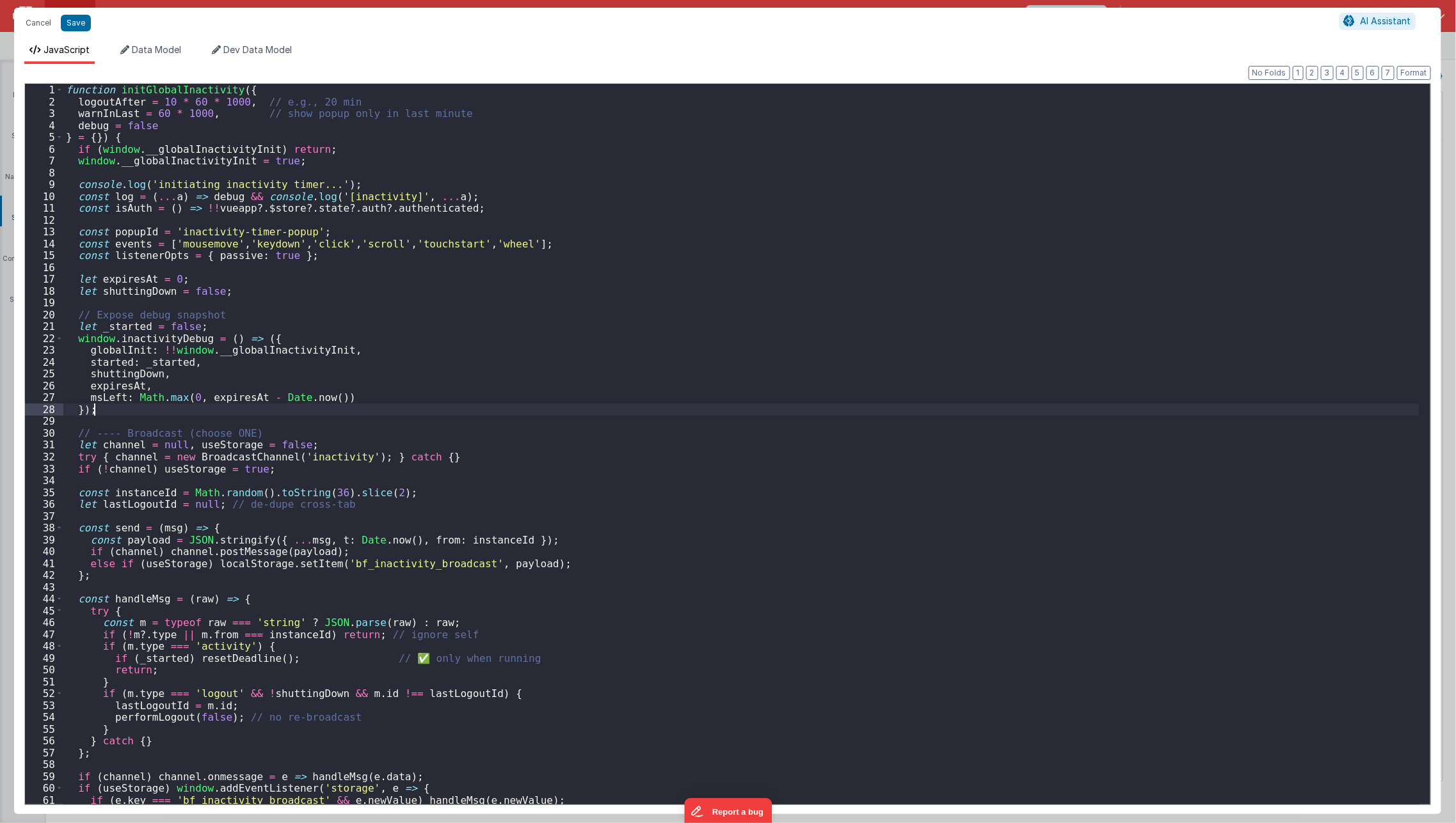
click at [568, 407] on div "function initGlobalInactivity ( { logoutAfter = 10 * 60 * 1000 , // e.g., 20 mi…" at bounding box center [741, 457] width 1356 height 745
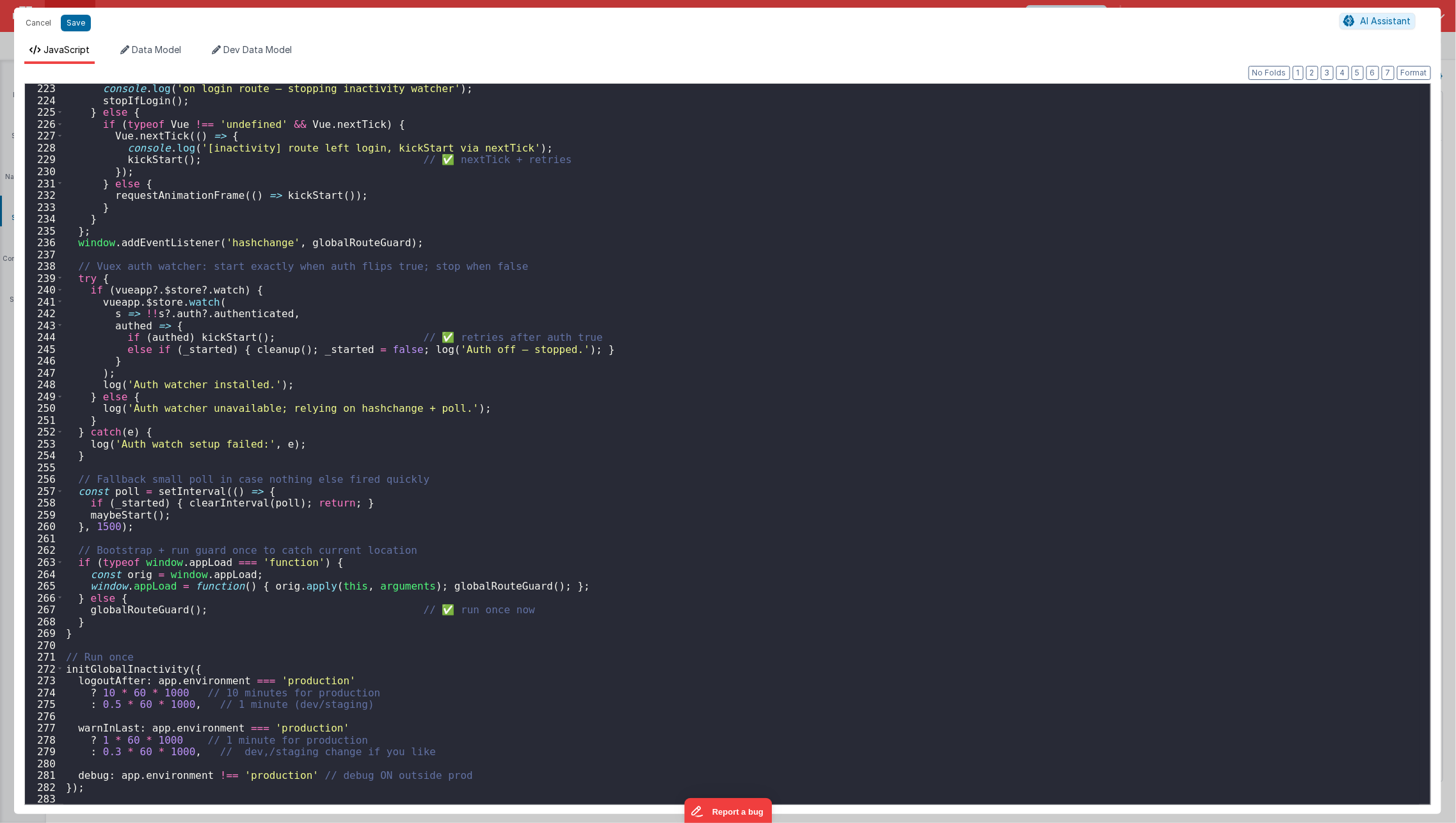
scroll to position [2630, 0]
click at [139, 652] on div "console . log ( 'on login route — stopping inactivity watcher' ) ; stopIfLogin …" at bounding box center [741, 455] width 1356 height 745
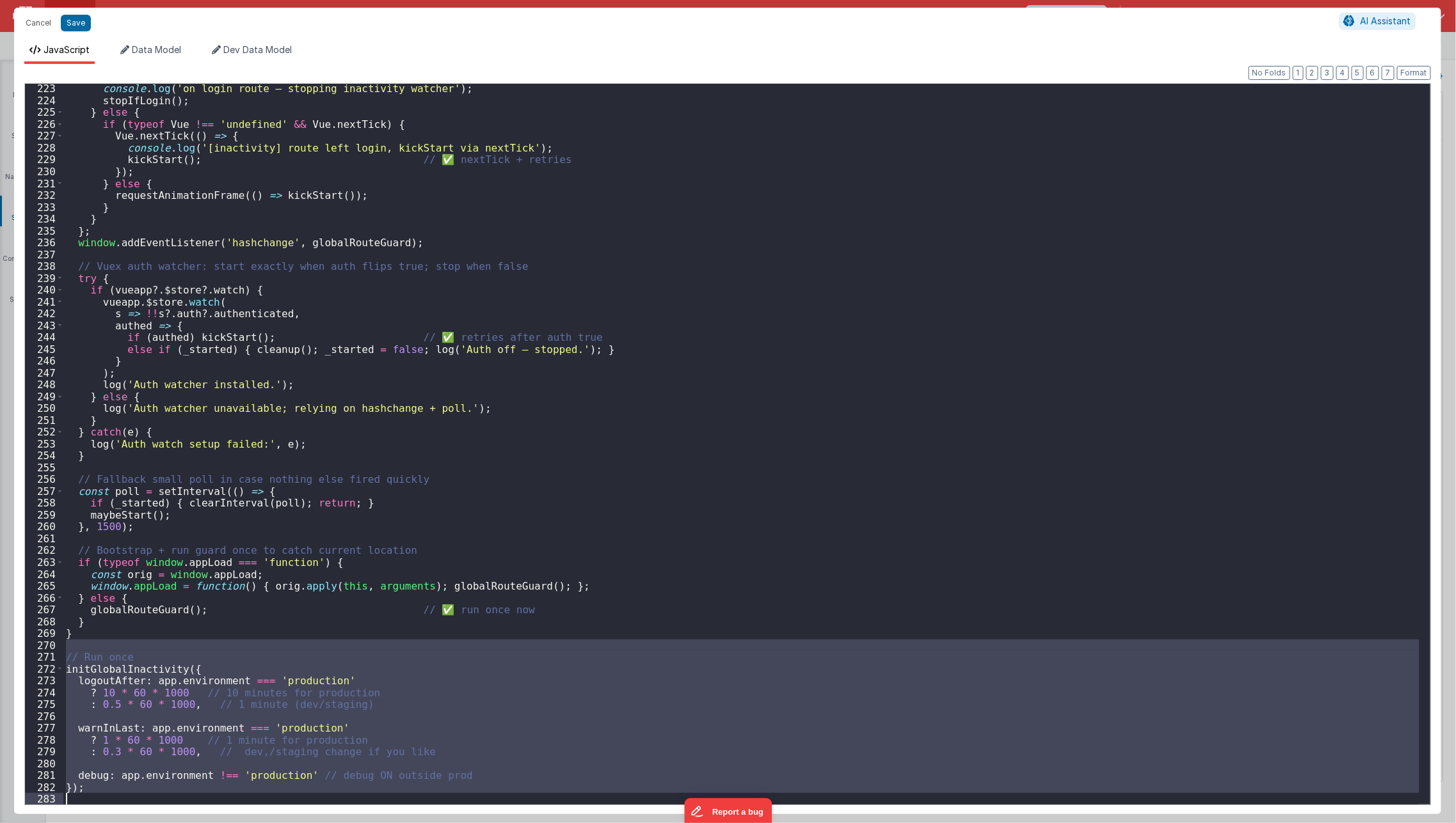
drag, startPoint x: 133, startPoint y: 646, endPoint x: 155, endPoint y: 821, distance: 176.4
click at [155, 821] on div "Cancel Save AI Assistant JavaScript Data Model Dev Data Model Format 7 6 5 4 3 …" at bounding box center [728, 412] width 1456 height 823
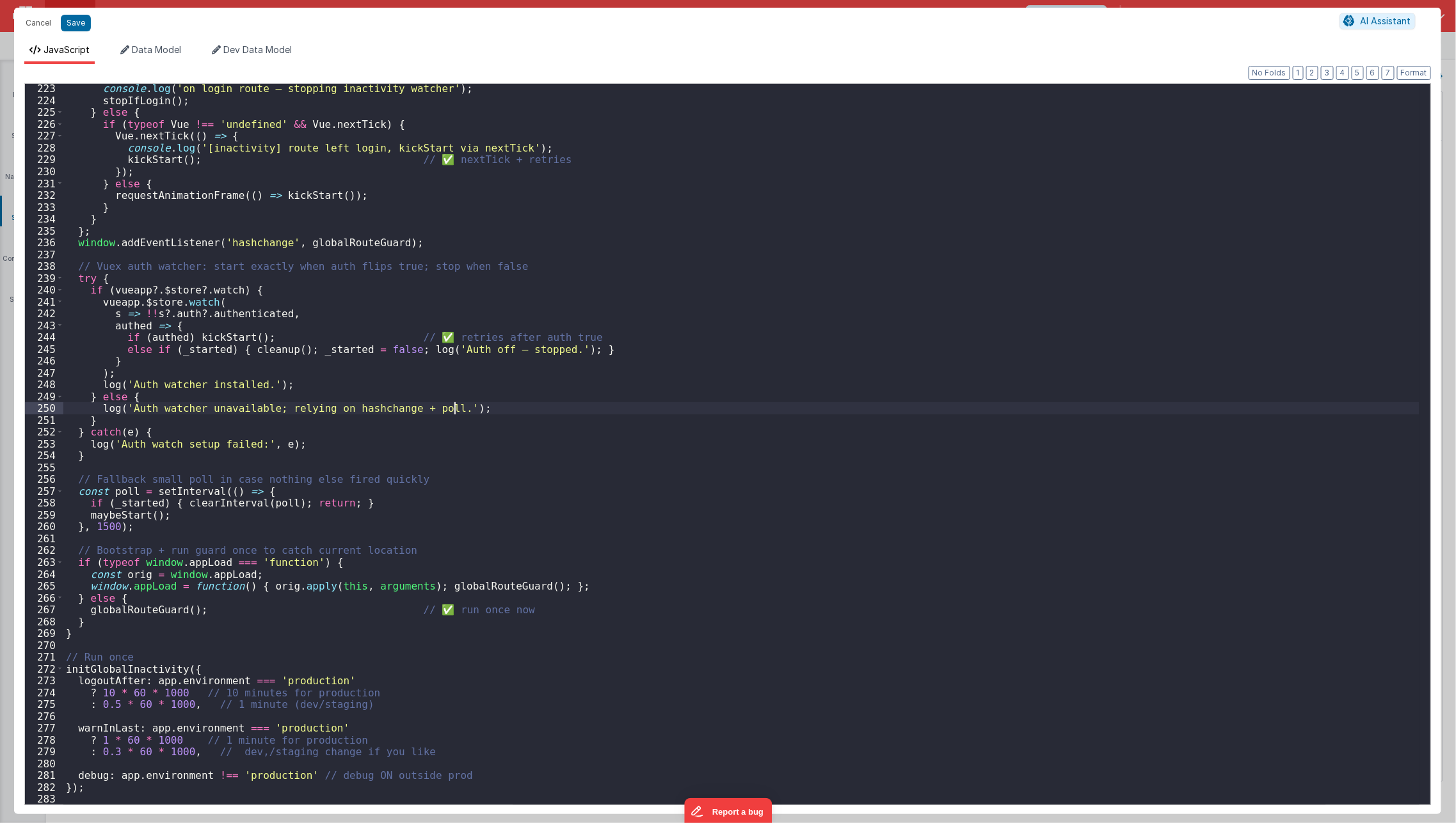
click at [743, 412] on div "console . log ( 'on login route — stopping inactivity watcher' ) ; stopIfLogin …" at bounding box center [741, 455] width 1356 height 745
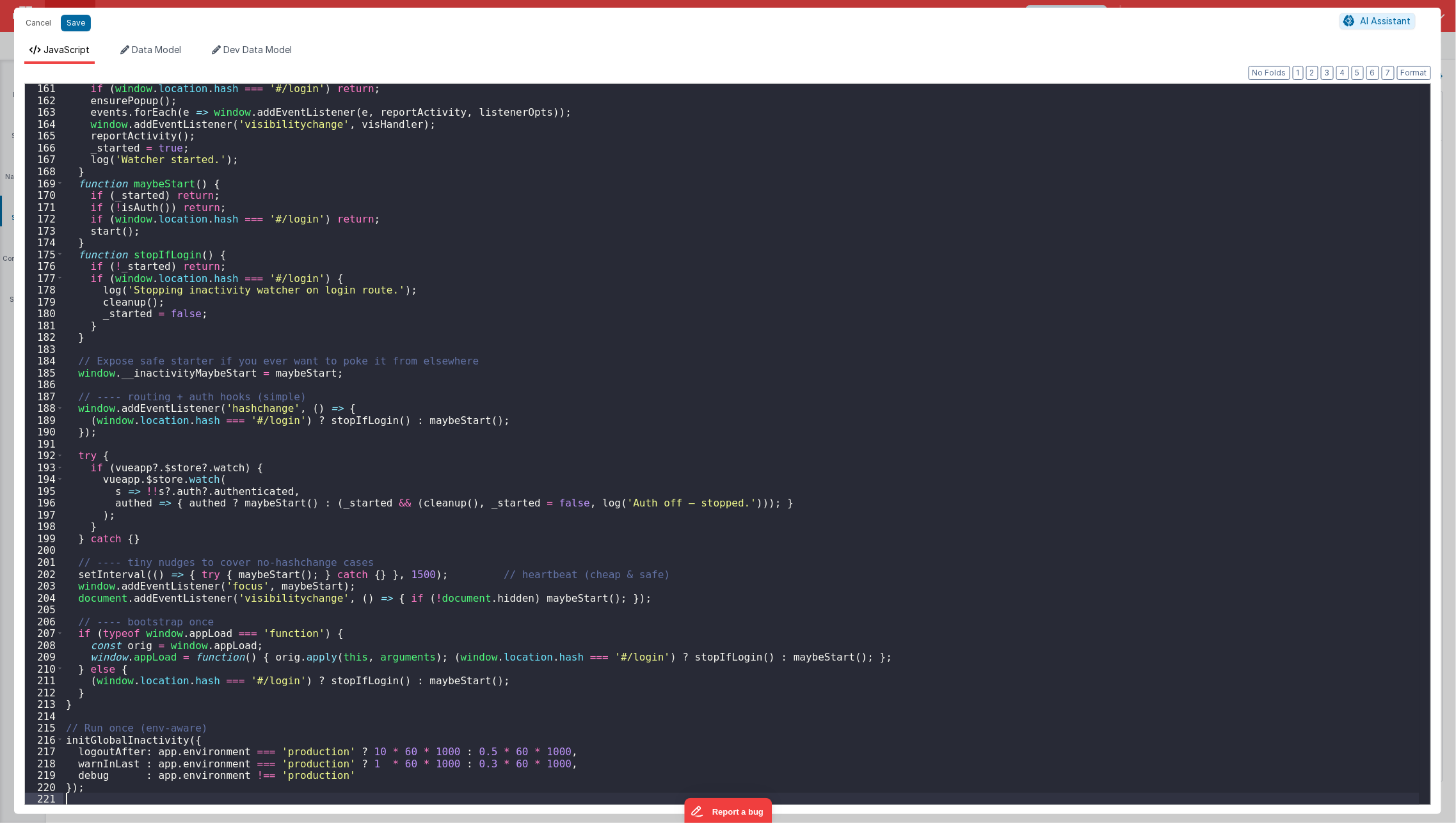
scroll to position [1896, 0]
click at [74, 20] on button "Save" at bounding box center [75, 23] width 30 height 17
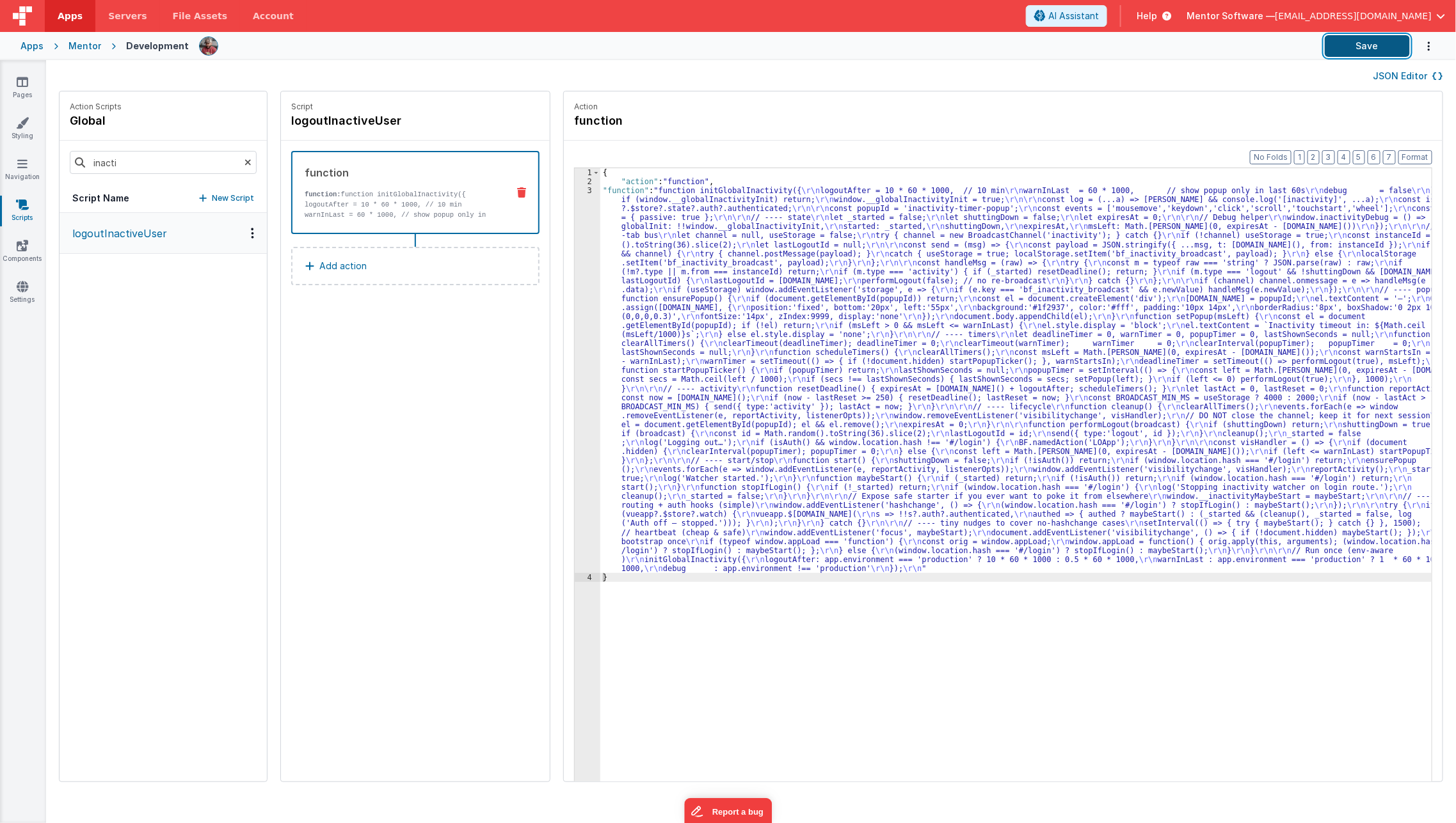
click at [1335, 48] on button "Save" at bounding box center [1366, 46] width 85 height 22
click at [630, 497] on div "{ "action" : "function" , "function" : "function initGlobalInactivity({ \r\n lo…" at bounding box center [1025, 504] width 849 height 672
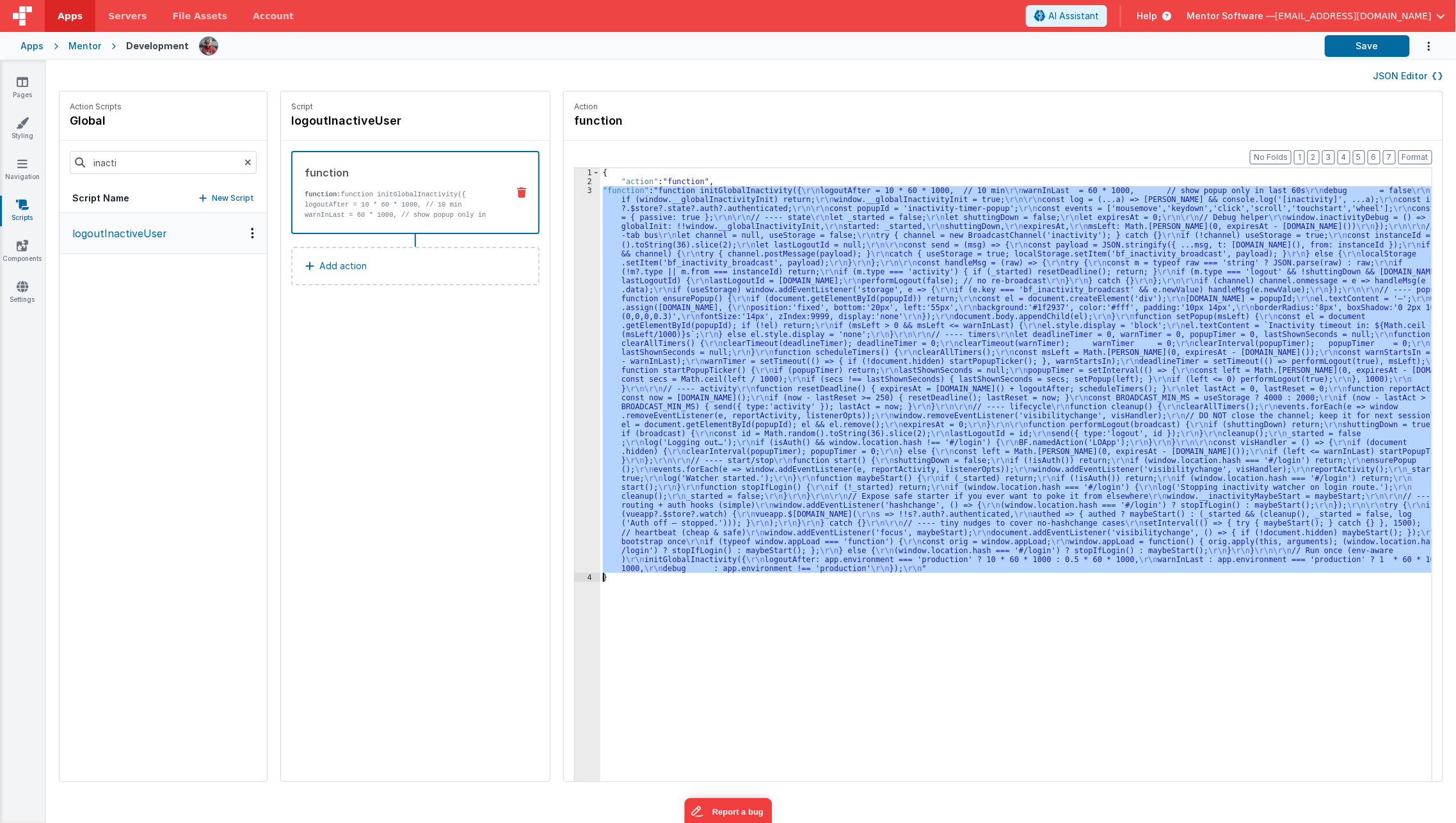
click at [574, 542] on div "3" at bounding box center [587, 379] width 26 height 387
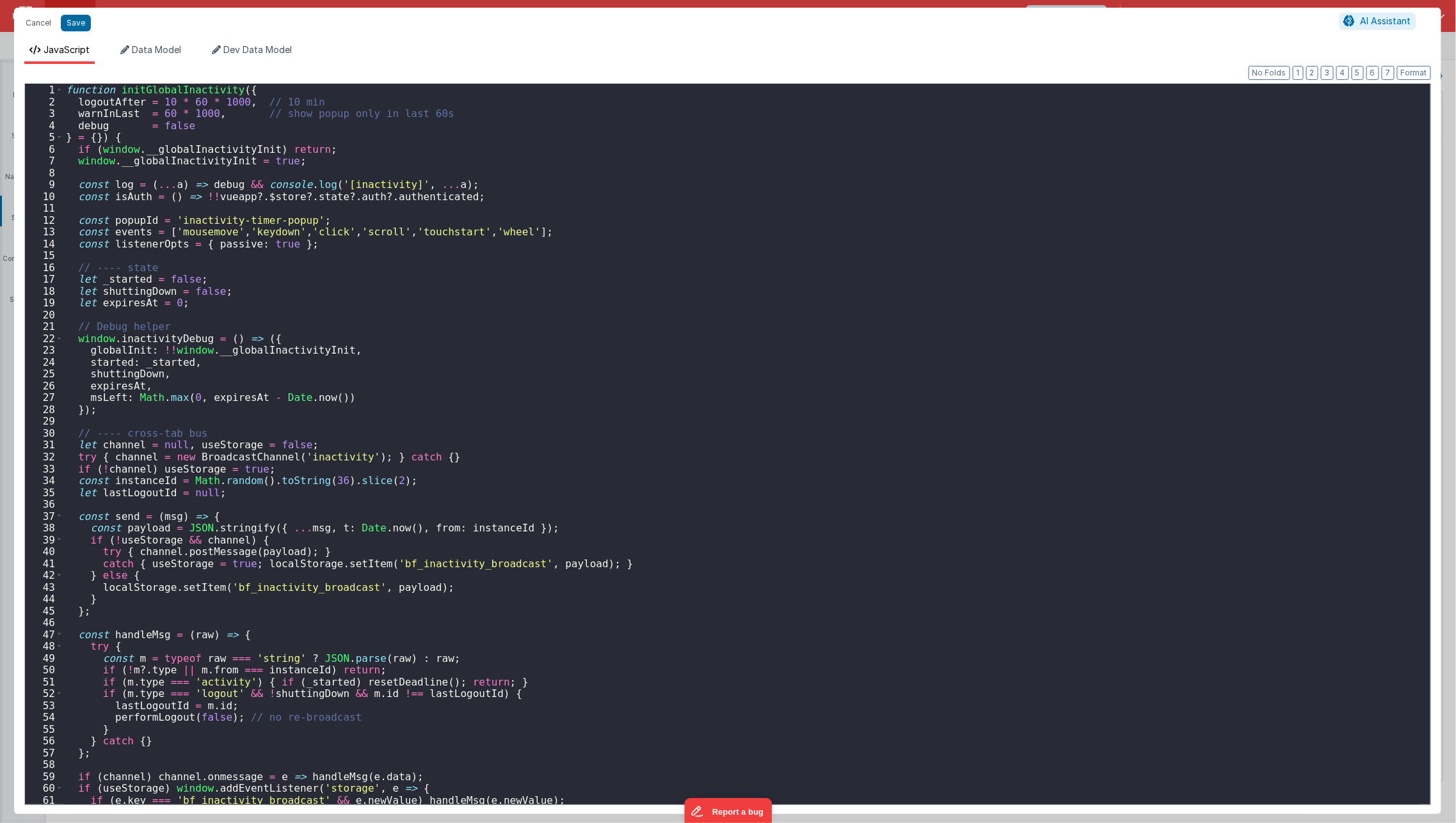
click at [563, 542] on div "Cancel Save AI Assistant JavaScript Data Model Dev Data Model Format 7 6 5 4 3 …" at bounding box center [728, 412] width 1456 height 823
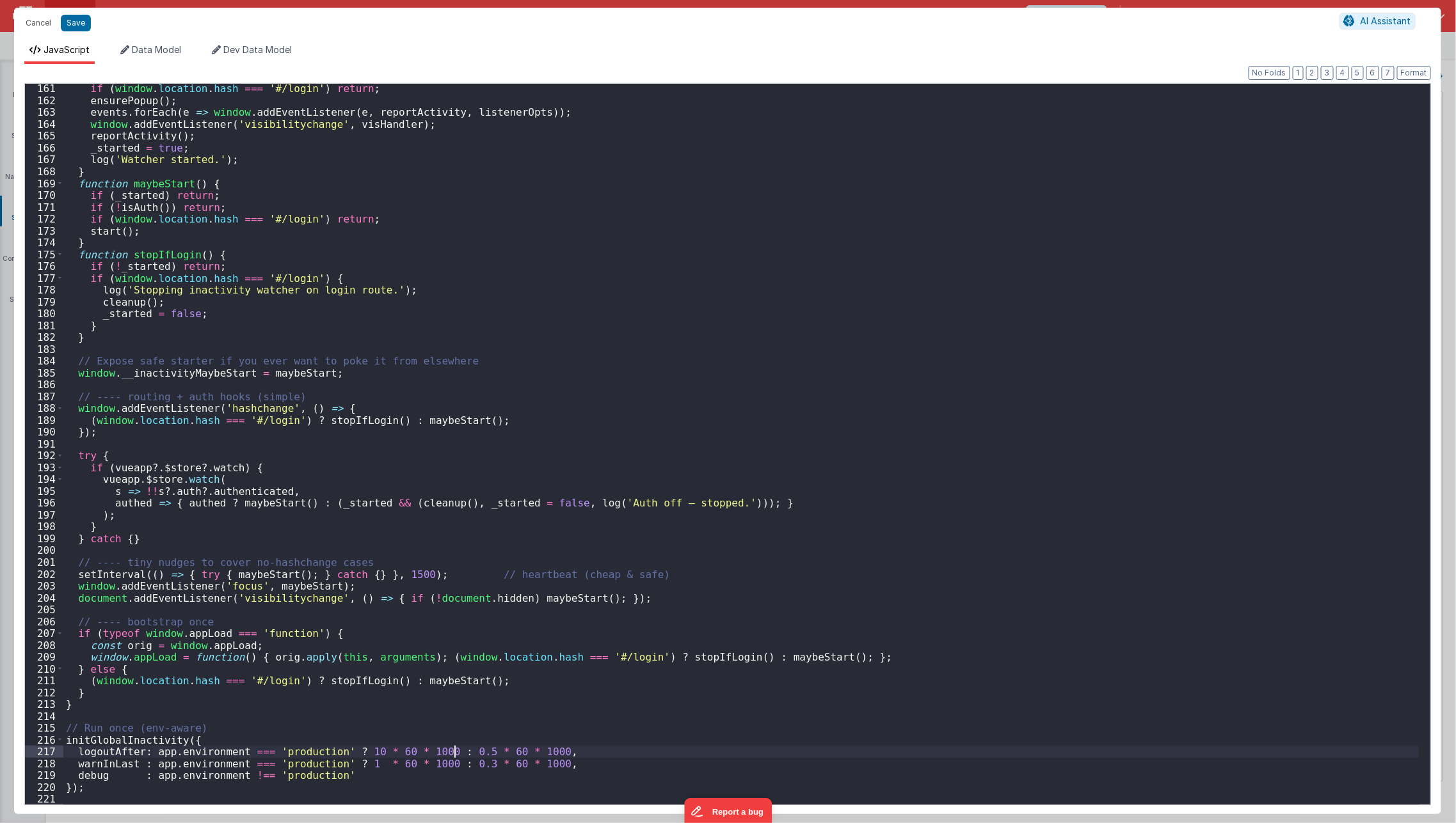
click at [452, 754] on div "if ( window . location . hash === '#/login' ) return ; ensurePopup ( ) ; events…" at bounding box center [741, 455] width 1356 height 745
click at [452, 754] on div "if ( window . location . hash === '#/login' ) return ; ensurePopup ( ) ; events…" at bounding box center [741, 444] width 1356 height 720
click at [66, 25] on button "Save" at bounding box center [75, 23] width 30 height 17
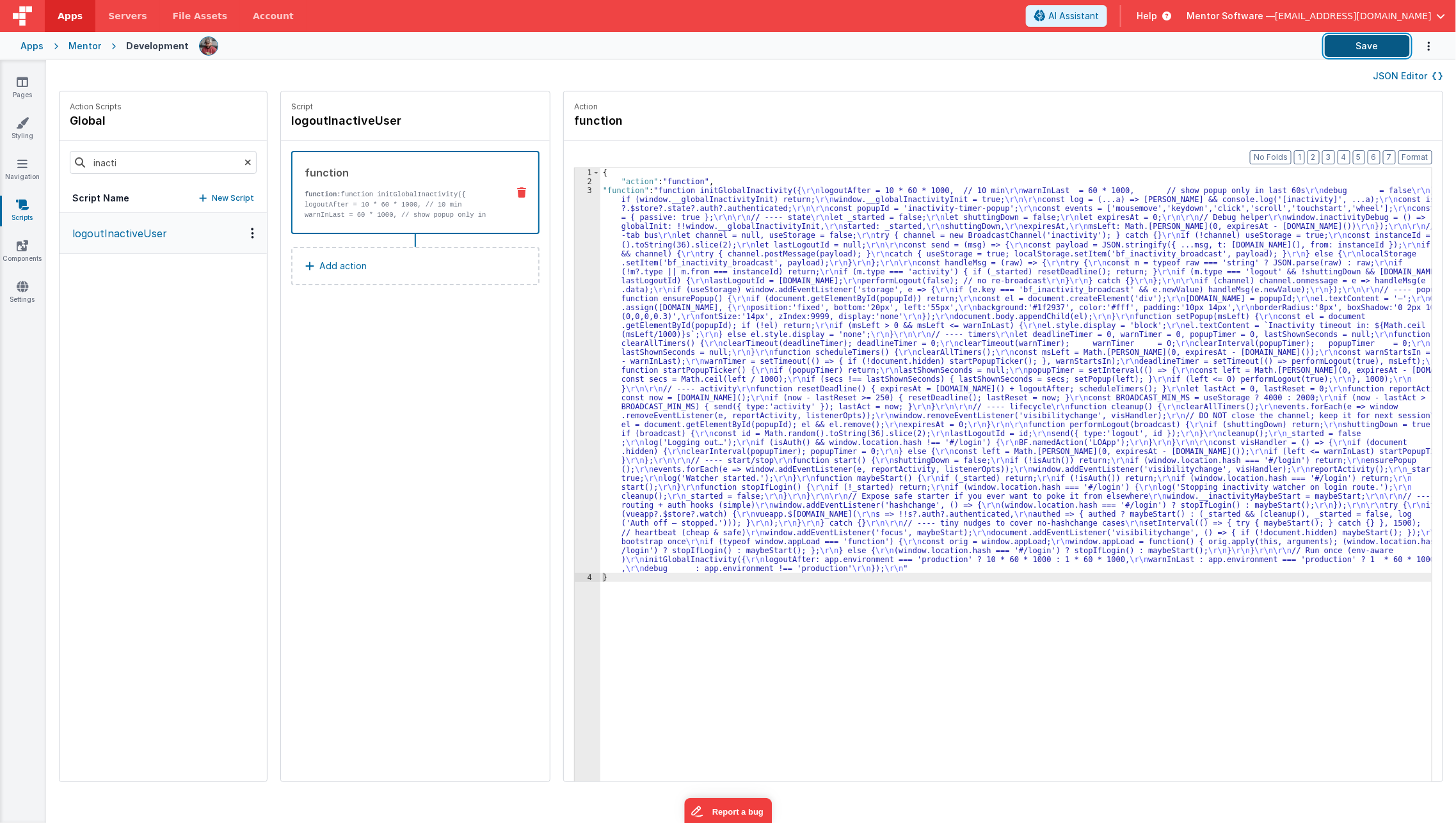
click at [1333, 53] on button "Save" at bounding box center [1366, 46] width 85 height 22
click at [700, 416] on div "{ "action" : "function" , "function" : "function initGlobalInactivity({ \r\n lo…" at bounding box center [1025, 504] width 849 height 672
click at [574, 445] on div "3" at bounding box center [587, 379] width 26 height 387
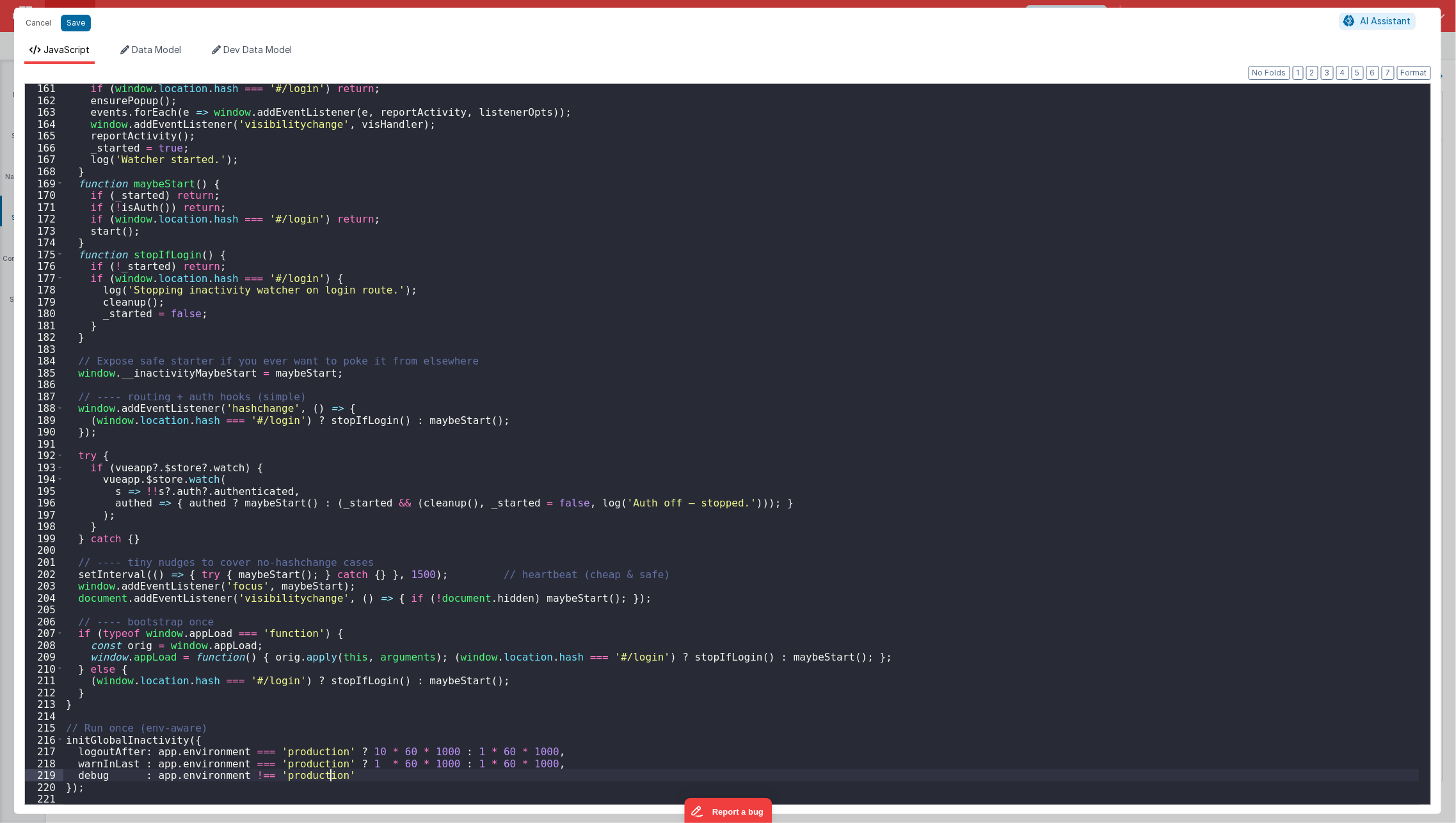
click at [359, 772] on div "if ( window . location . hash === '#/login' ) return ; ensurePopup ( ) ; events…" at bounding box center [741, 455] width 1356 height 745
click at [449, 755] on div "if ( window . location . hash === '#/login' ) return ; ensurePopup ( ) ; events…" at bounding box center [741, 455] width 1356 height 745
click at [71, 26] on button "Save" at bounding box center [75, 23] width 30 height 17
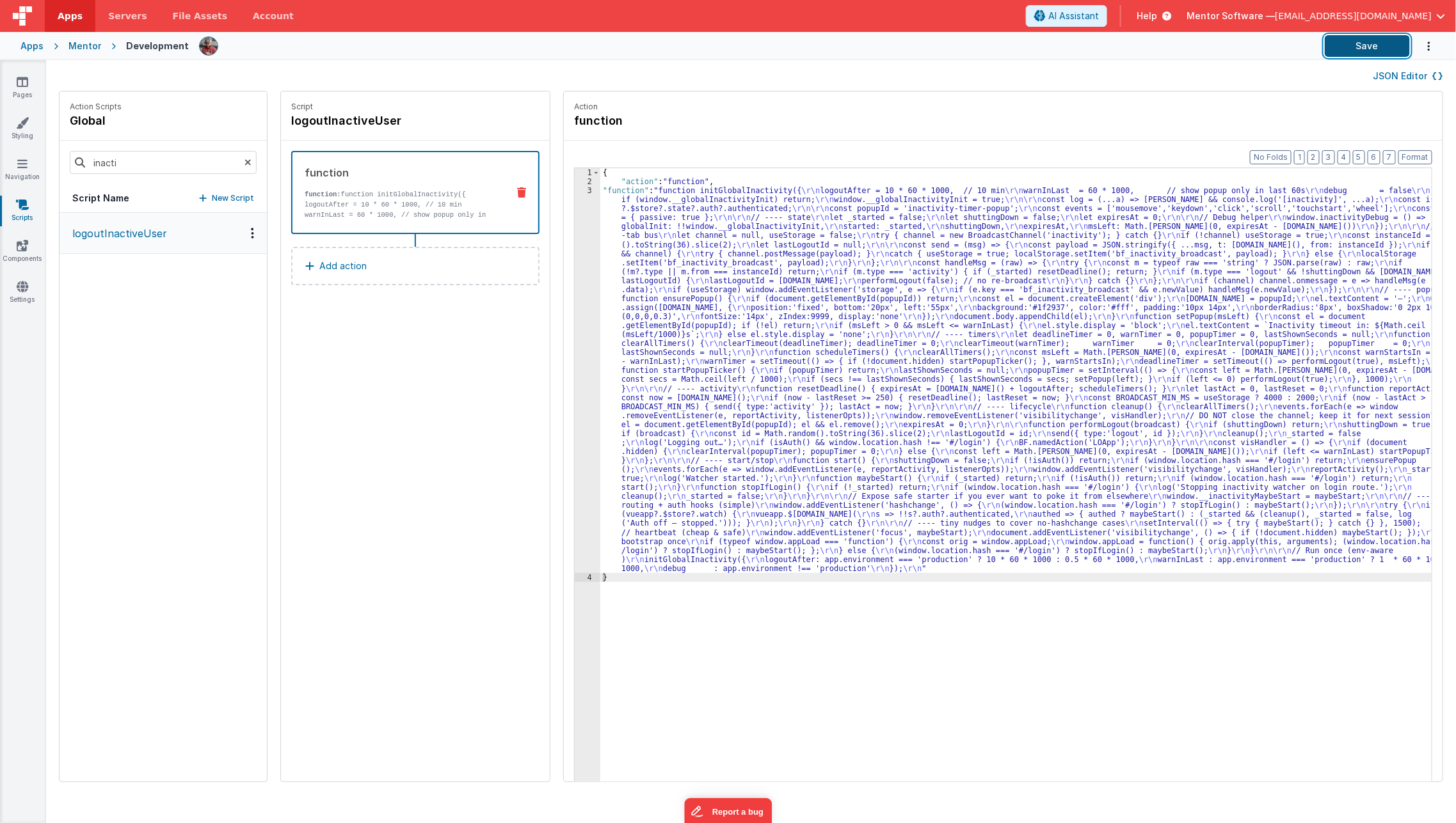
click at [1352, 45] on button "Save" at bounding box center [1366, 46] width 85 height 22
click at [732, 378] on div "{ "action" : "function" , "function" : "function initGlobalInactivity({ \r\n lo…" at bounding box center [1025, 504] width 849 height 672
type input "fireguard"
click at [244, 164] on icon at bounding box center [248, 162] width 7 height 44
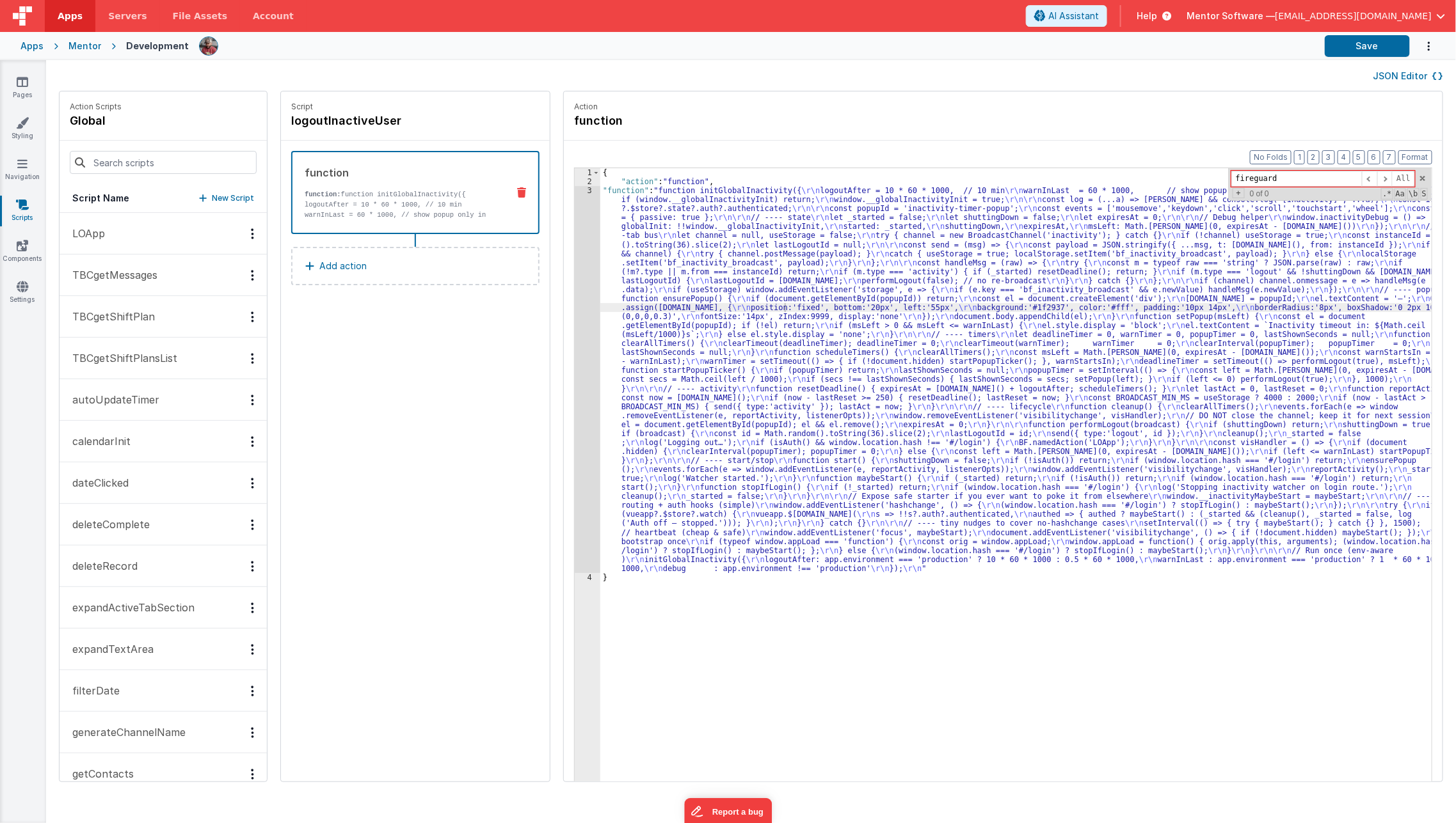
click at [133, 246] on button "LOApp" at bounding box center [163, 233] width 207 height 41
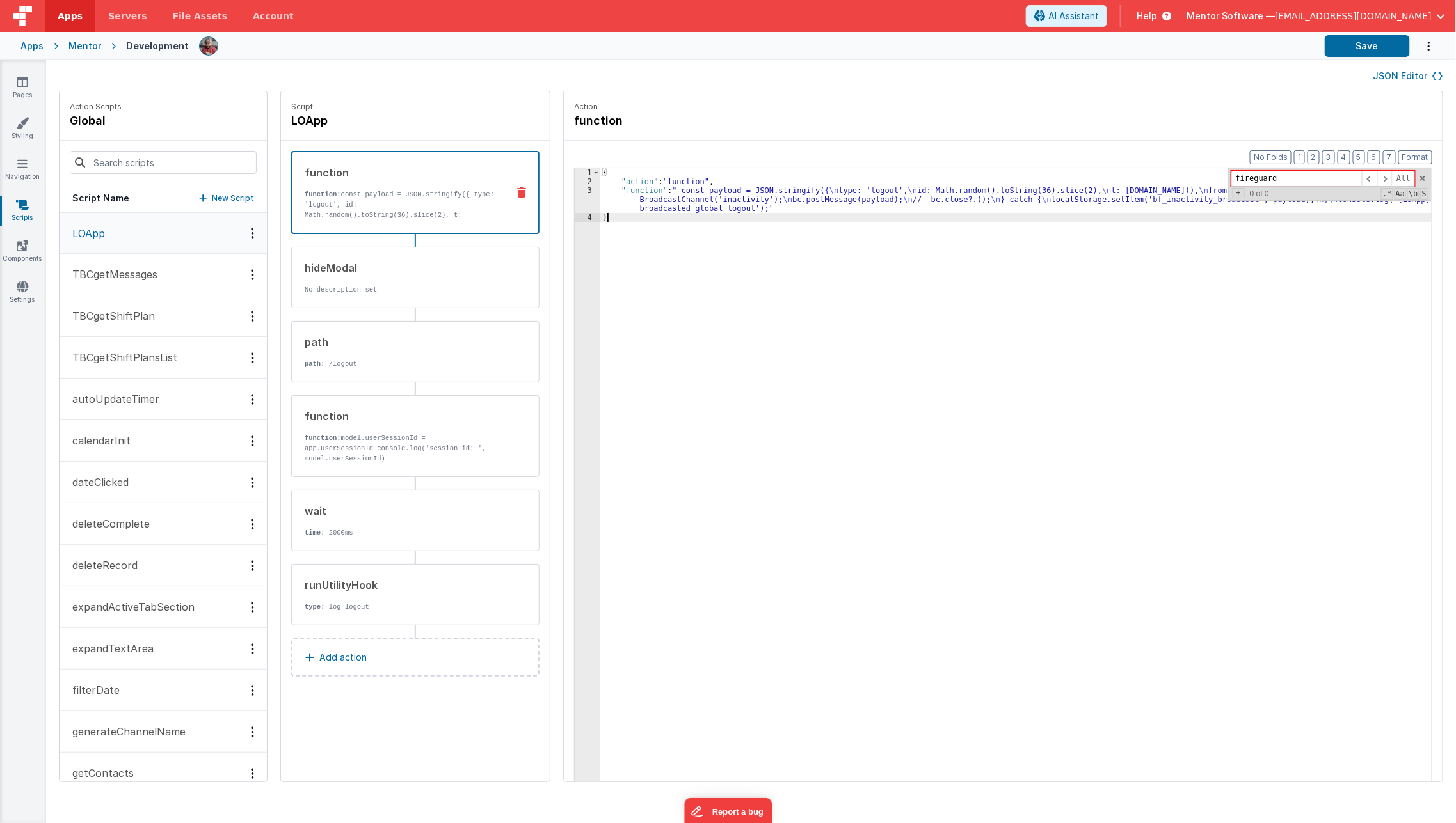
click at [677, 248] on div "{ "action" : "function" , "function" : " const payload = JSON.stringify({ \n ty…" at bounding box center [1025, 504] width 849 height 672
type input "fireguard"
click at [172, 163] on input at bounding box center [163, 162] width 187 height 23
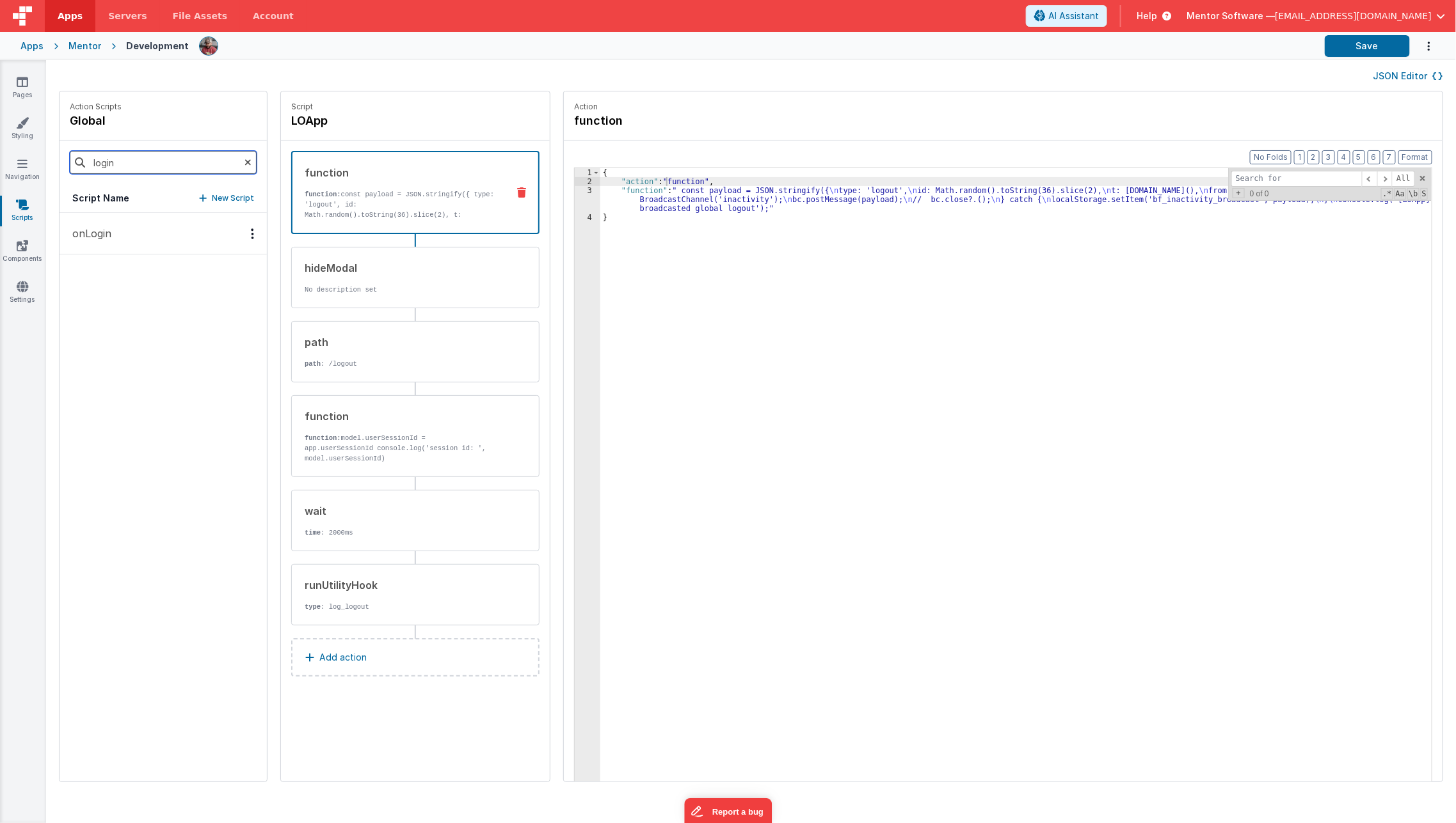
type input "login"
click at [164, 222] on button "onLogin" at bounding box center [163, 233] width 207 height 41
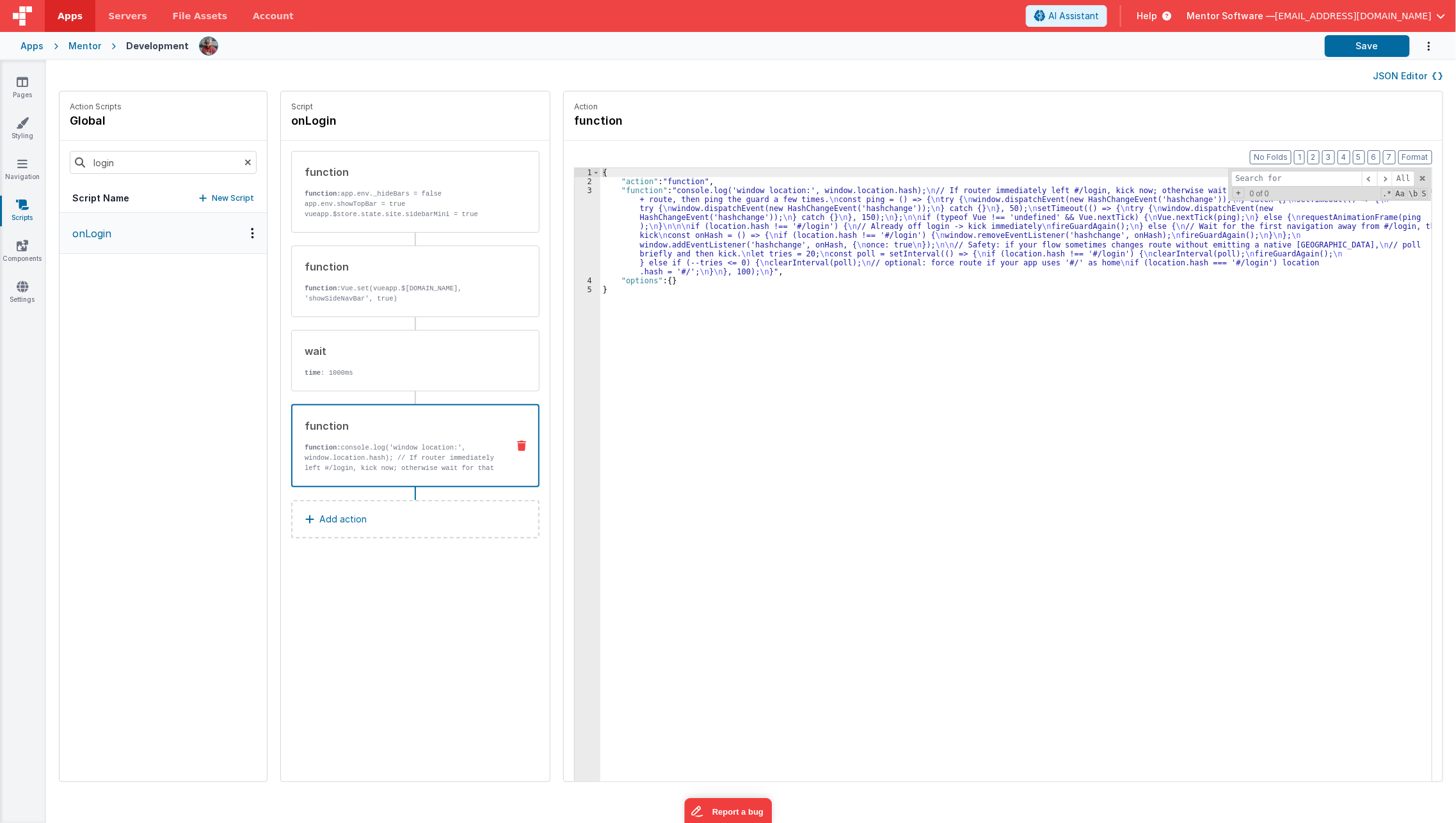
click at [423, 446] on p "function: console.log('window location:', window.location.hash); // If router i…" at bounding box center [401, 462] width 193 height 41
click at [669, 366] on div "{ "action" : "function" , "function" : "console.log('window location:', window.…" at bounding box center [1025, 504] width 849 height 672
type input "fireguard"
click at [689, 213] on div "{ "action" : "function" , "function" : "console.log('window location:', window.…" at bounding box center [1025, 504] width 849 height 672
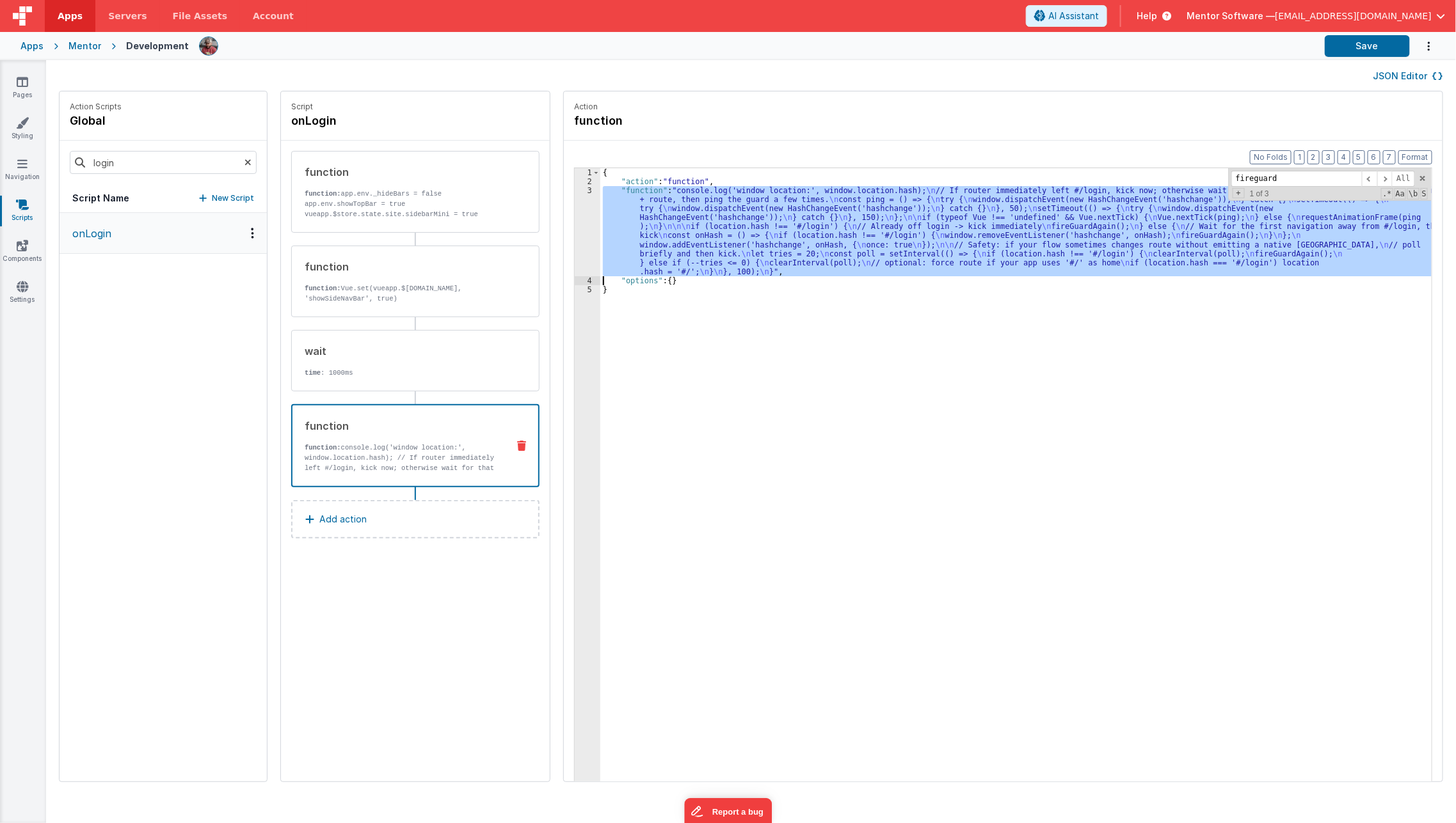
click at [574, 239] on div "3" at bounding box center [587, 231] width 26 height 91
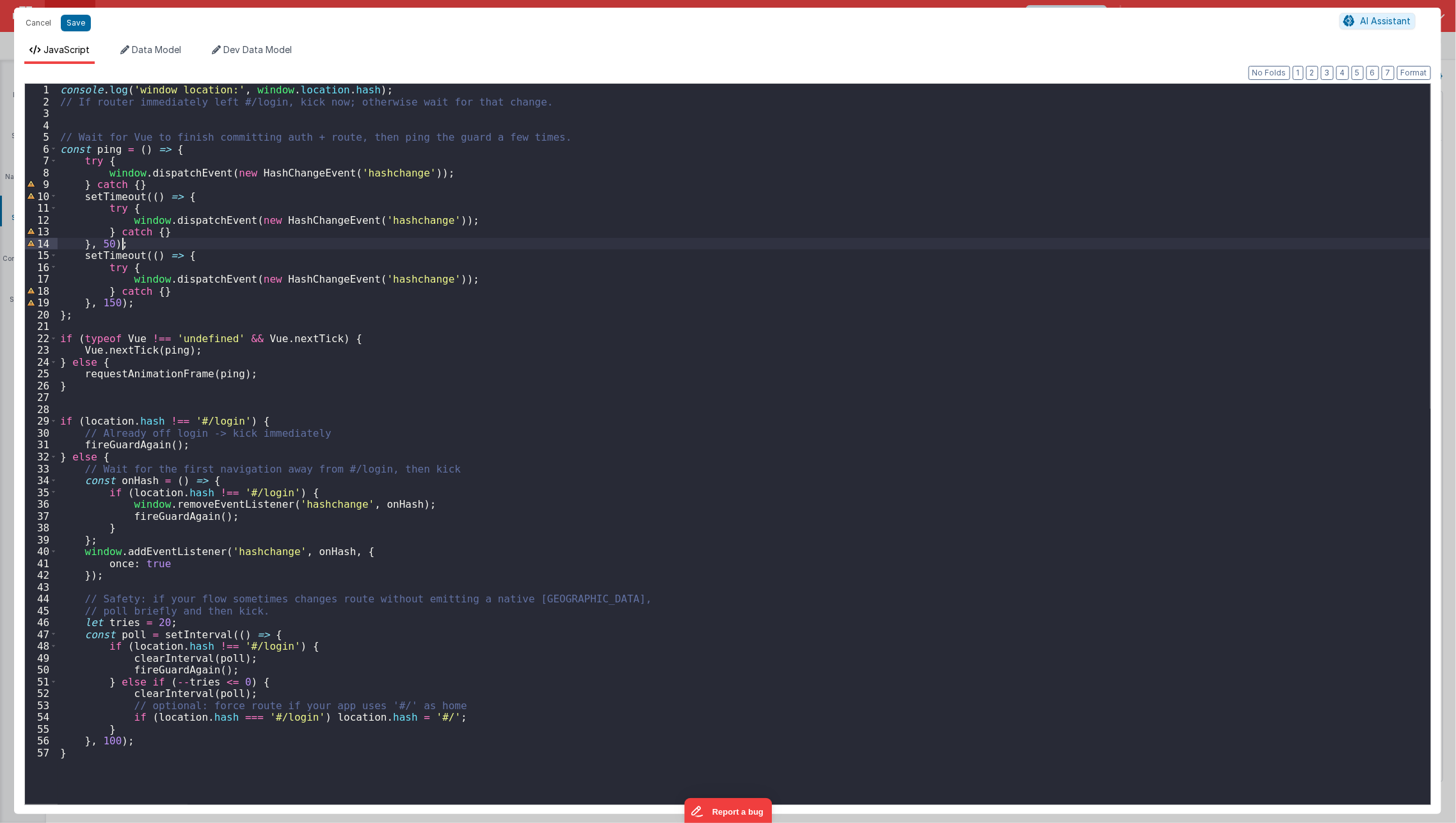
click at [570, 239] on div "console . log ( 'window location:' , window . location . hash ) ; // If router …" at bounding box center [743, 457] width 1373 height 745
click at [560, 479] on div "console . log ( 'window location:' , window . location . hash ) ; // If router …" at bounding box center [743, 457] width 1373 height 745
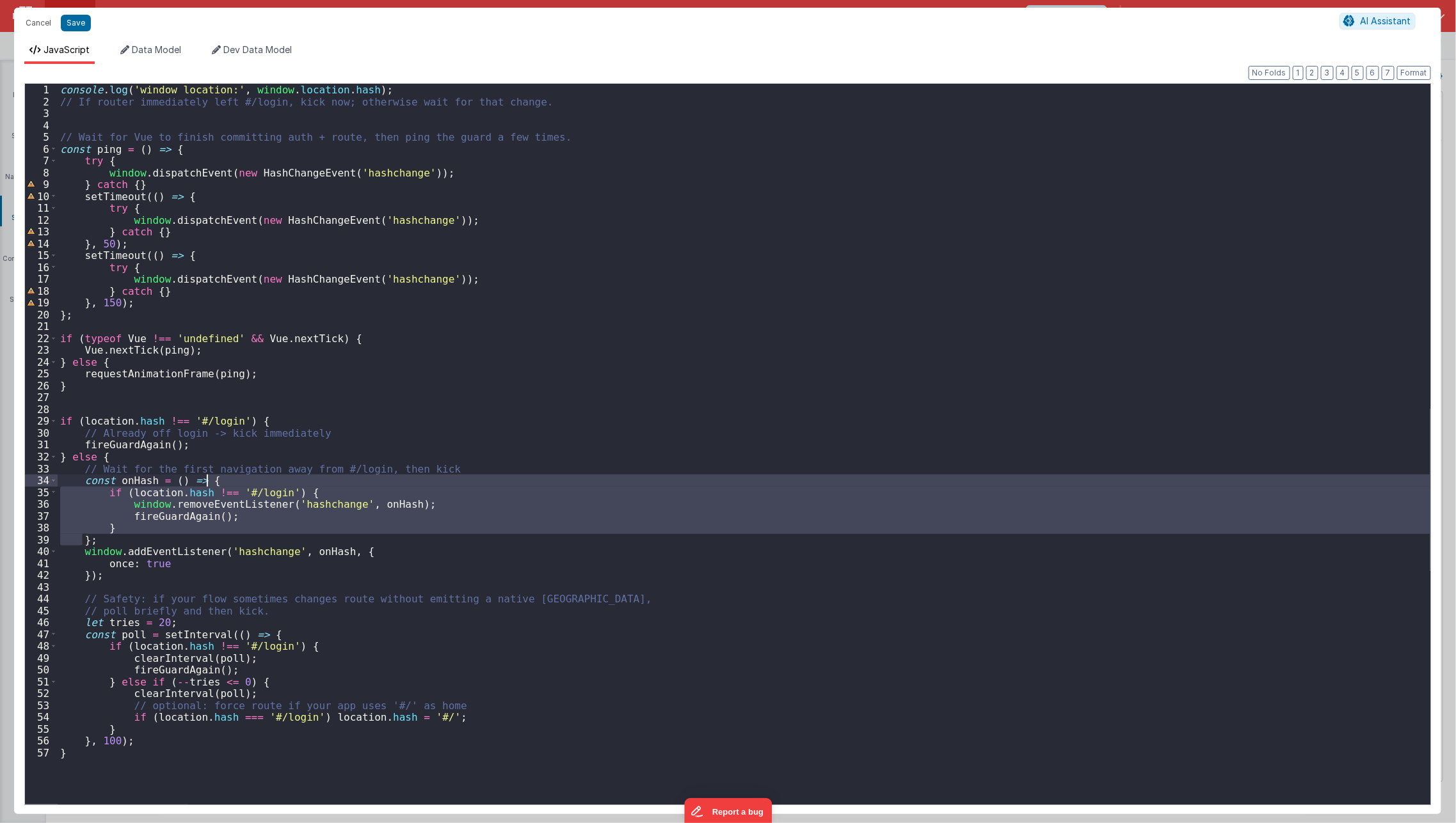
click at [560, 479] on div "console . log ( 'window location:' , window . location . hash ) ; // If router …" at bounding box center [743, 457] width 1373 height 745
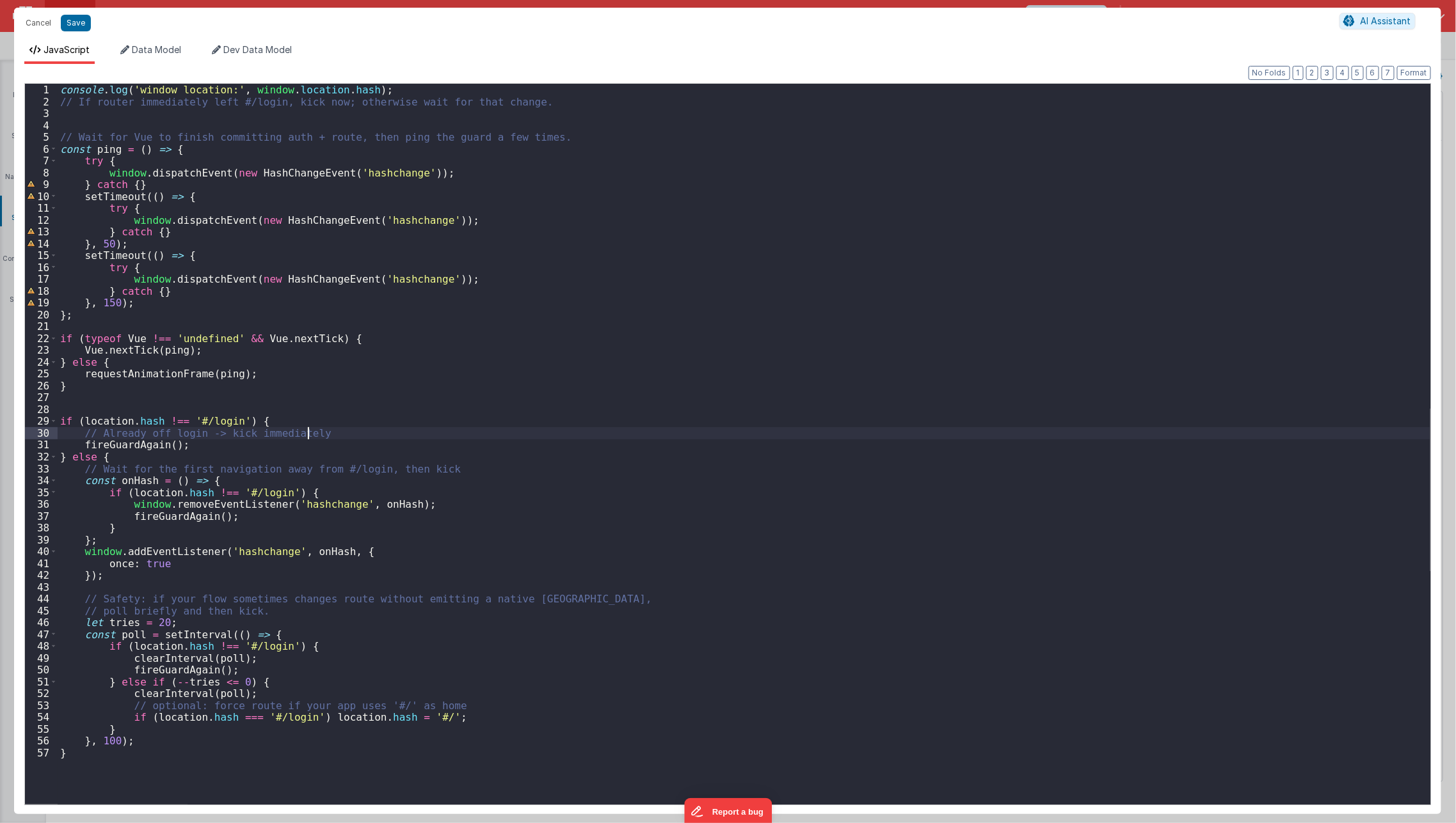
click at [603, 427] on div "console . log ( 'window location:' , window . location . hash ) ; // If router …" at bounding box center [743, 457] width 1373 height 745
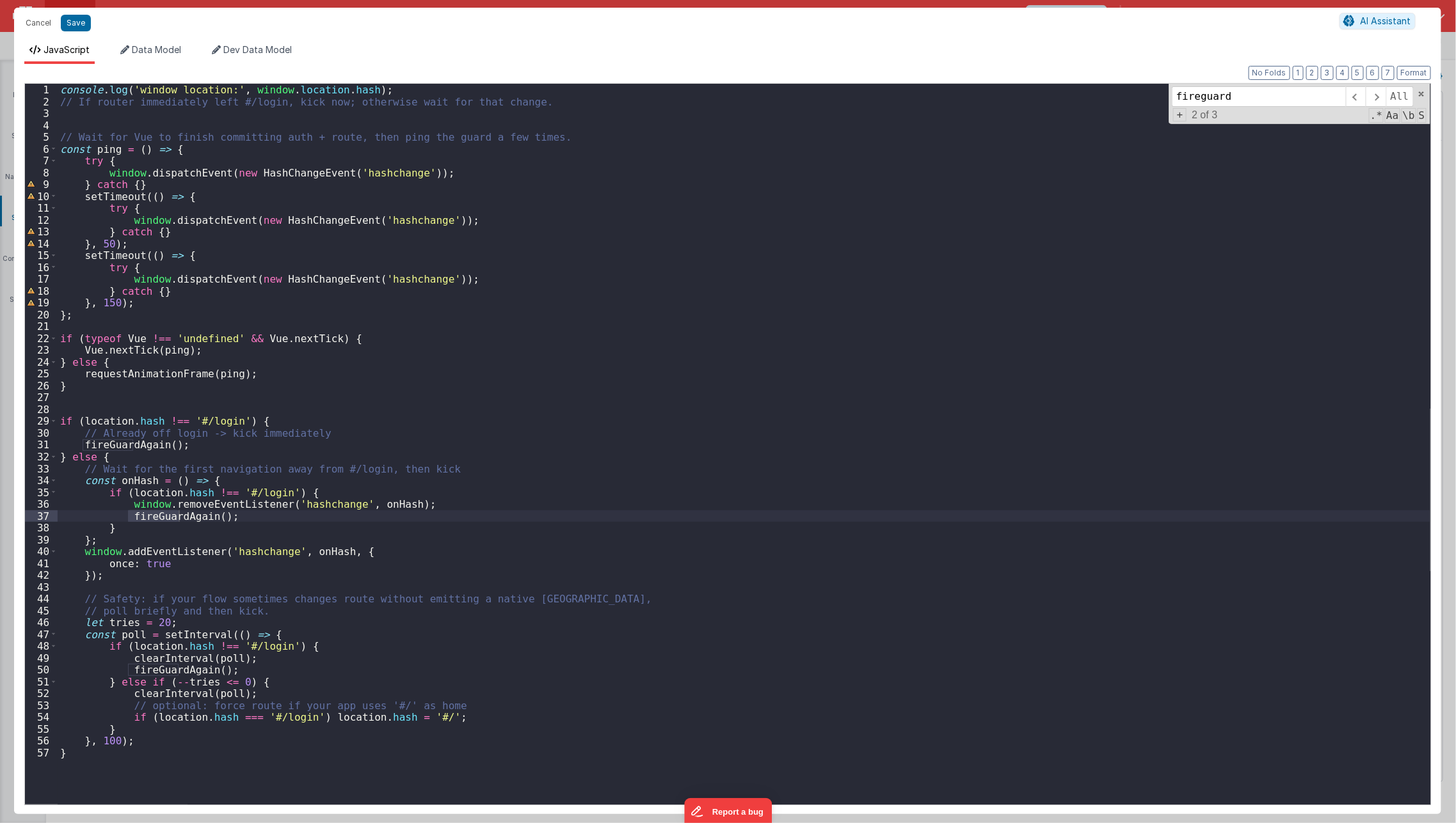
type input "fireguard"
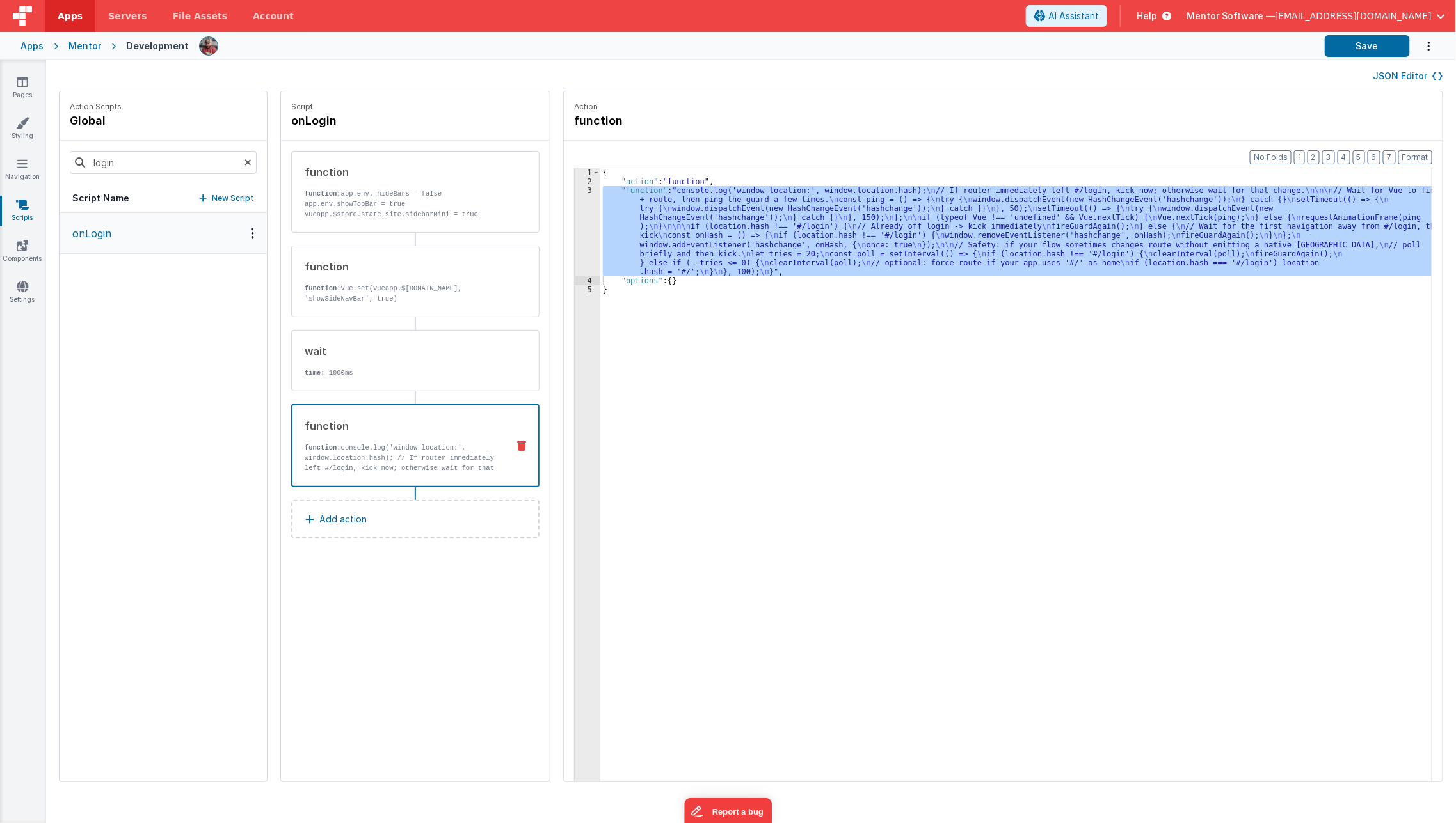
click at [1387, 72] on button "JSON Editor" at bounding box center [1407, 76] width 70 height 13
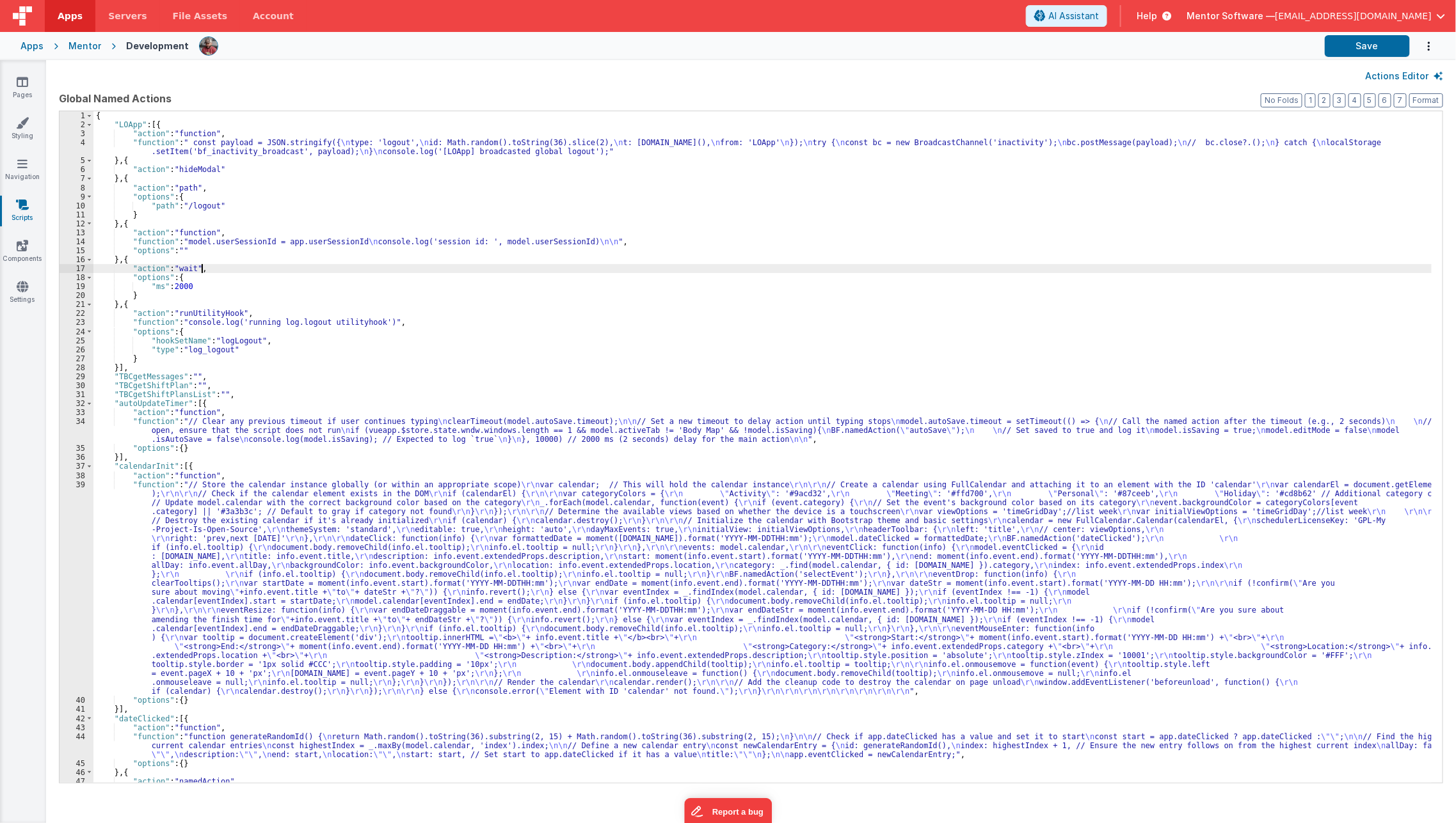
click at [739, 272] on div "{ "LOApp" : [{ "action" : "function" , "function" : " const payload = JSON.stri…" at bounding box center [762, 456] width 1339 height 690
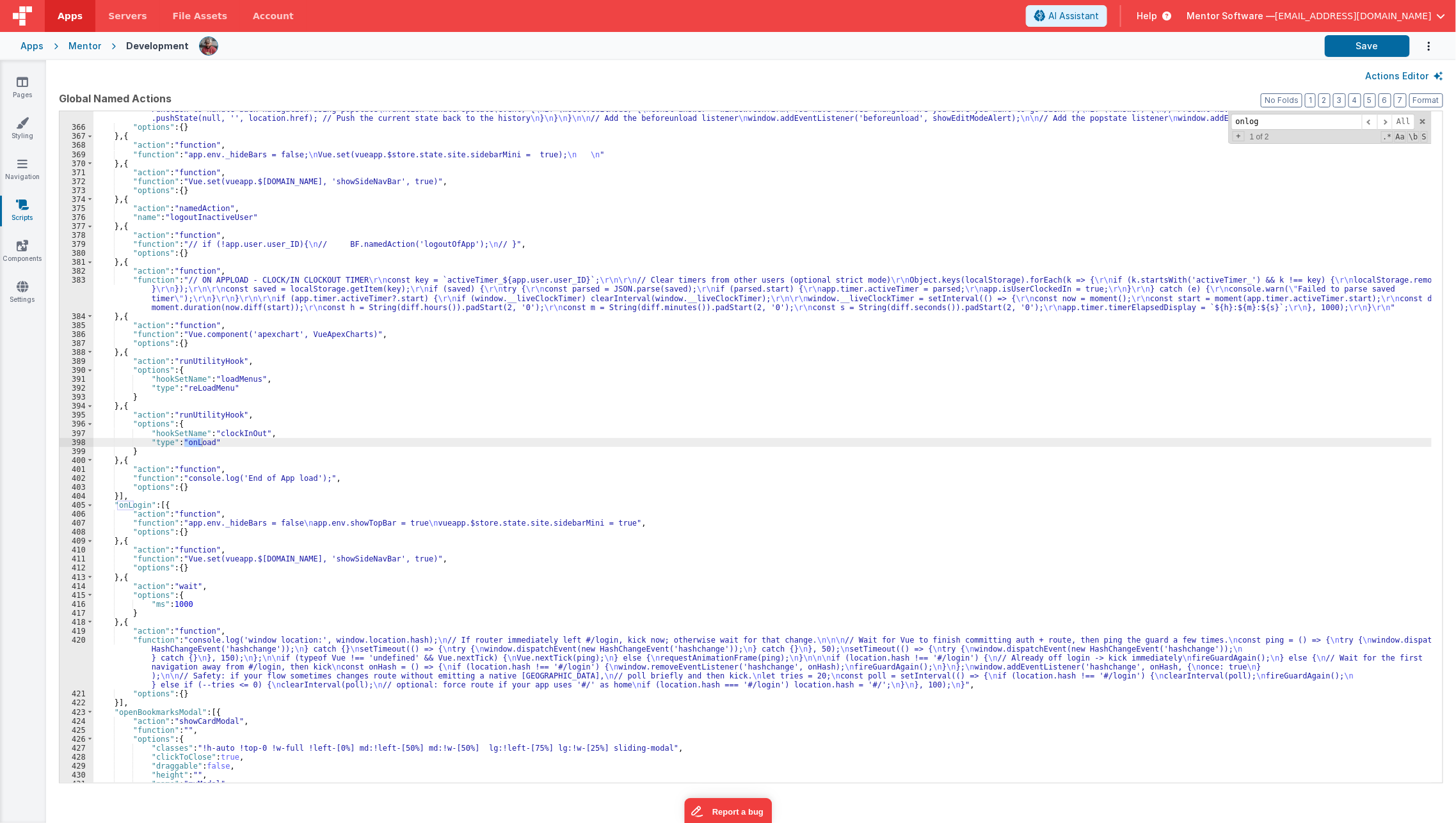
scroll to position [4649, 0]
type input "onlogin"
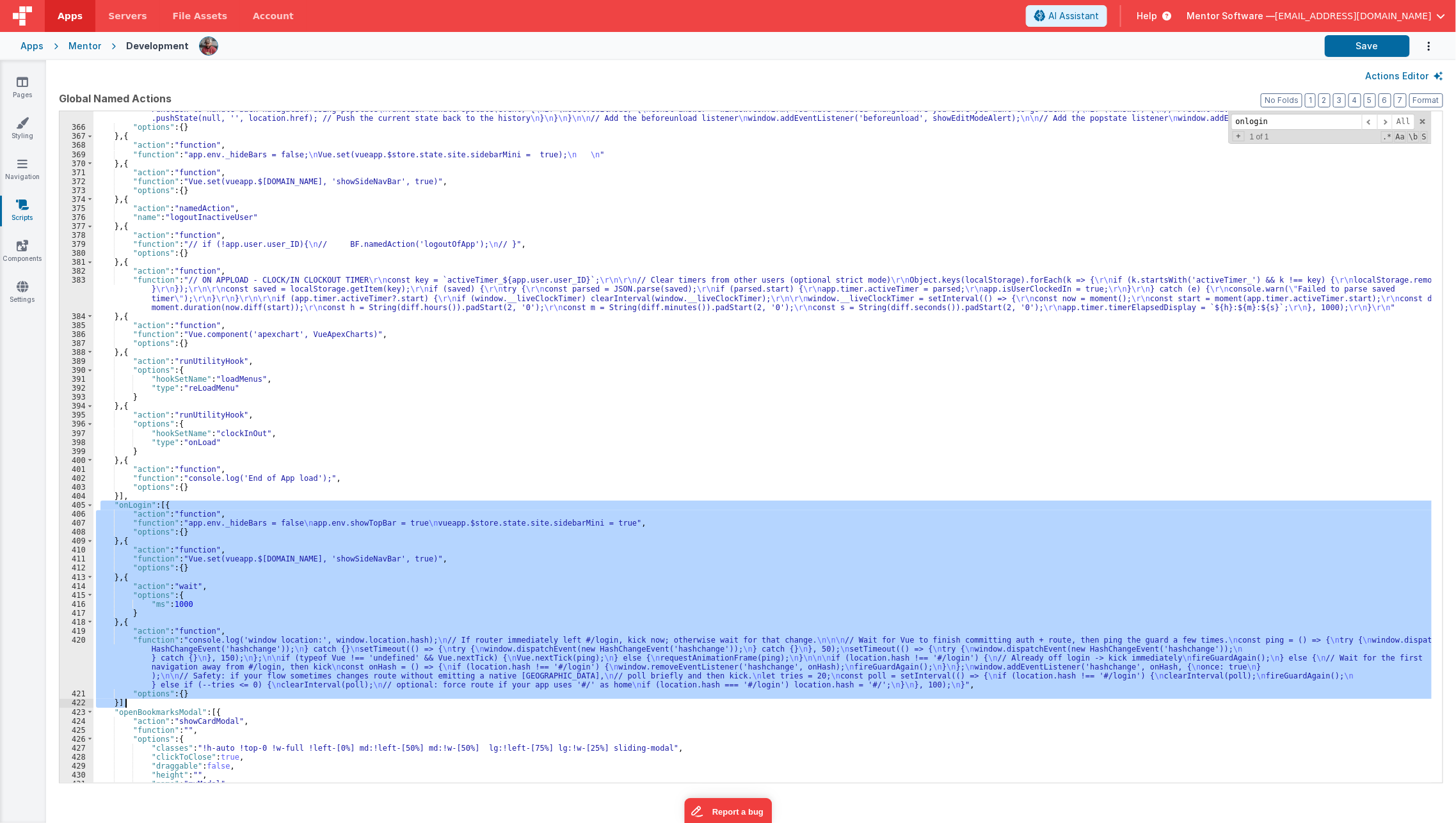
drag, startPoint x: 99, startPoint y: 504, endPoint x: 161, endPoint y: 706, distance: 211.3
click at [161, 706] on div ""function" : "// Function to show the alert when trying to leave the page \n fu…" at bounding box center [762, 449] width 1339 height 707
click at [335, 658] on div ""function" : "// Function to show the alert when trying to leave the page \n fu…" at bounding box center [762, 447] width 1338 height 672
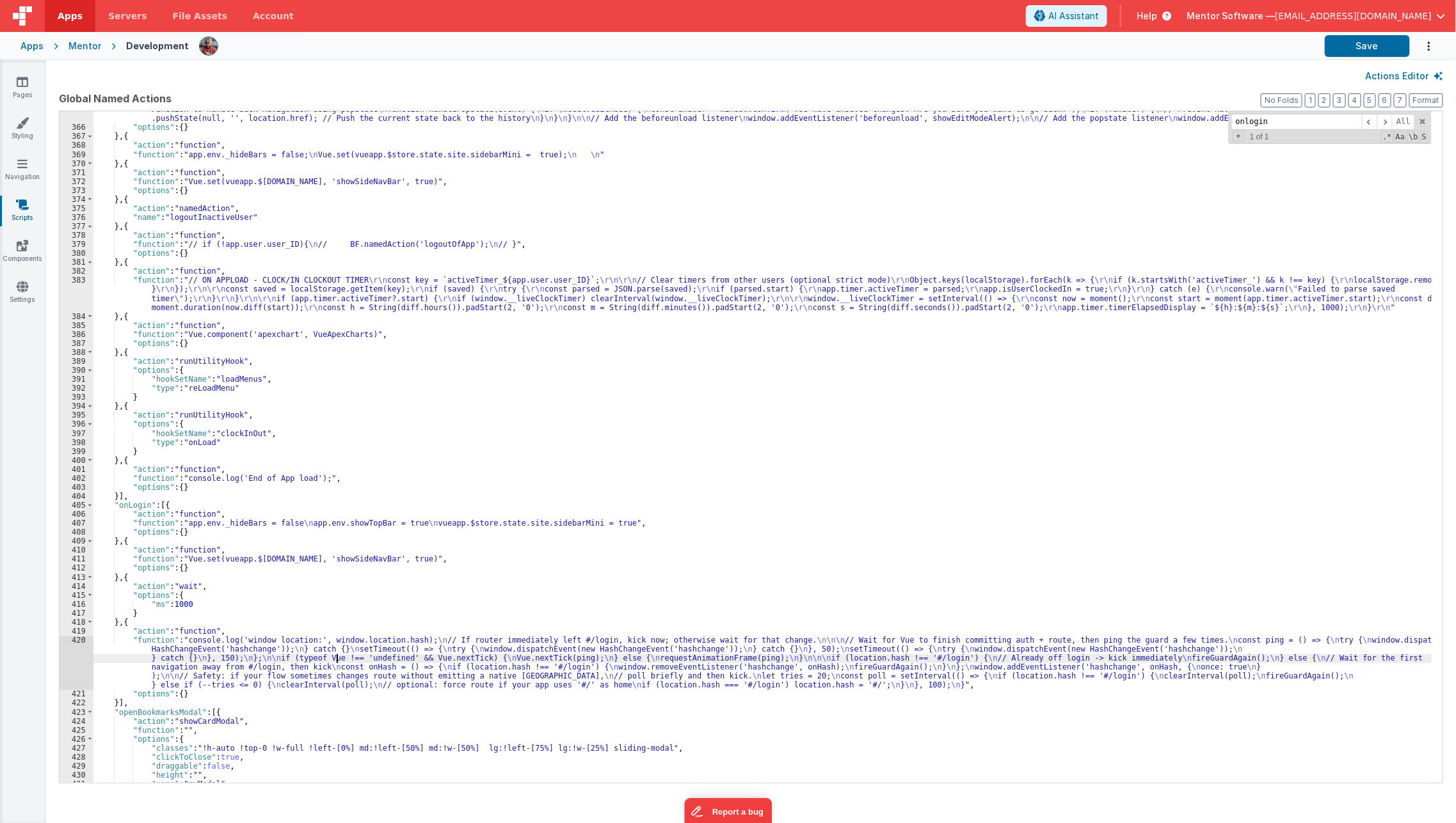
click at [73, 669] on div "420" at bounding box center [77, 662] width 34 height 53
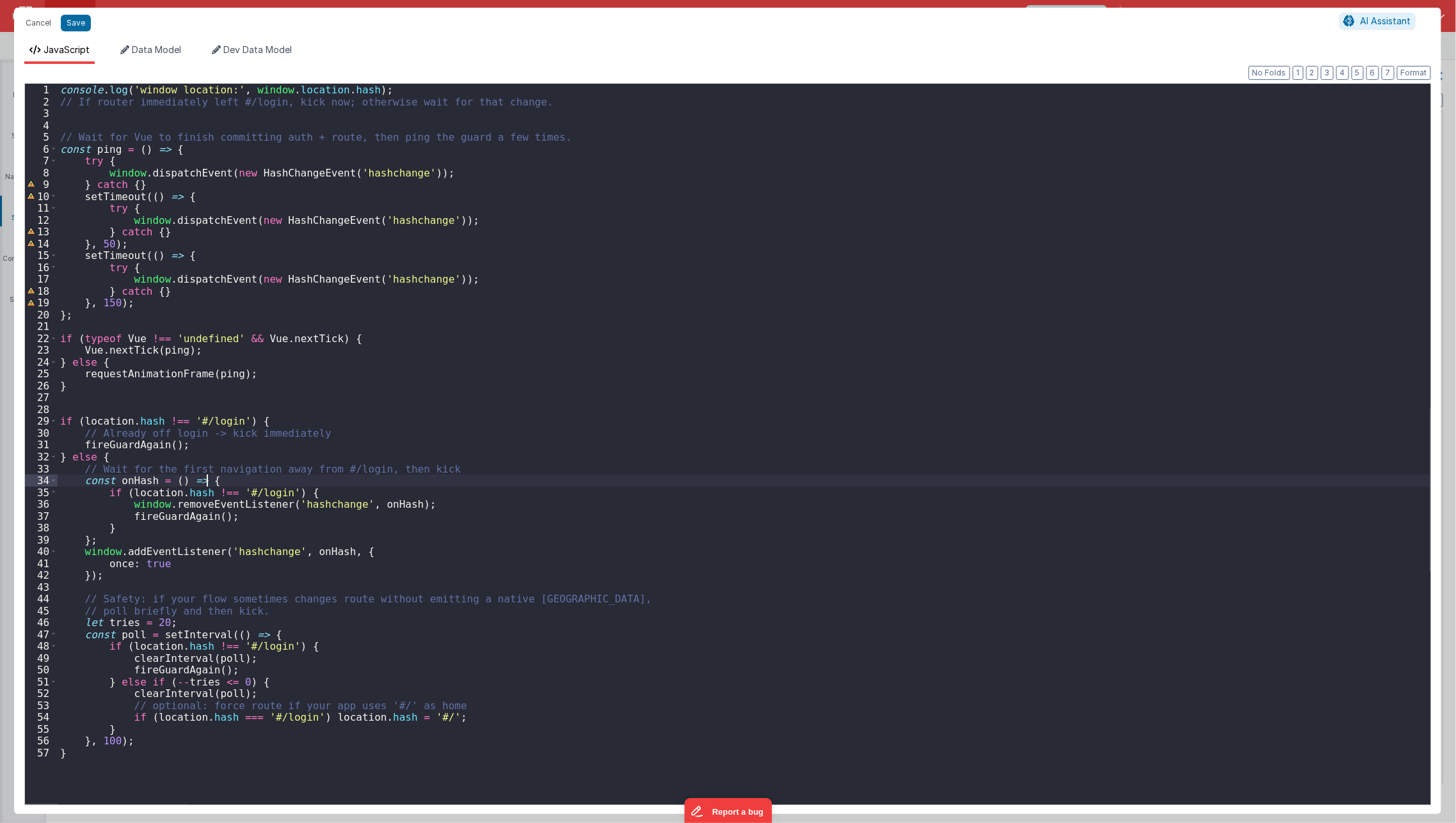
click at [409, 475] on div "console . log ( 'window location:' , window . location . hash ) ; // If router …" at bounding box center [743, 457] width 1373 height 745
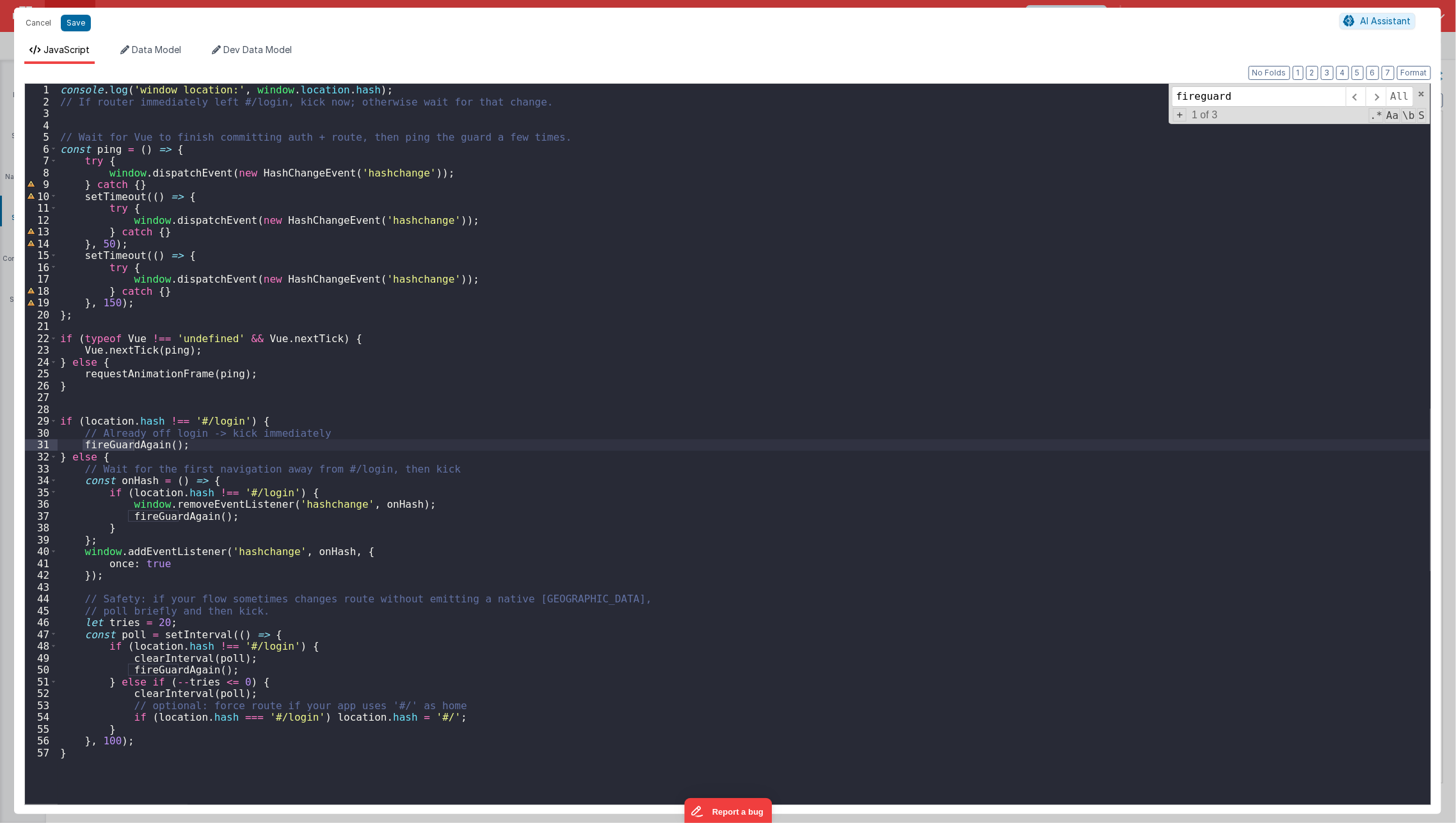
type input "fireguard"
click at [221, 439] on div "console . log ( 'window location:' , window . location . hash ) ; // If router …" at bounding box center [743, 457] width 1373 height 745
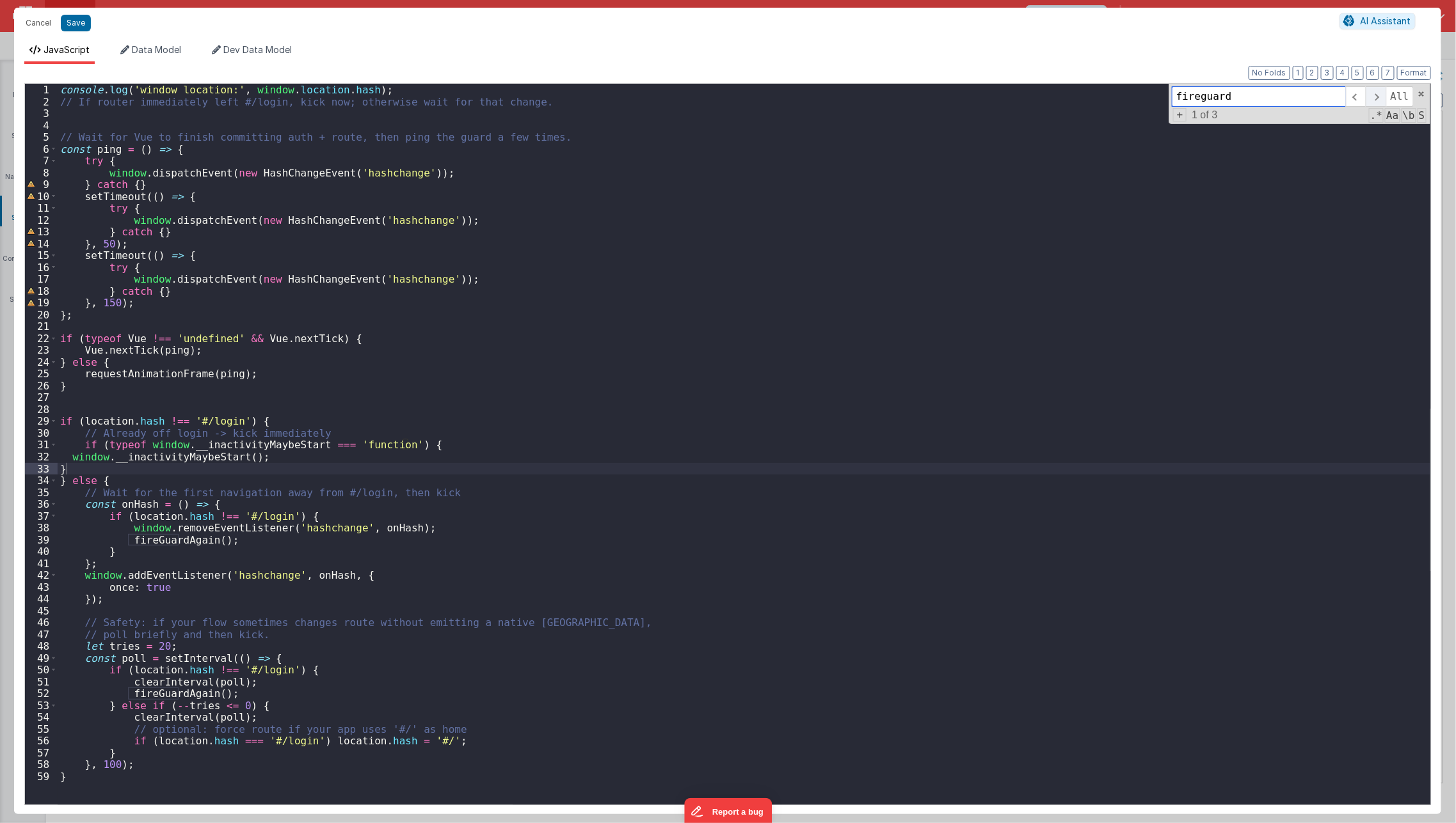
click at [1378, 99] on span at bounding box center [1375, 96] width 20 height 20
click at [281, 538] on div "console . log ( 'window location:' , window . location . hash ) ; // If router …" at bounding box center [743, 457] width 1373 height 745
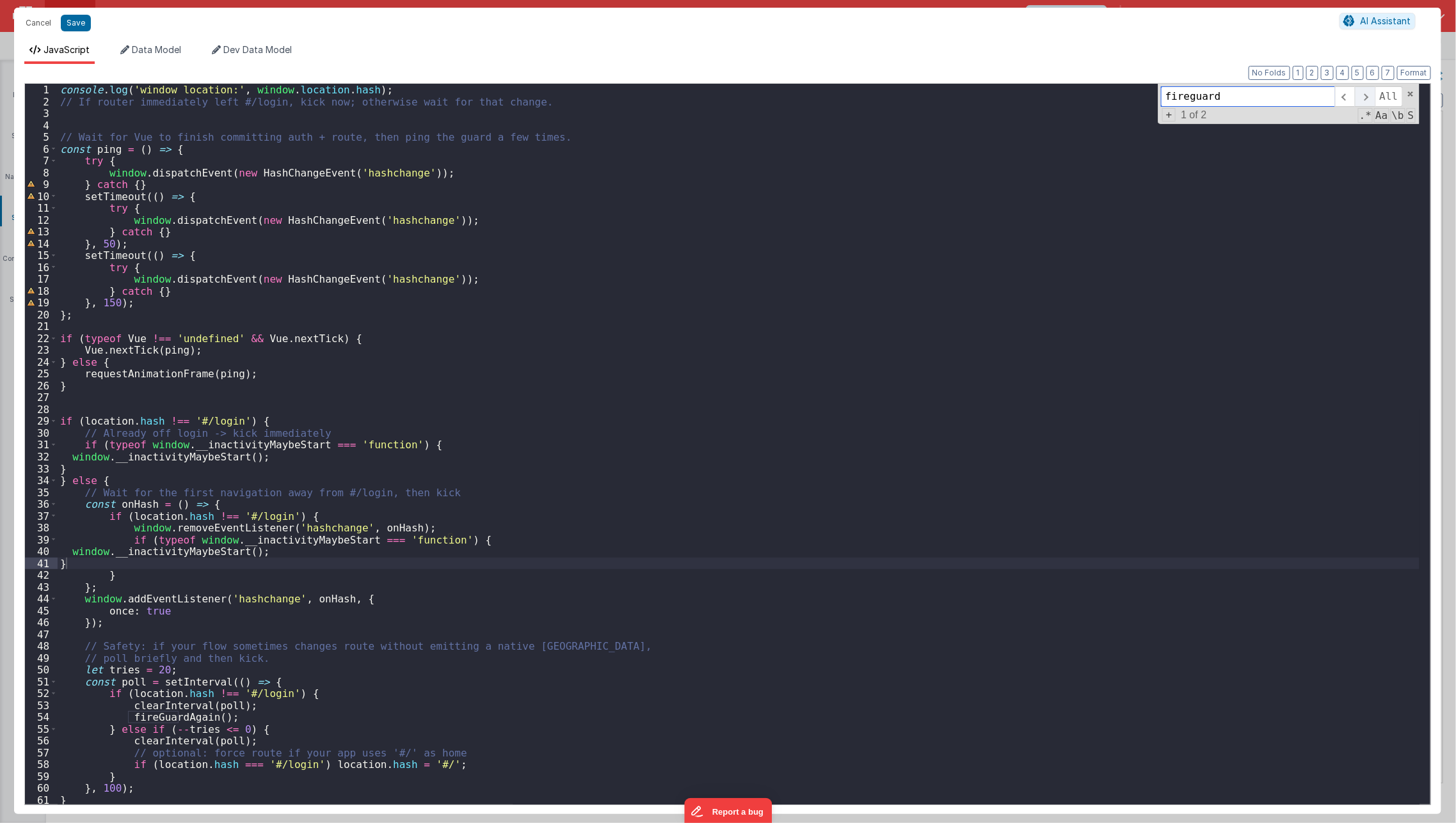
click at [1373, 91] on span at bounding box center [1365, 96] width 20 height 20
click at [243, 720] on div "console . log ( 'window location:' , window . location . hash ) ; // If router …" at bounding box center [738, 457] width 1361 height 745
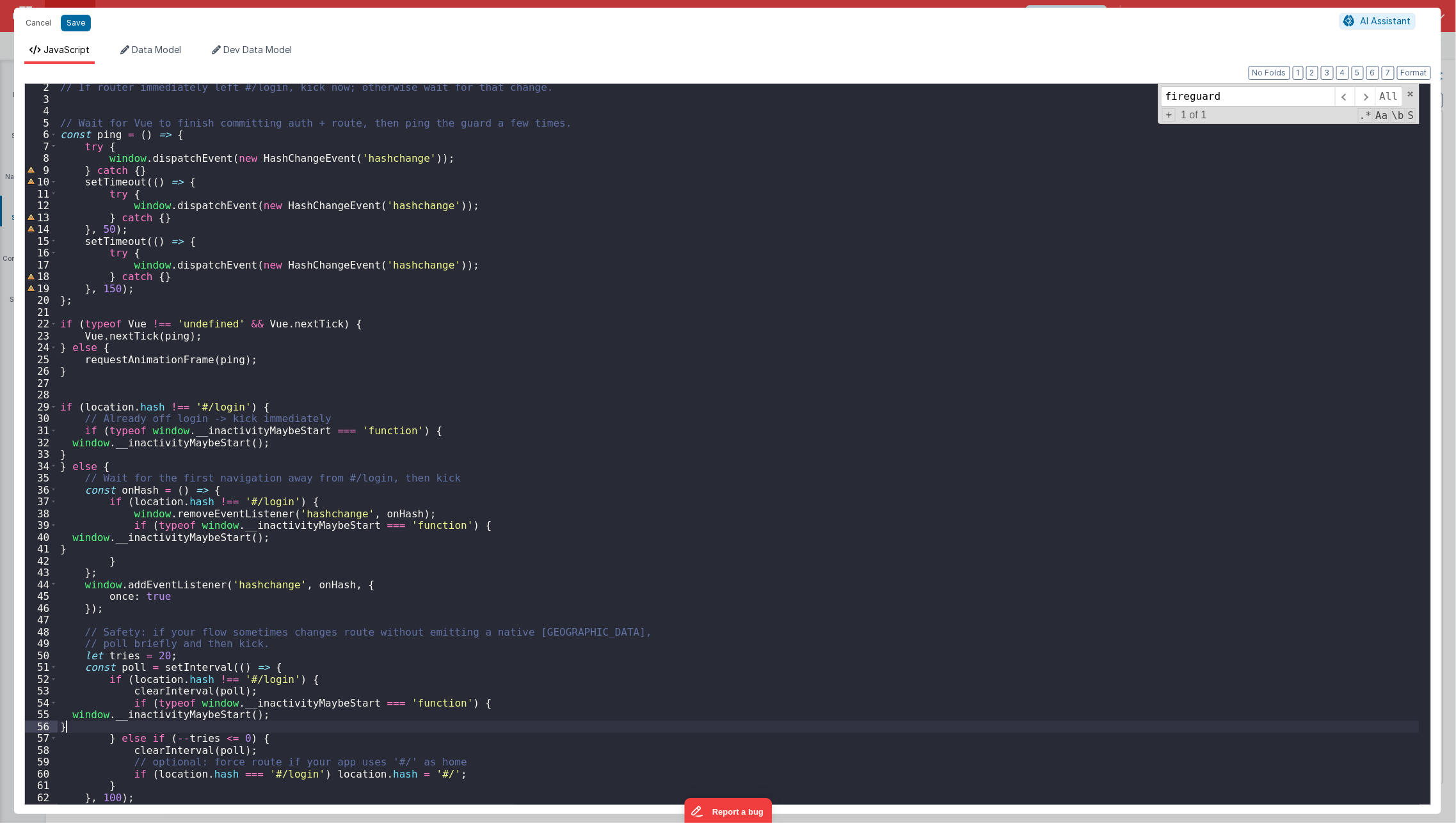
scroll to position [14, 0]
click at [239, 231] on div "// If router immediately left #/login, kick now; otherwise wait for that change…" at bounding box center [738, 454] width 1361 height 745
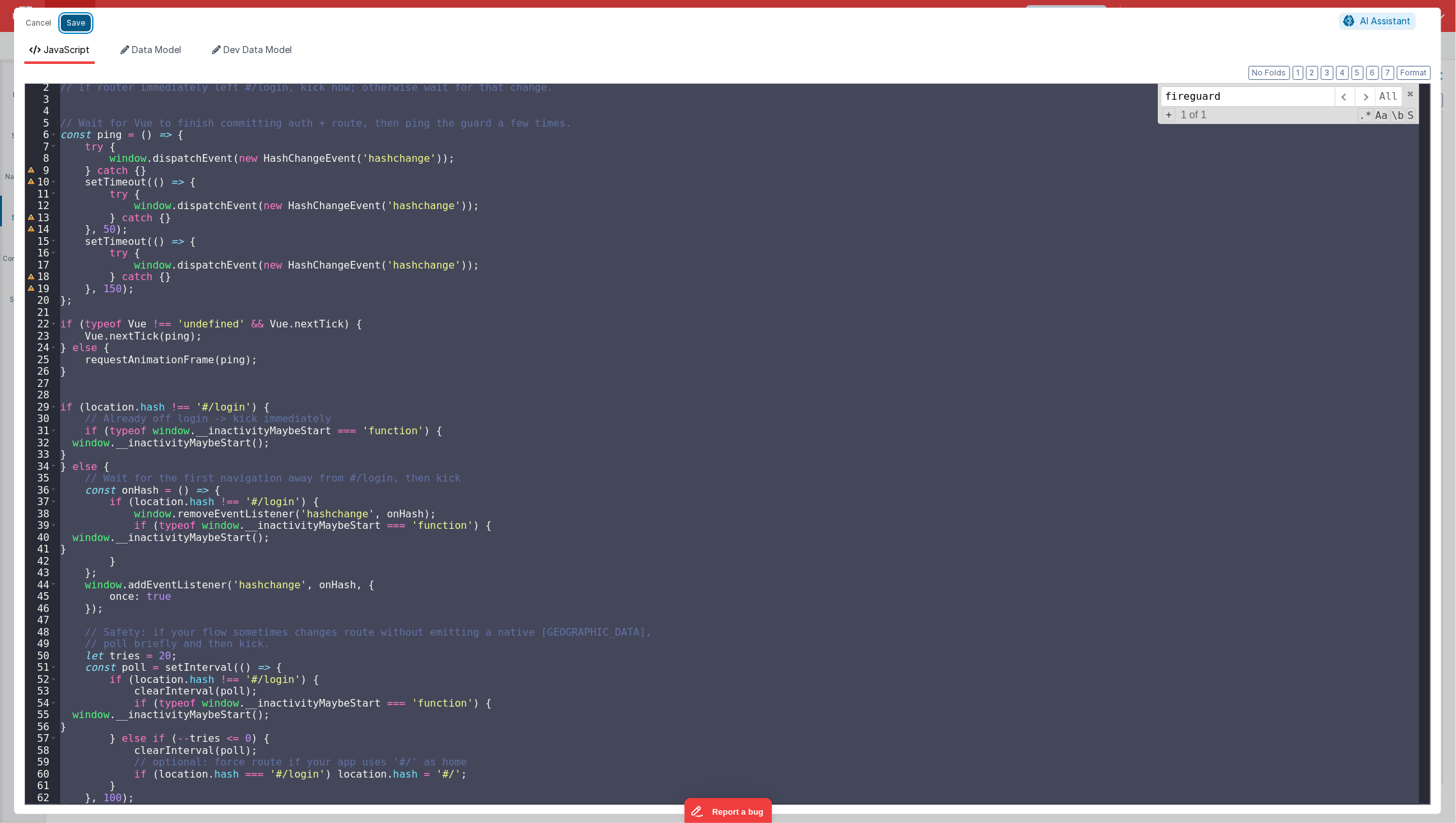
click at [78, 26] on button "Save" at bounding box center [75, 23] width 30 height 17
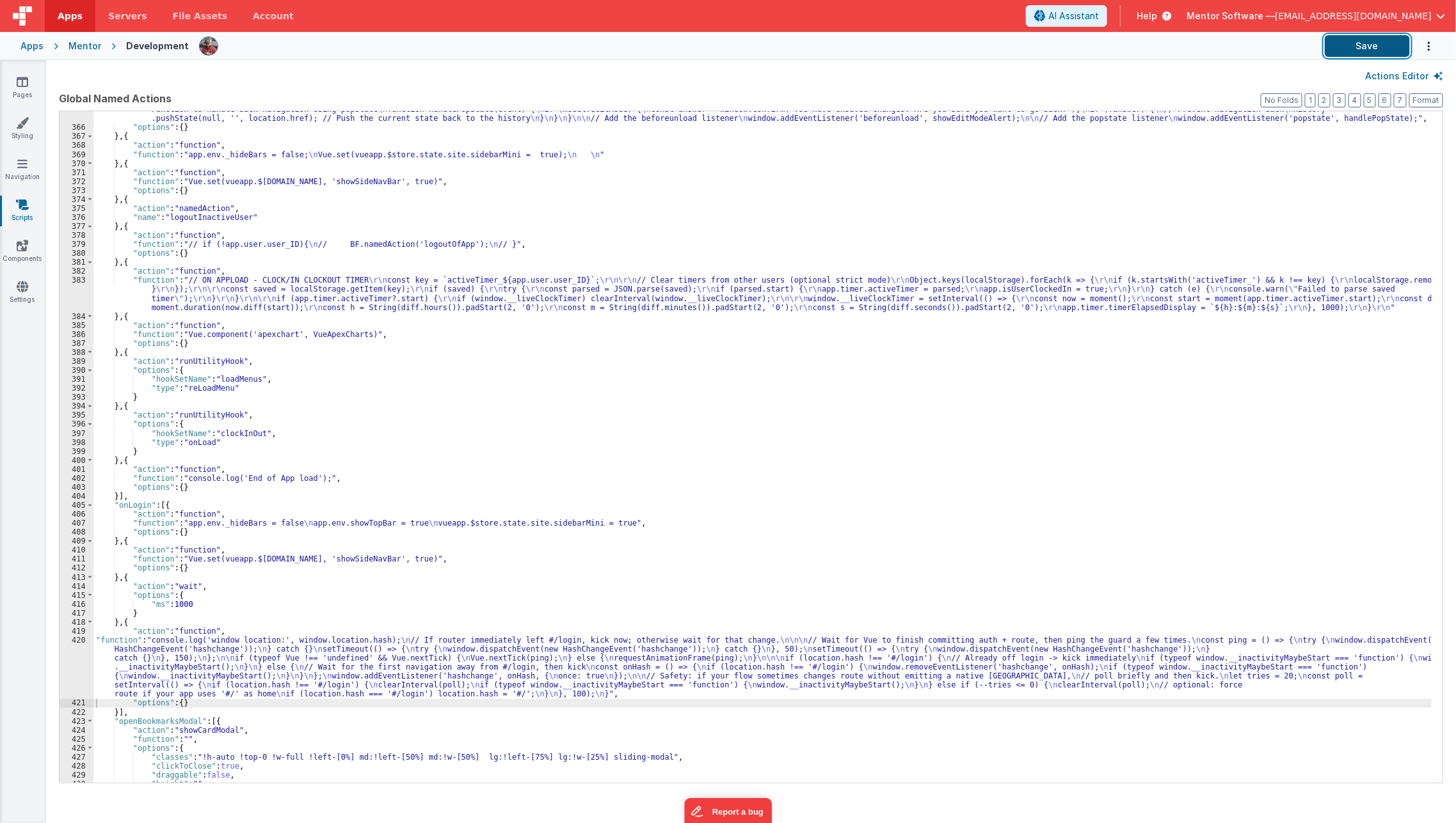
click at [1383, 44] on button "Save" at bounding box center [1366, 46] width 85 height 22
click at [773, 505] on div ""function" : "// Function to show the alert when trying to leave the page \n fu…" at bounding box center [762, 449] width 1339 height 707
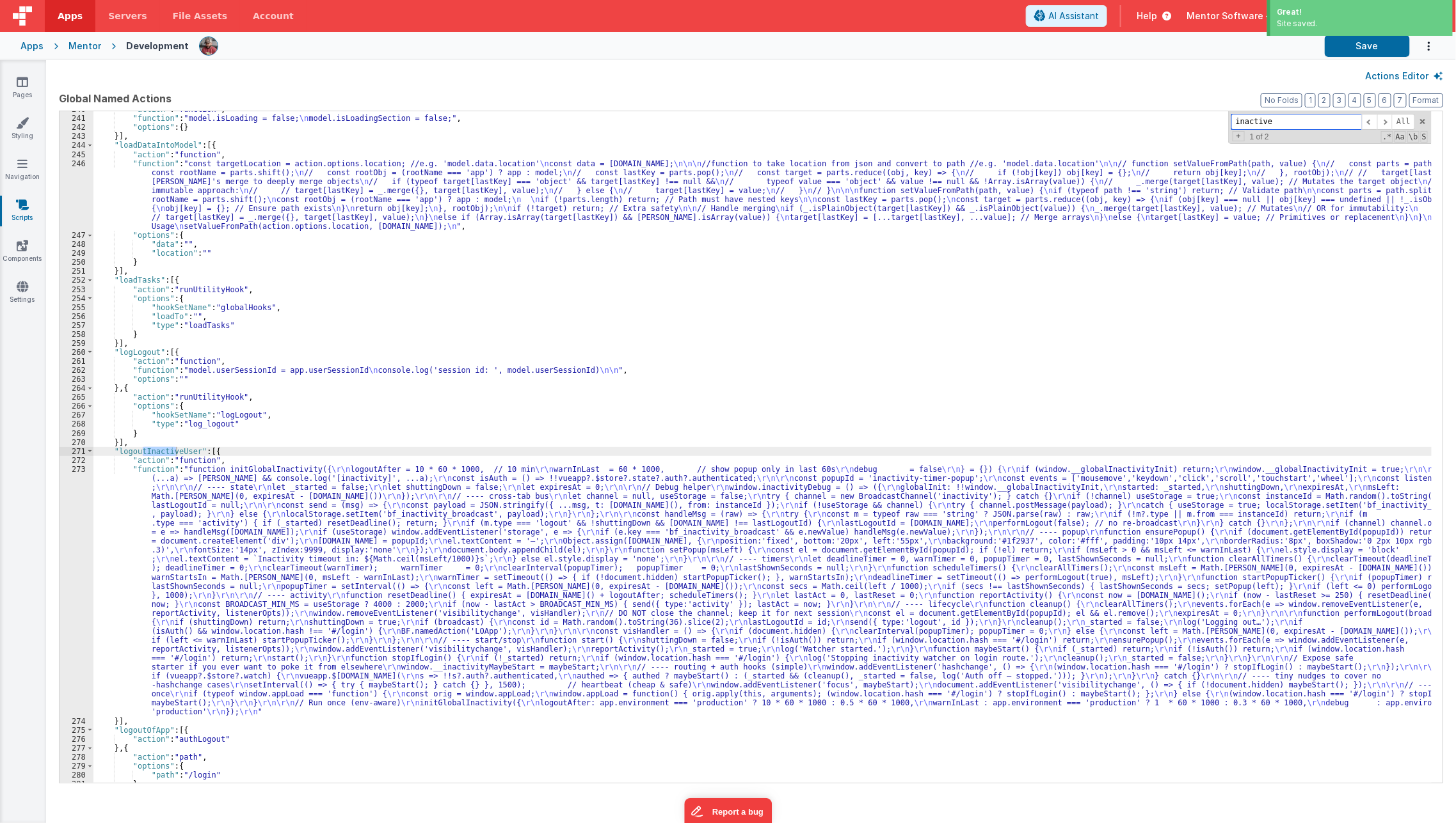
scroll to position [3030, 0]
type input "inactive"
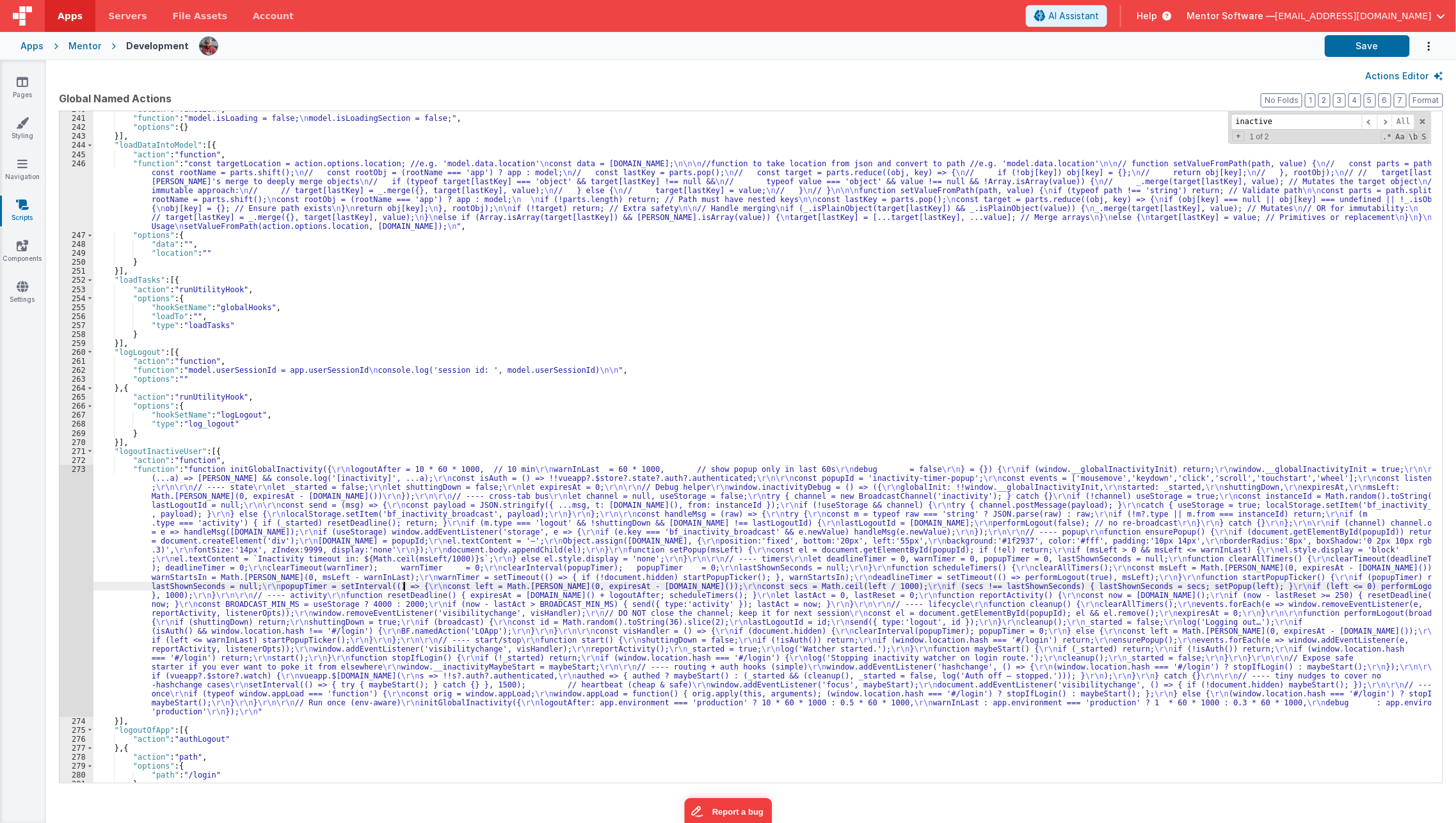
click at [404, 589] on div ""action" : "function" , "function" : "model.isLoading = false; \n model.isLoadi…" at bounding box center [762, 449] width 1339 height 690
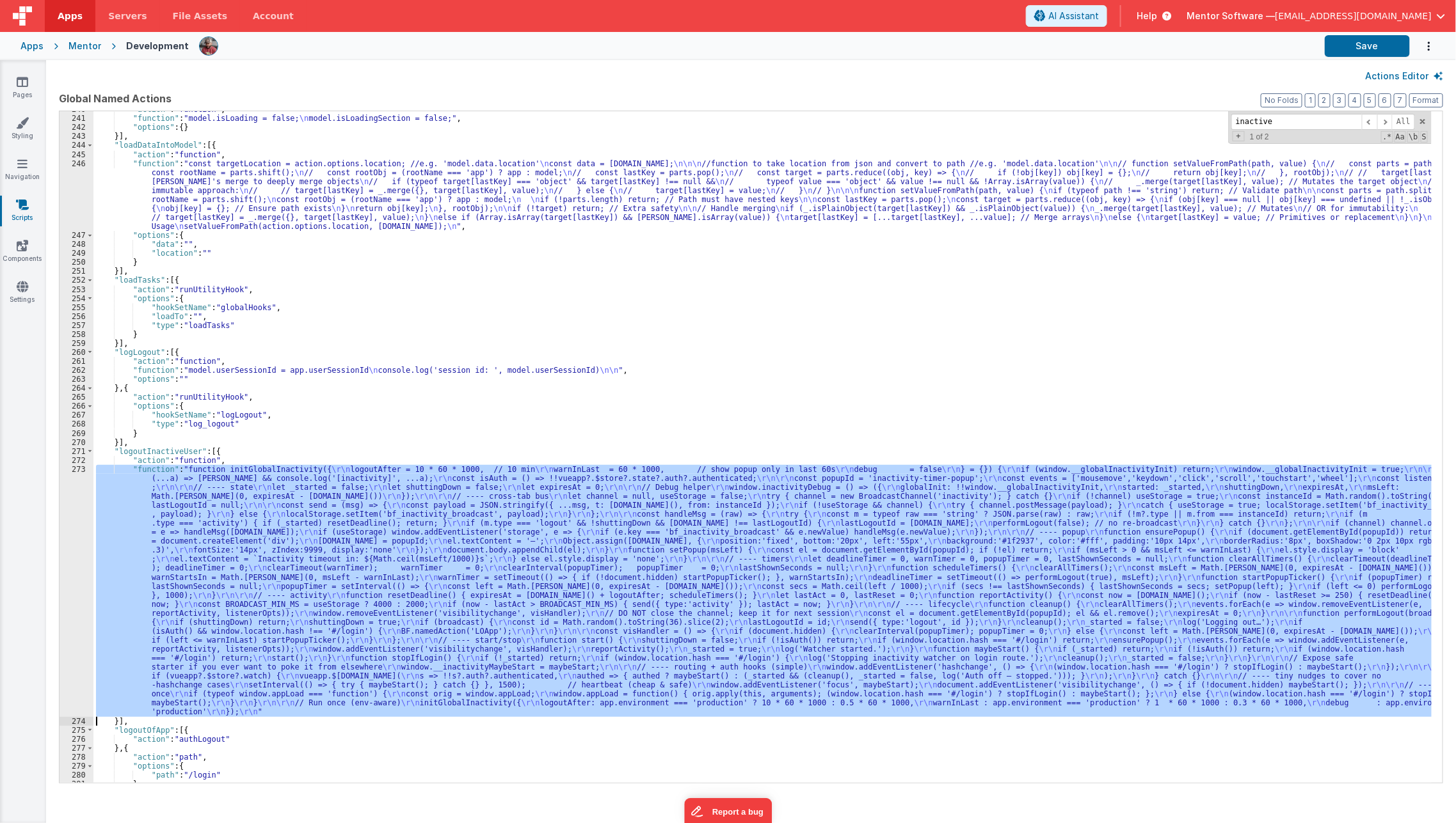
click at [65, 602] on div "273" at bounding box center [77, 591] width 34 height 252
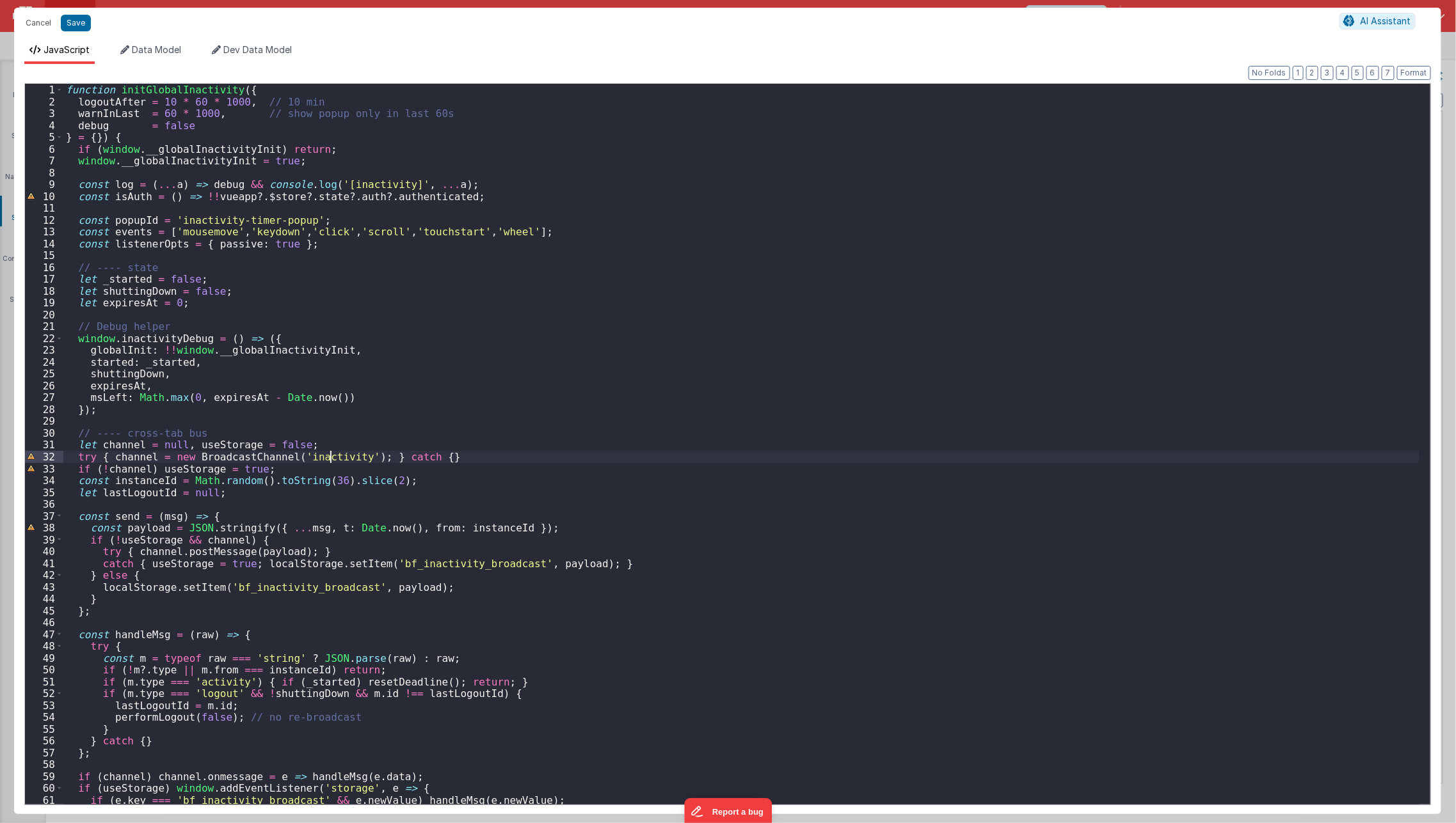
click at [331, 454] on div "function initGlobalInactivity ( { logoutAfter = 10 * 60 * 1000 , // 10 min warn…" at bounding box center [741, 457] width 1356 height 745
click at [408, 381] on div "function initGlobalInactivity ( { logoutAfter = 10 * 60 * 1000 , // 10 min warn…" at bounding box center [741, 457] width 1356 height 745
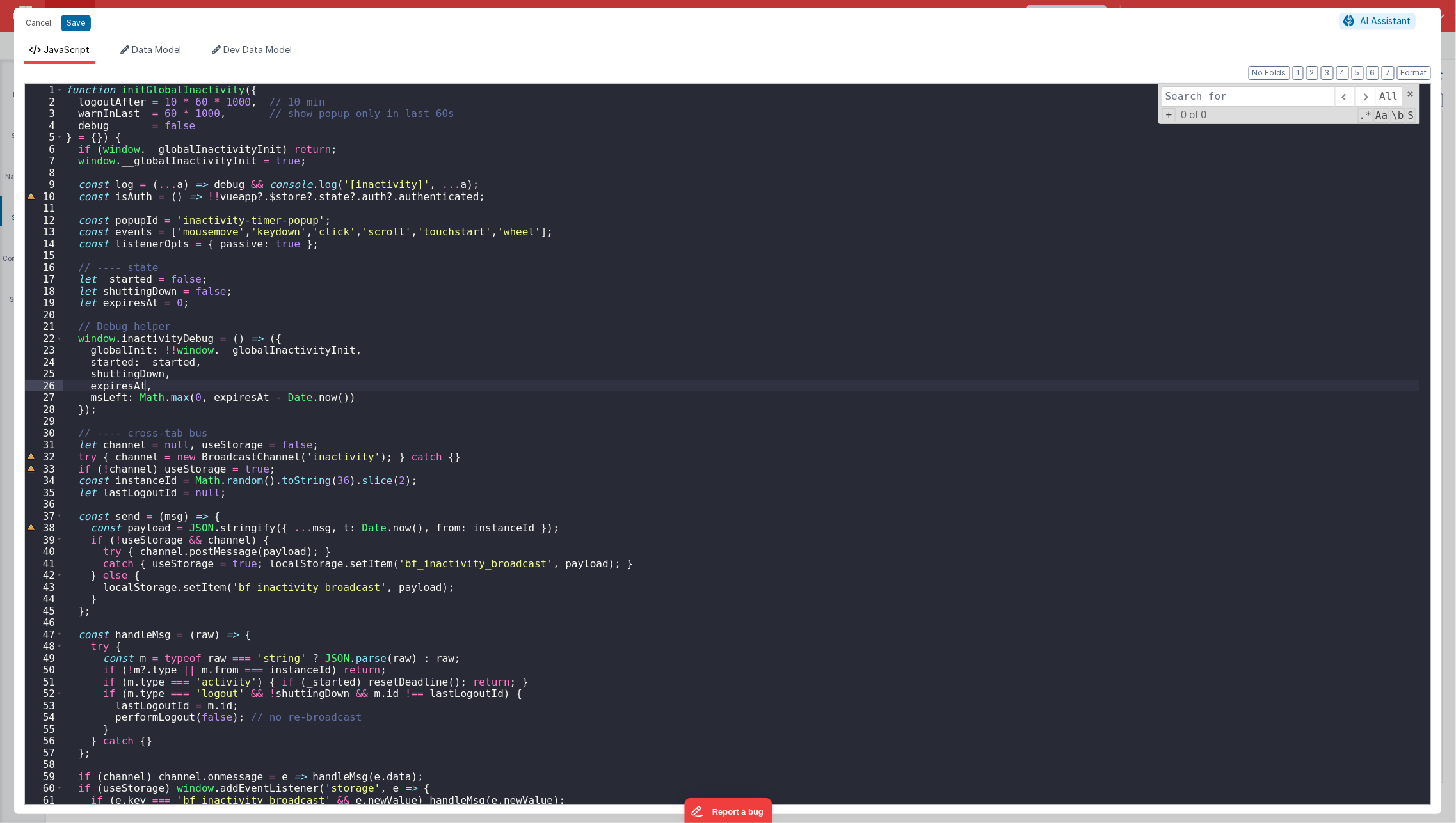
type input "console.log('window location:', window.location.hash); // If router immediately…"
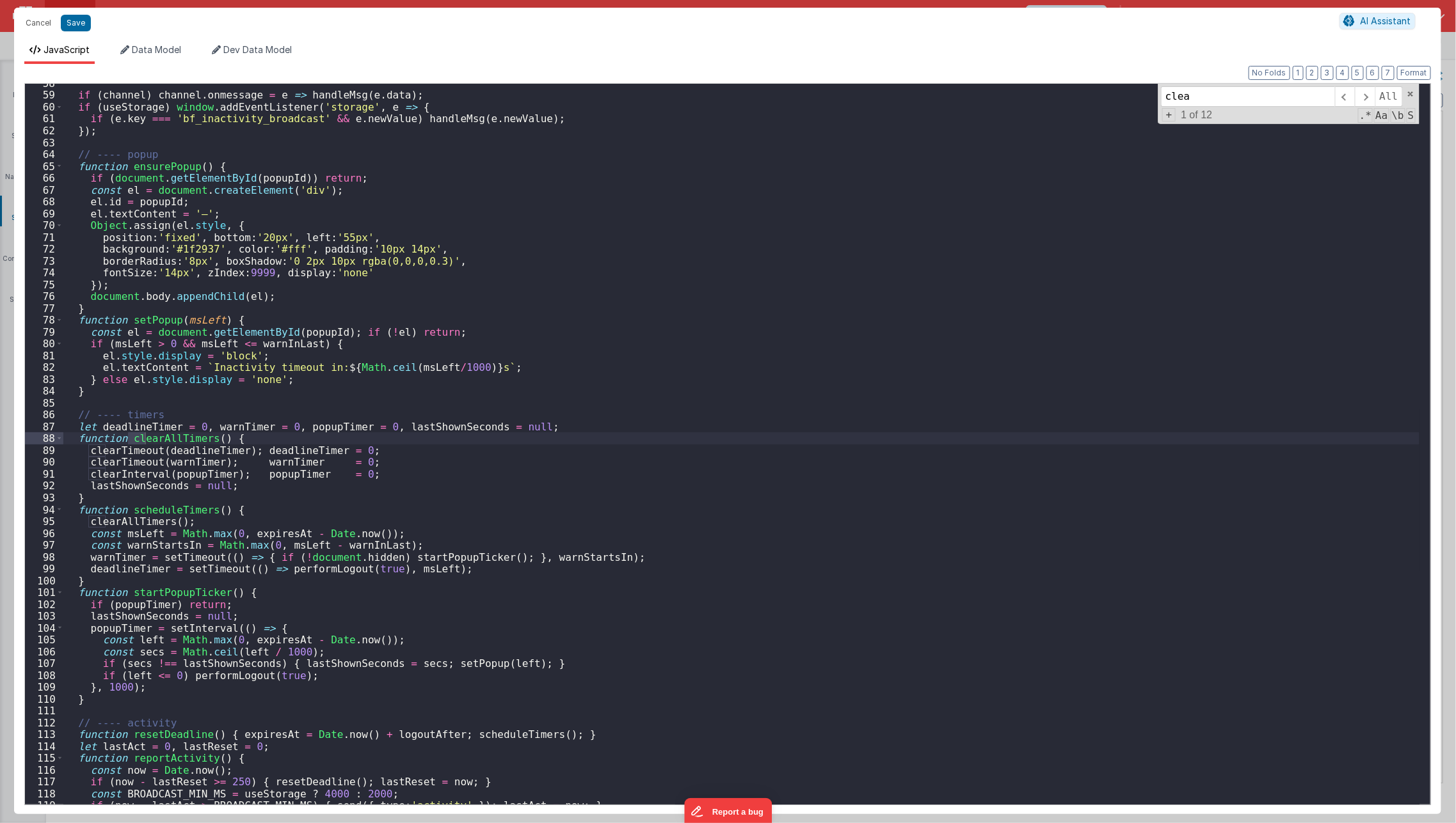
scroll to position [681, 0]
type input "clearall"
click at [274, 496] on div "if ( channel ) channel . onmessage = e => handleMsg ( e . data ) ; if ( useStor…" at bounding box center [741, 450] width 1356 height 745
click at [289, 488] on div "if ( channel ) channel . onmessage = e => handleMsg ( e . data ) ; if ( useStor…" at bounding box center [741, 450] width 1356 height 745
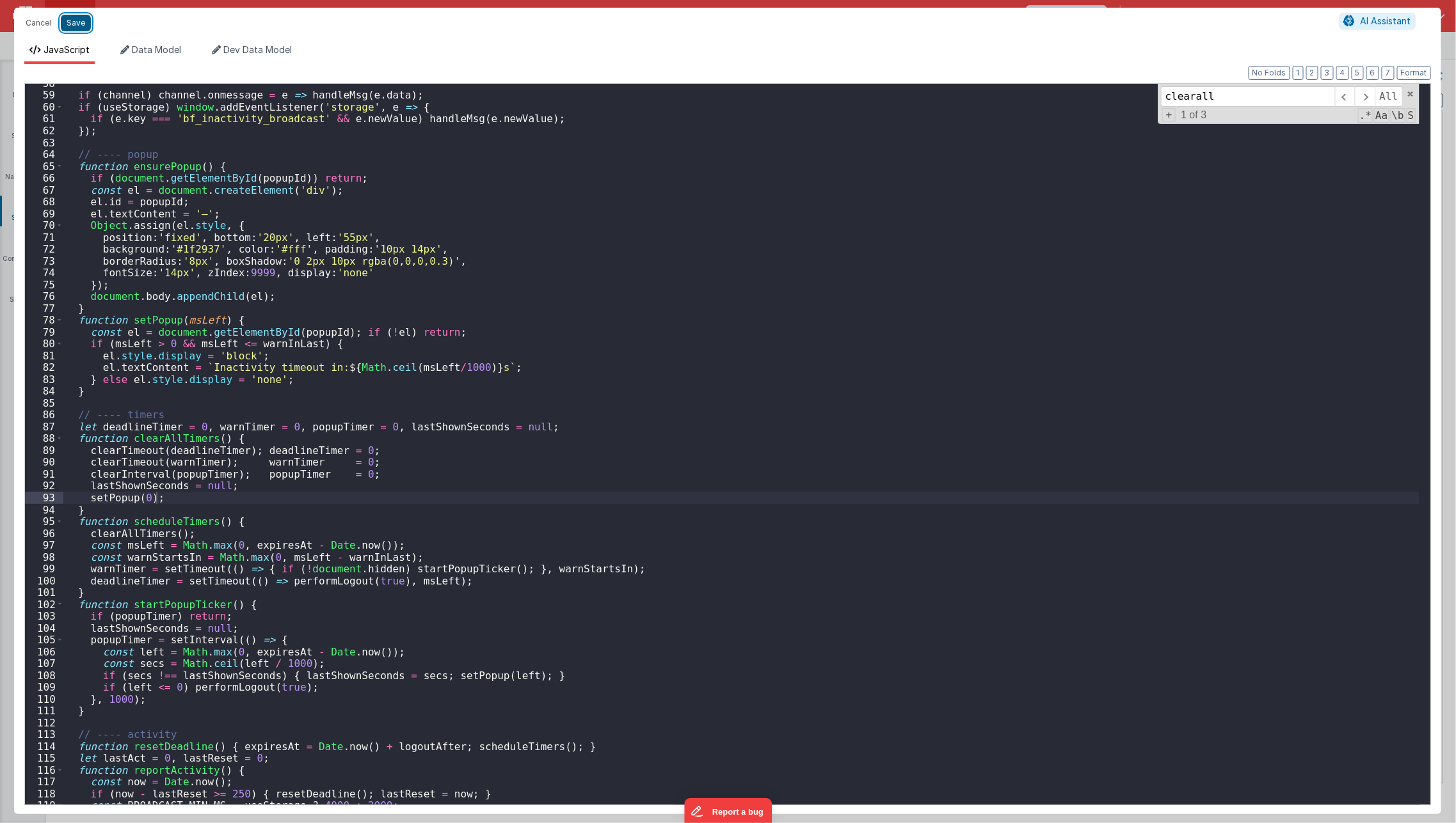
click at [82, 17] on button "Save" at bounding box center [75, 23] width 30 height 17
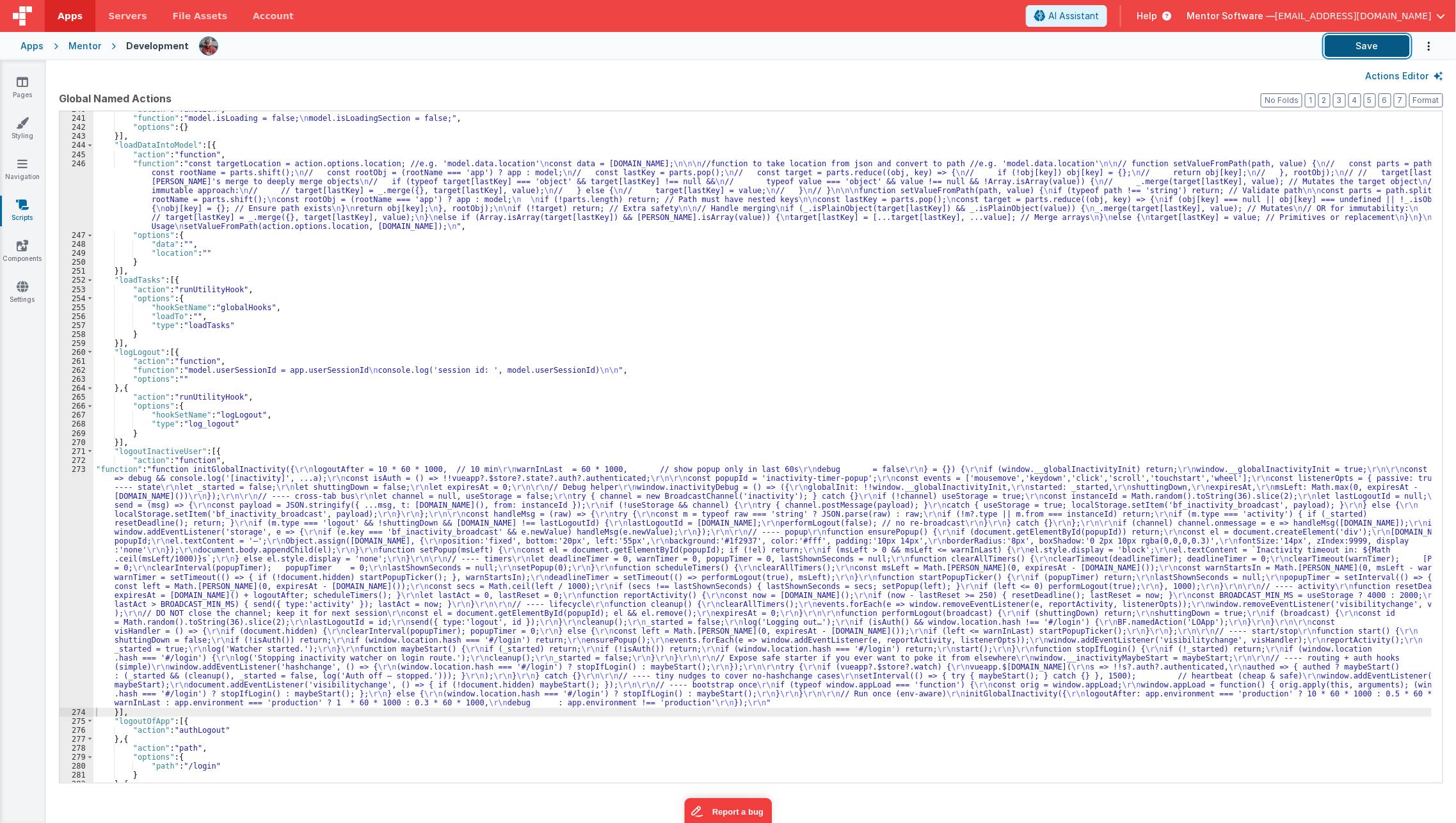
click at [1347, 41] on button "Save" at bounding box center [1366, 46] width 85 height 22
click at [317, 284] on div ""action" : "function" , "function" : "model.isLoading = false; \n model.isLoadi…" at bounding box center [762, 449] width 1339 height 690
type input "setshifts"
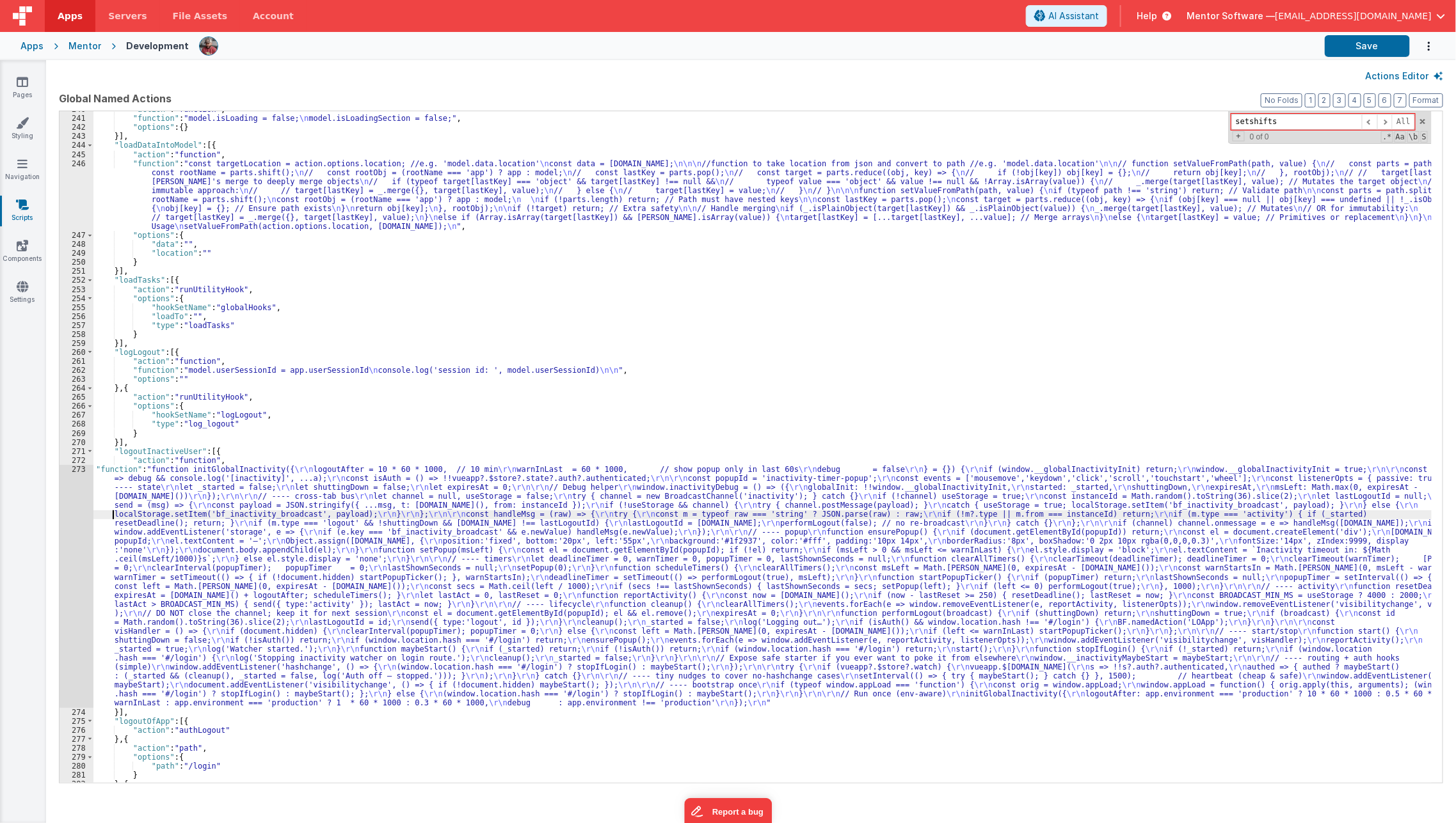
click at [111, 518] on div ""action" : "function" , "function" : "model.isLoading = false; \n model.isLoadi…" at bounding box center [762, 449] width 1339 height 690
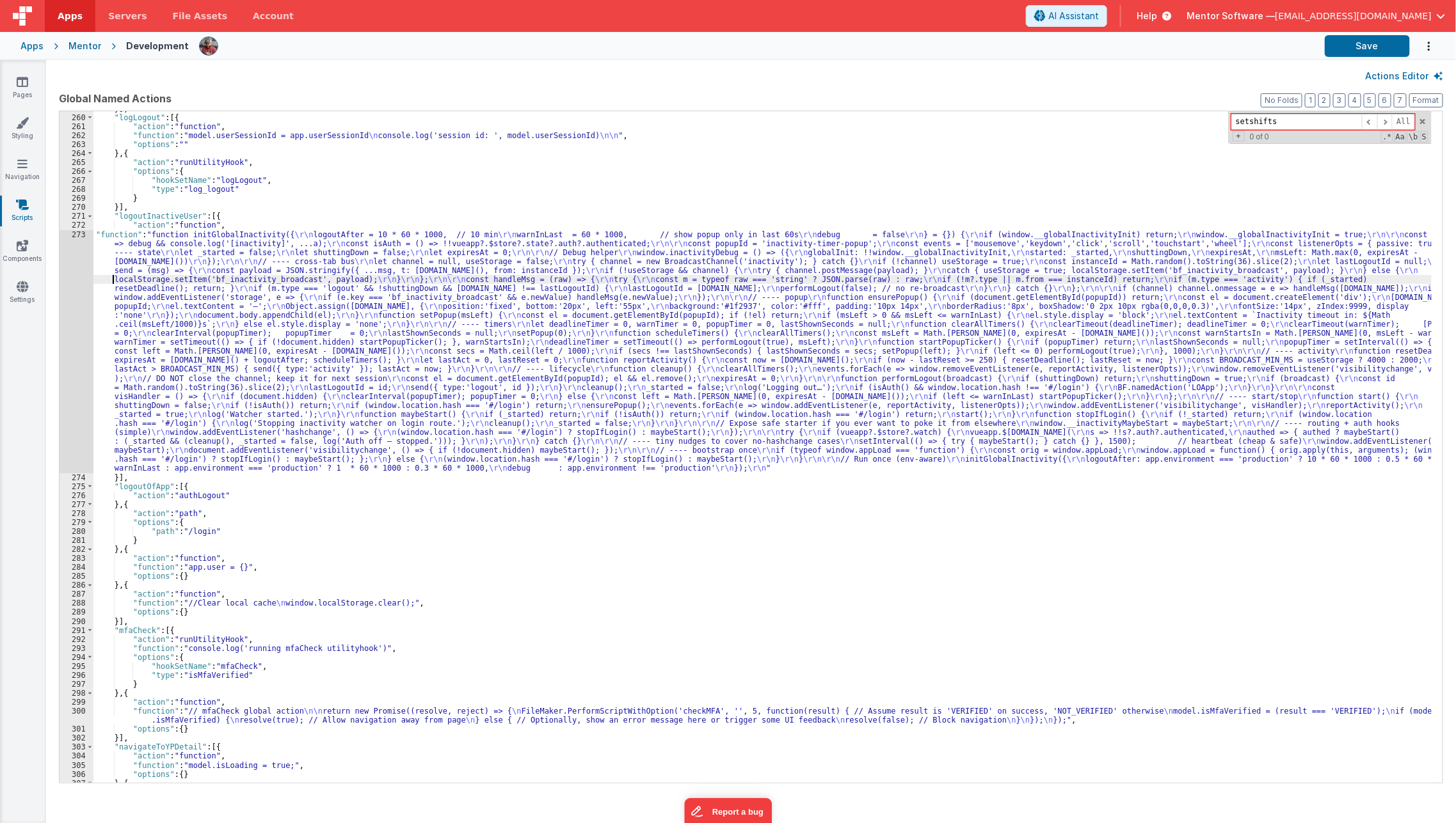
scroll to position [3266, 0]
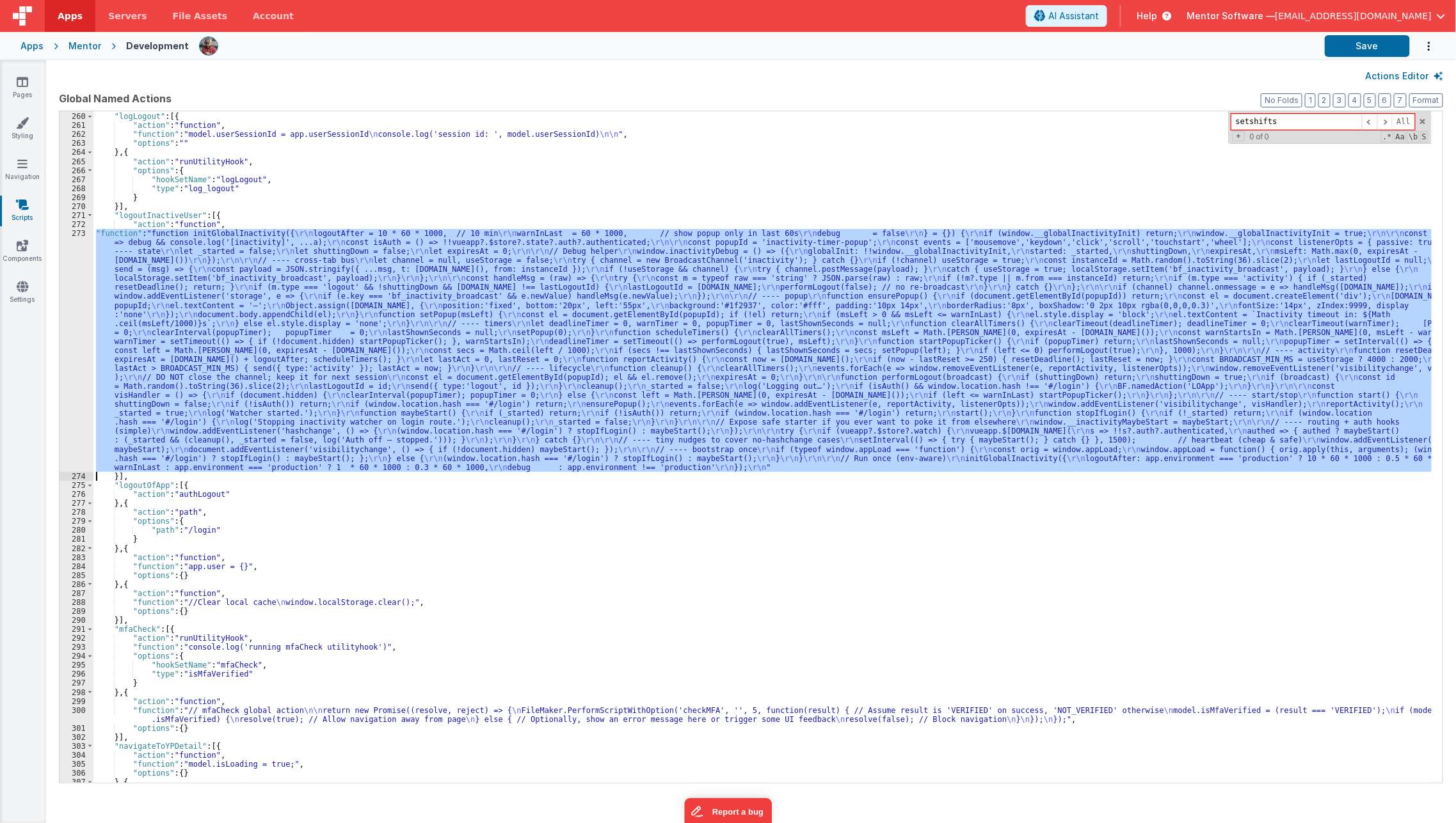
click at [72, 361] on div "273" at bounding box center [77, 350] width 34 height 243
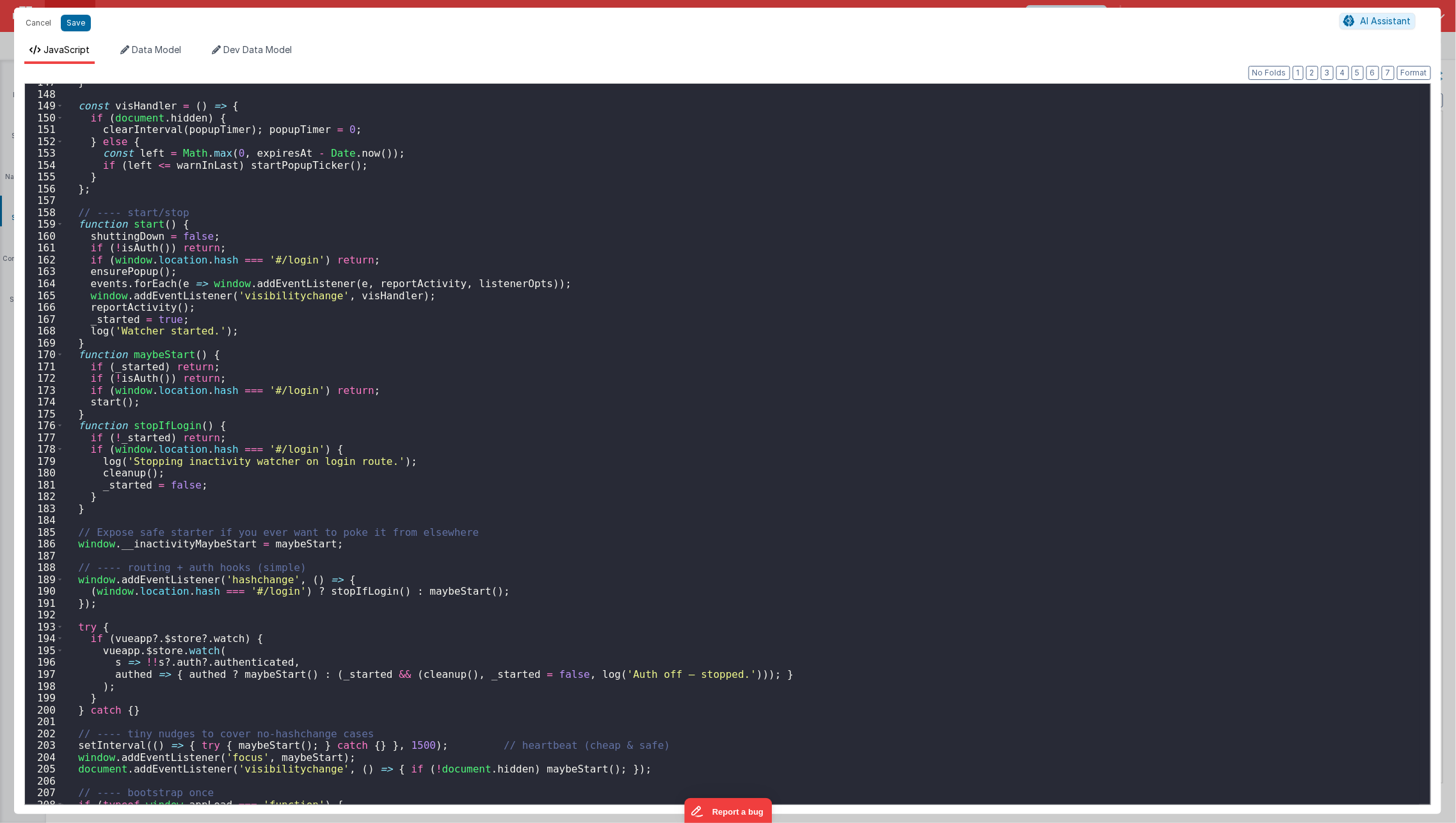
scroll to position [1907, 0]
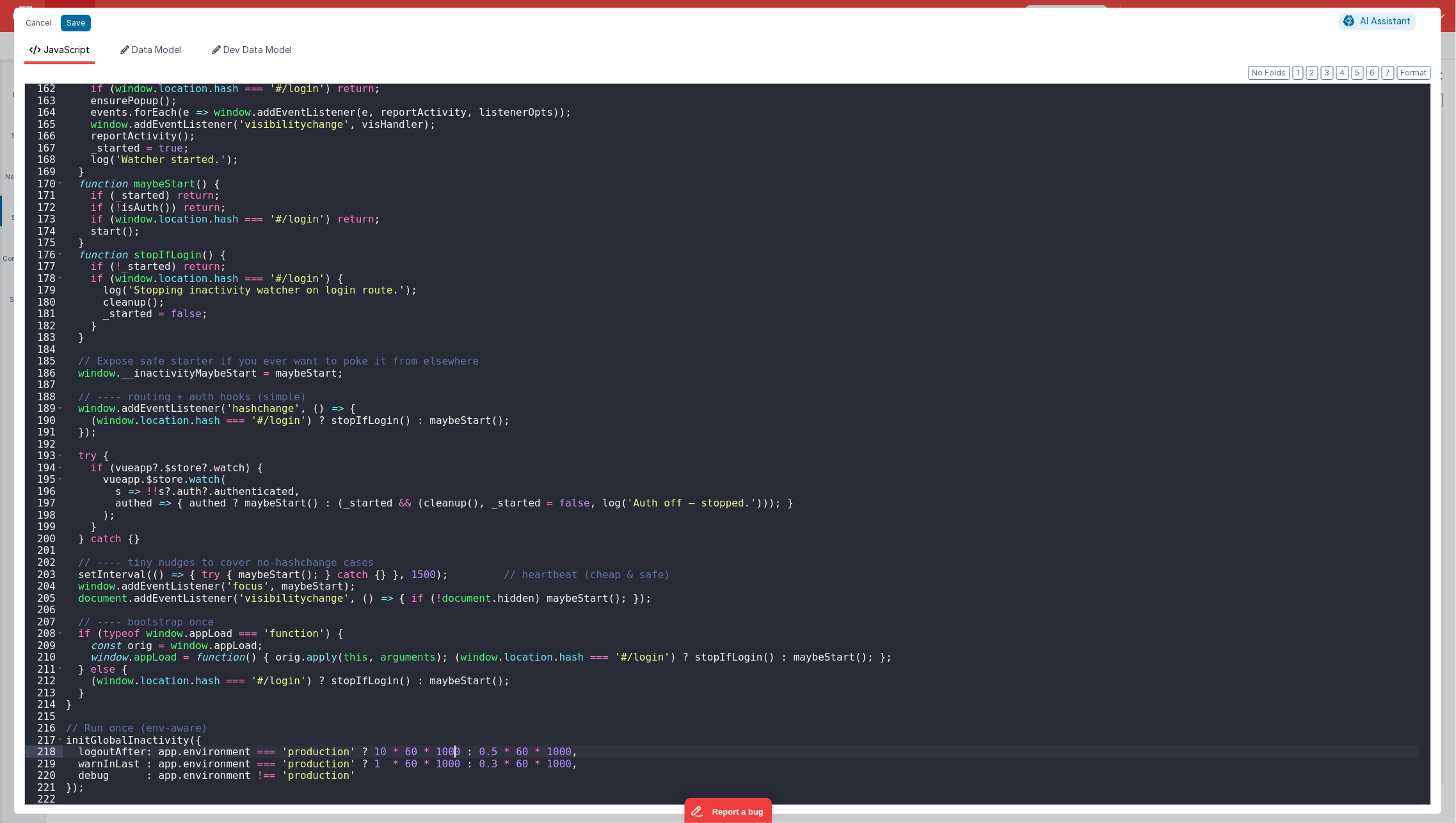
click at [455, 751] on div "if ( window . location . hash === '#/login' ) return ; ensurePopup ( ) ; events…" at bounding box center [741, 455] width 1356 height 745
click at [79, 27] on button "Save" at bounding box center [75, 23] width 30 height 17
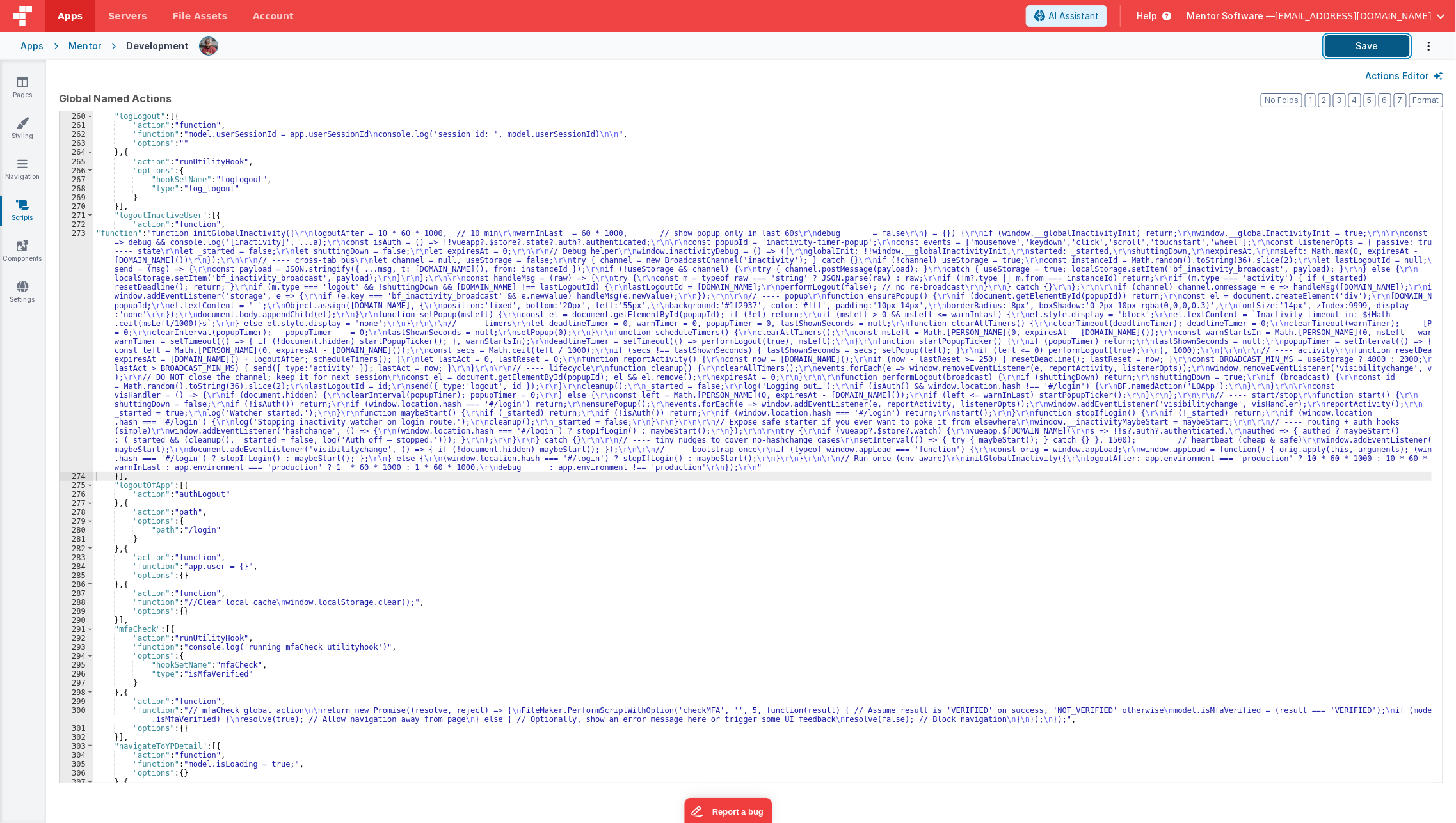
click at [1346, 44] on button "Save" at bounding box center [1366, 46] width 85 height 22
click at [298, 433] on div "}] , "logLogout" : [{ "action" : "function" , "function" : "model.userSessionId…" at bounding box center [762, 447] width 1339 height 690
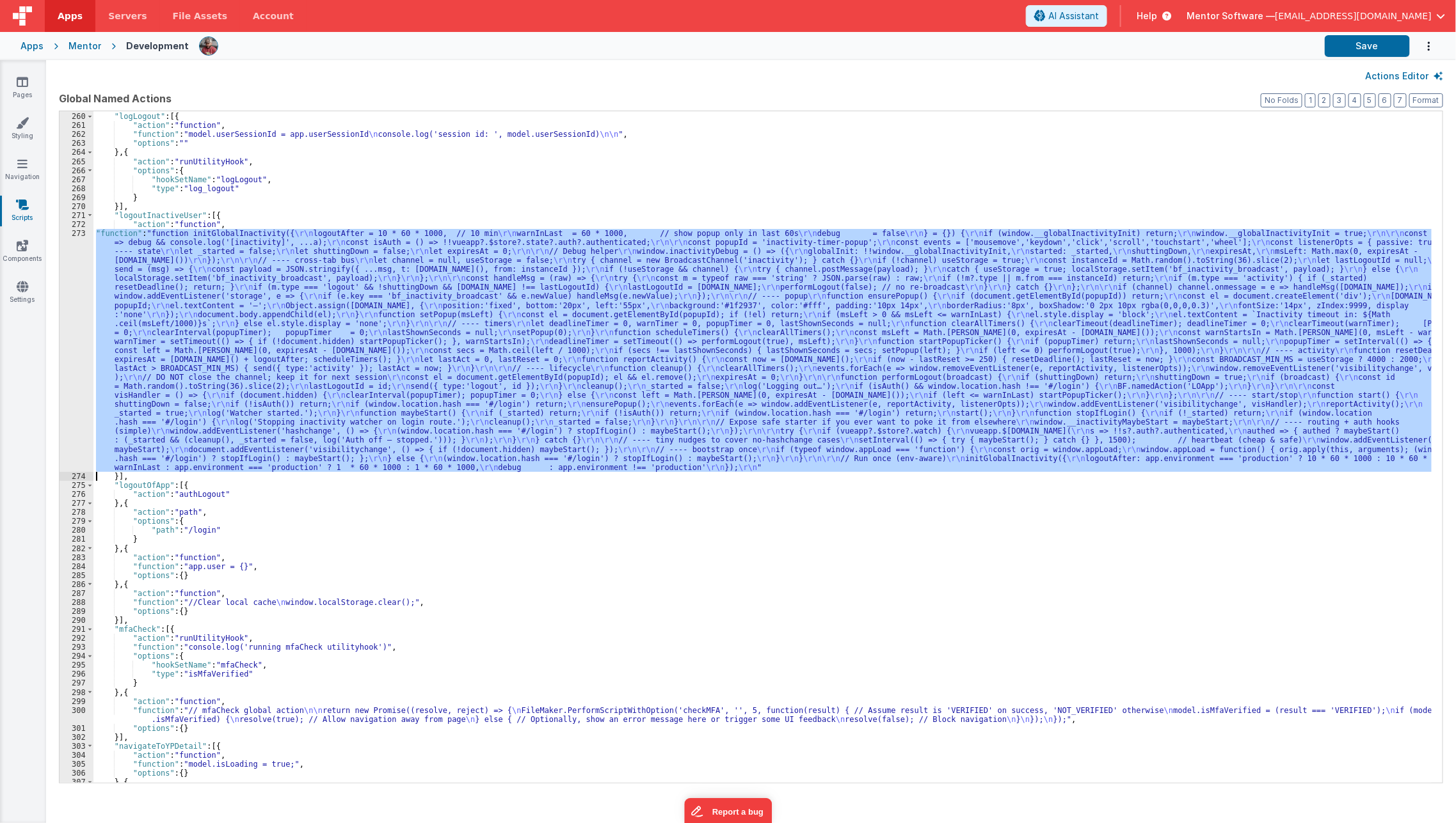
click at [74, 414] on div "273" at bounding box center [77, 350] width 34 height 243
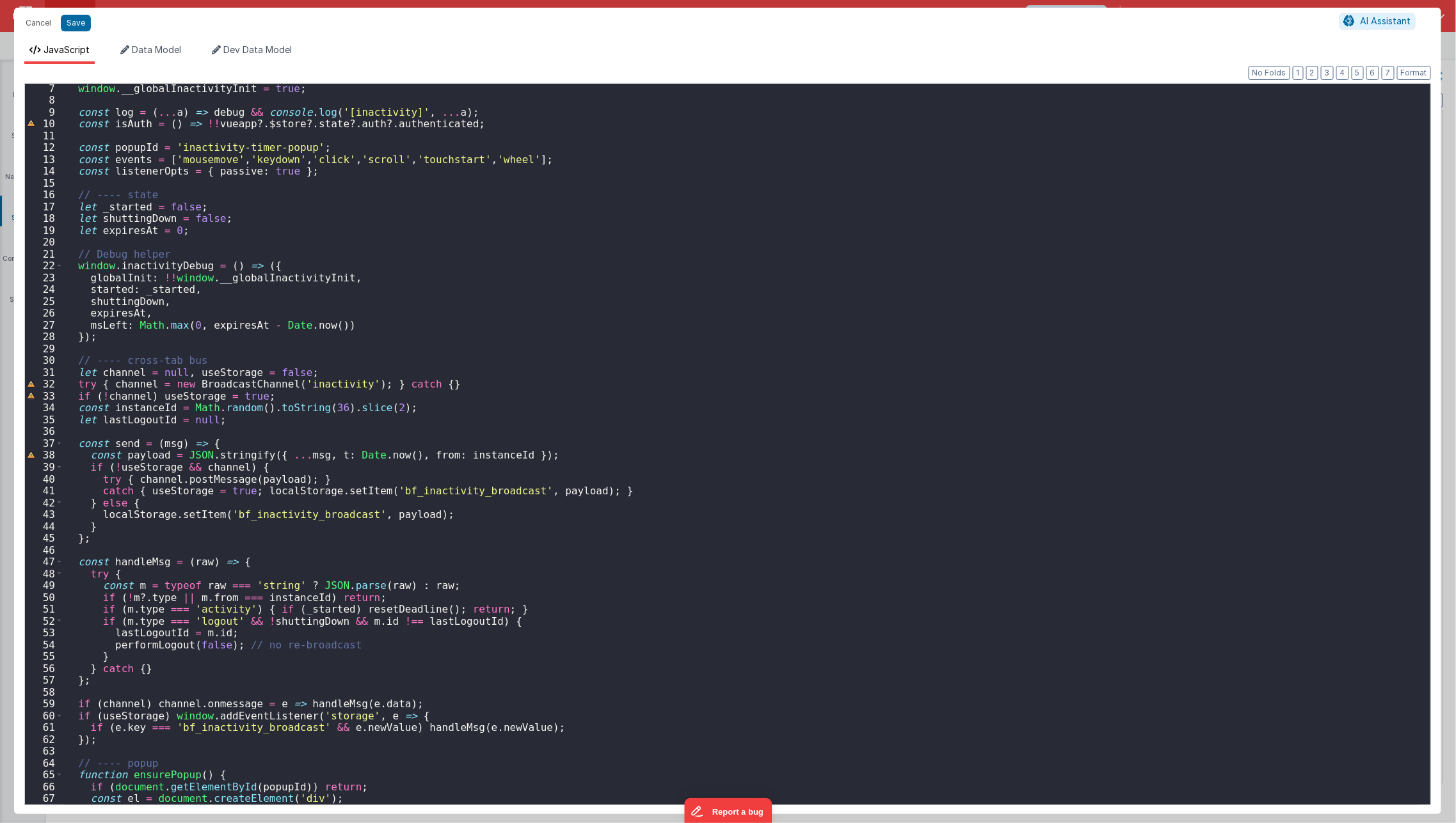
scroll to position [0, 0]
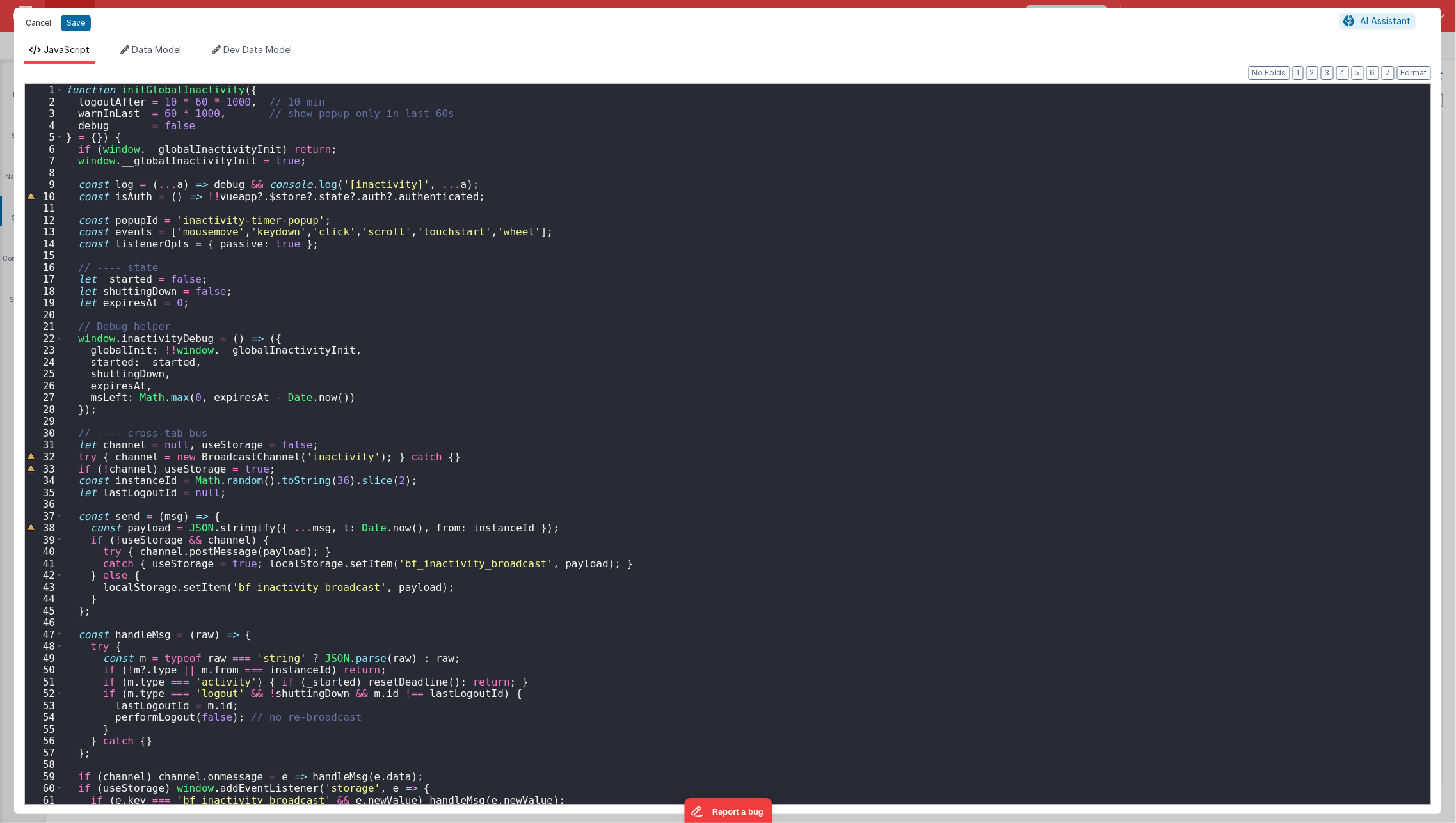
click at [41, 22] on button "Cancel" at bounding box center [38, 23] width 38 height 18
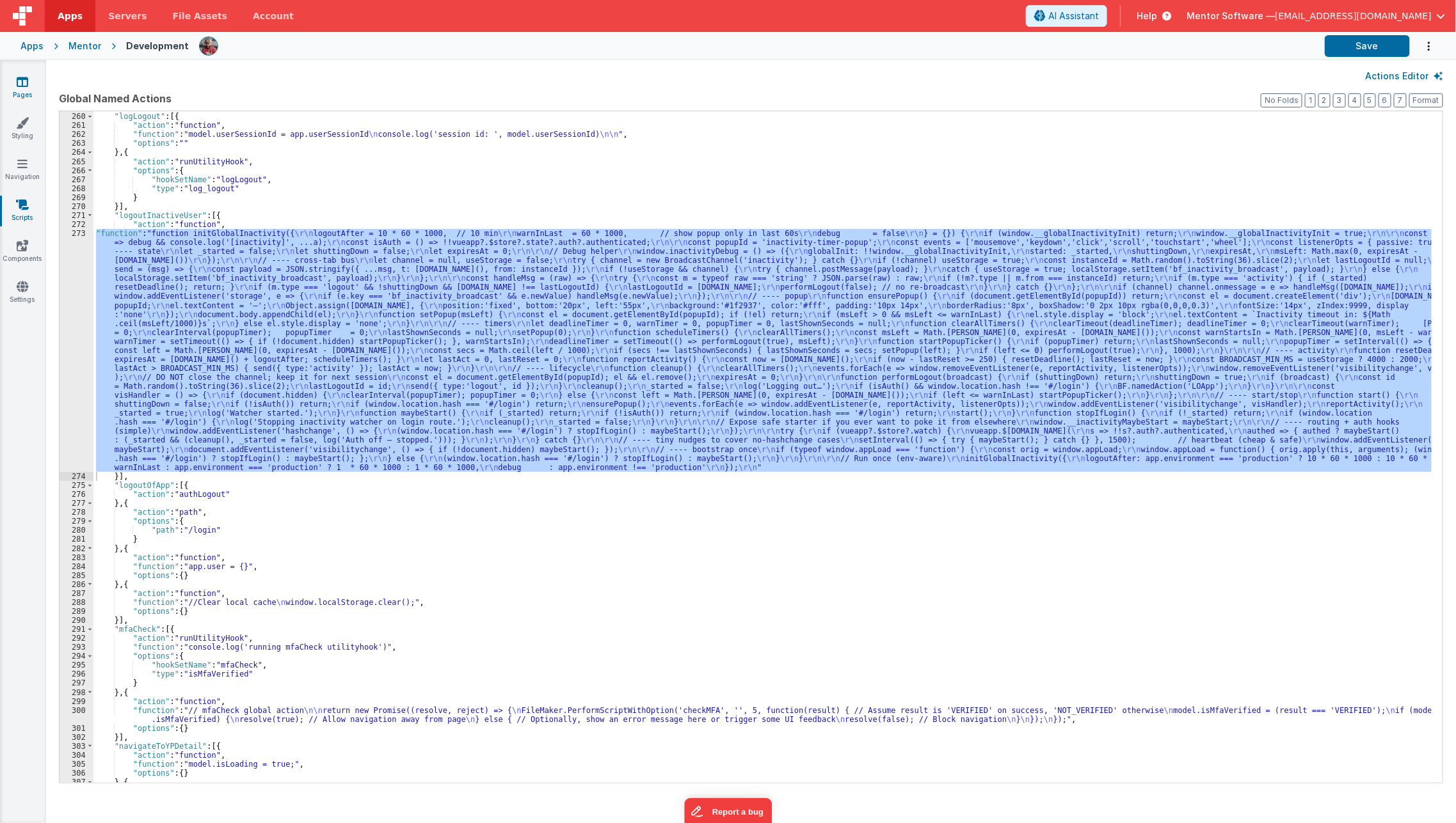
click at [15, 89] on link "Pages" at bounding box center [22, 88] width 46 height 26
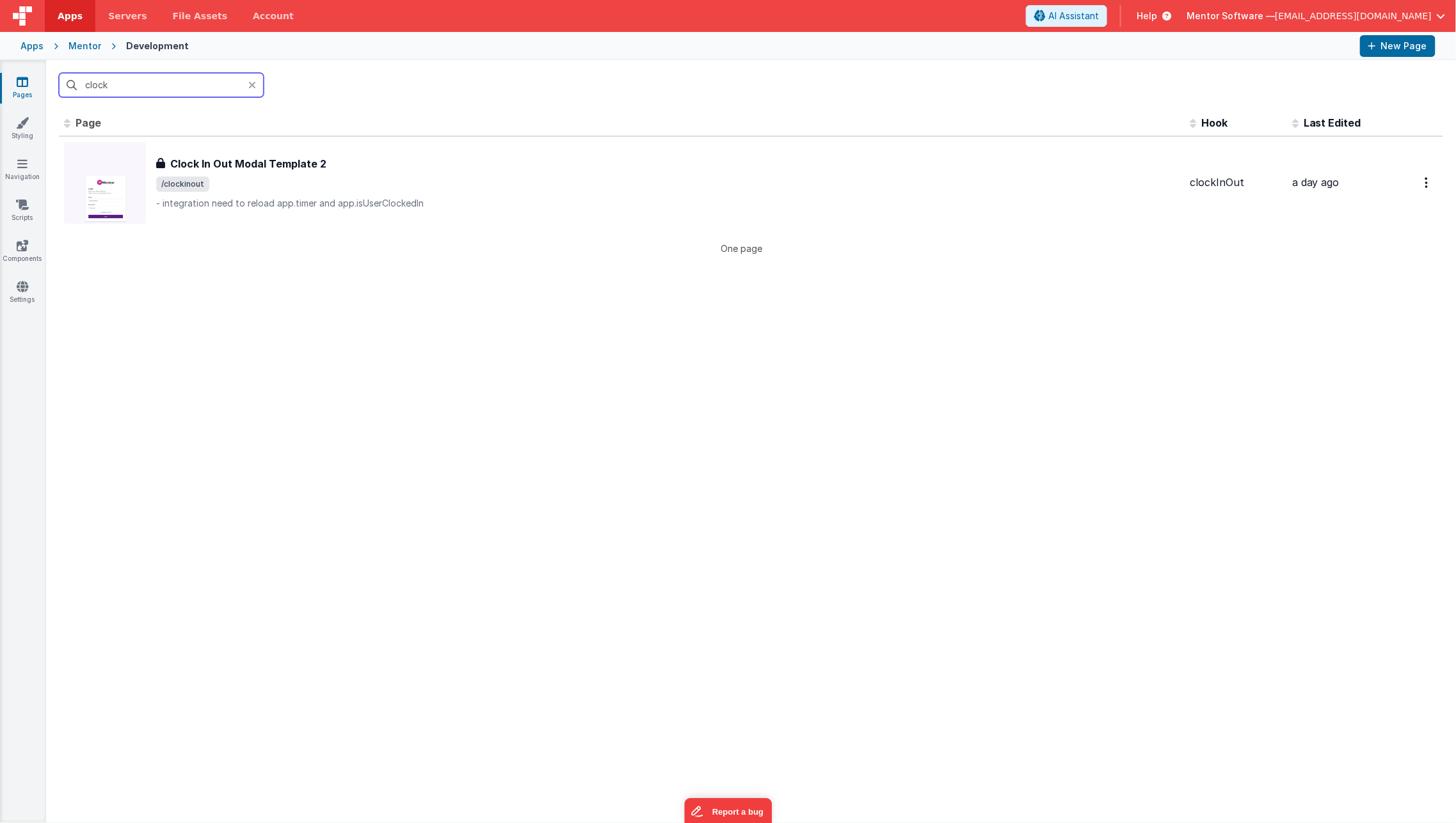
click at [127, 83] on input "clock" at bounding box center [161, 85] width 205 height 24
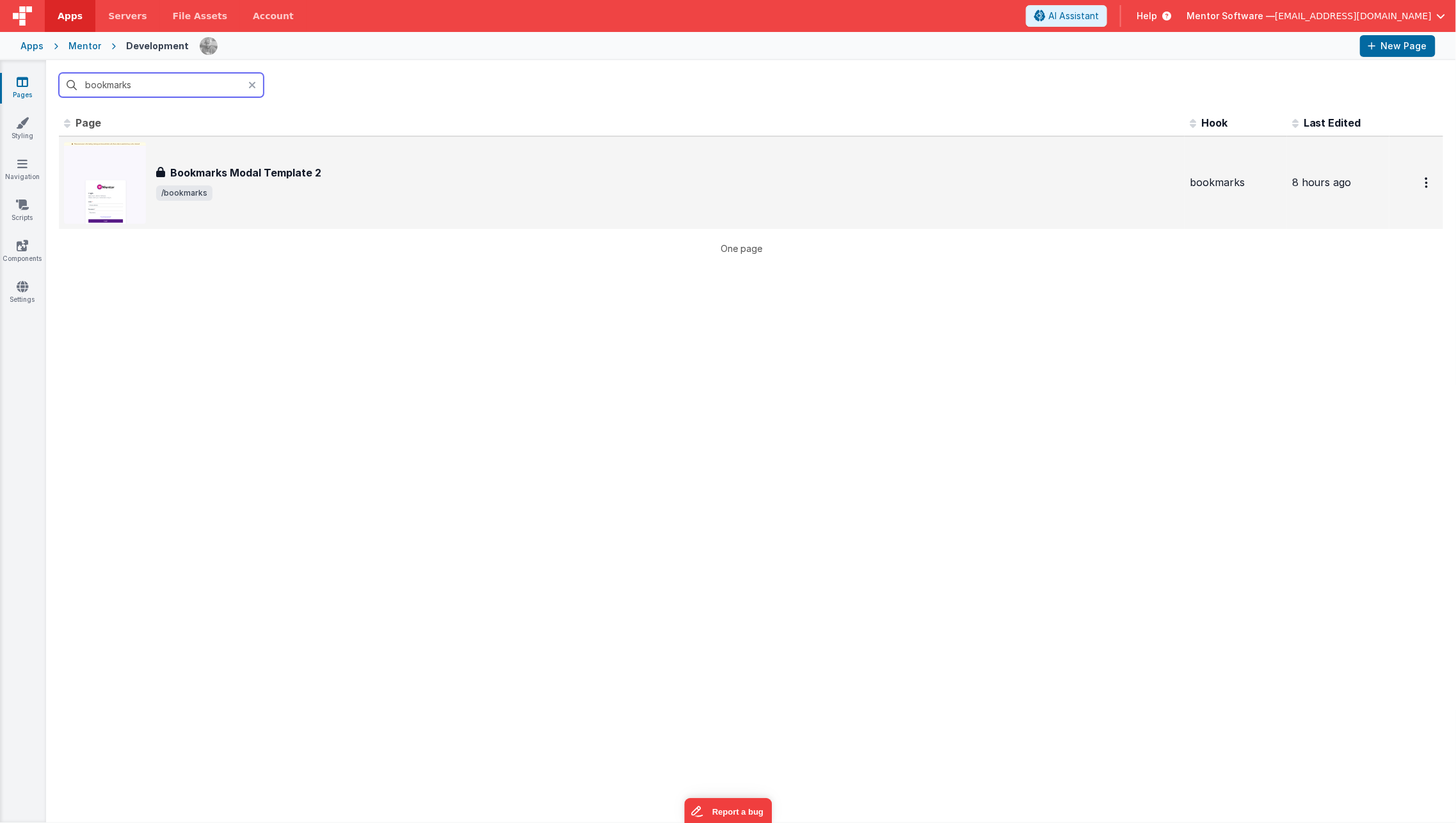
type input "bookmarks"
click at [225, 180] on div "Bookmarks Modal Template 2 Bookmarks Modal Template 2 /bookmarks" at bounding box center [667, 183] width 1023 height 36
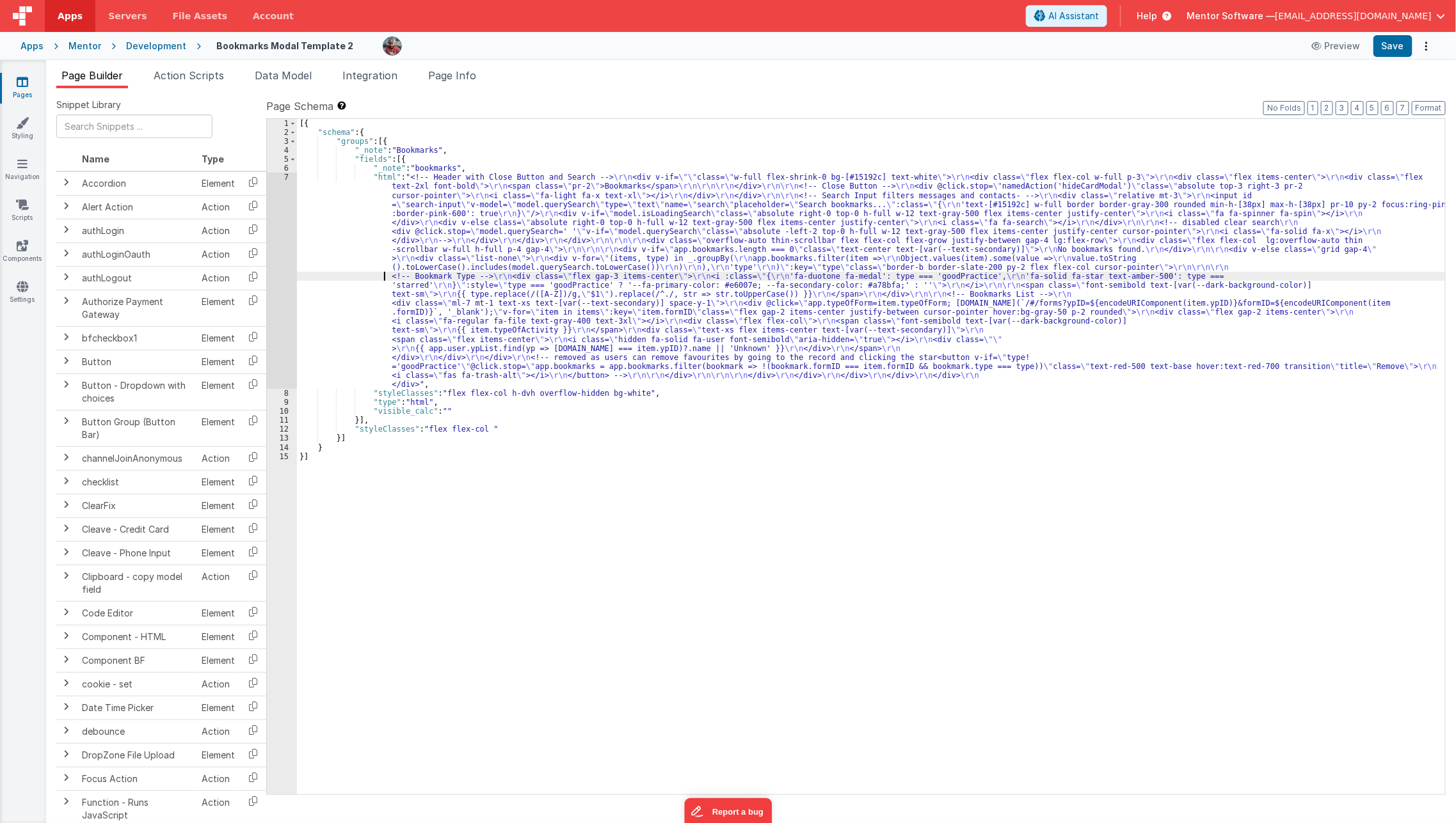
click at [376, 275] on div "[{ "schema" : { "groups" : [{ "_note" : "Bookmarks" , "fields" : [{ "_note" : "…" at bounding box center [871, 465] width 1149 height 693
click at [298, 75] on span "Data Model" at bounding box center [283, 75] width 57 height 13
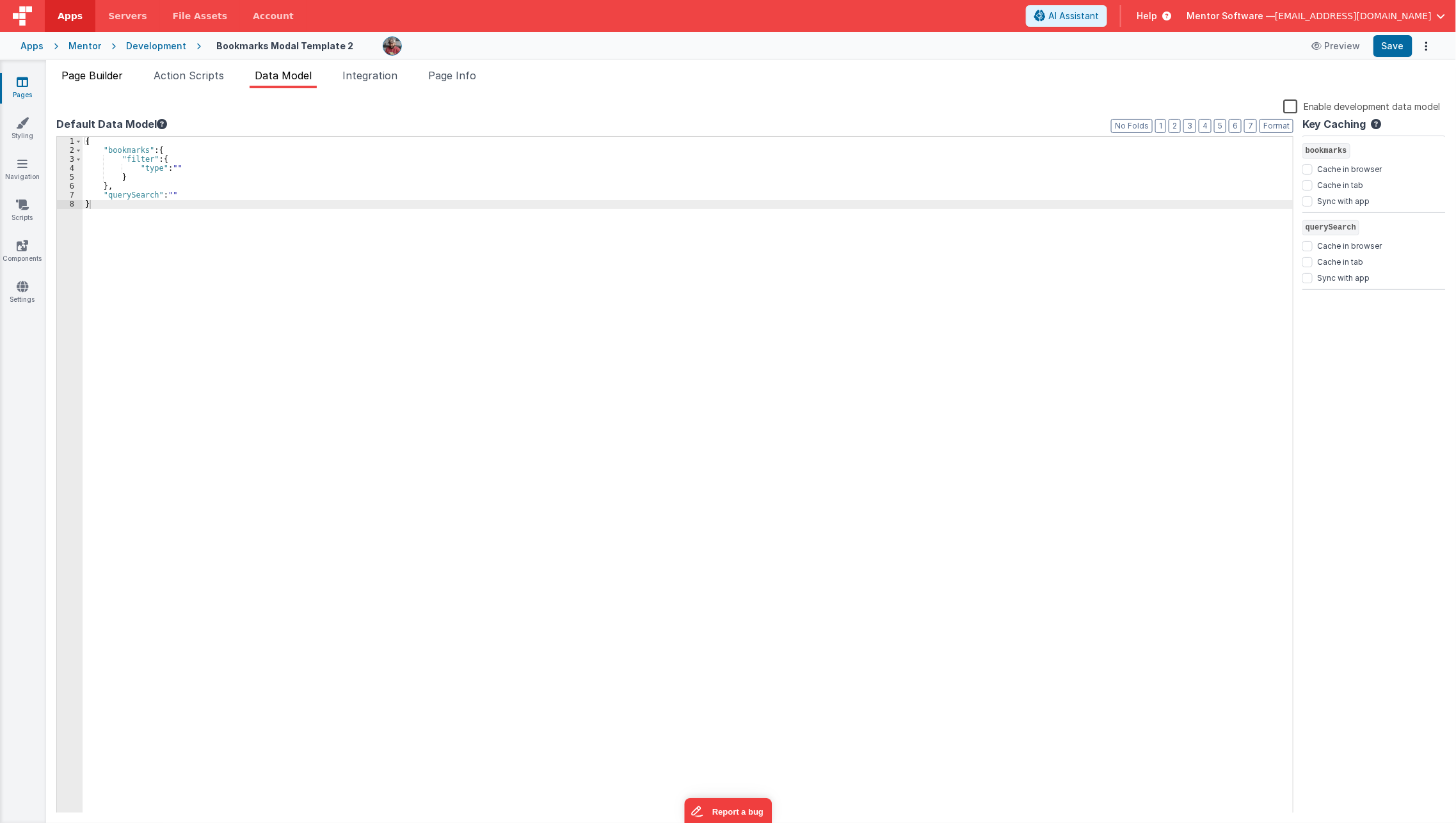
click at [114, 74] on span "Page Builder" at bounding box center [92, 75] width 61 height 13
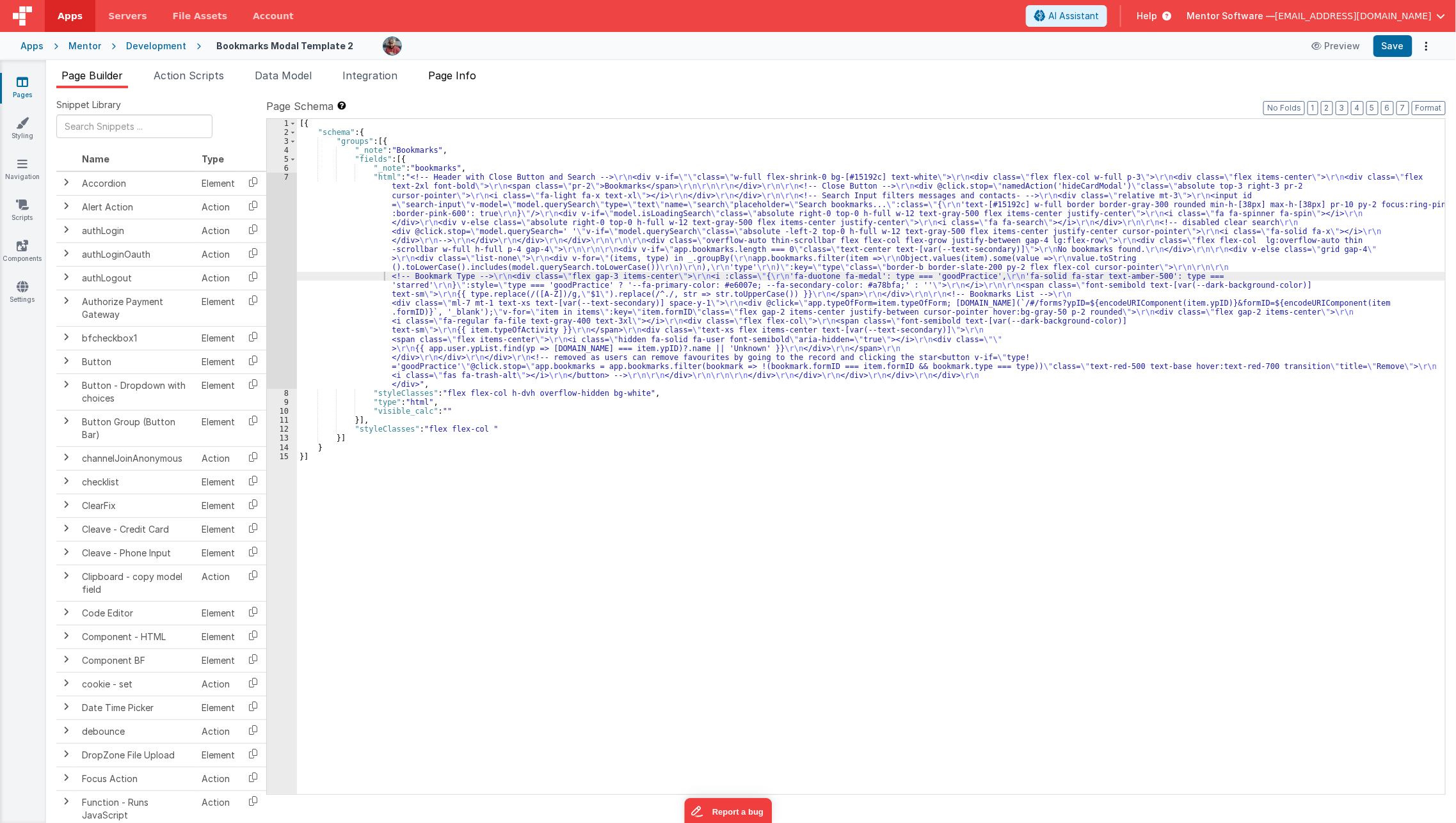
click at [467, 74] on span "Page Info" at bounding box center [451, 75] width 48 height 13
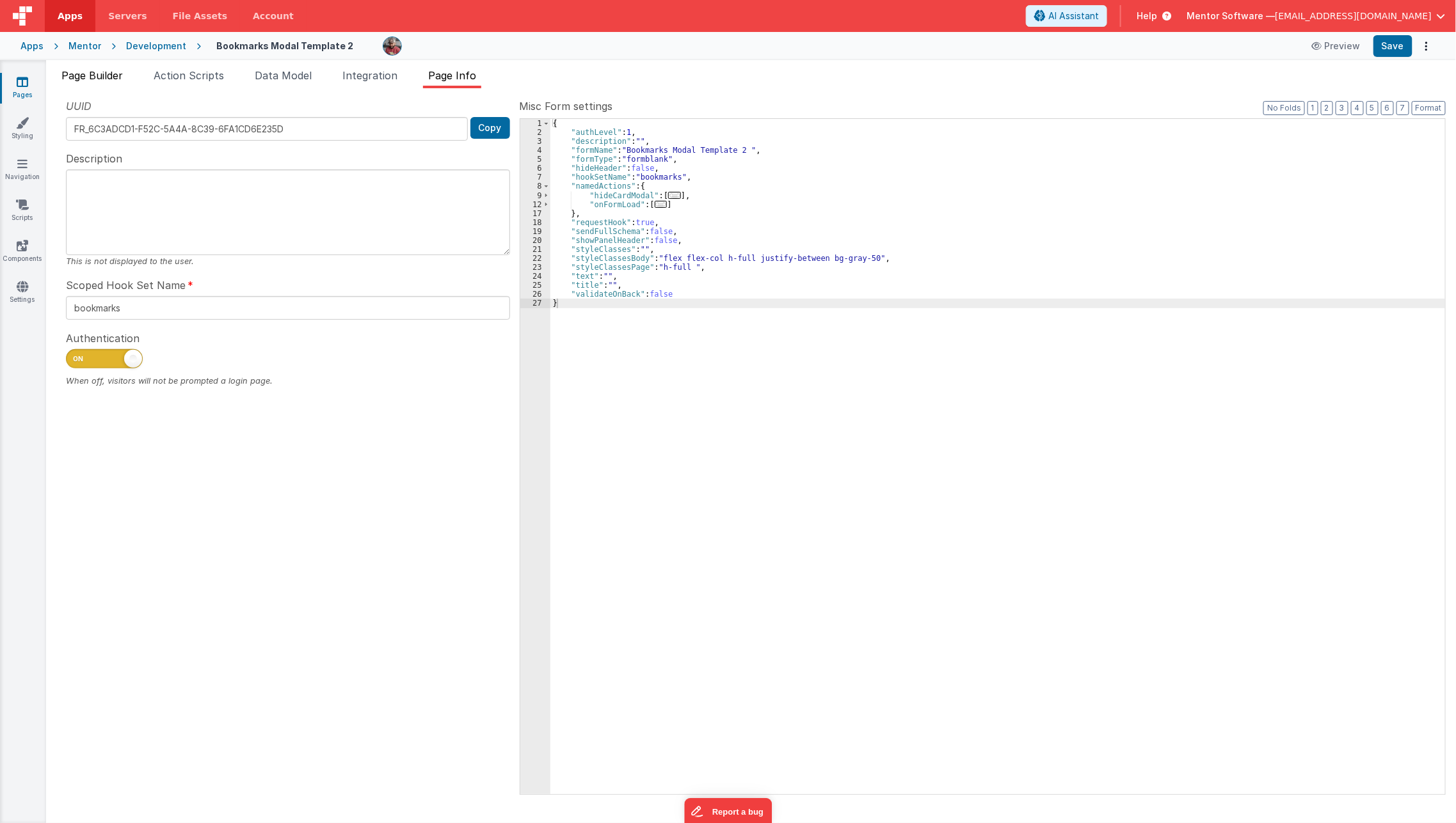
click at [92, 82] on li "Page Builder" at bounding box center [92, 78] width 72 height 20
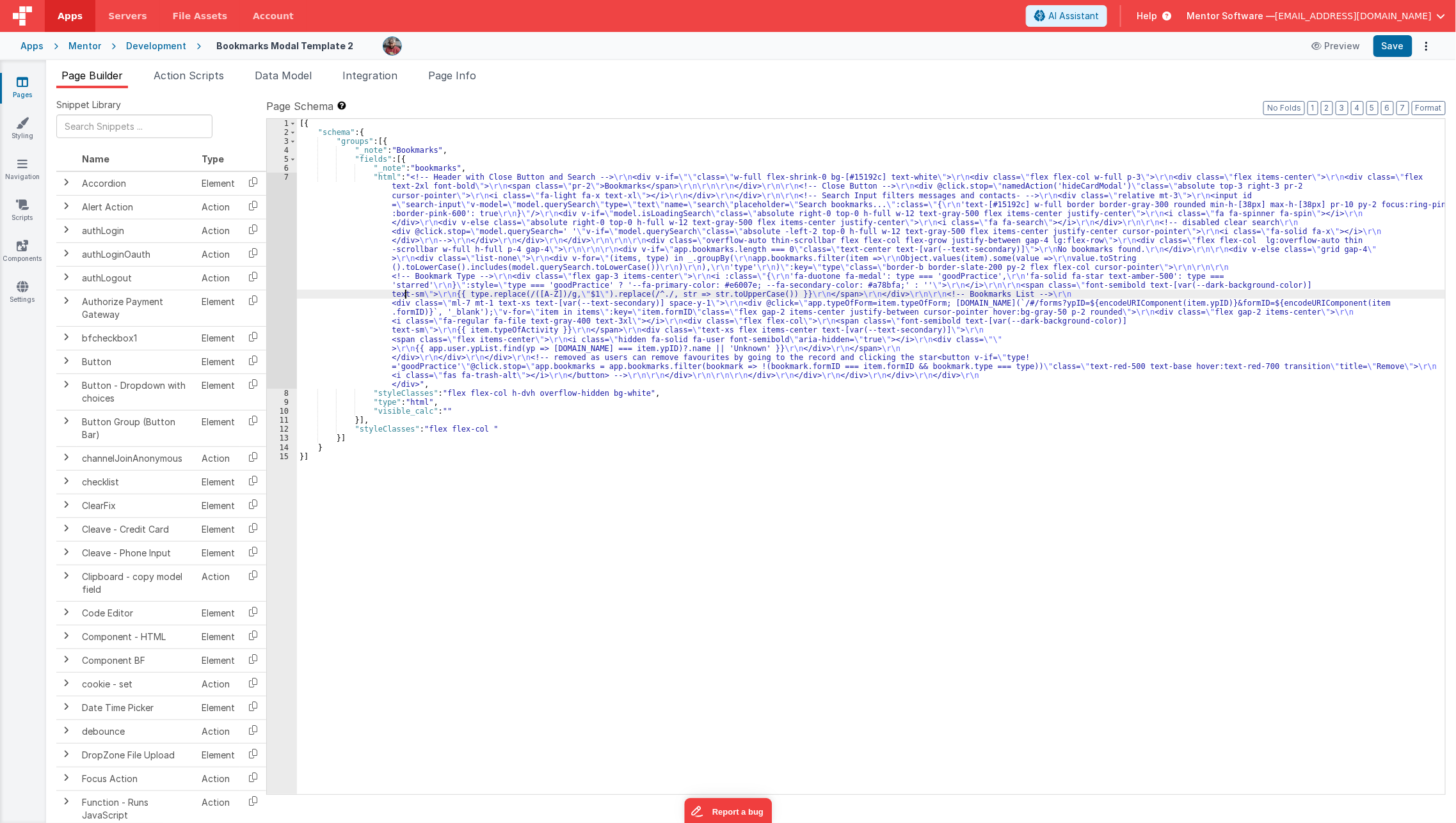
click at [404, 293] on div "[{ "schema" : { "groups" : [{ "_note" : "Bookmarks" , "fields" : [{ "_note" : "…" at bounding box center [871, 465] width 1149 height 693
type input "app."
click at [20, 289] on icon at bounding box center [23, 286] width 11 height 13
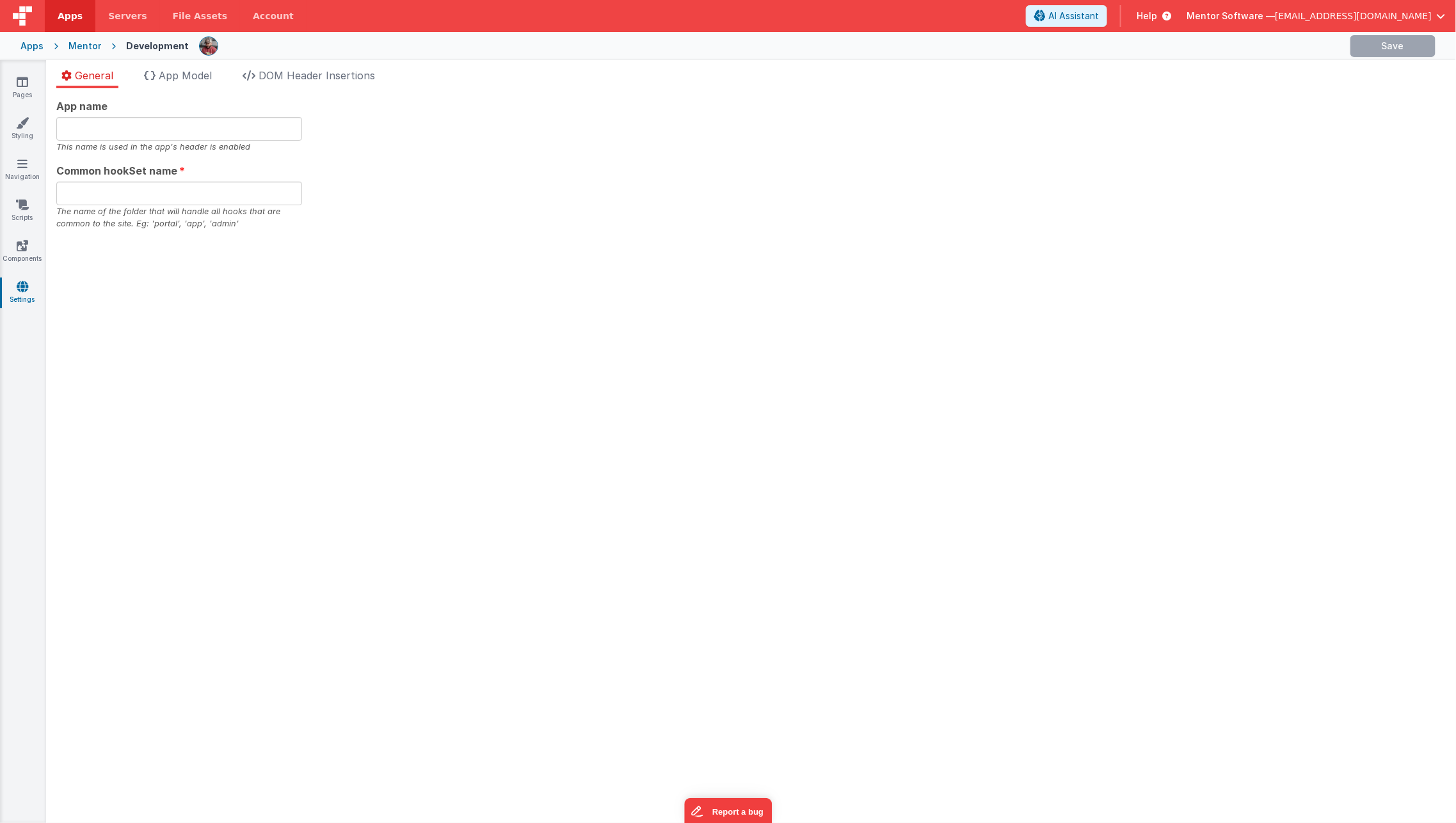
type input "Mentor Software"
type input "datafile"
click at [210, 73] on span "App Model" at bounding box center [185, 75] width 53 height 13
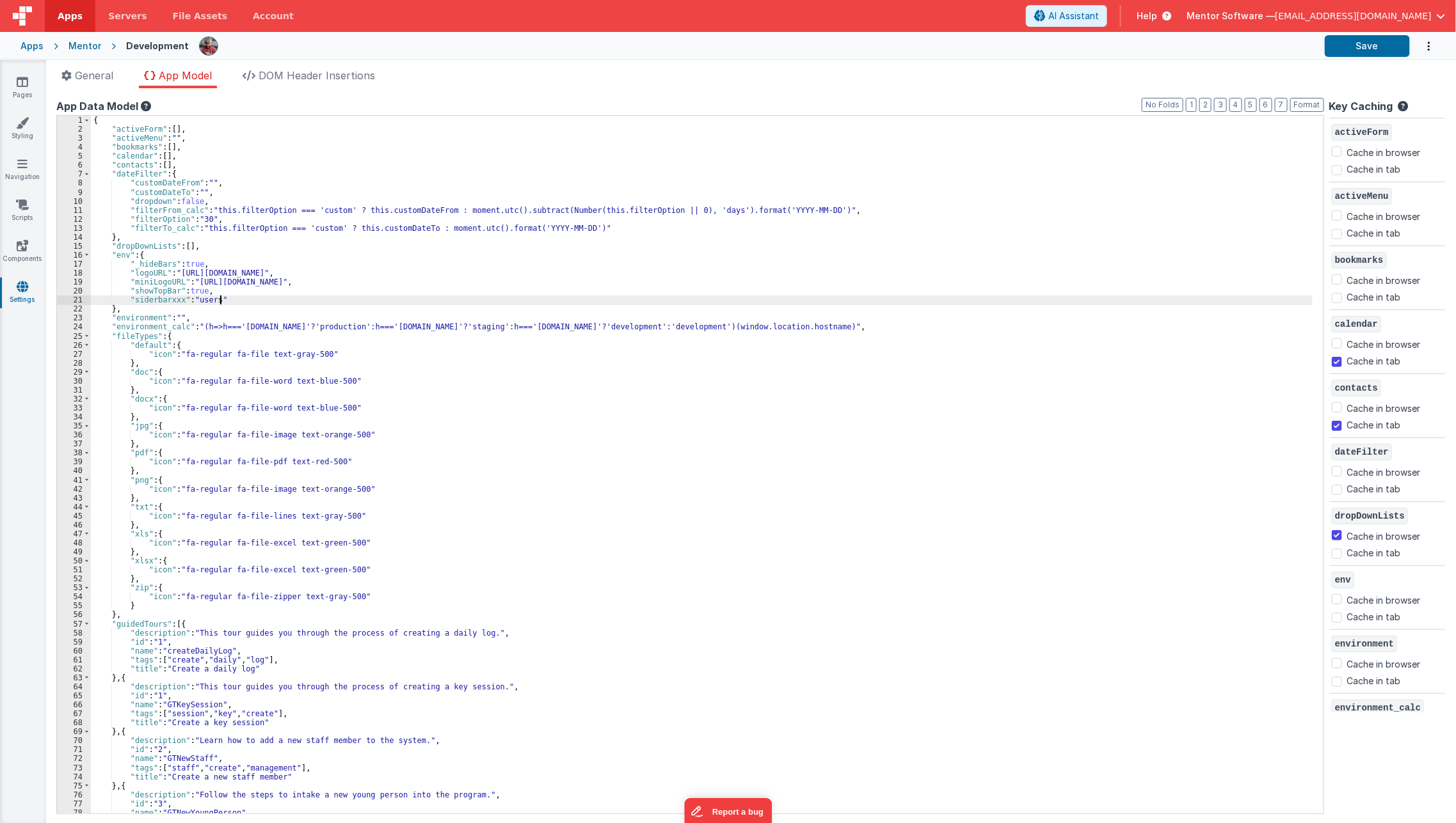
click at [285, 302] on div "{ "activeForm" : [ ] , "activeMenu" : "" , "bookmarks" : [ ] , "calendar" : [ ]…" at bounding box center [701, 473] width 1221 height 715
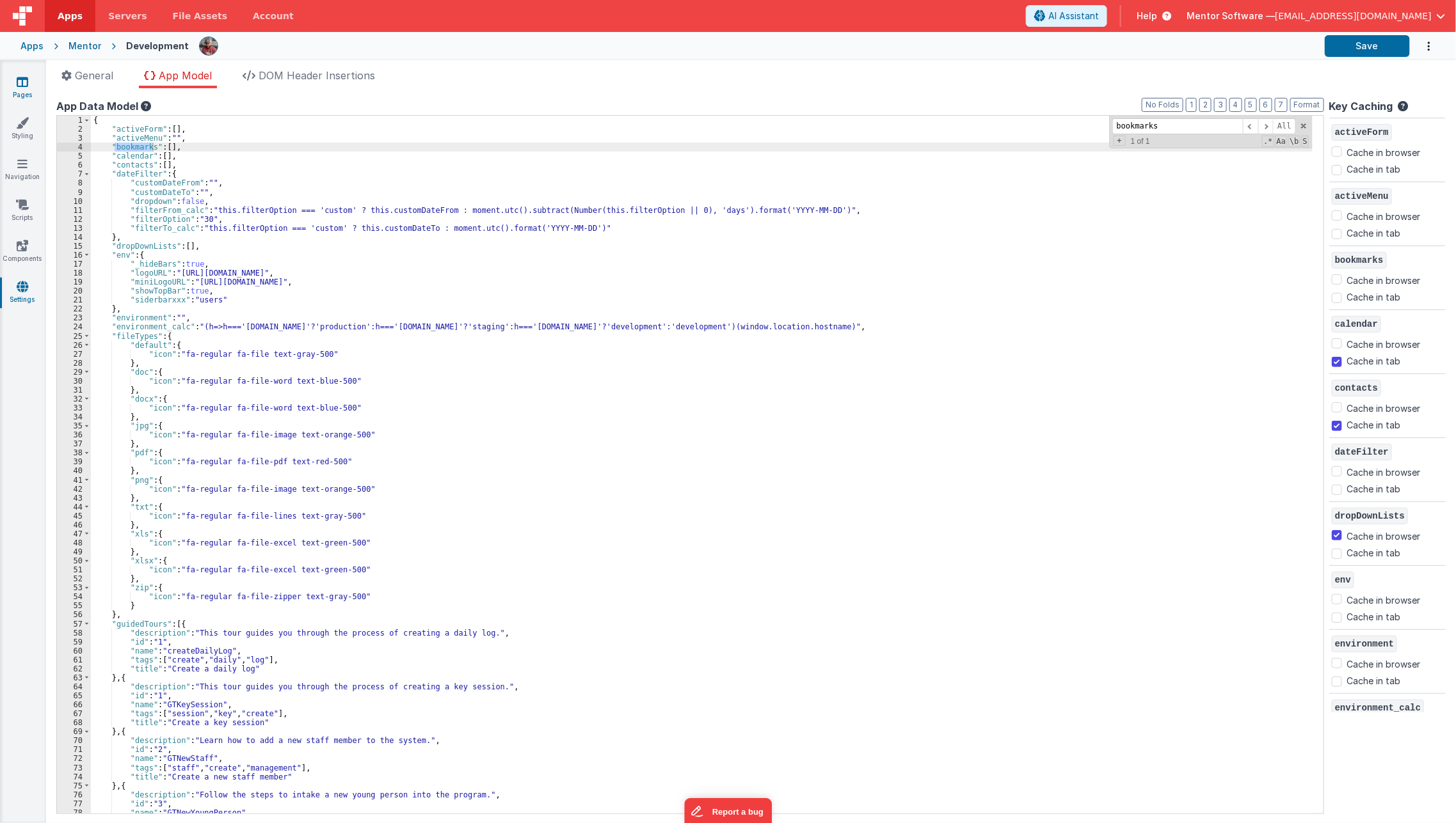
type input "bookmarks"
click at [30, 84] on link "Pages" at bounding box center [22, 88] width 46 height 26
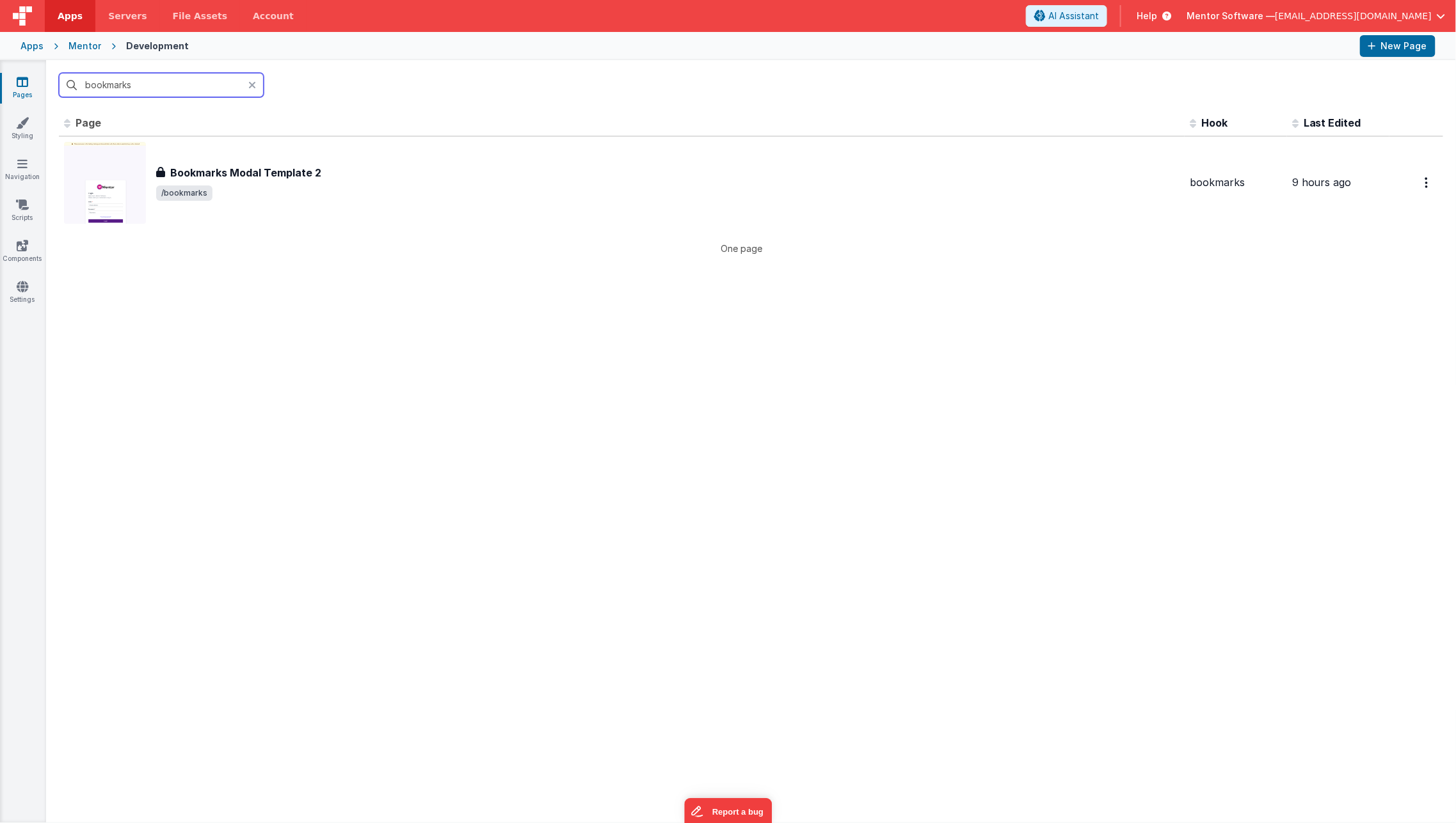
click at [118, 87] on input "bookmarks" at bounding box center [161, 85] width 205 height 24
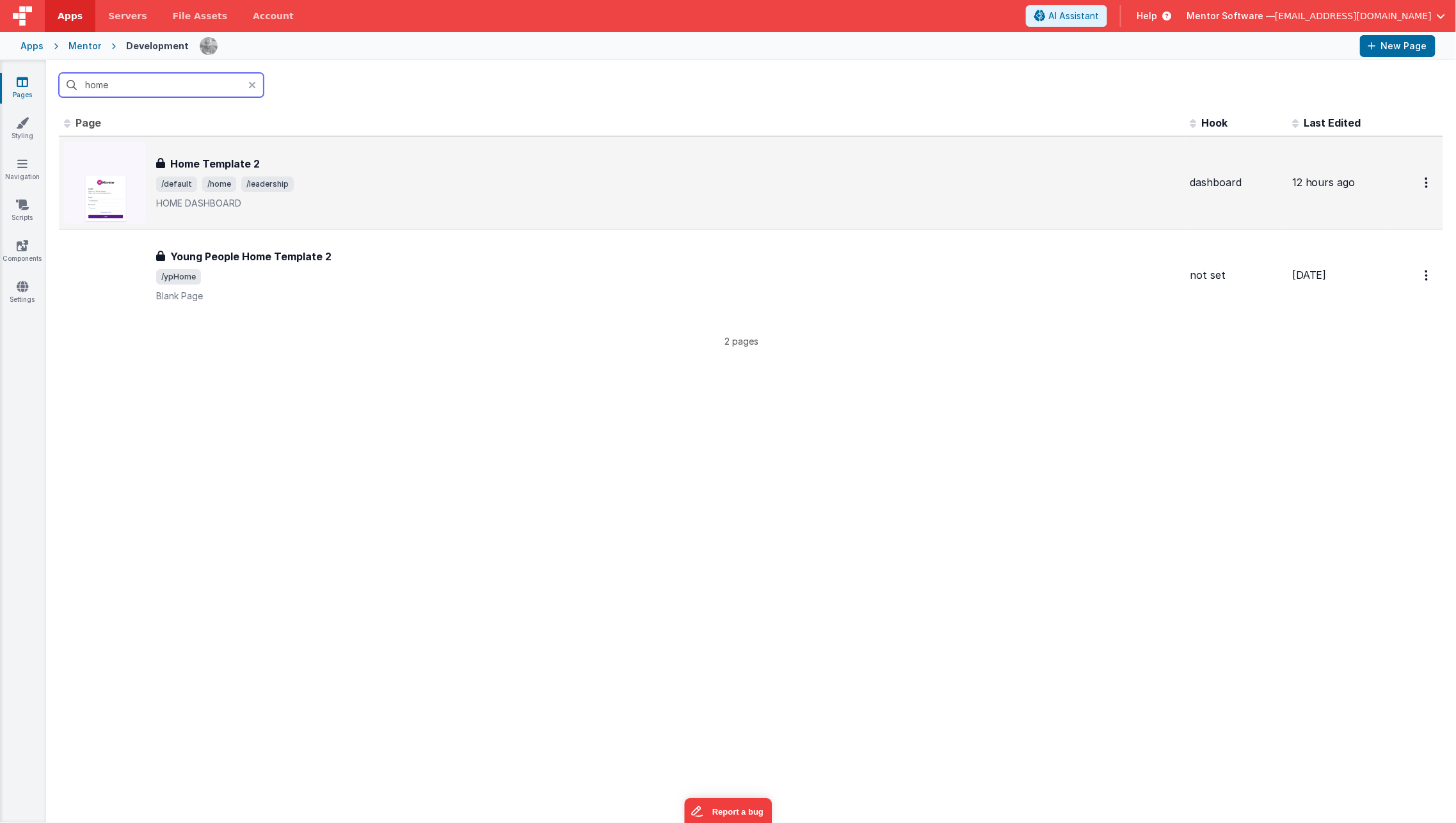
type input "home"
click at [271, 154] on div "Home Template 2 Home Template 2 /default /home /leadership HOME DASHBOARD" at bounding box center [621, 183] width 1115 height 82
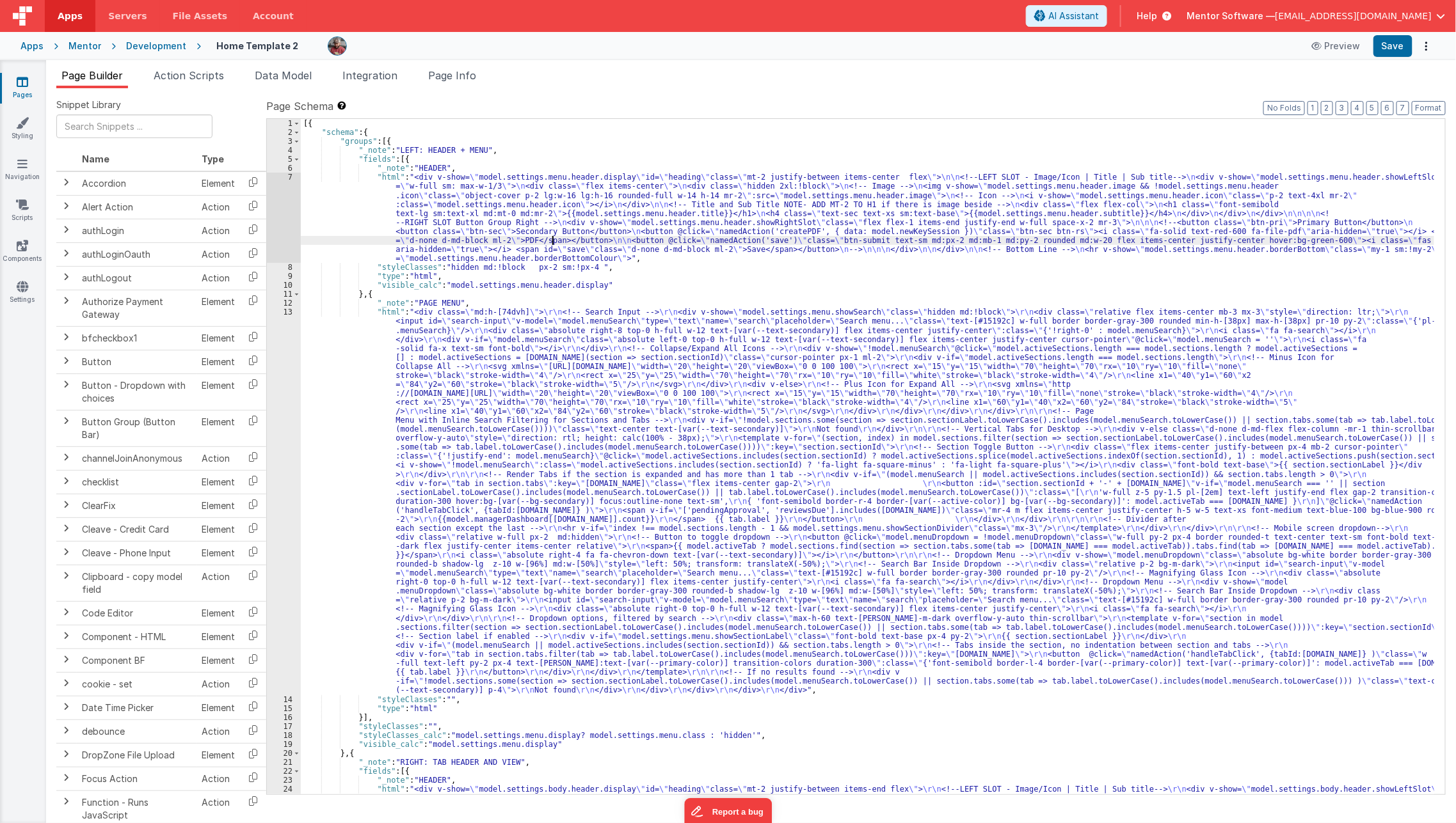
click at [550, 241] on div "[{ "schema" : { "groups" : [{ "_note" : "LEFT: HEADER + MENU" , "fields" : [{ "…" at bounding box center [868, 623] width 1134 height 1008
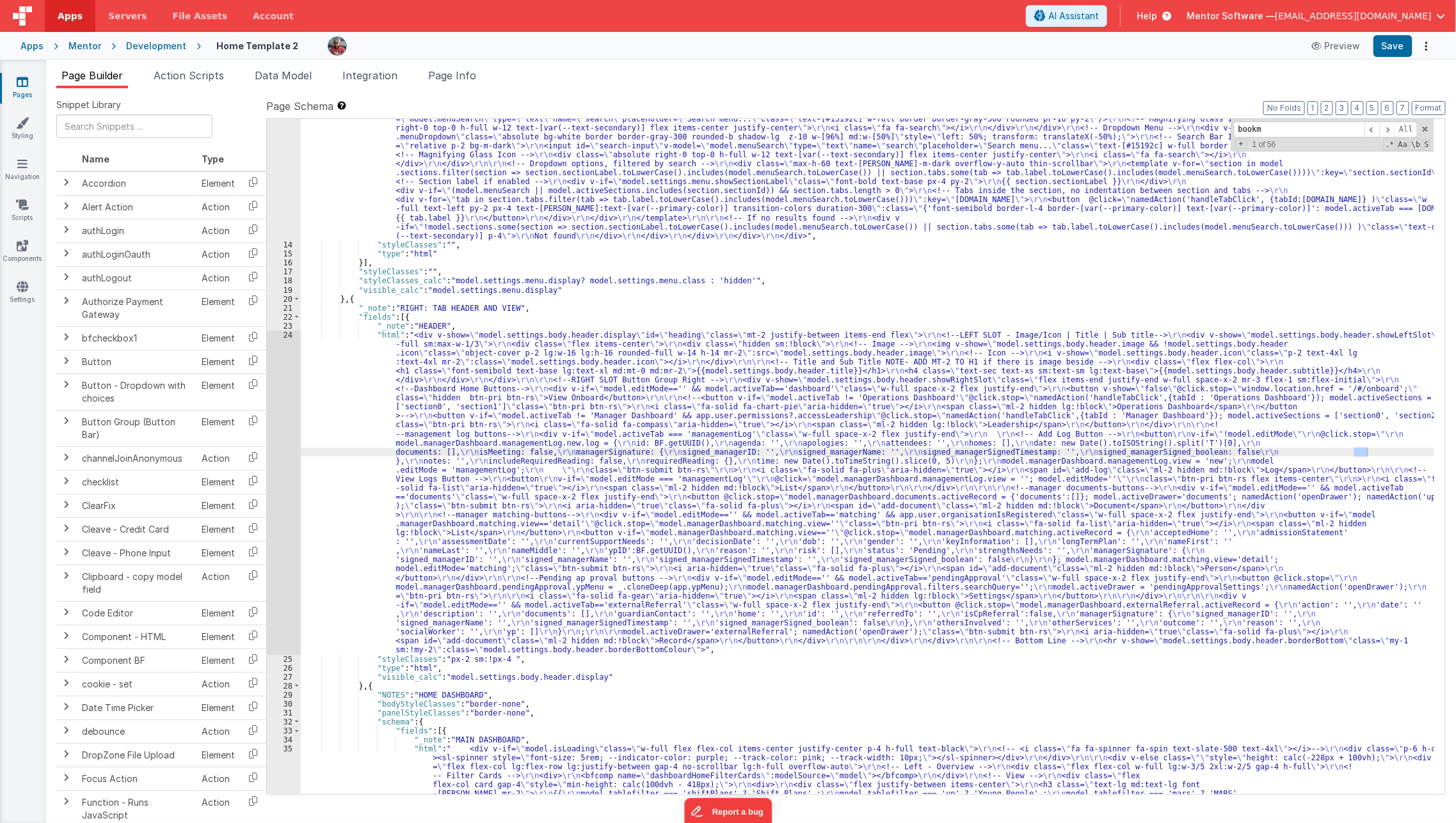
scroll to position [6340, 0]
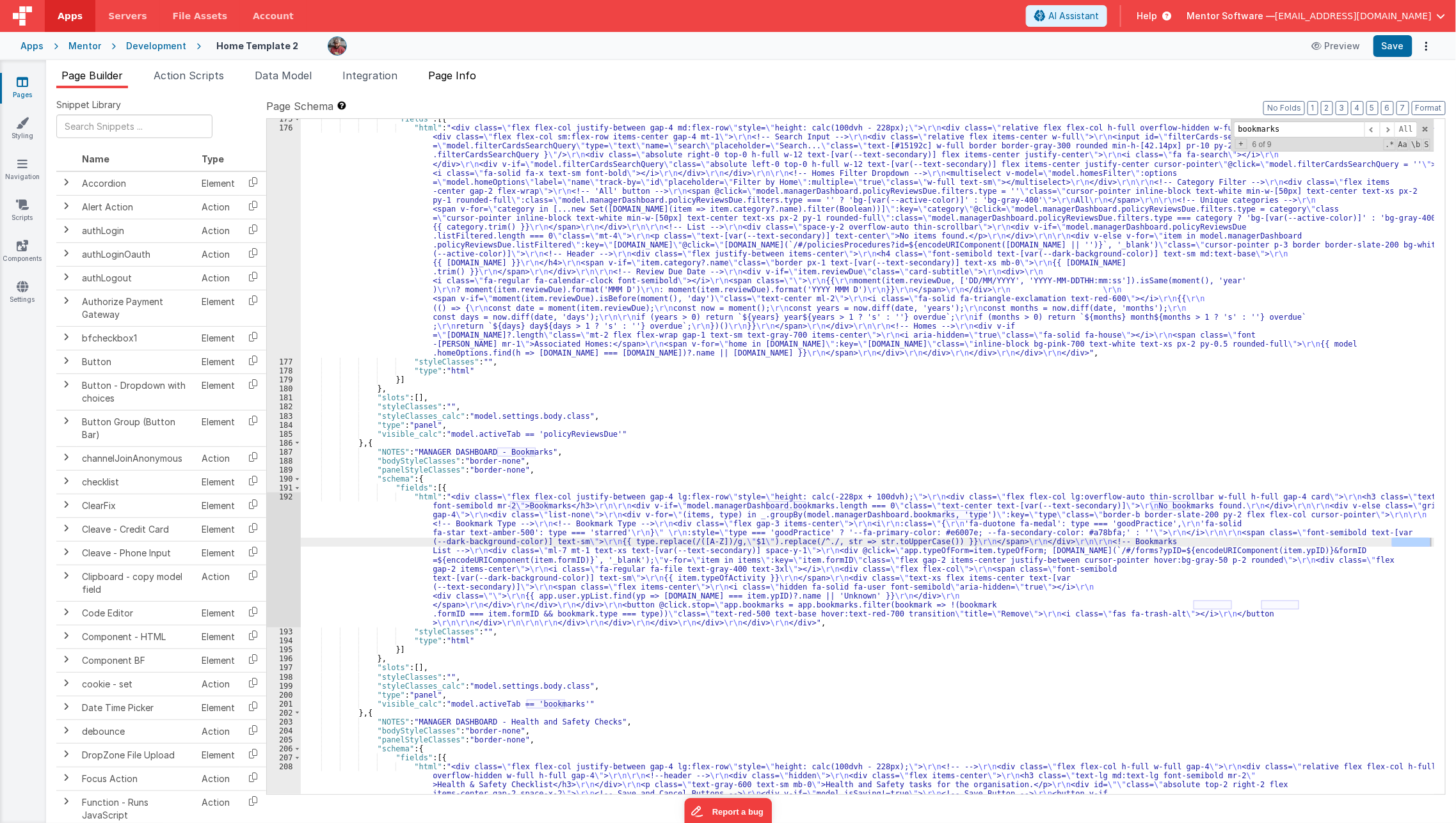
type input "bookmarks"
click at [457, 70] on span "Page Info" at bounding box center [451, 75] width 48 height 13
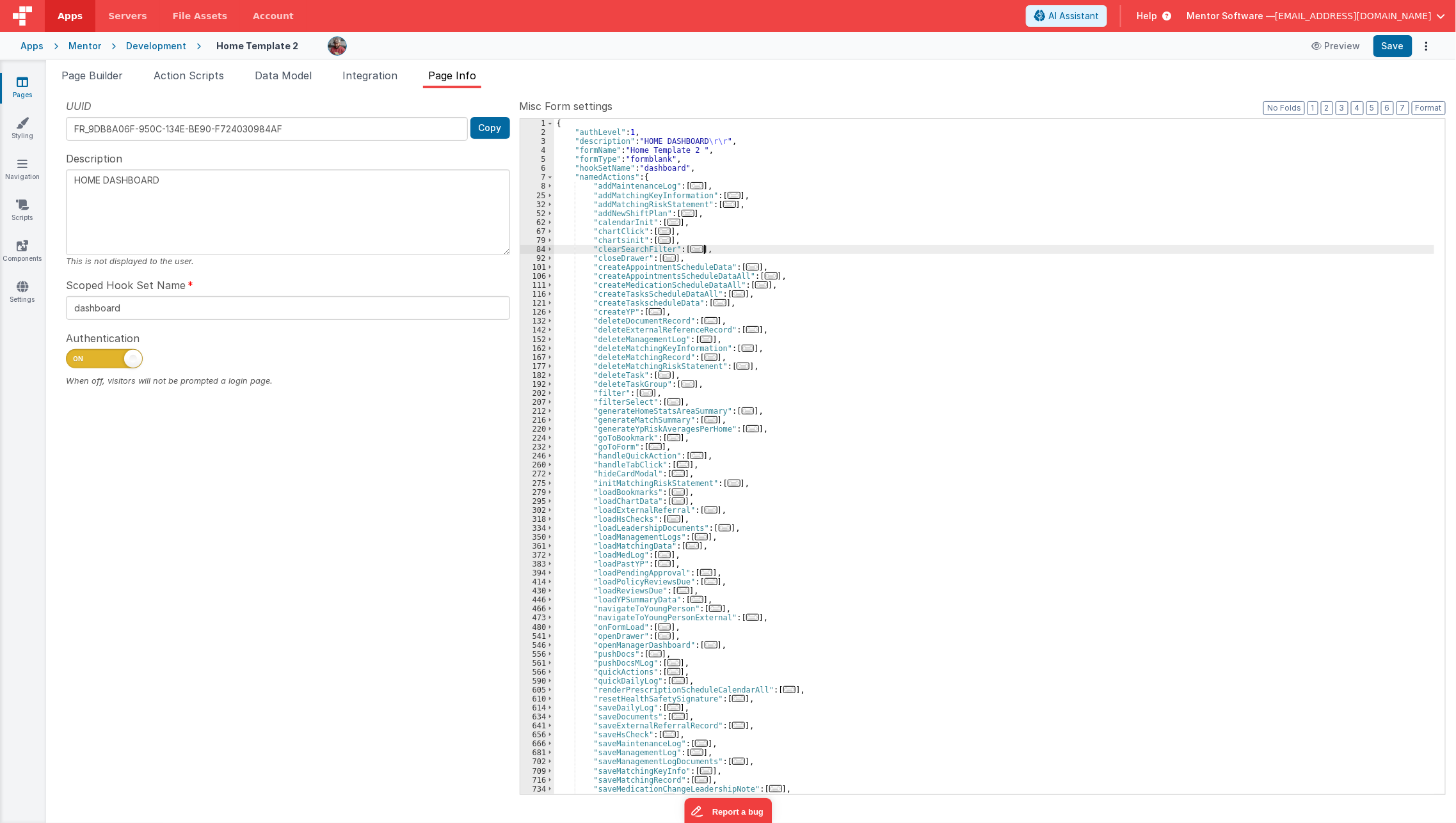
click at [827, 252] on div "{ "authLevel" : 1 , "description" : "HOME DASHBOARD \r\r " , "formName" : "Home…" at bounding box center [994, 465] width 880 height 693
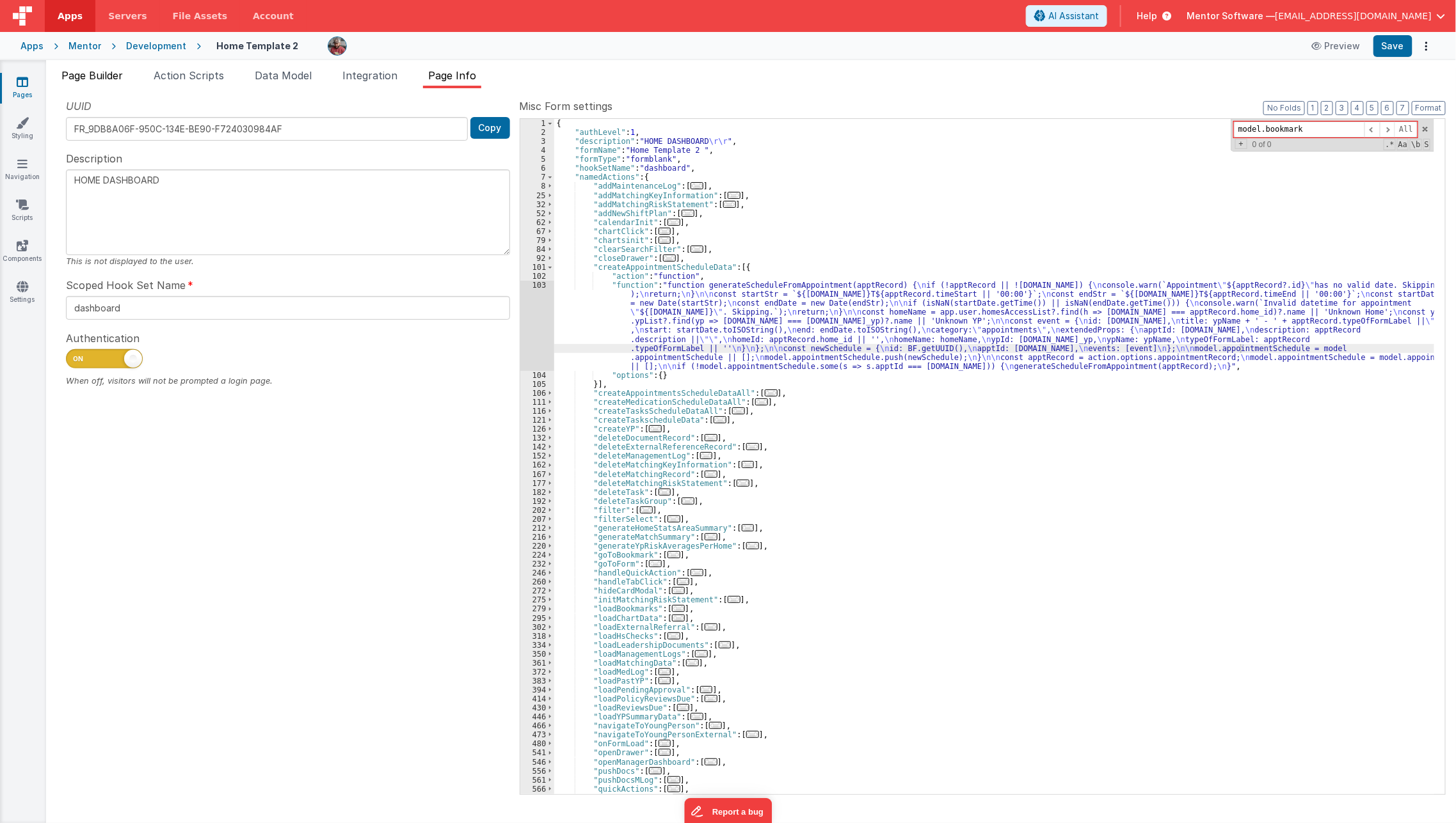
type input "model.bookmark"
click at [94, 72] on span "Page Builder" at bounding box center [92, 75] width 61 height 13
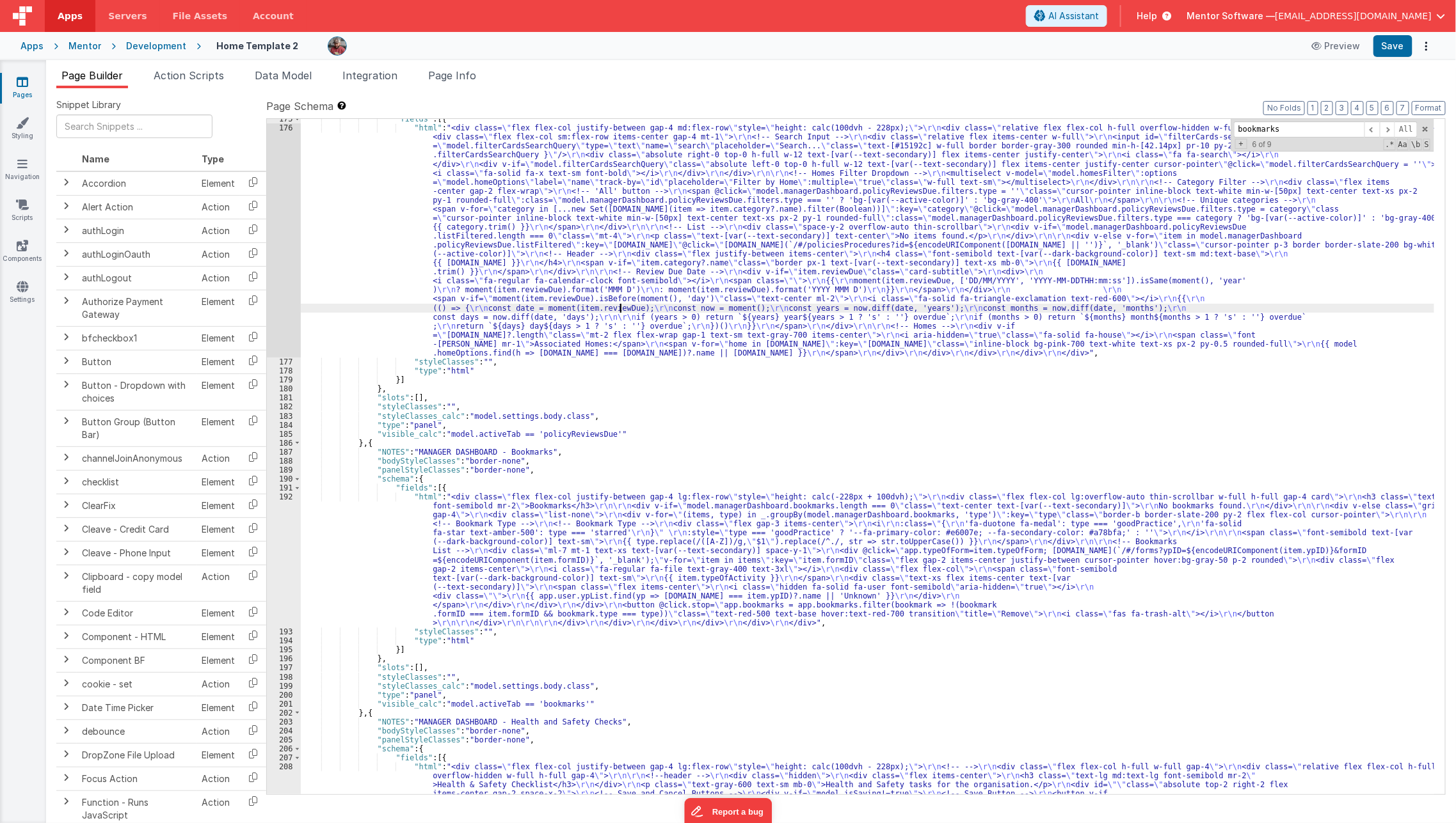
click at [1249, 129] on input "app.bookmark" at bounding box center [1298, 129] width 130 height 16
click at [1336, 127] on input "model.bookmark" at bounding box center [1298, 129] width 130 height 16
click at [1292, 145] on div "+ 0 of 0 .* Aa \b S" at bounding box center [1331, 144] width 197 height 9
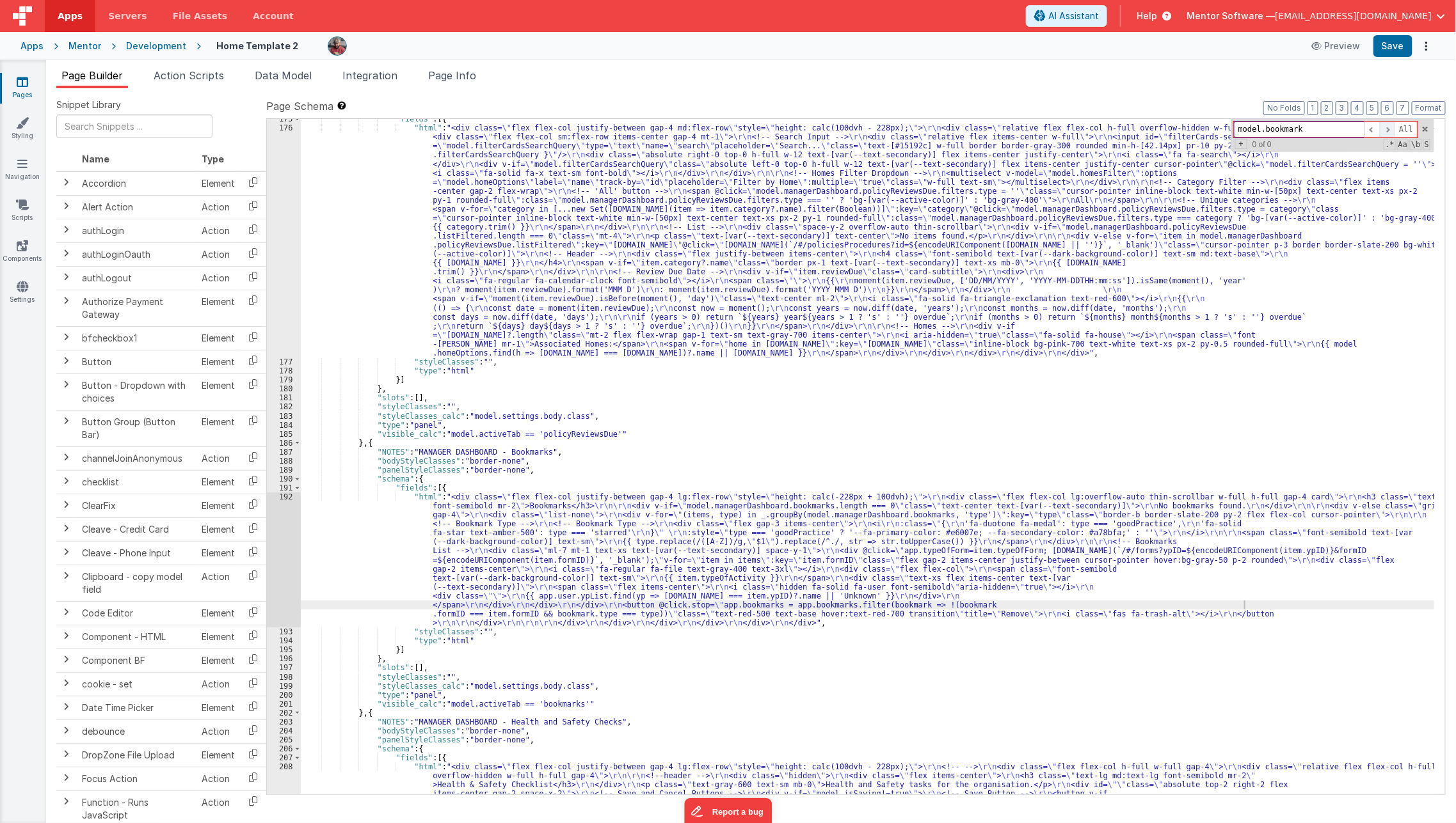
click at [1393, 130] on span at bounding box center [1386, 129] width 15 height 16
click at [1375, 130] on span at bounding box center [1371, 129] width 15 height 16
click at [1386, 133] on span at bounding box center [1386, 129] width 15 height 16
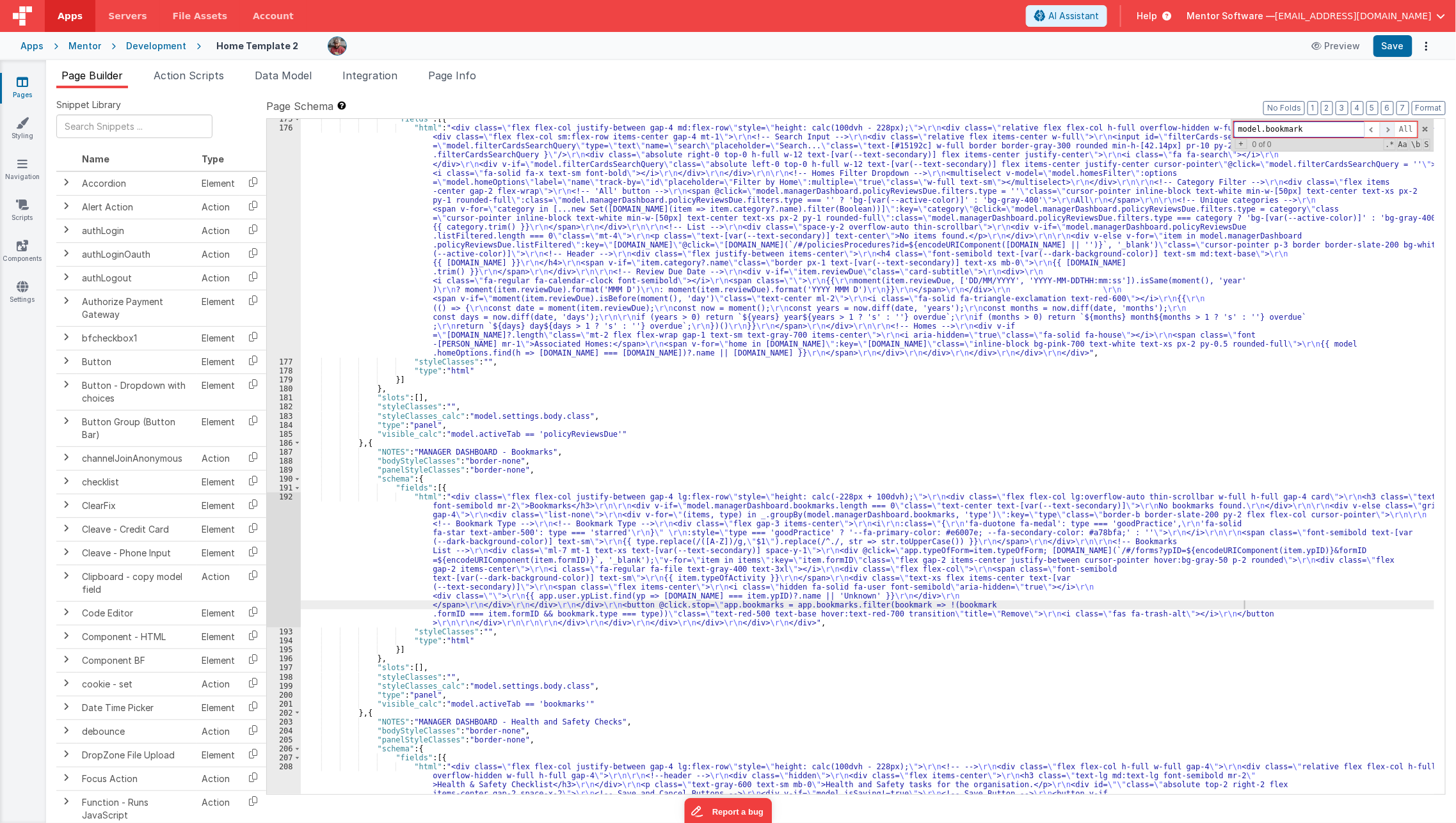
click at [1386, 133] on span at bounding box center [1386, 129] width 15 height 16
click at [1345, 136] on input "model.bookmark" at bounding box center [1298, 129] width 130 height 16
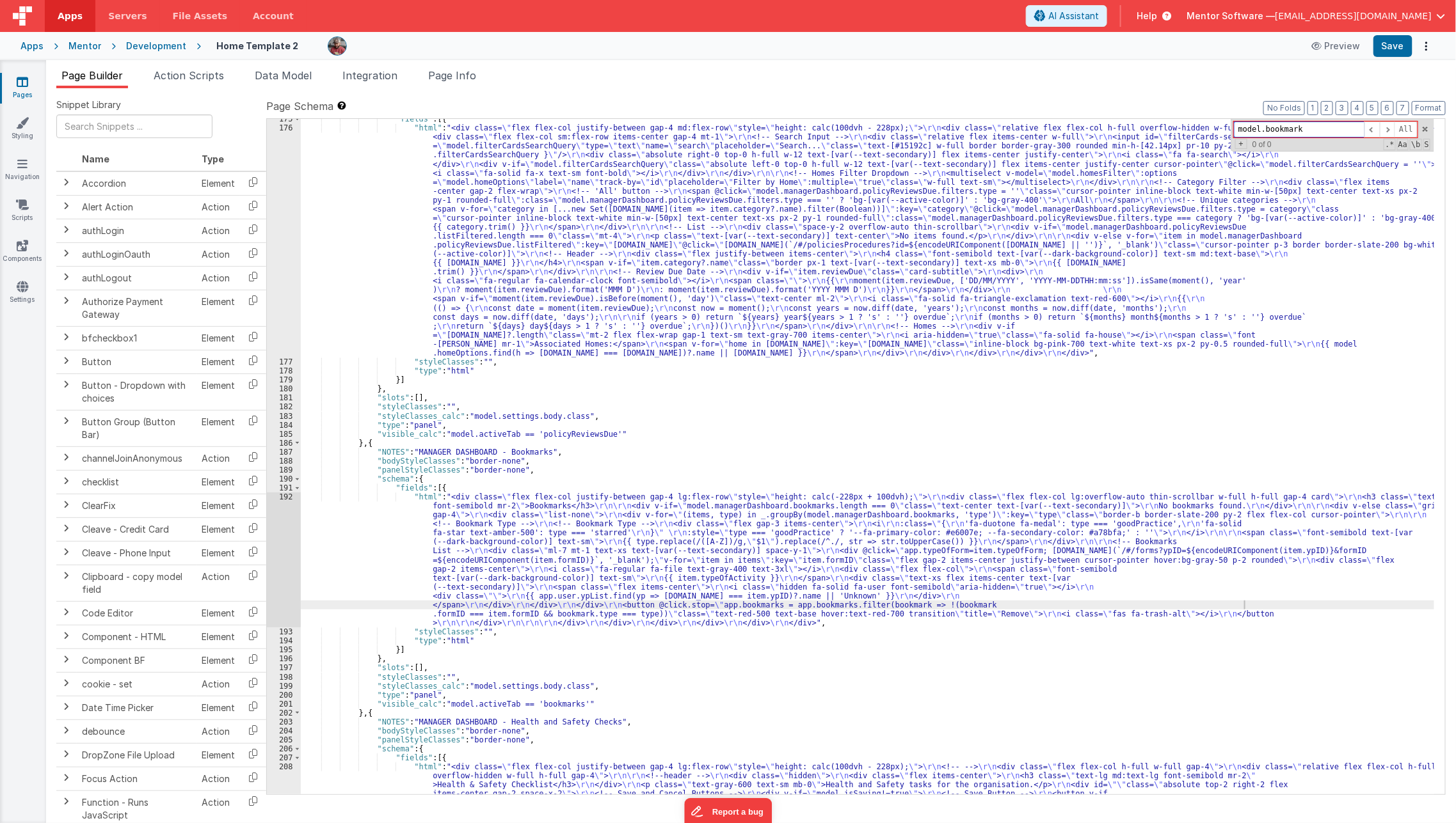
click at [1345, 136] on input "model.bookmark" at bounding box center [1298, 129] width 130 height 16
type input "model.bookmark"
click at [436, 75] on span "Page Info" at bounding box center [451, 75] width 48 height 13
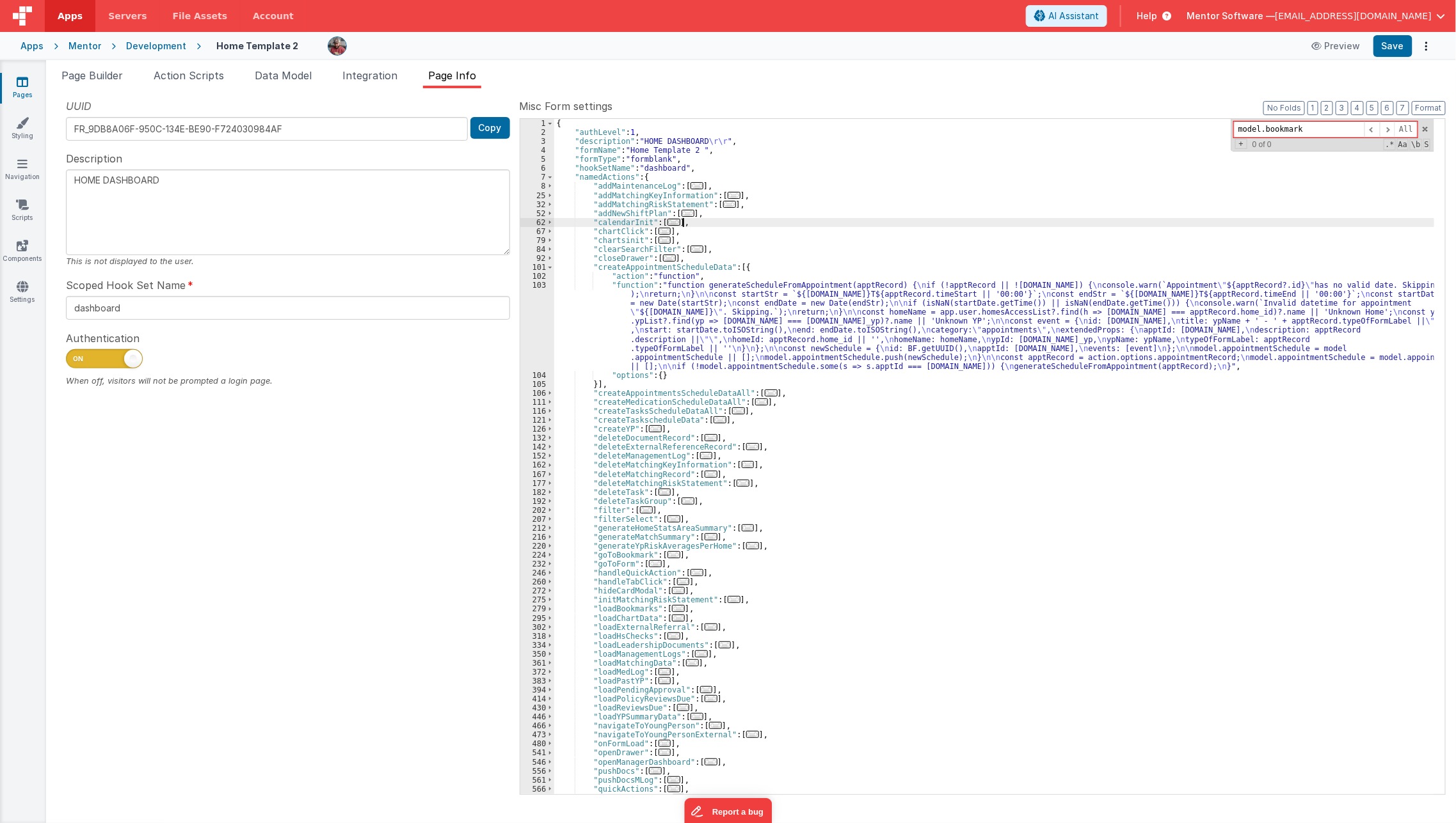
click at [736, 222] on div "{ "authLevel" : 1 , "description" : "HOME DASHBOARD \r\r " , "formName" : "Home…" at bounding box center [994, 465] width 880 height 693
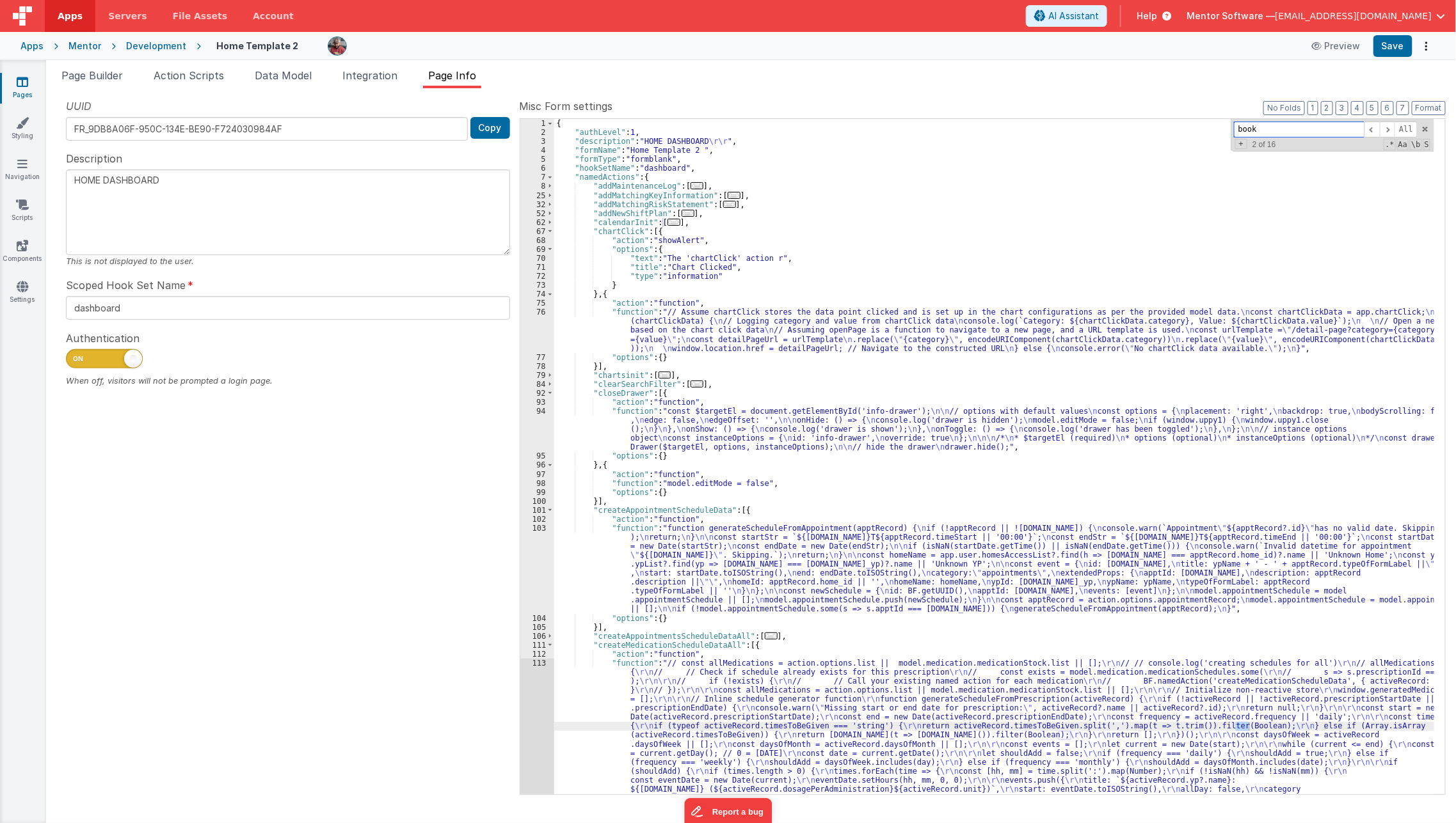
scroll to position [598, 0]
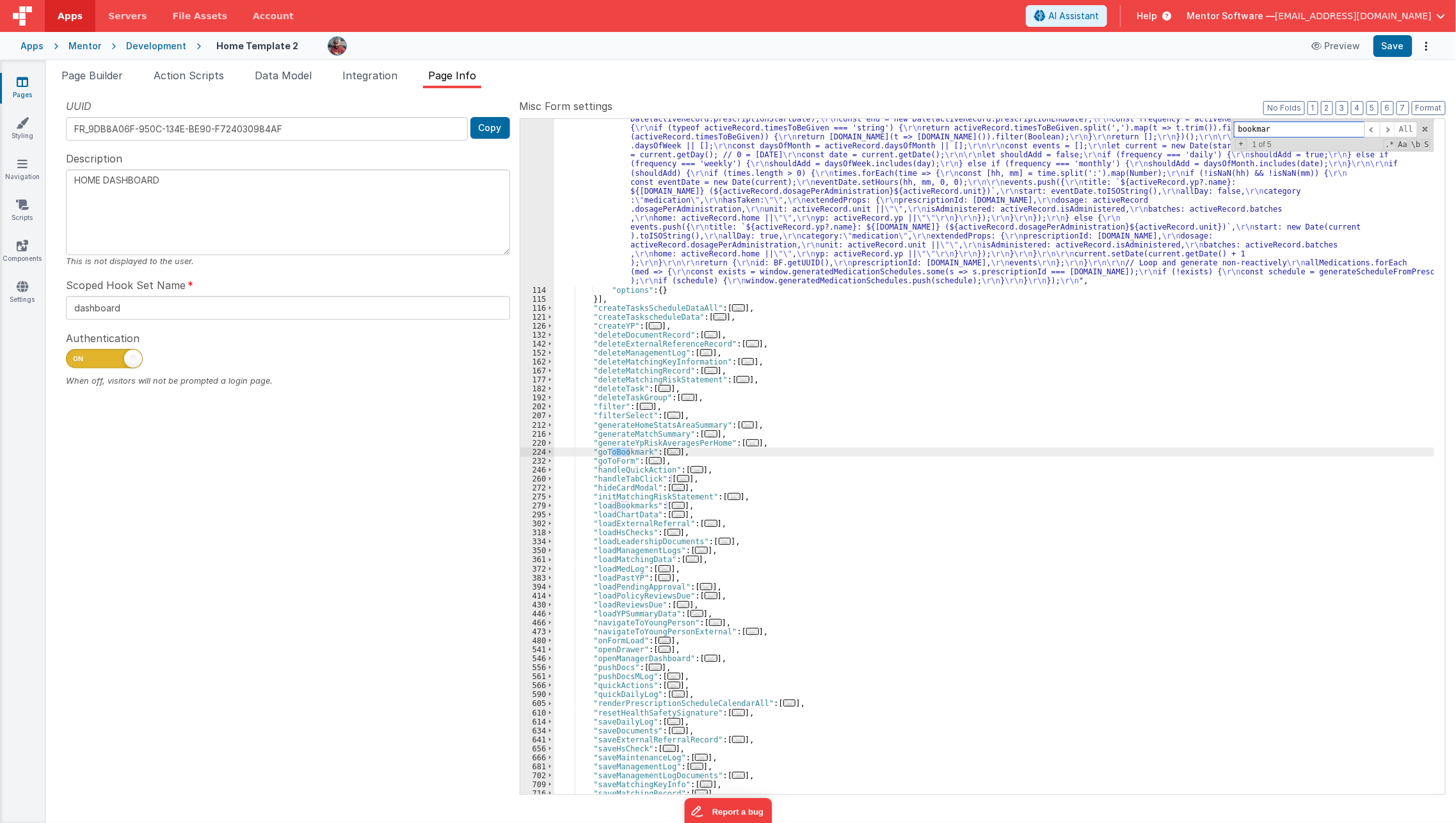
type input "bookmark"
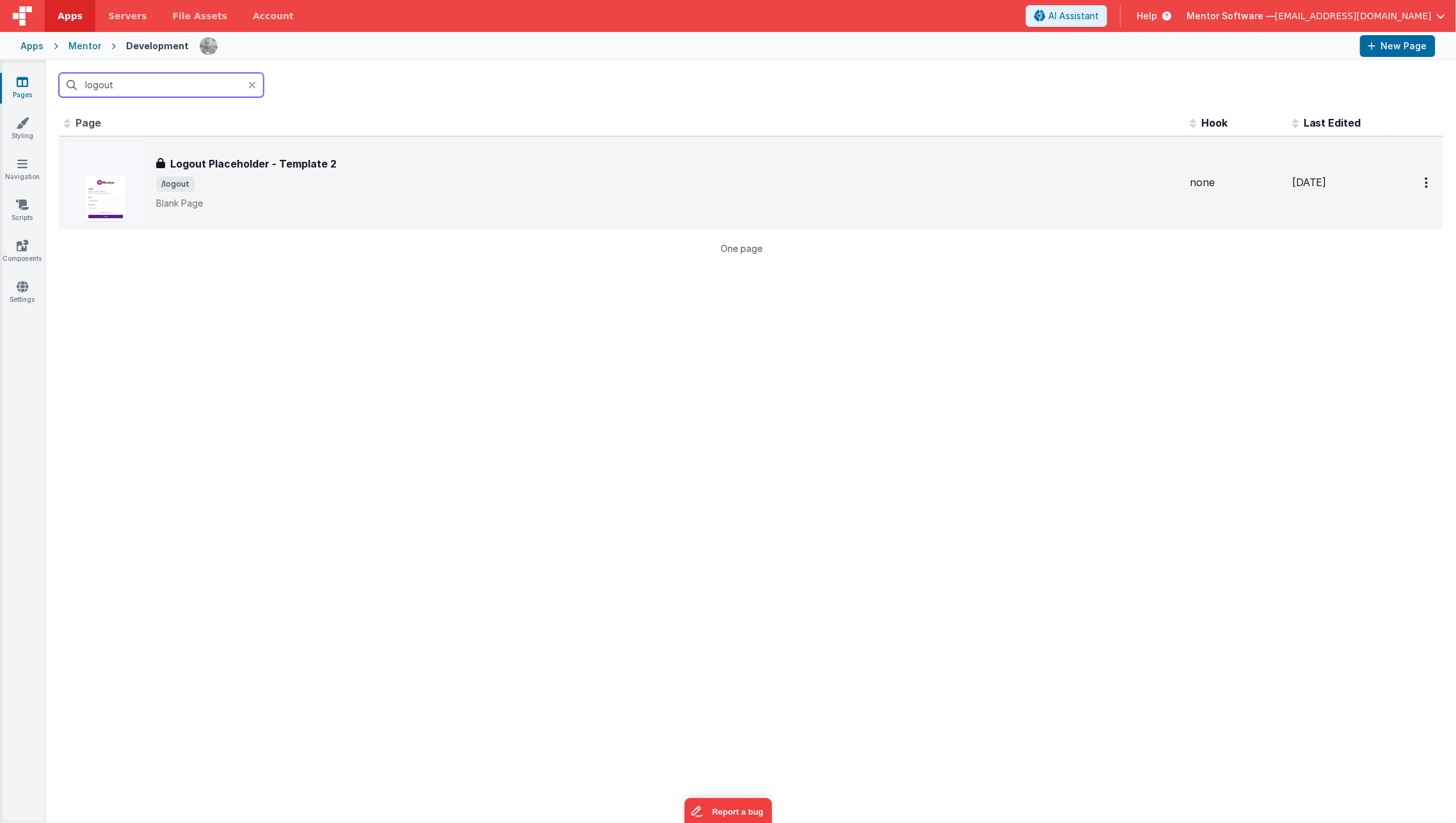
type input "logout"
click at [235, 194] on div "Logout Placeholder - Template 2 Logout Placeholder - Template 2 /logout Blank P…" at bounding box center [667, 183] width 1023 height 53
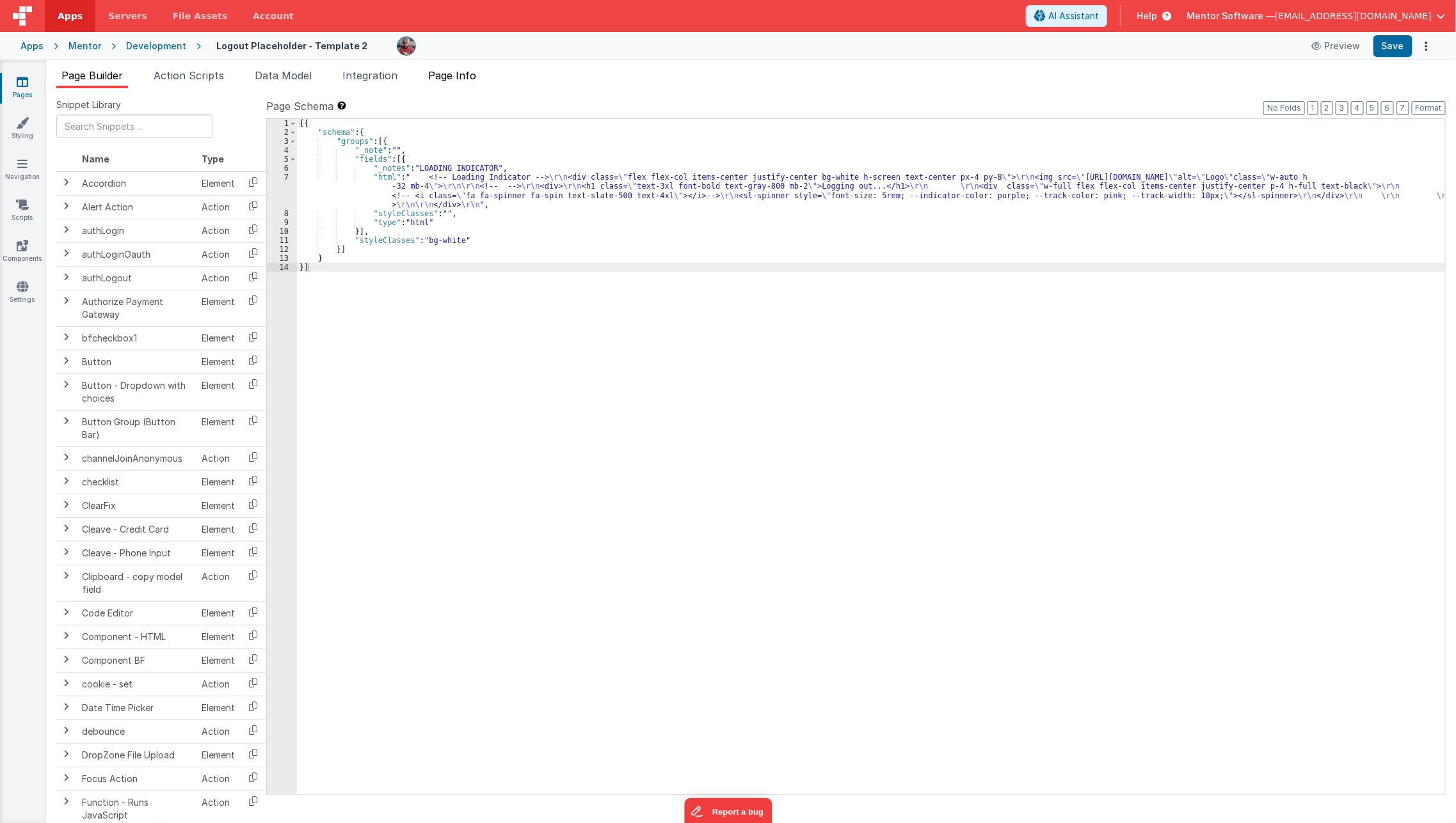
click at [450, 70] on span "Page Info" at bounding box center [451, 75] width 48 height 13
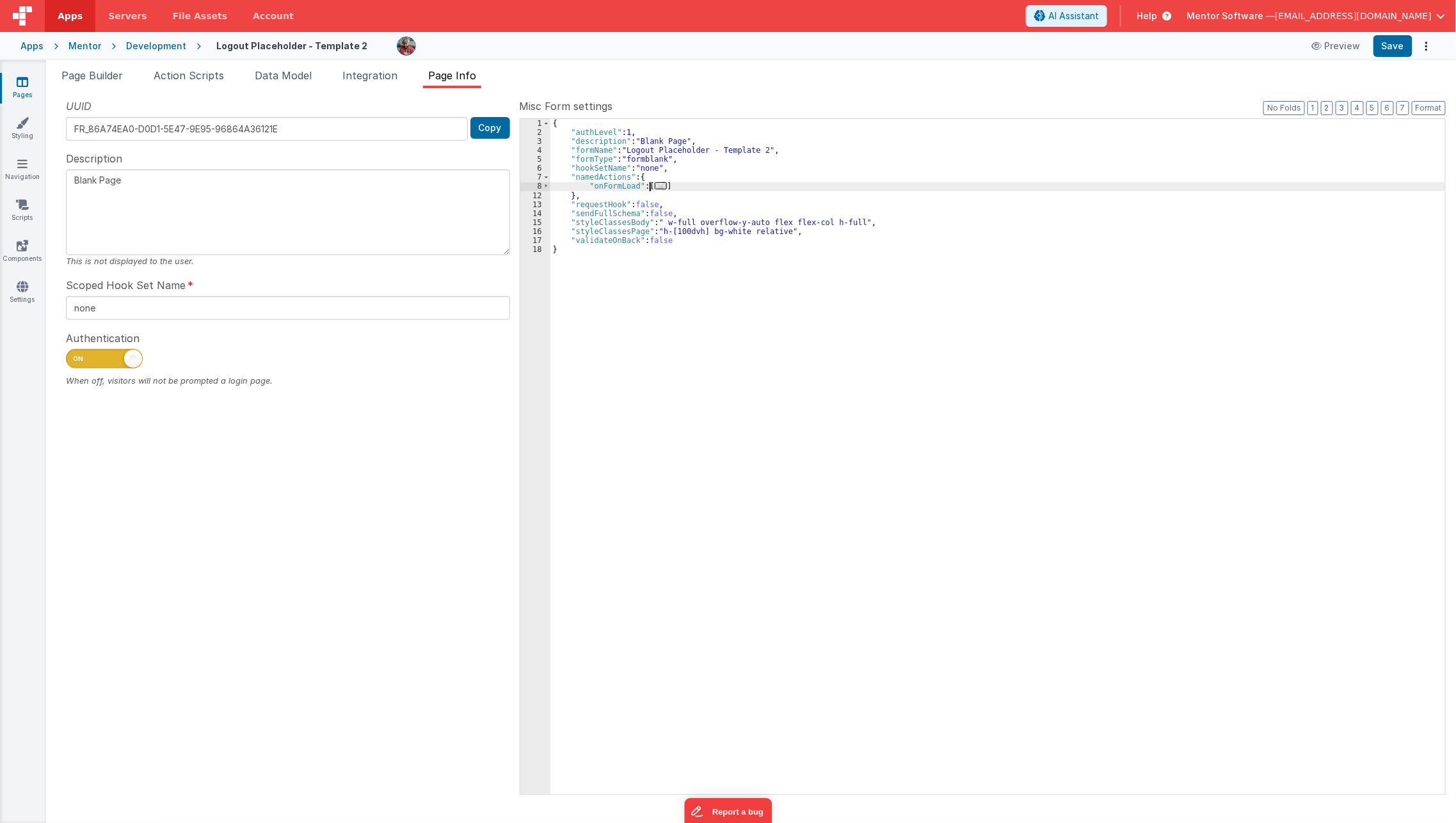
click at [659, 188] on span "..." at bounding box center [661, 185] width 13 height 7
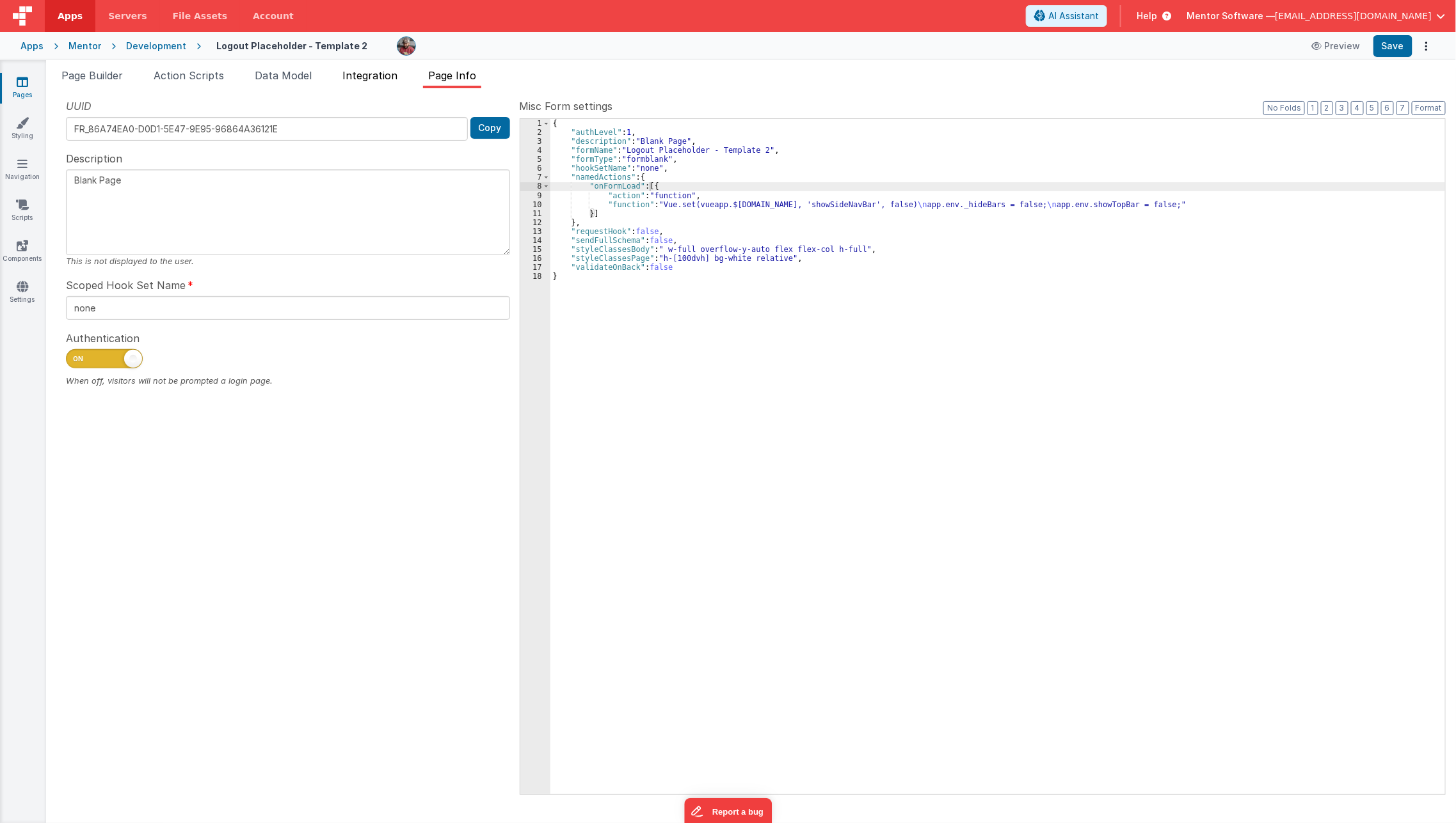
click at [352, 72] on span "Integration" at bounding box center [370, 75] width 55 height 13
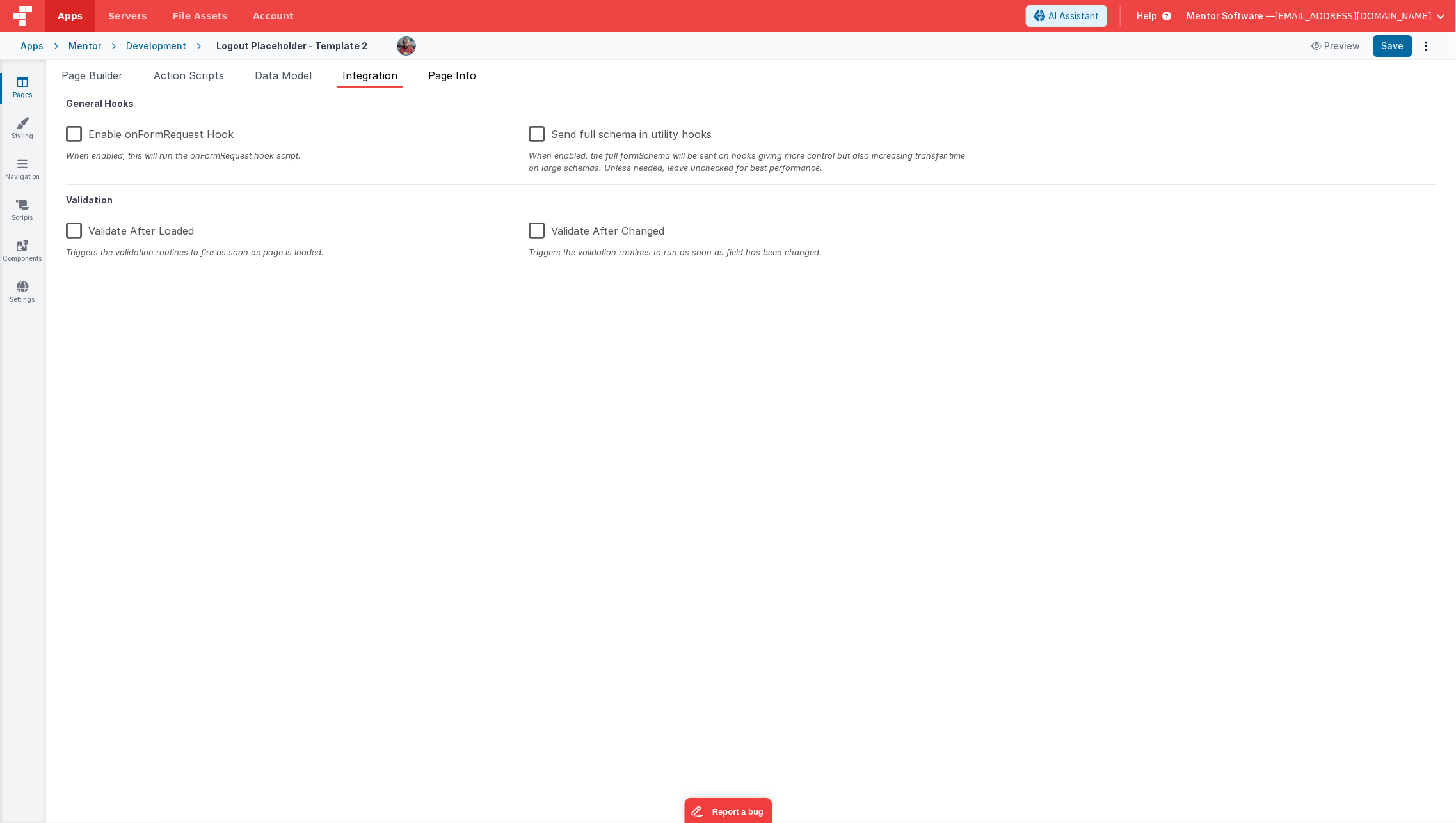
click at [444, 77] on span "Page Info" at bounding box center [451, 75] width 48 height 13
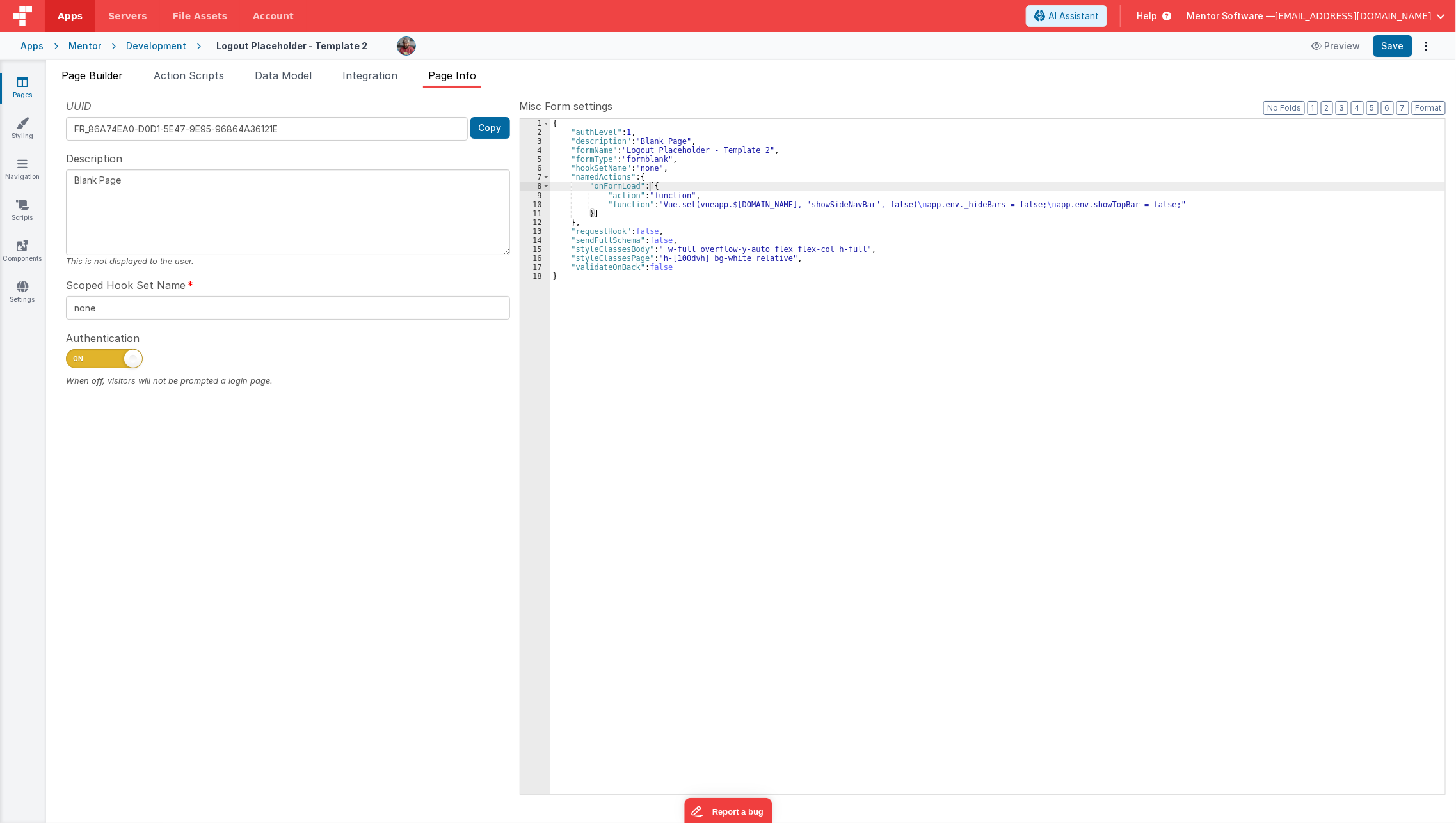
click at [105, 79] on span "Page Builder" at bounding box center [92, 75] width 61 height 13
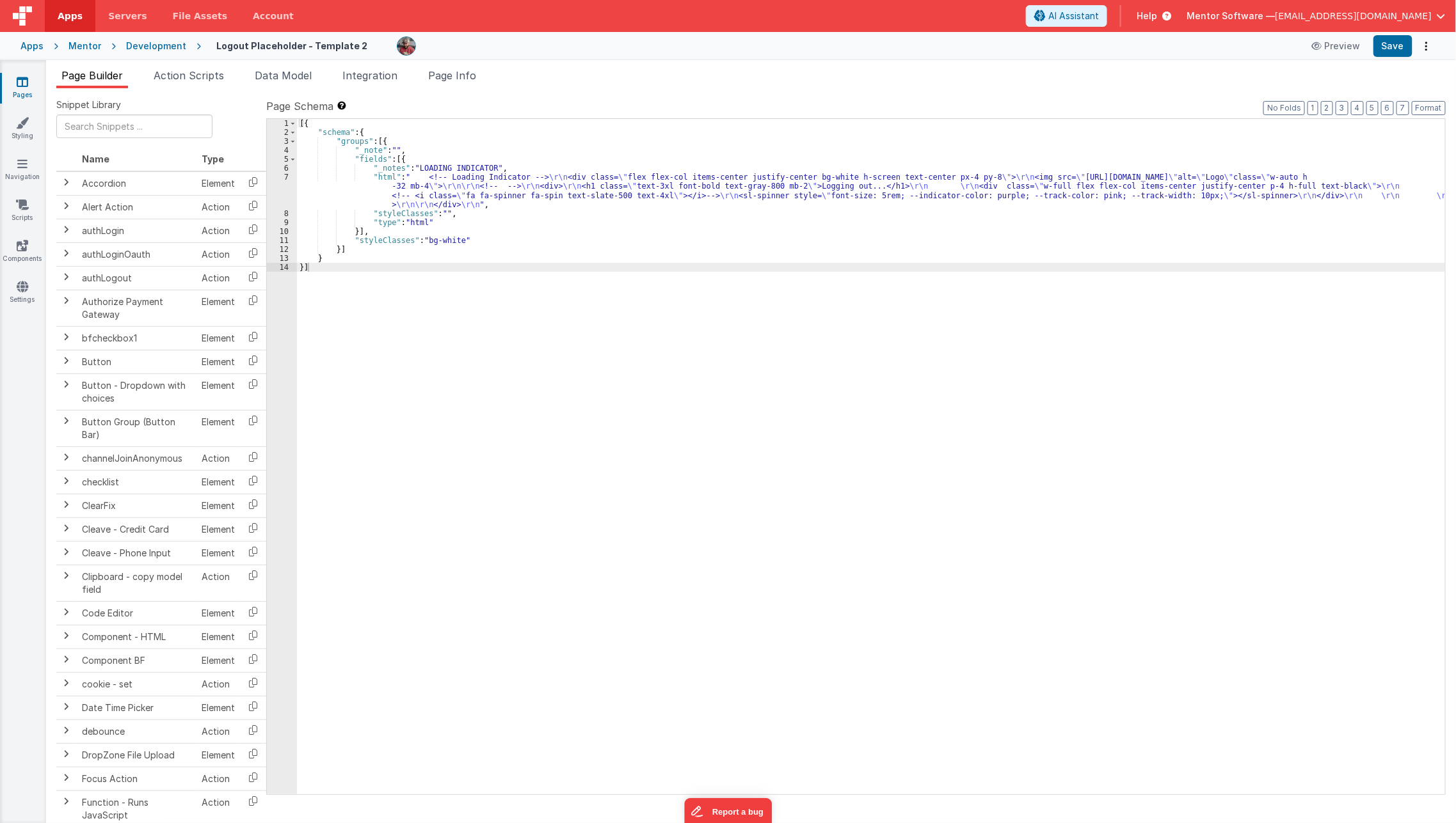
click at [20, 81] on icon at bounding box center [23, 82] width 11 height 13
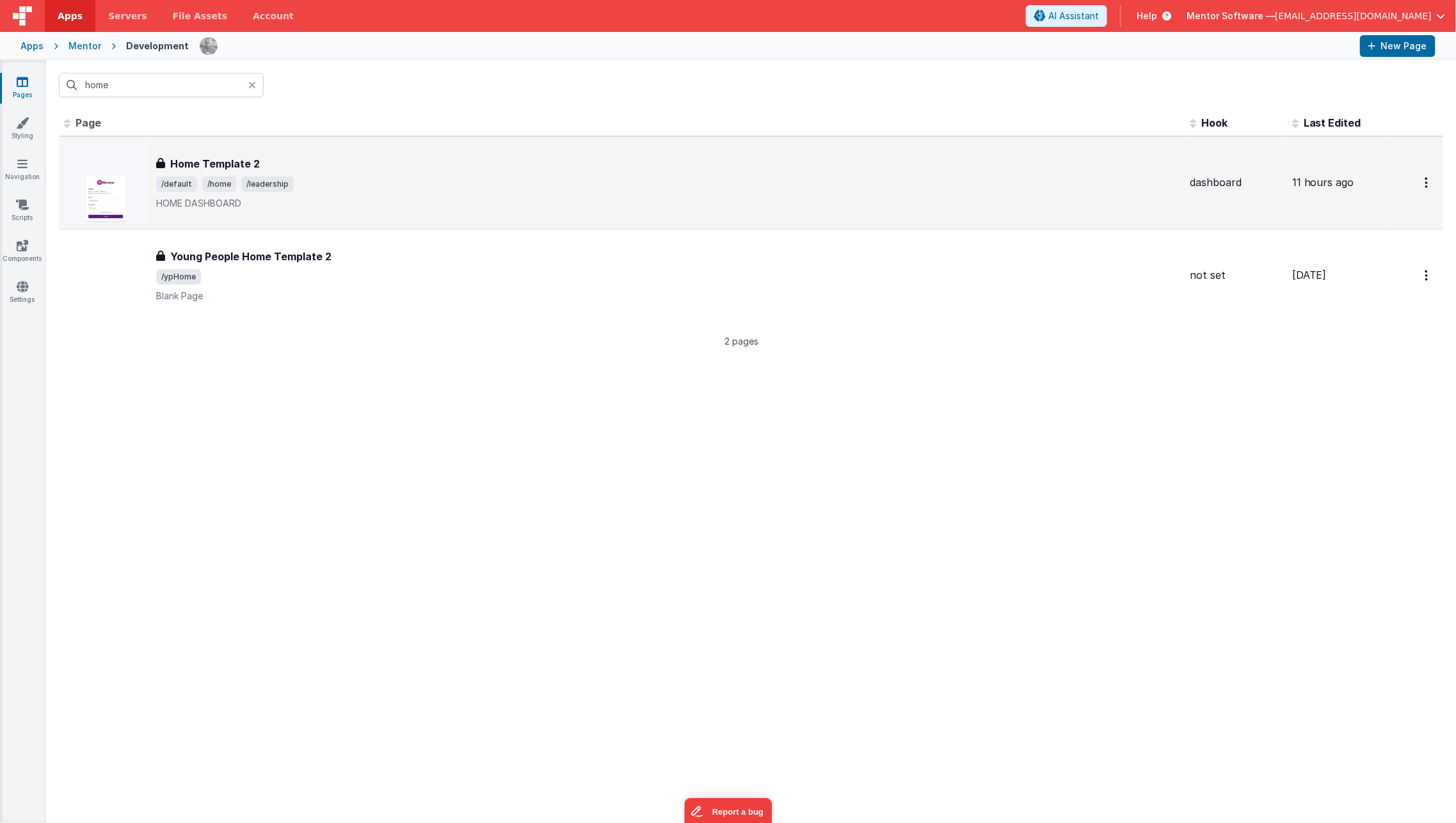
type input "home"
click at [299, 154] on div "Home Template 2 Home Template 2 /default /home /leadership HOME DASHBOARD" at bounding box center [621, 183] width 1115 height 82
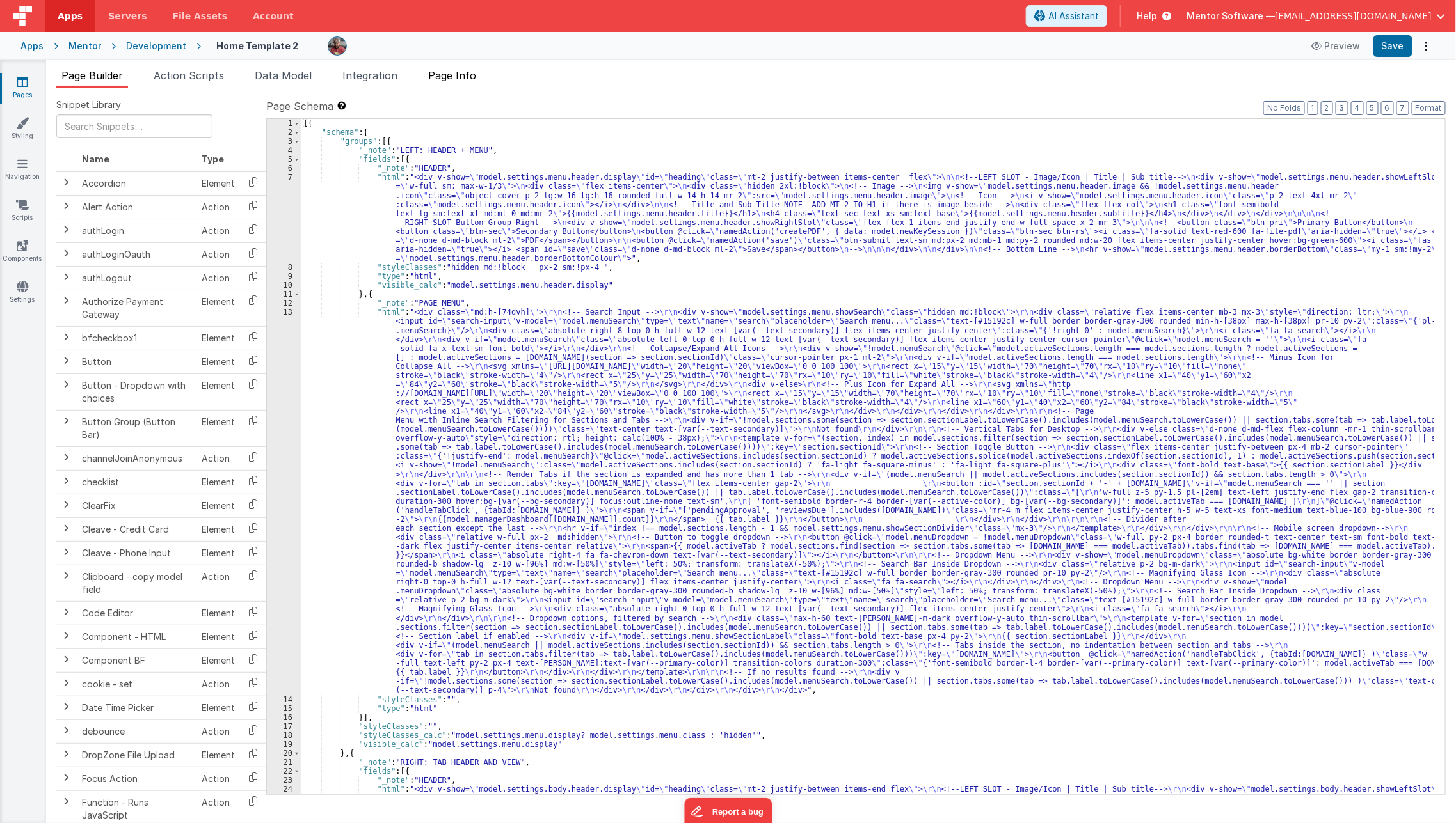
click at [466, 76] on span "Page Info" at bounding box center [451, 75] width 48 height 13
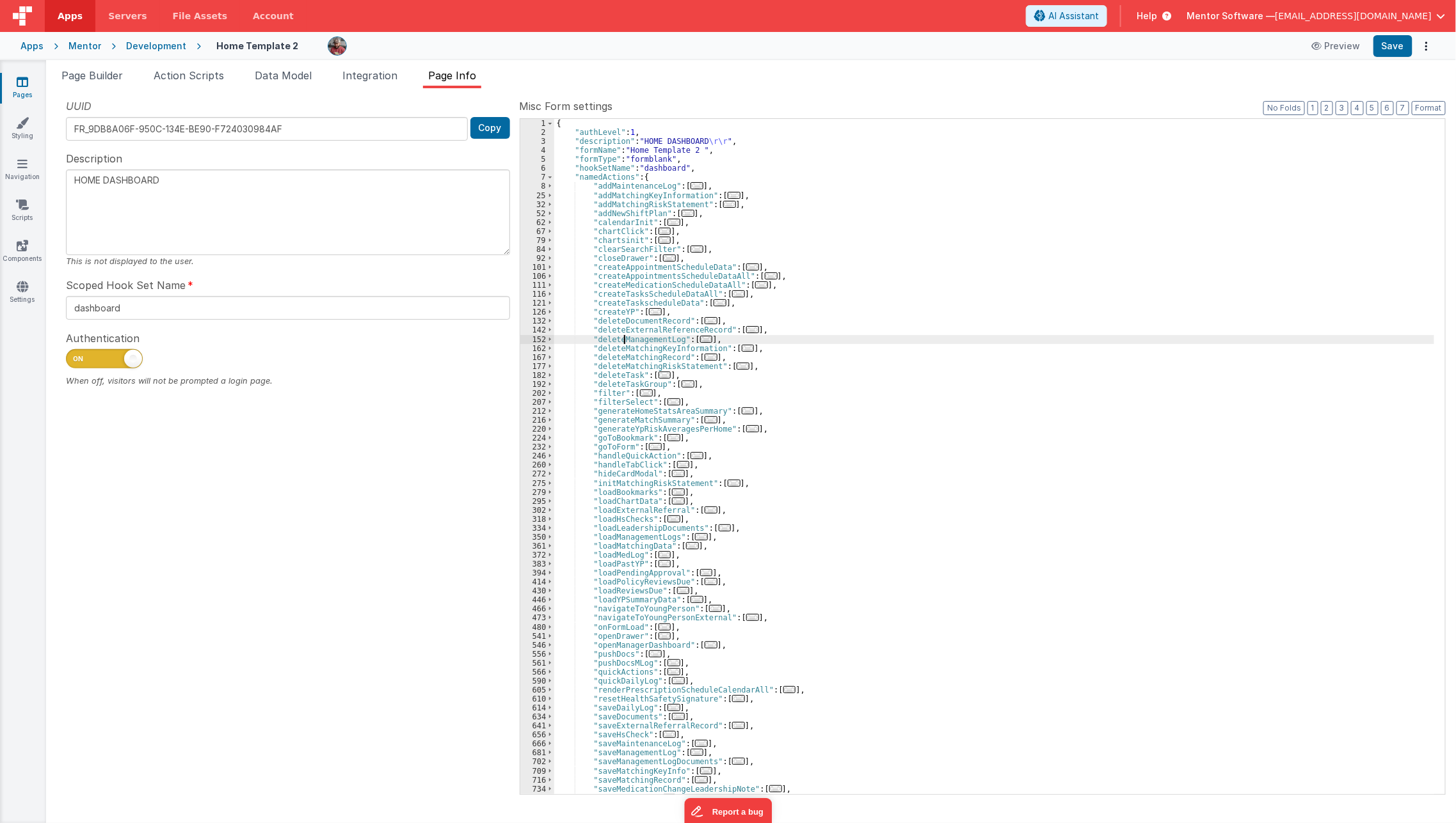
click at [623, 340] on div "{ "authLevel" : 1 , "description" : "HOME DASHBOARD \r\r " , "formName" : "Home…" at bounding box center [994, 465] width 880 height 693
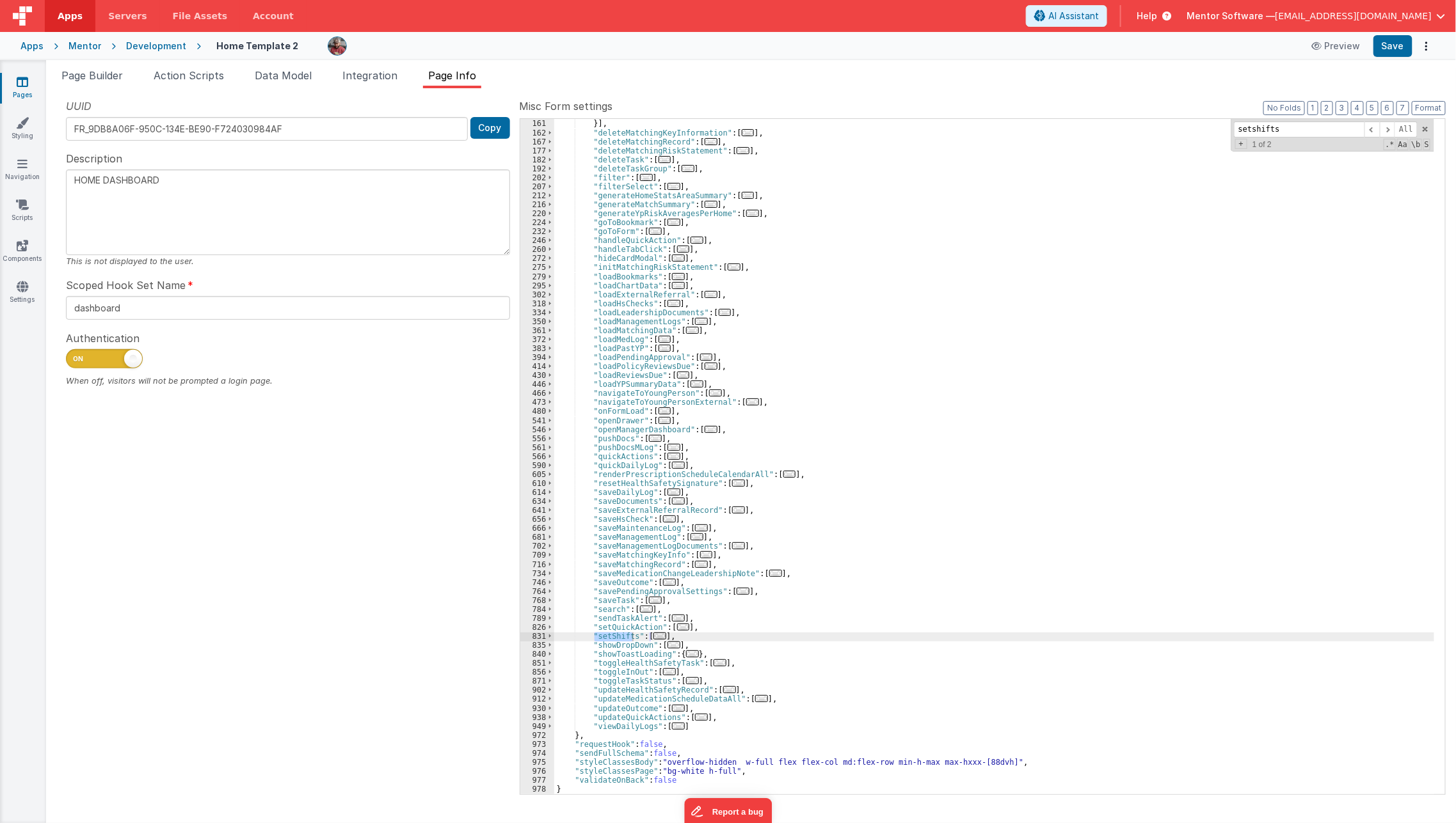
scroll to position [341, 0]
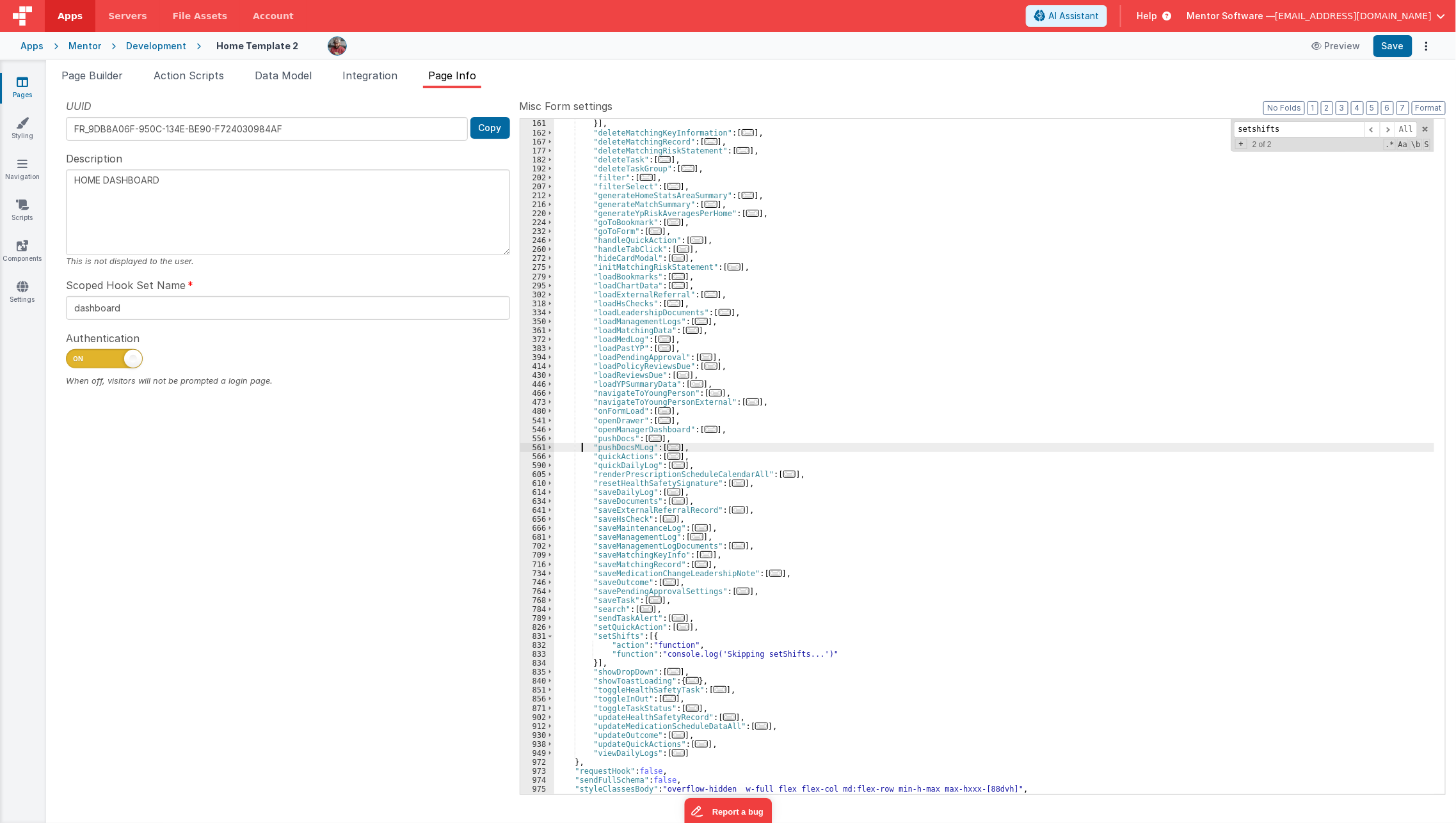
click at [582, 448] on div ""function" : " \r\n model.isSaving=false;" }] , "deleteMatchingKeyInformation" …" at bounding box center [994, 456] width 880 height 693
paste input "updateMedicationScheduleDataAll"
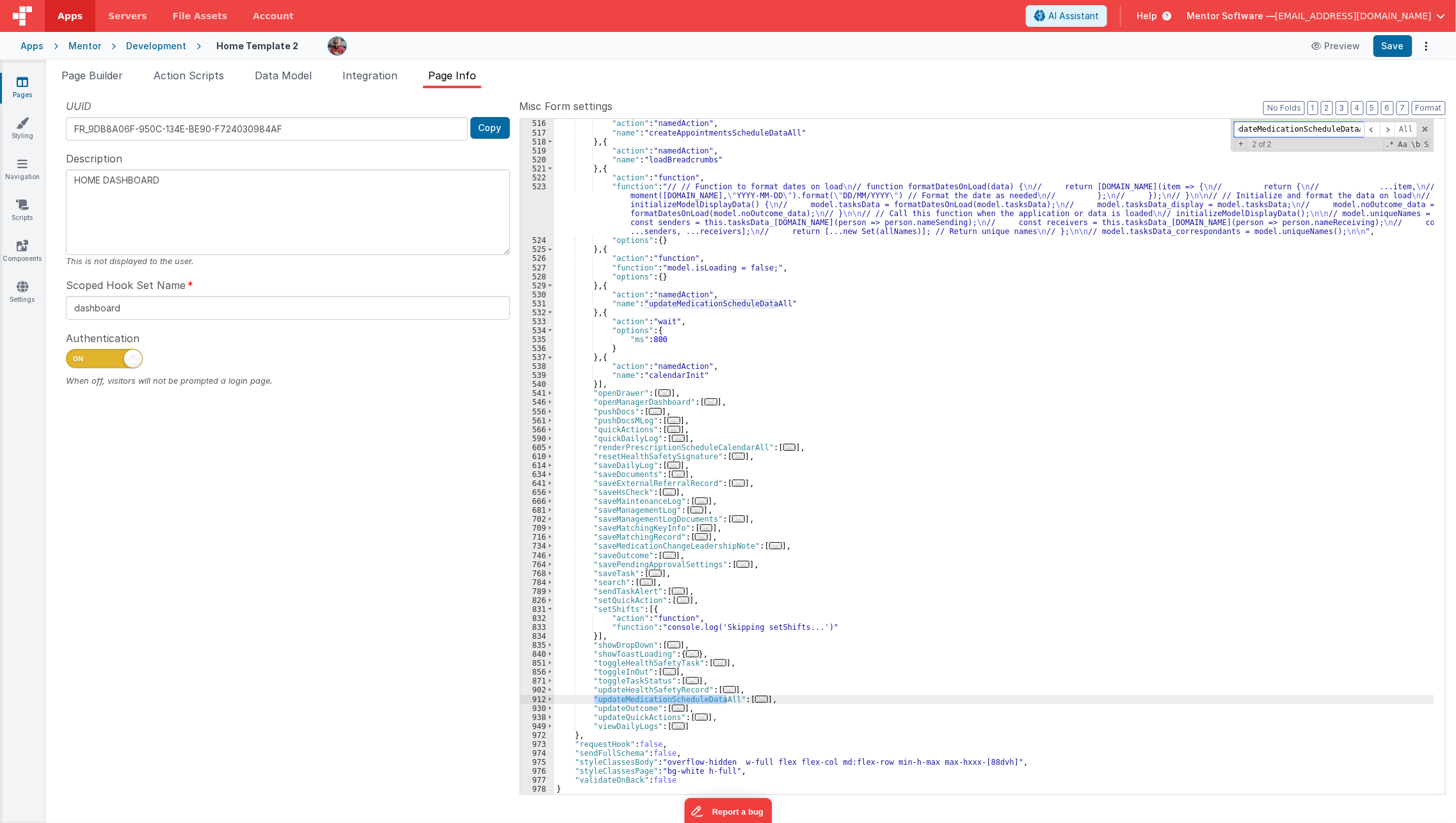
scroll to position [0, 0]
type input "updateMedicationScheduleDataAll"
click at [600, 693] on div "} , { "action" : "namedAction" , "name" : "createAppointmentsScheduleDataAll" }…" at bounding box center [994, 456] width 880 height 693
click at [587, 695] on div "} , { "action" : "namedAction" , "name" : "createAppointmentsScheduleDataAll" }…" at bounding box center [994, 456] width 880 height 693
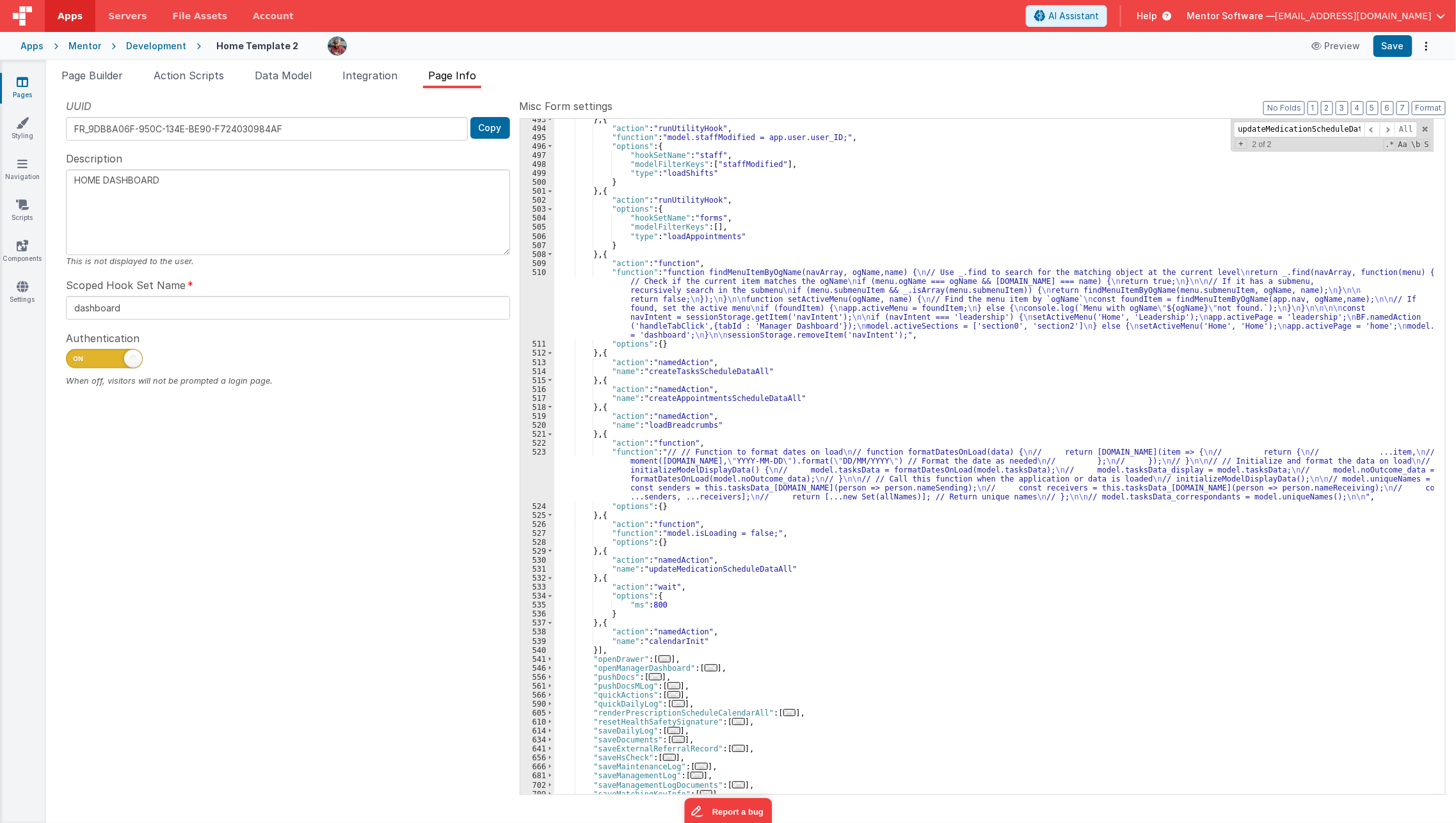
scroll to position [610, 0]
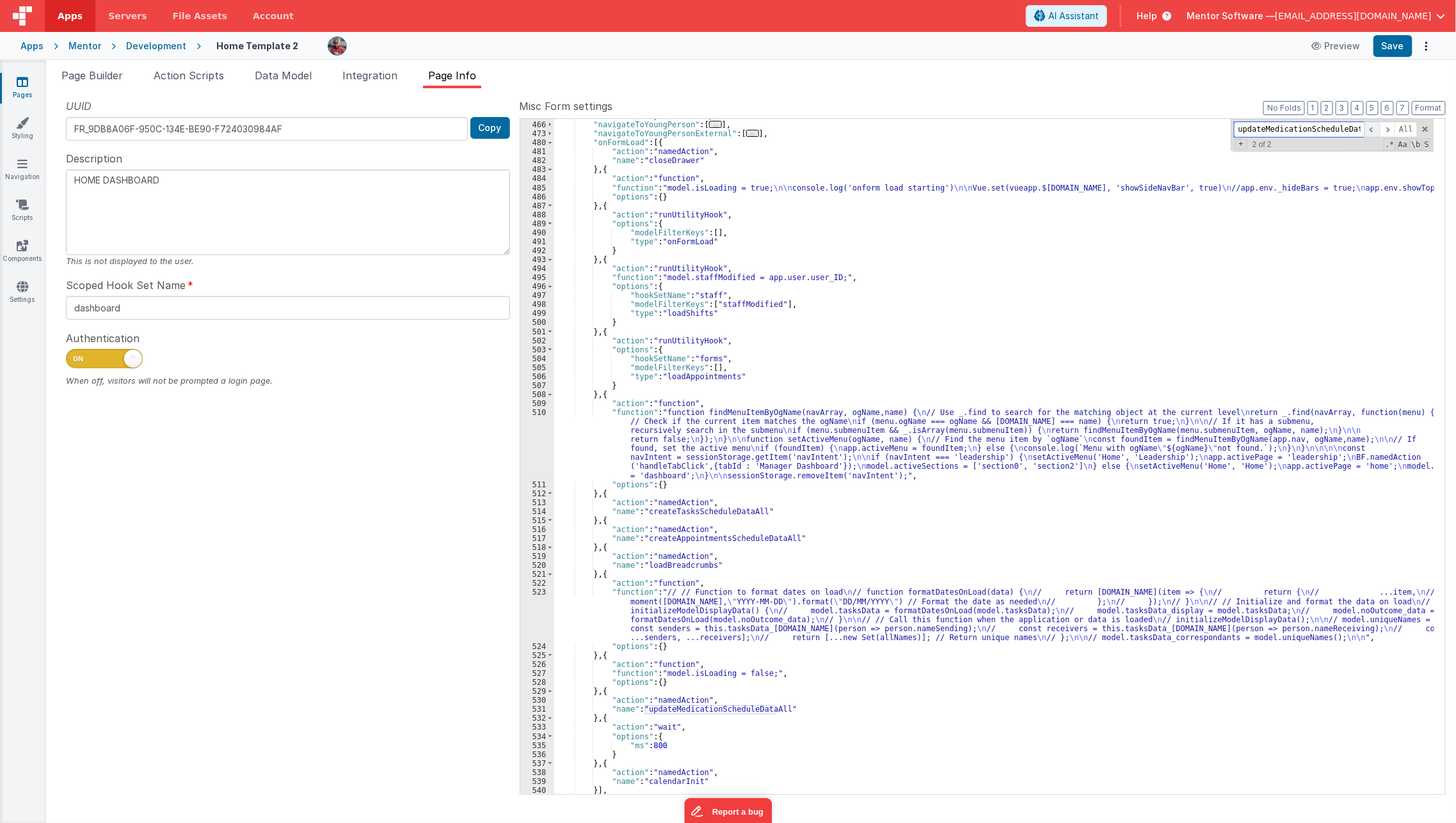
click at [1374, 133] on span at bounding box center [1371, 129] width 15 height 16
click at [794, 137] on div ""loadYPSummaryData" : [ ... ] , "navigateToYoungPerson" : [ ... ] , "navigateTo…" at bounding box center [994, 458] width 880 height 693
type textarea "HOME DASHBOARD"
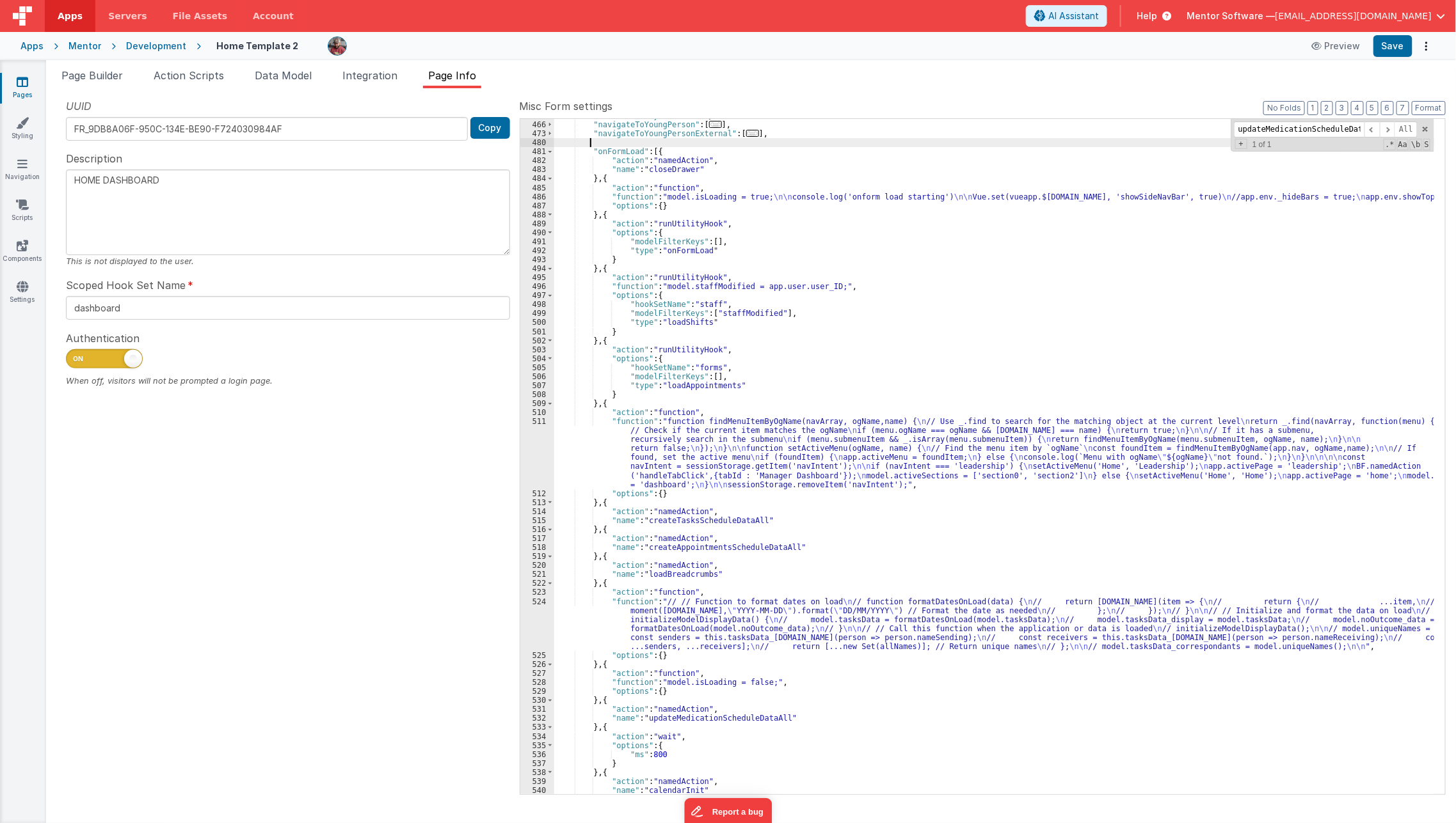
type textarea "HOME DASHBOARD"
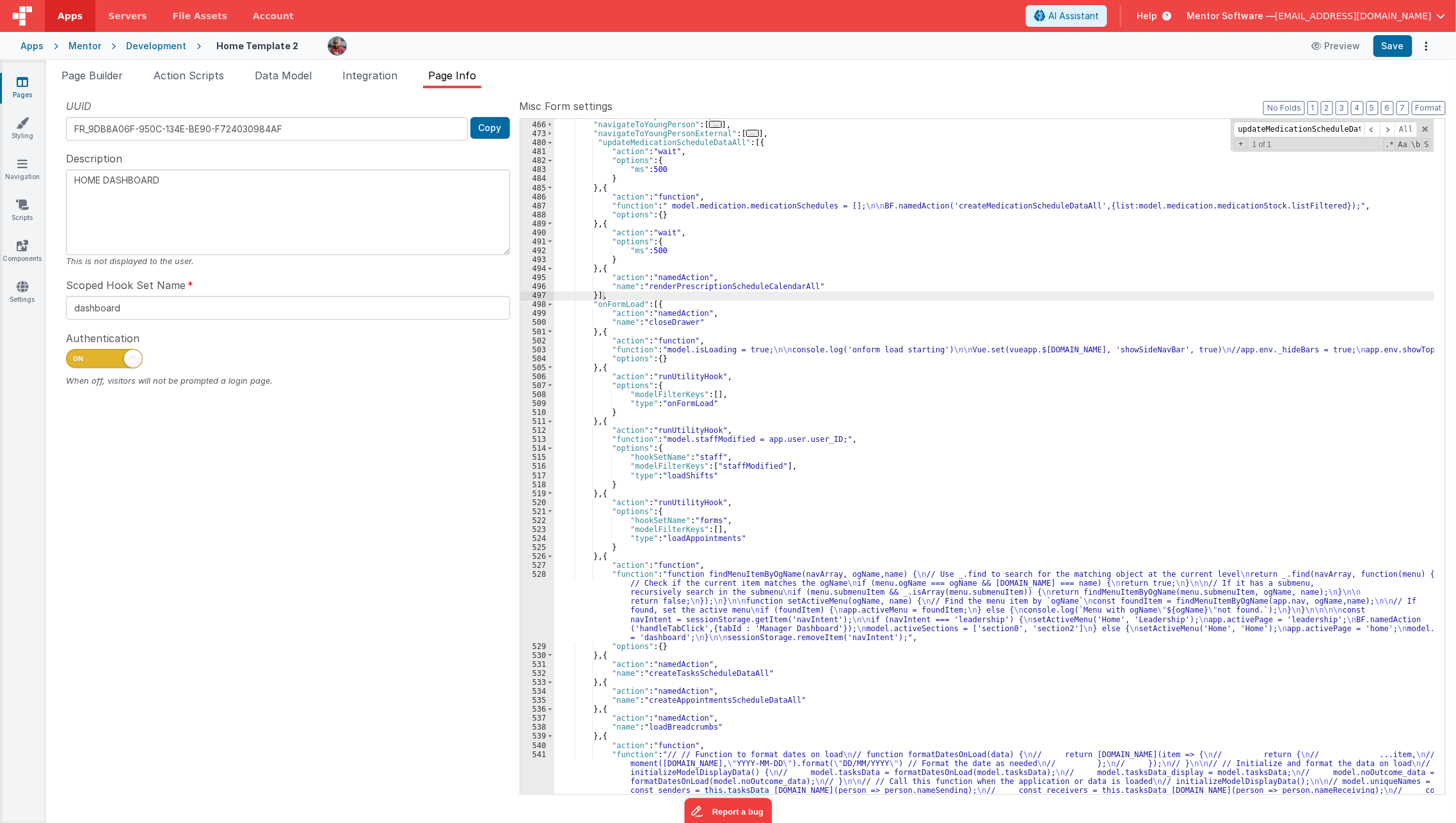
click at [649, 491] on div ""loadYPSummaryData" : [ ... ] , "navigateToYoungPerson" : [ ... ] , "navigateTo…" at bounding box center [994, 481] width 880 height 739
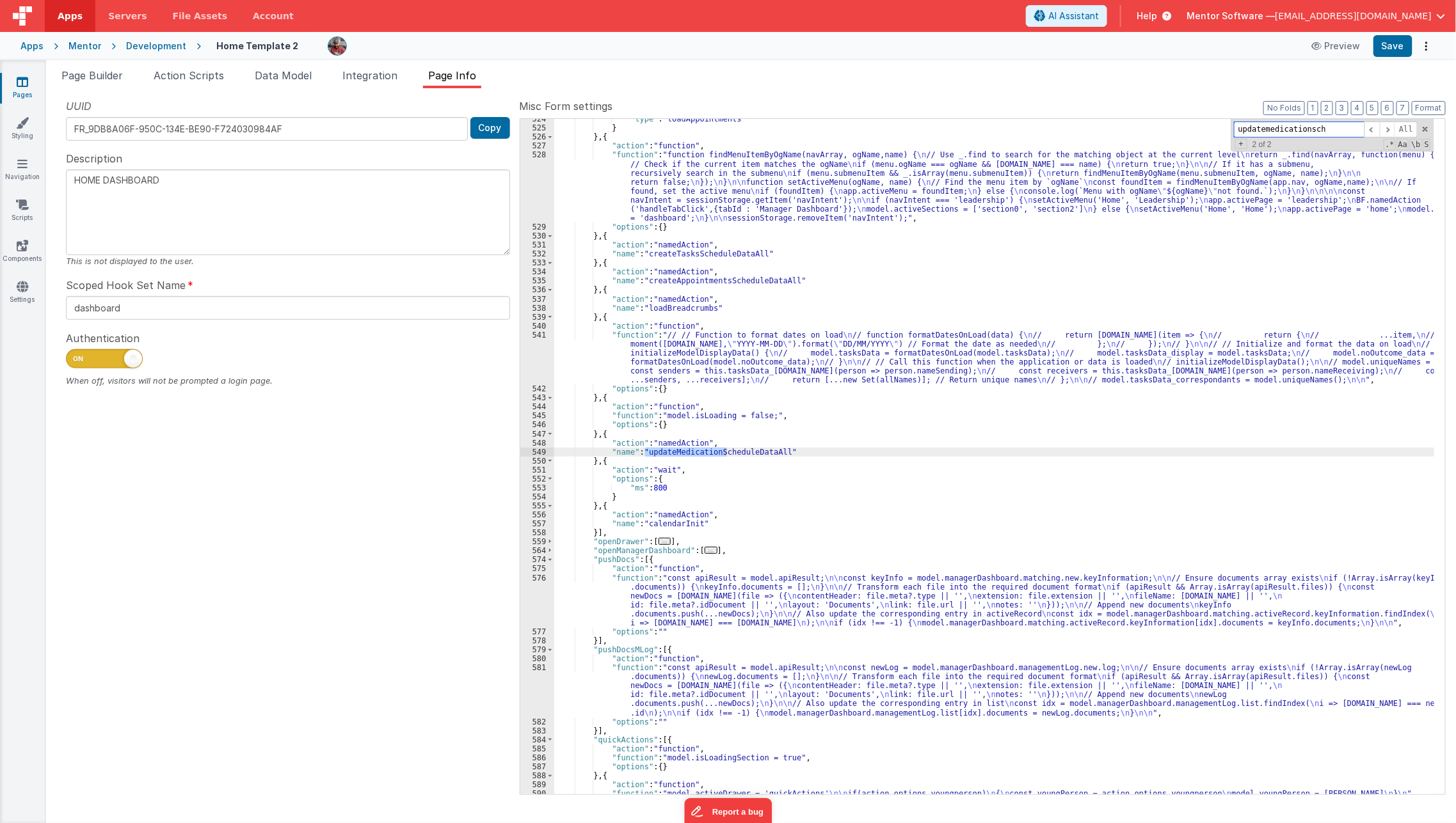
scroll to position [292, 0]
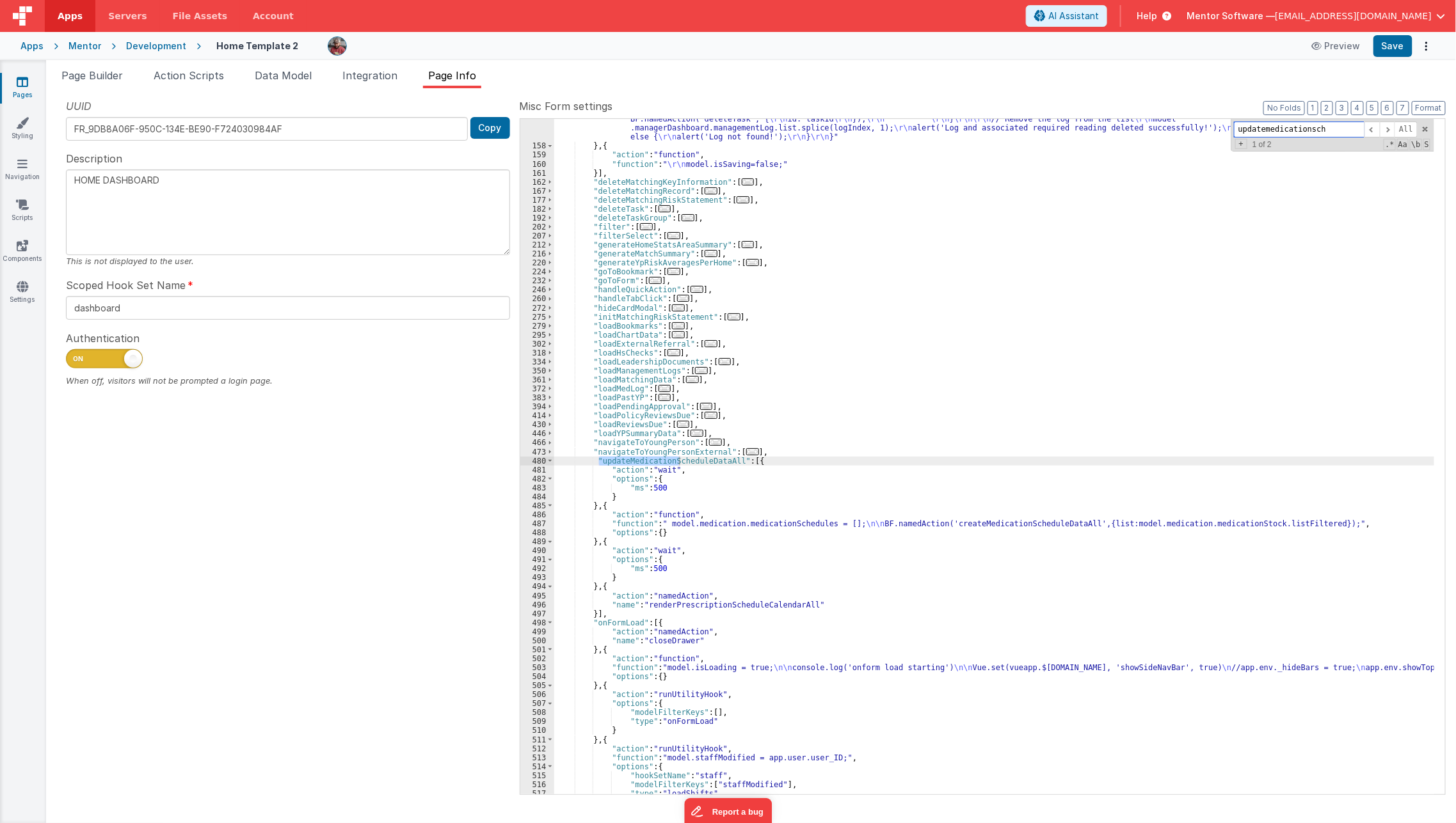
type input "updatemedicationsch"
click at [31, 88] on link "Pages" at bounding box center [22, 88] width 46 height 26
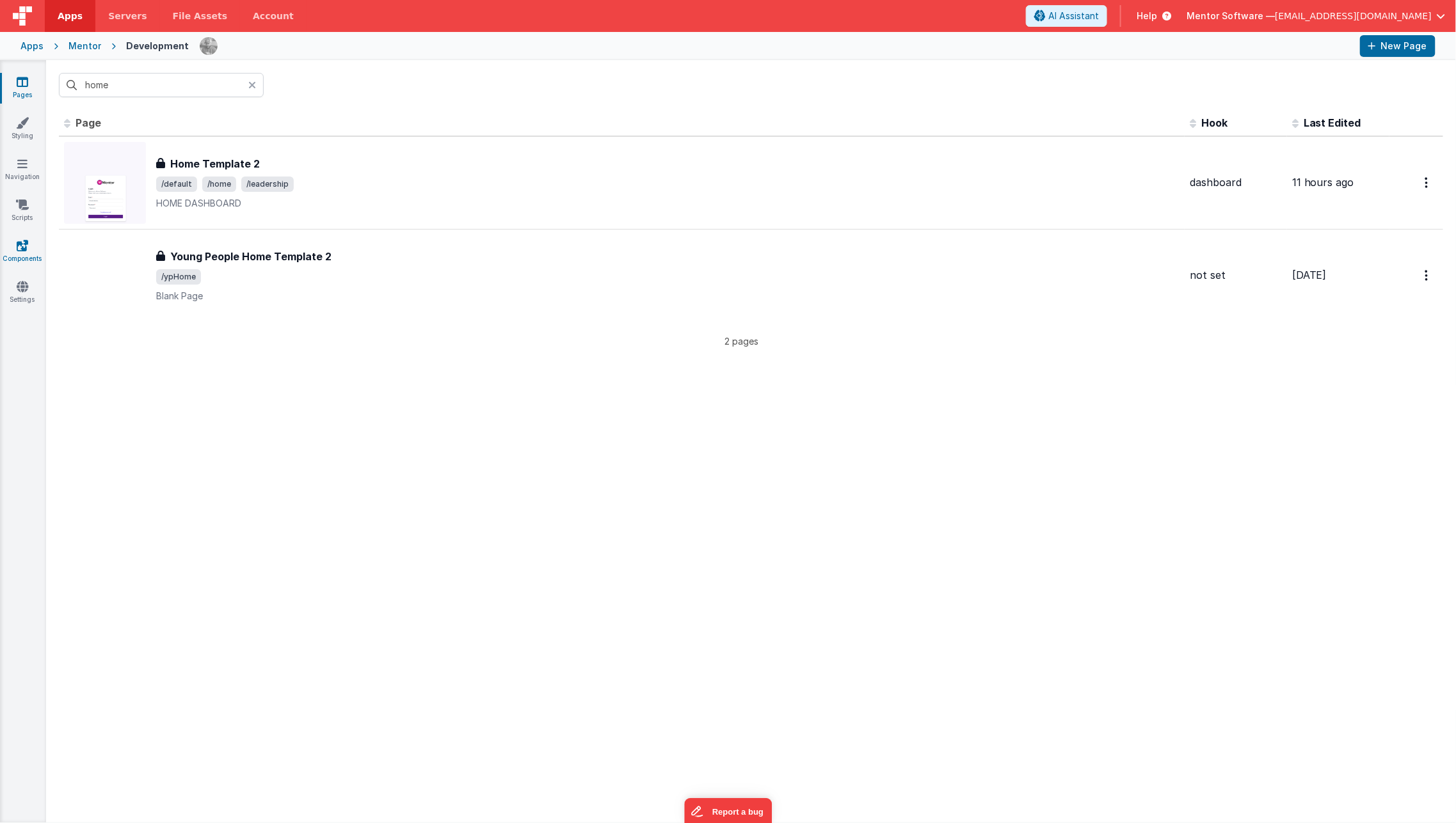
click at [22, 246] on icon at bounding box center [23, 246] width 11 height 13
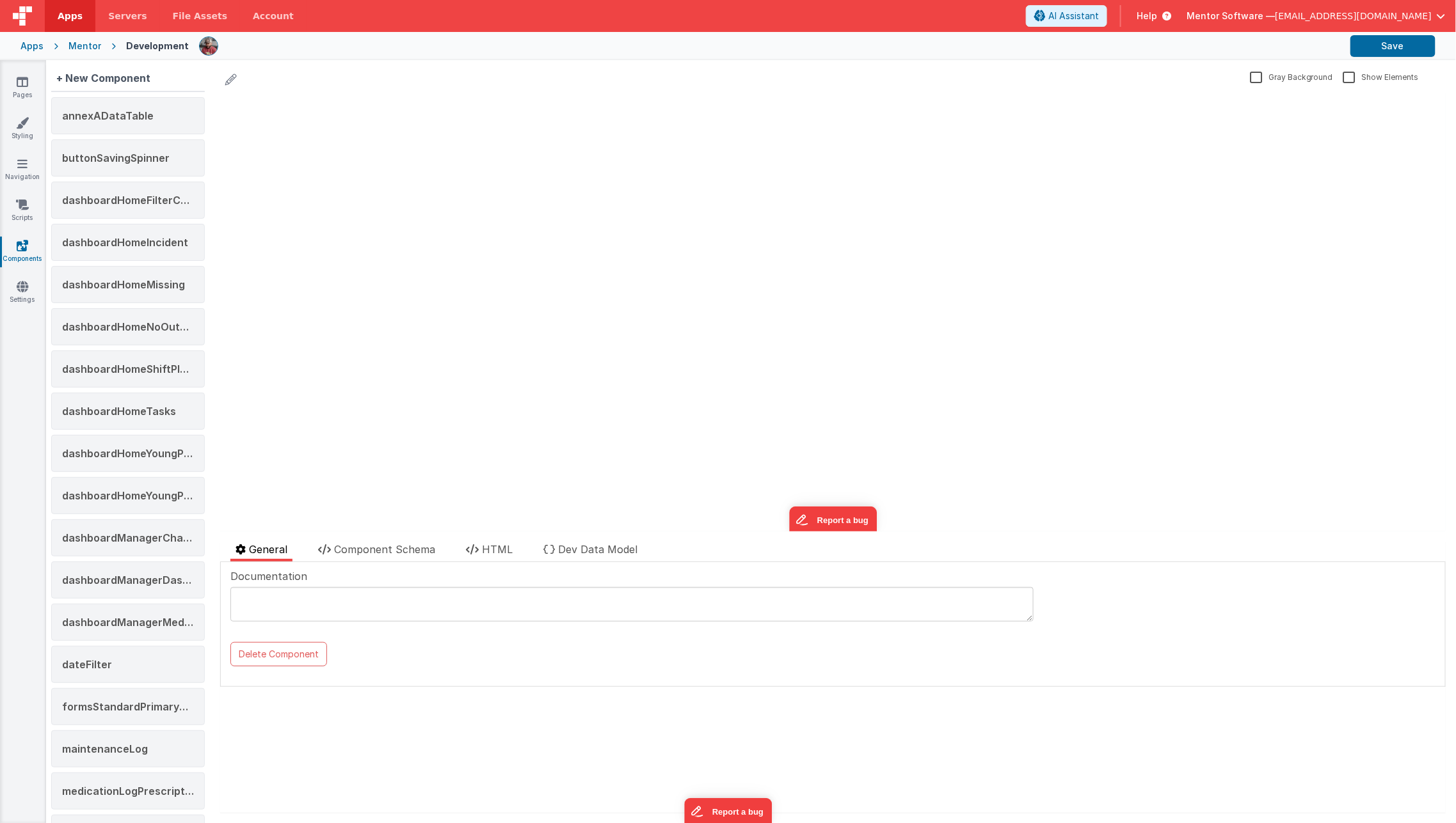
scroll to position [1516, 0]
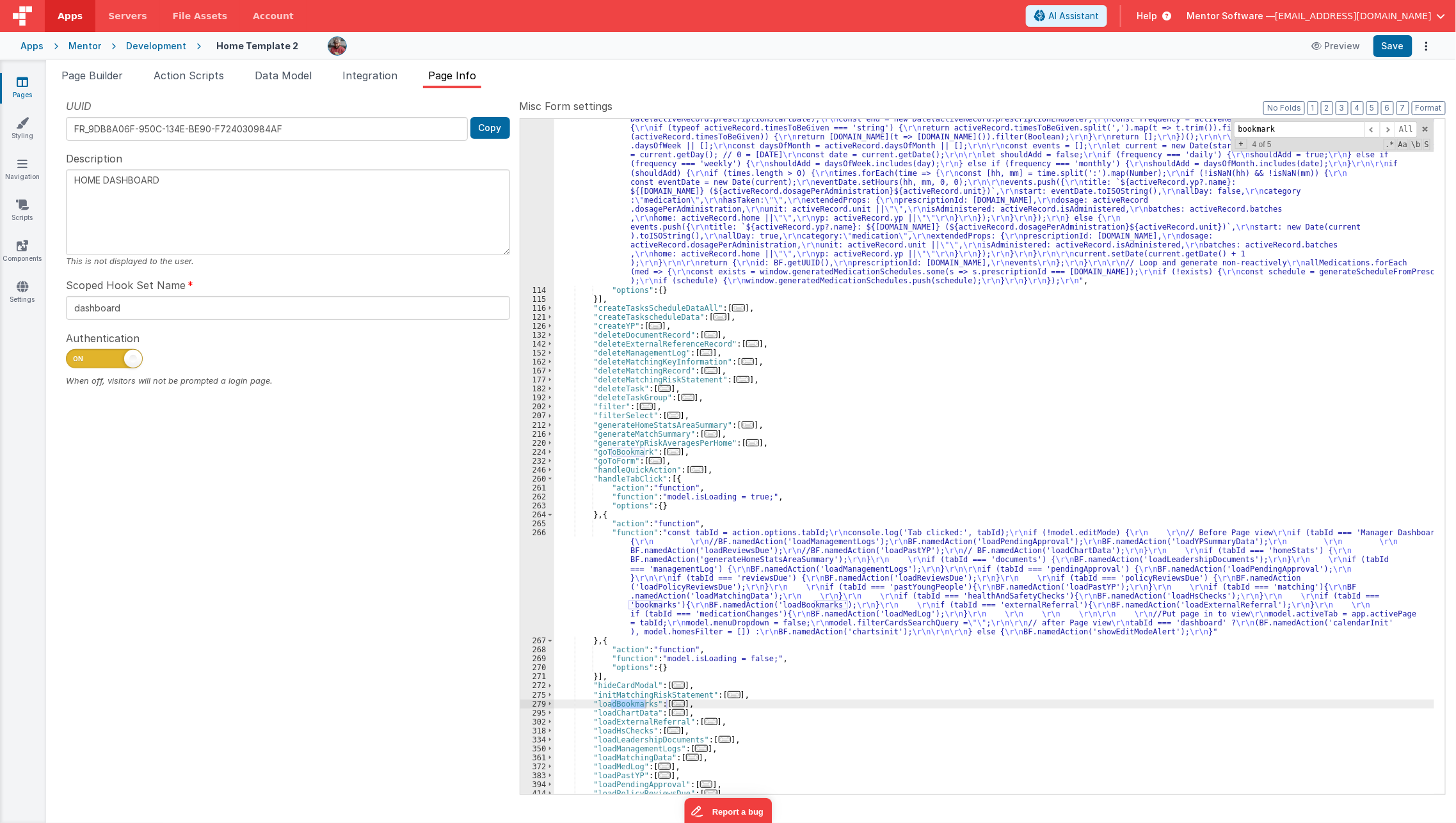
scroll to position [598, 0]
type input "bookmark"
click at [672, 703] on span "..." at bounding box center [679, 703] width 13 height 7
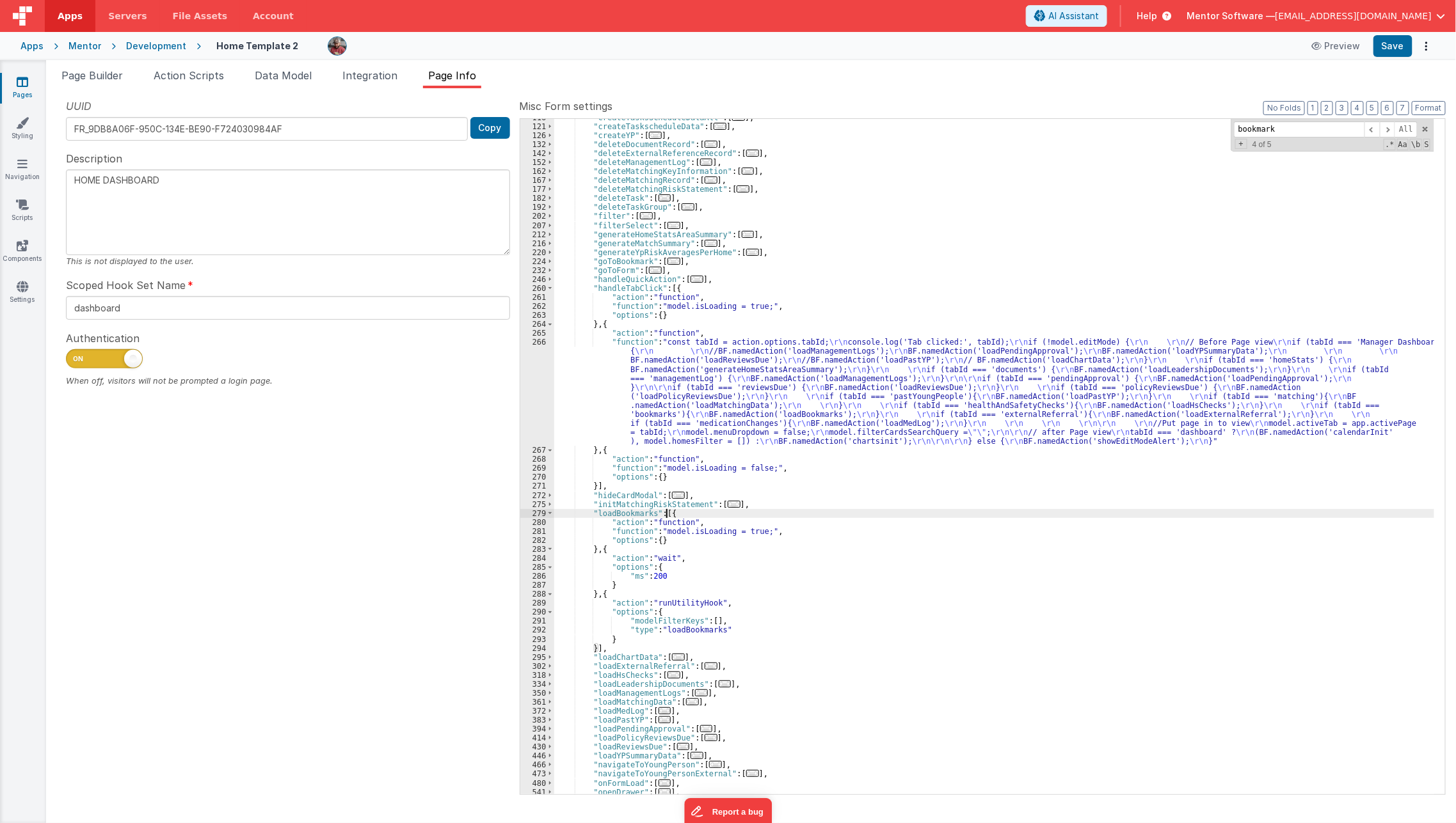
scroll to position [788, 0]
click at [121, 81] on span "Page Builder" at bounding box center [92, 75] width 61 height 13
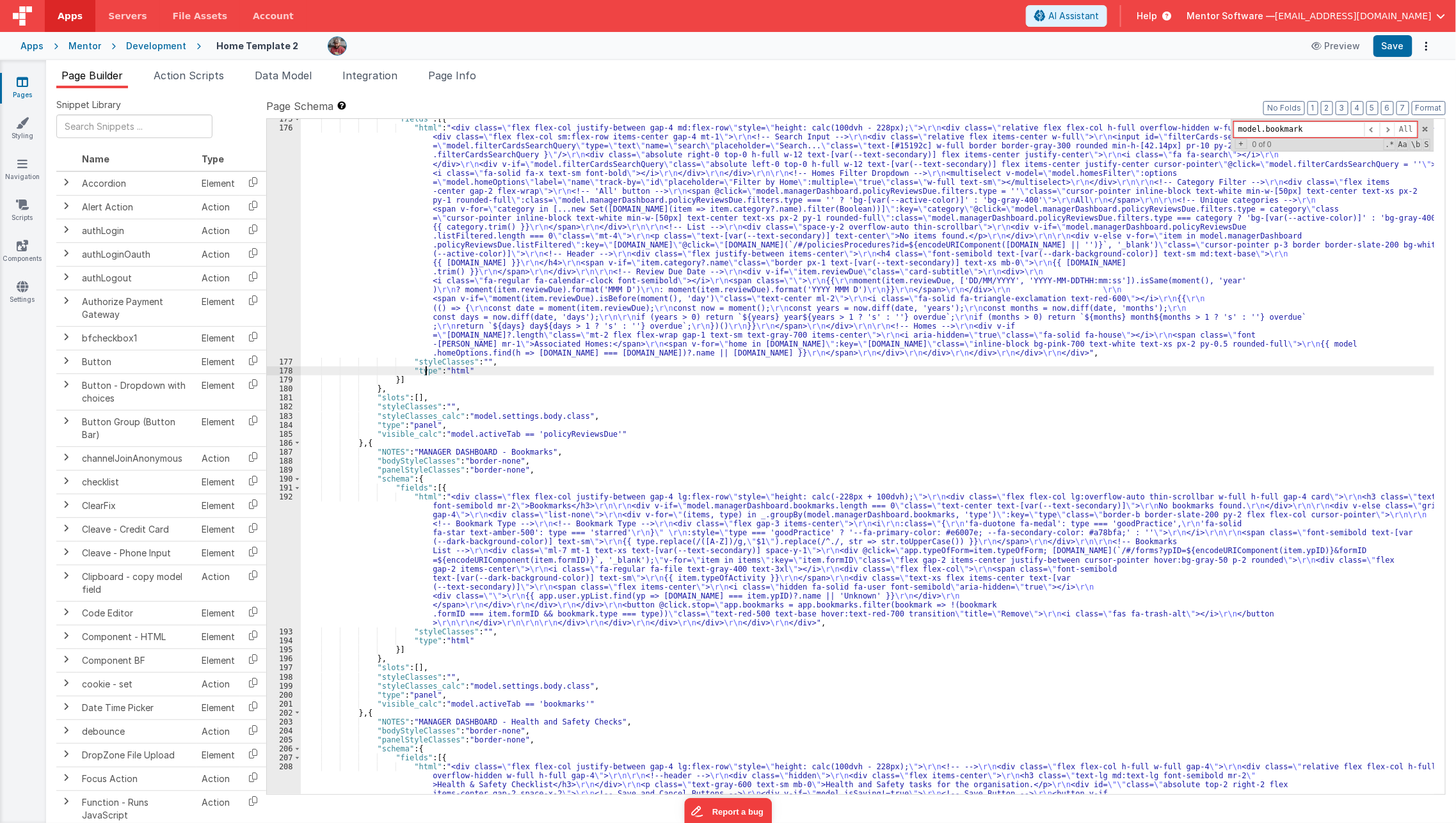
click at [285, 568] on div "192" at bounding box center [284, 559] width 34 height 135
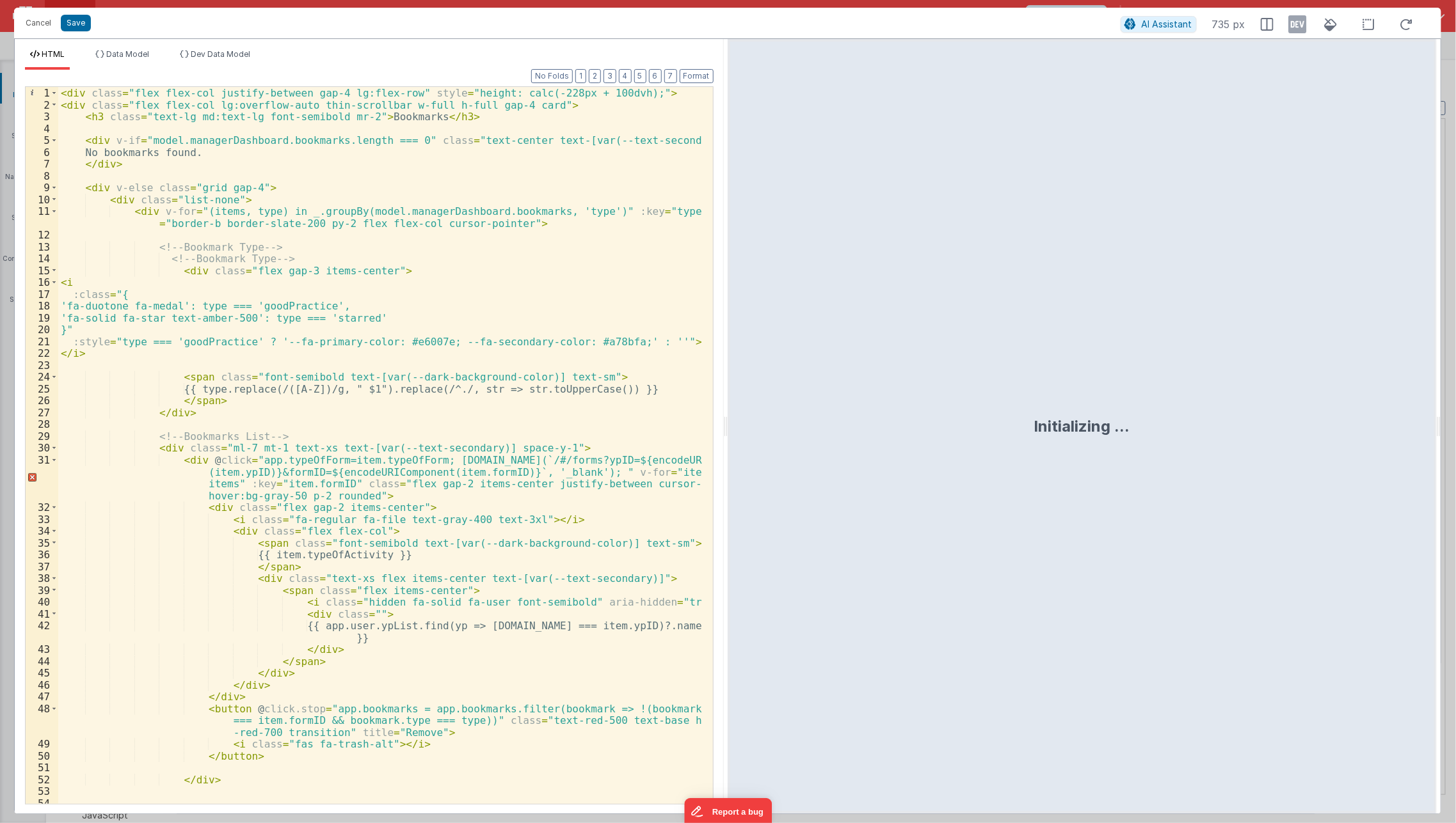
click at [285, 568] on div "< div class = "flex flex-col justify-between gap-4 lg:flex-row" style = "height…" at bounding box center [380, 458] width 645 height 741
click at [508, 213] on div "< div class = "flex flex-col justify-between gap-4 lg:flex-row" style = "height…" at bounding box center [380, 458] width 645 height 741
click at [382, 210] on div "< div class = "flex flex-col justify-between gap-4 lg:flex-row" style = "height…" at bounding box center [380, 458] width 645 height 741
click at [48, 23] on button "Cancel" at bounding box center [38, 23] width 38 height 18
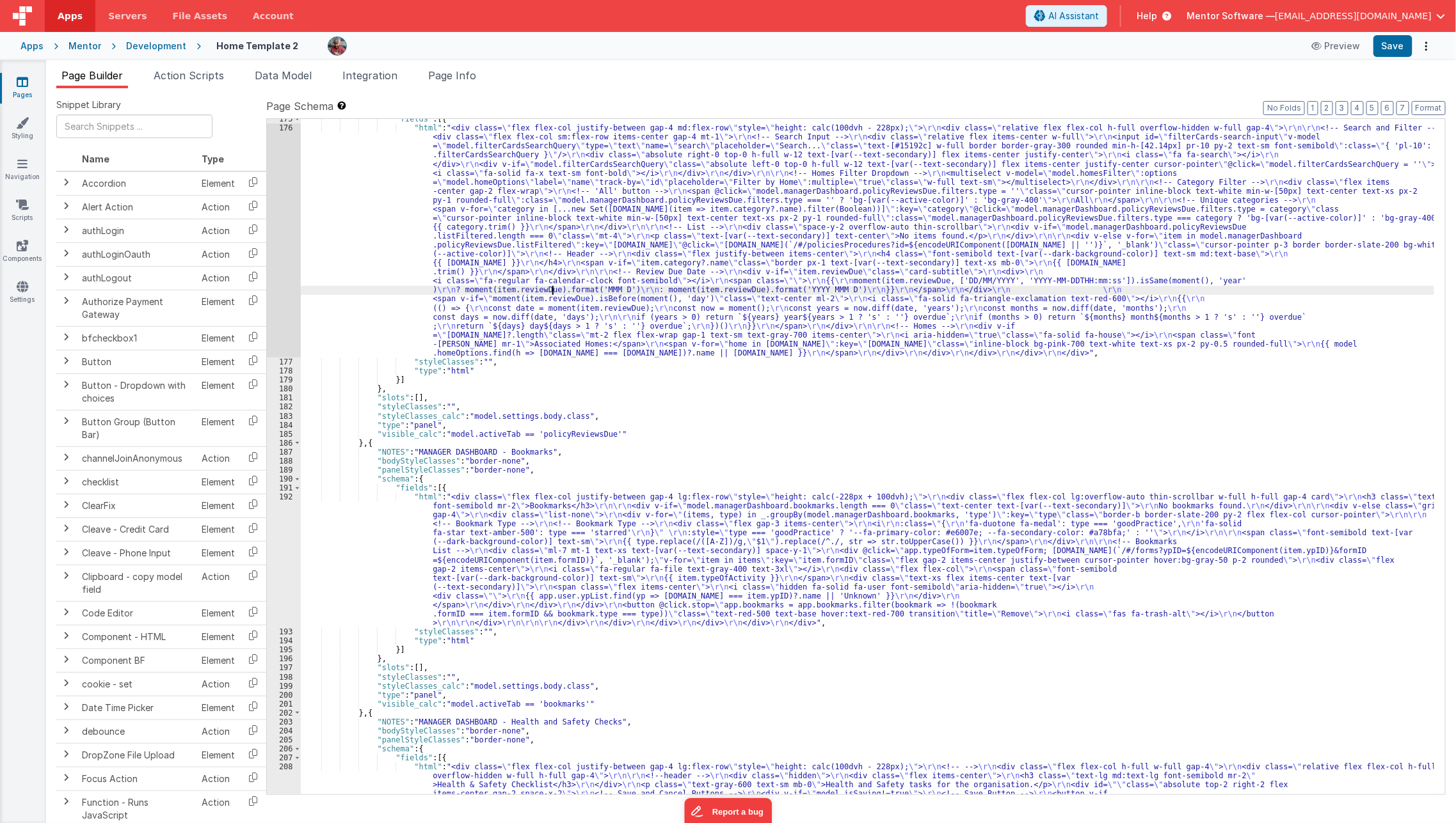
paste input "anagerDashboard.bookmarks"
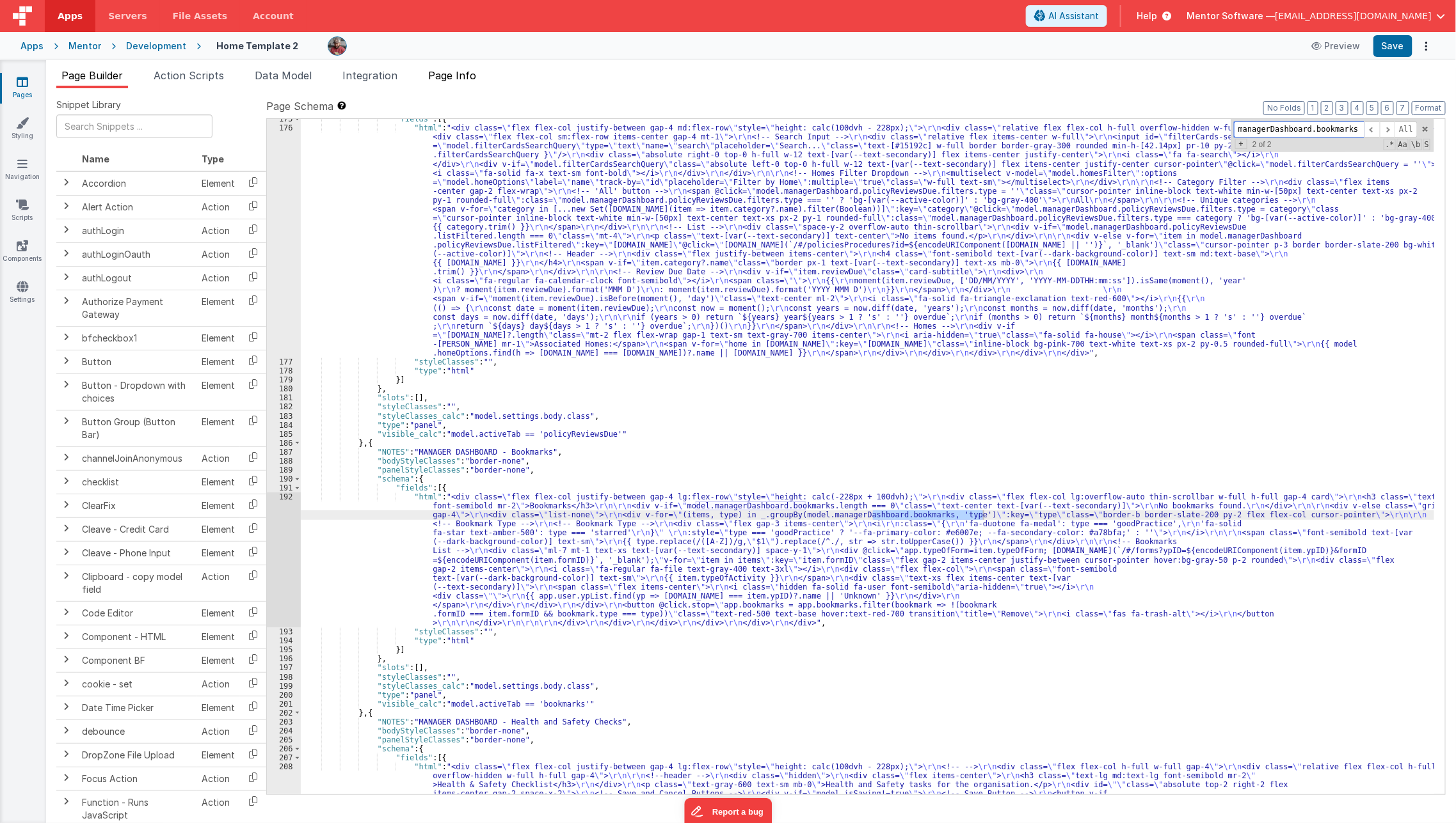
type input "managerDashboard.bookmarks"
click at [462, 84] on li "Page Info" at bounding box center [452, 78] width 58 height 20
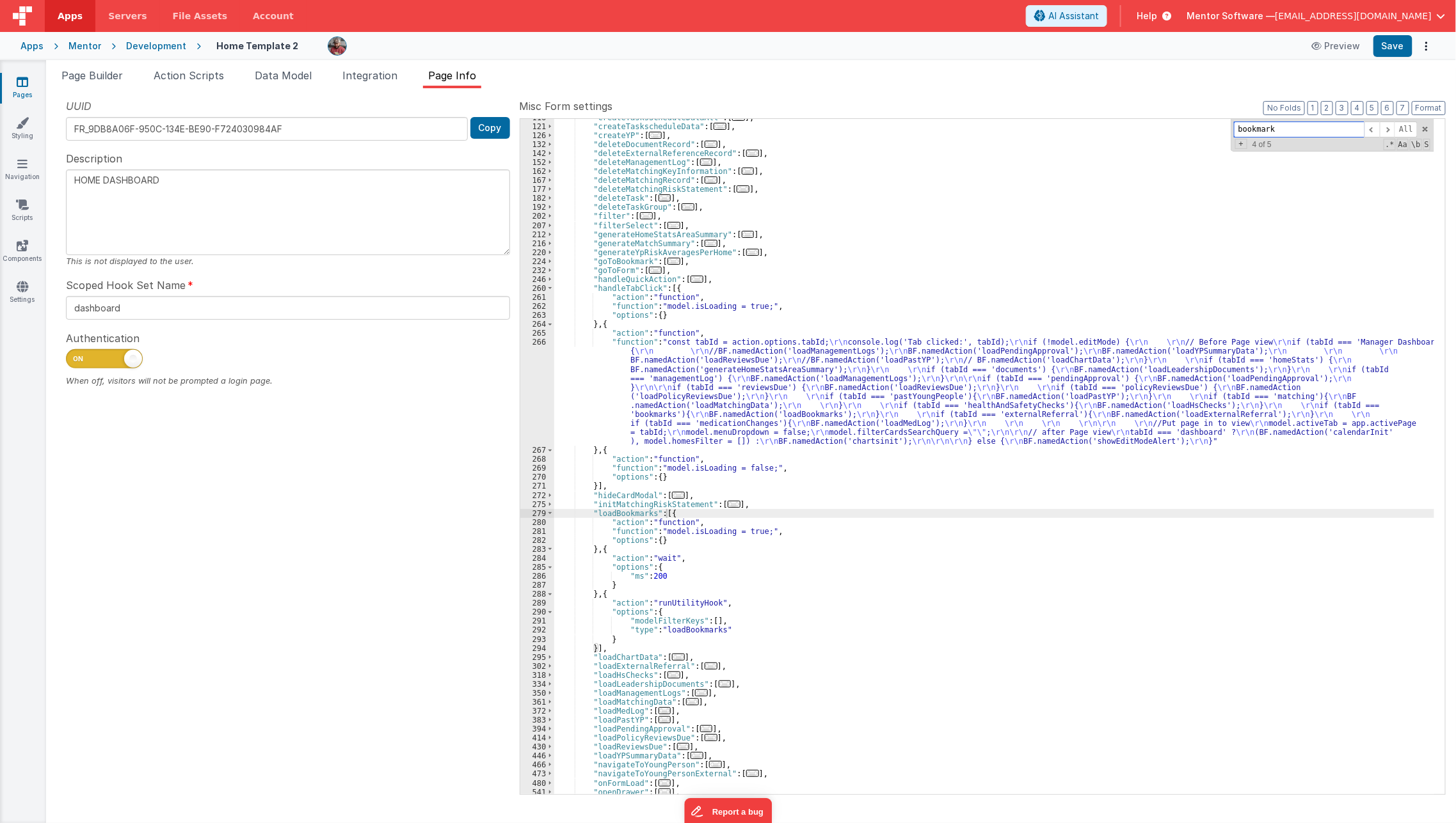
click at [1318, 134] on input "bookmark" at bounding box center [1298, 129] width 130 height 16
paste input "managerDashboard.bookmarks"
paste input
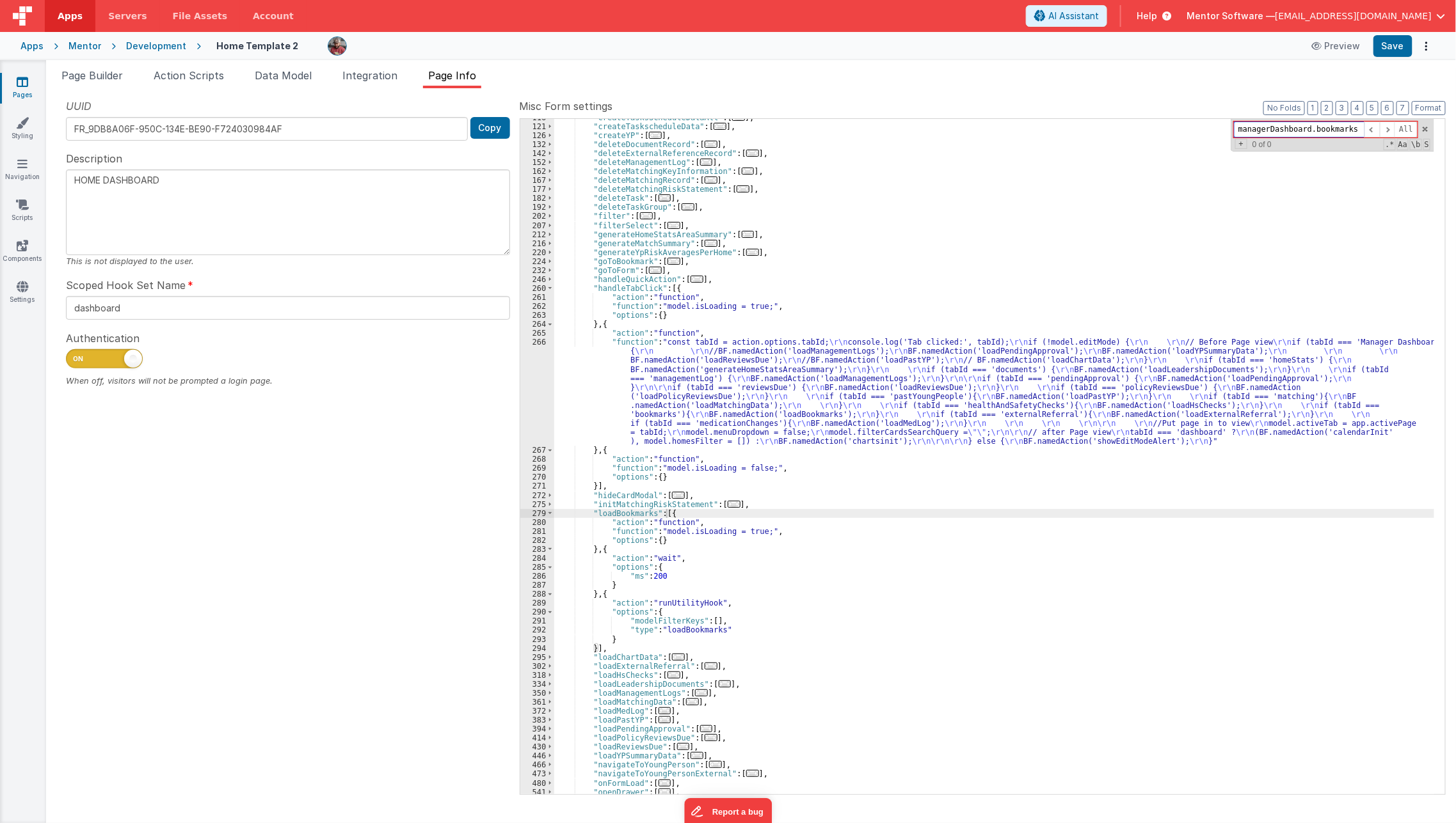
type input "managerDashboard.bookmarks"
